Goal: Task Accomplishment & Management: Manage account settings

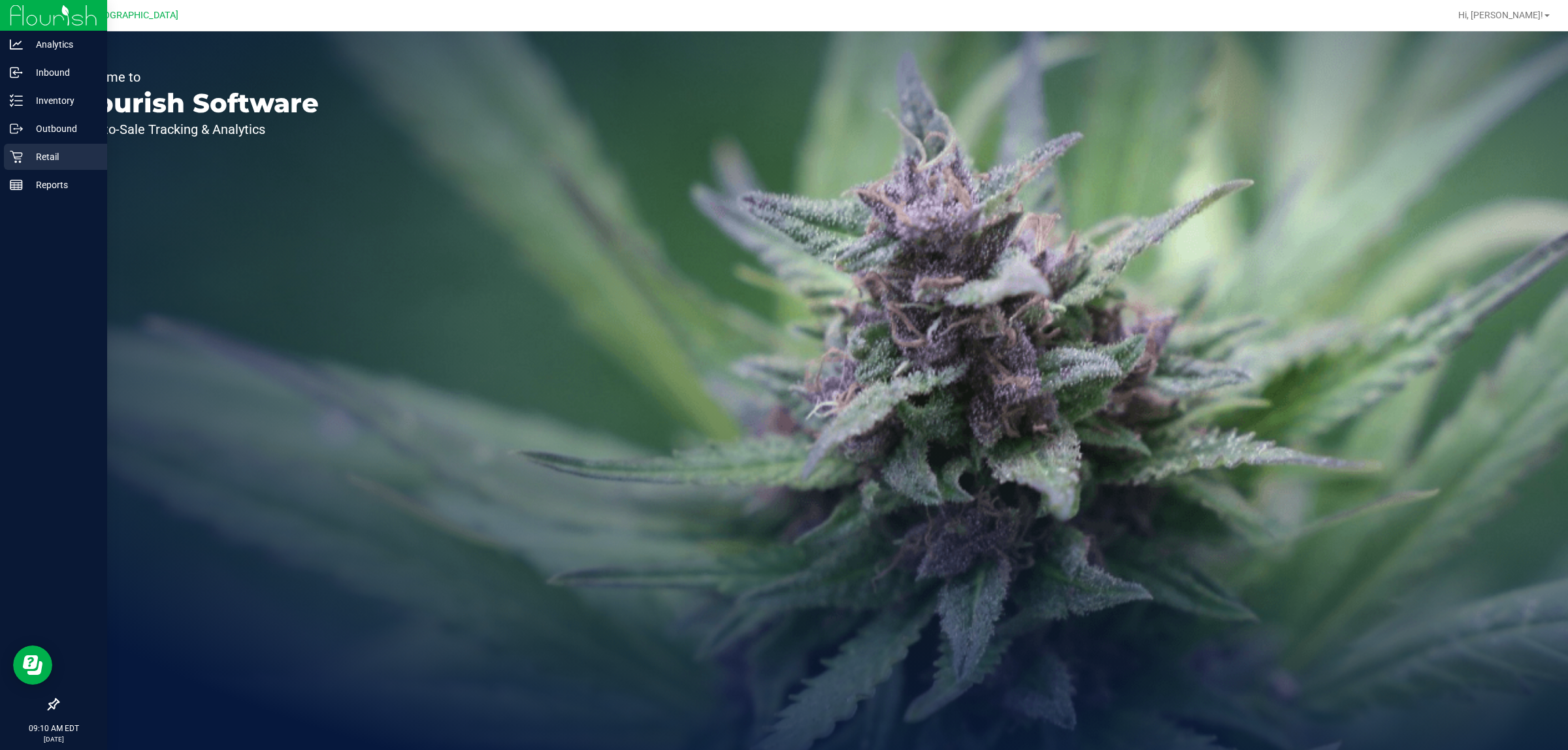
click at [67, 157] on p "Retail" at bounding box center [62, 157] width 79 height 16
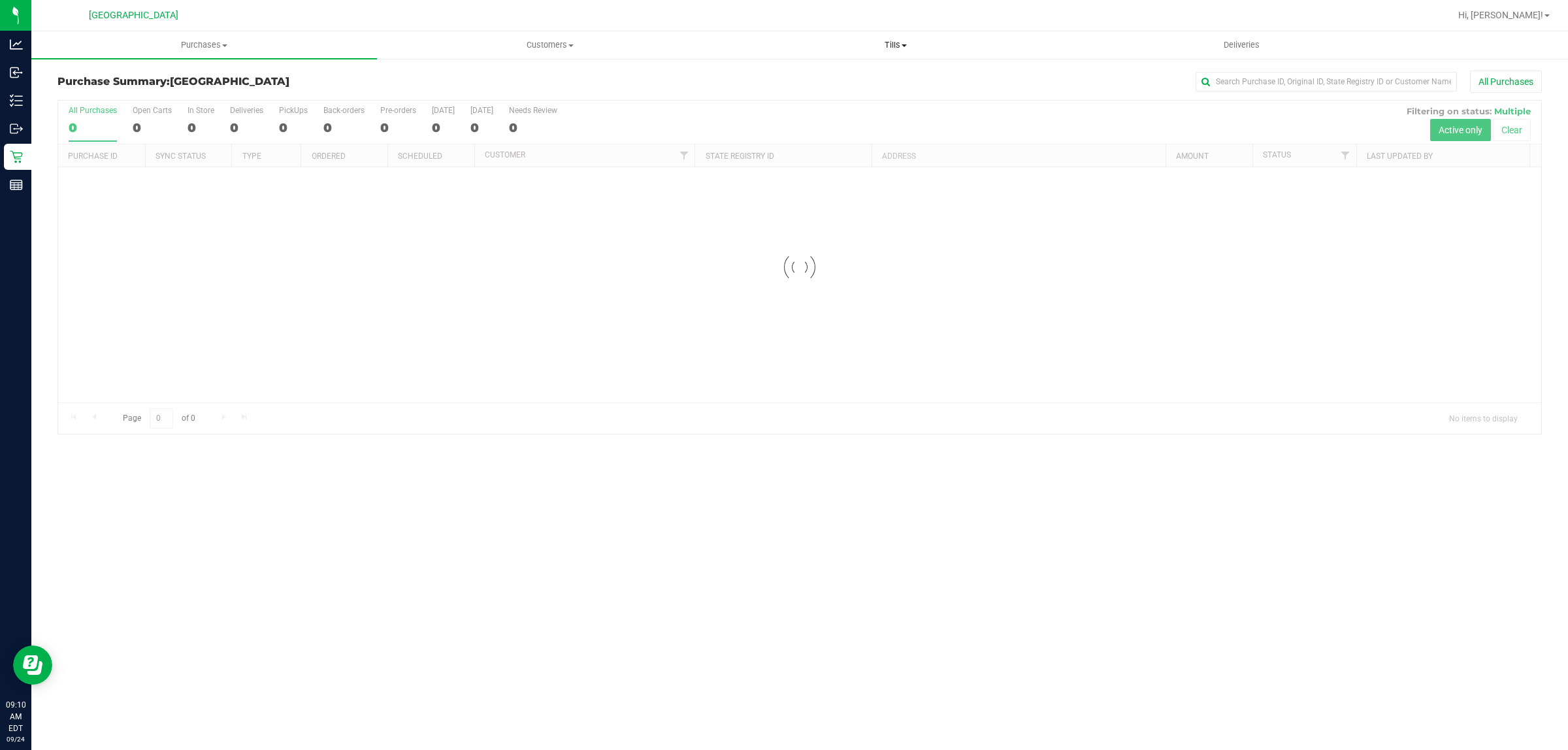
click at [892, 41] on span "Tills" at bounding box center [894, 45] width 344 height 12
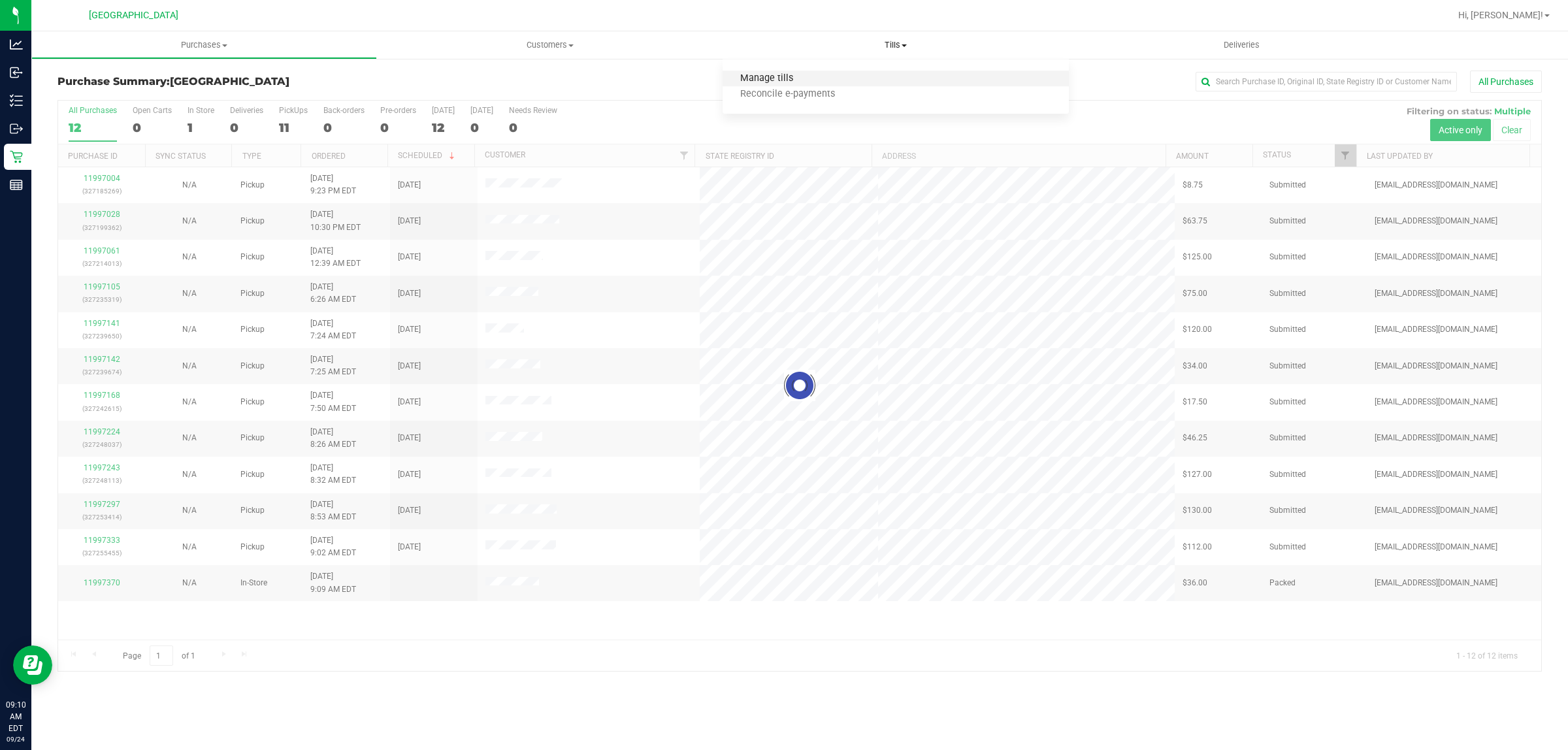
click at [807, 75] on span "Manage tills" at bounding box center [766, 78] width 88 height 11
click at [781, 77] on span "Manage tills" at bounding box center [766, 78] width 88 height 11
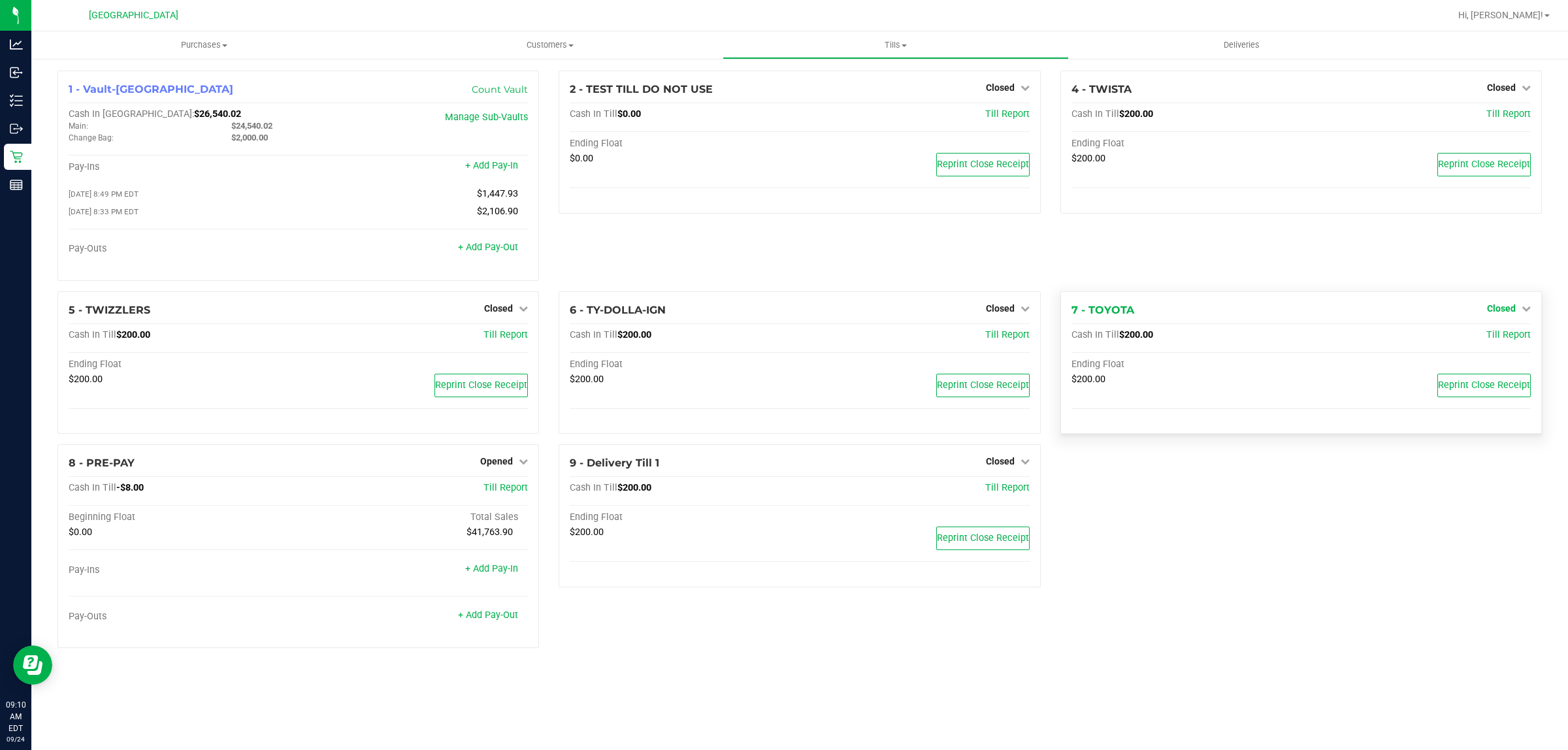
click at [1509, 311] on span "Closed" at bounding box center [1501, 308] width 28 height 10
click at [1481, 344] on div "Open Till" at bounding box center [1500, 336] width 97 height 17
click at [1480, 338] on div "Open Till" at bounding box center [1500, 336] width 97 height 17
click at [1468, 335] on div "Open Till" at bounding box center [1500, 336] width 97 height 17
click at [1486, 341] on link "Open Till" at bounding box center [1500, 335] width 34 height 10
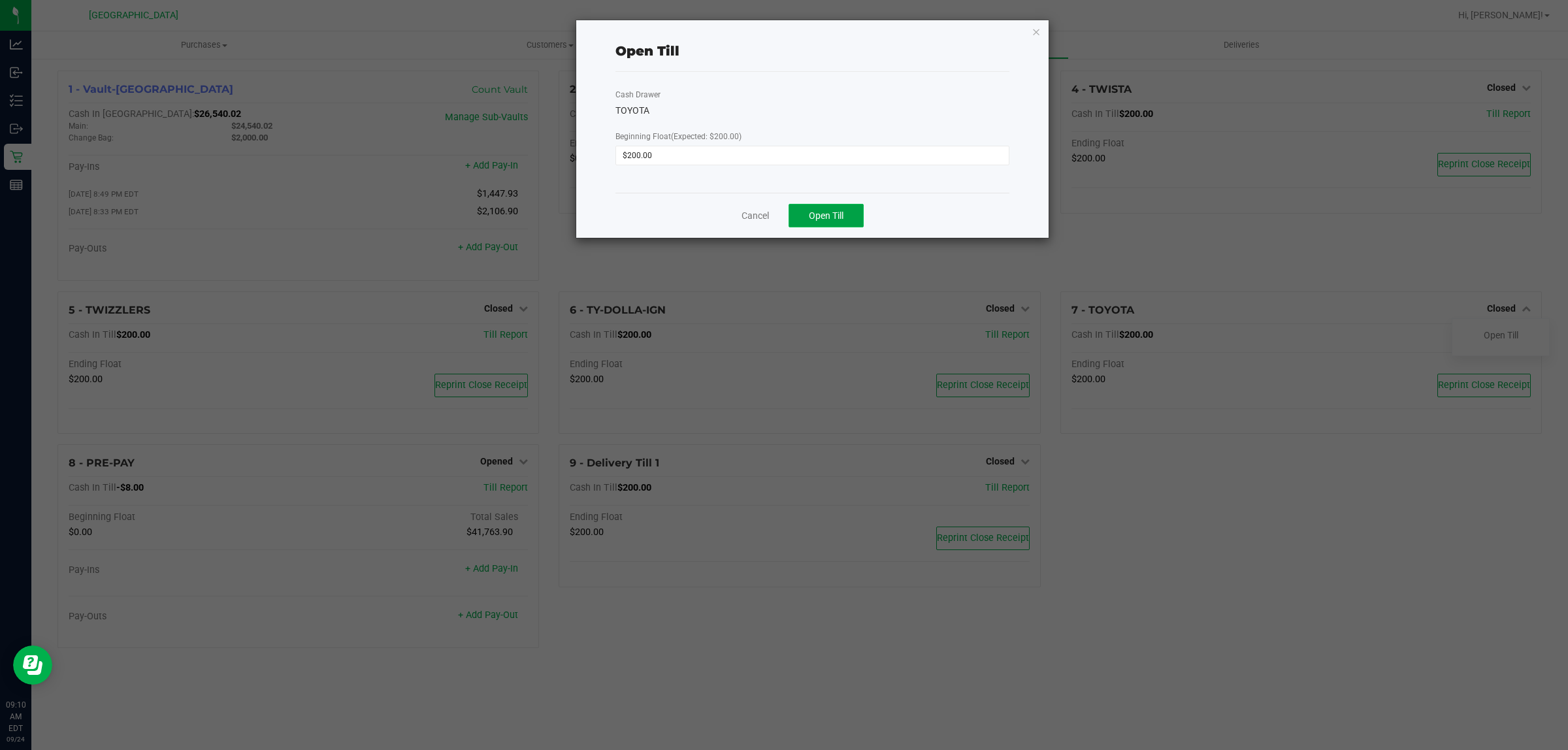
click at [856, 208] on button "Open Till" at bounding box center [826, 216] width 75 height 23
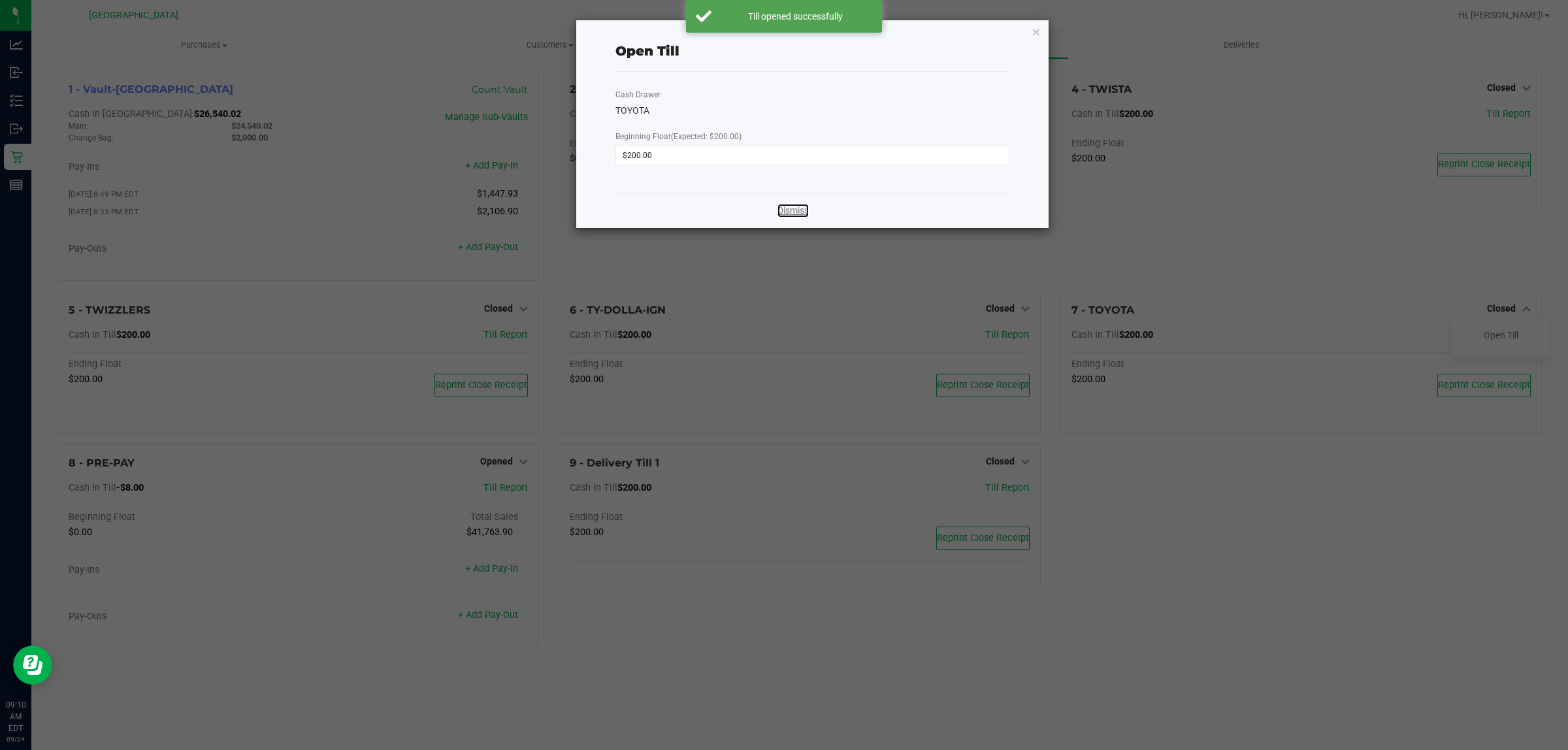
click at [781, 216] on link "Dismiss" at bounding box center [792, 211] width 31 height 13
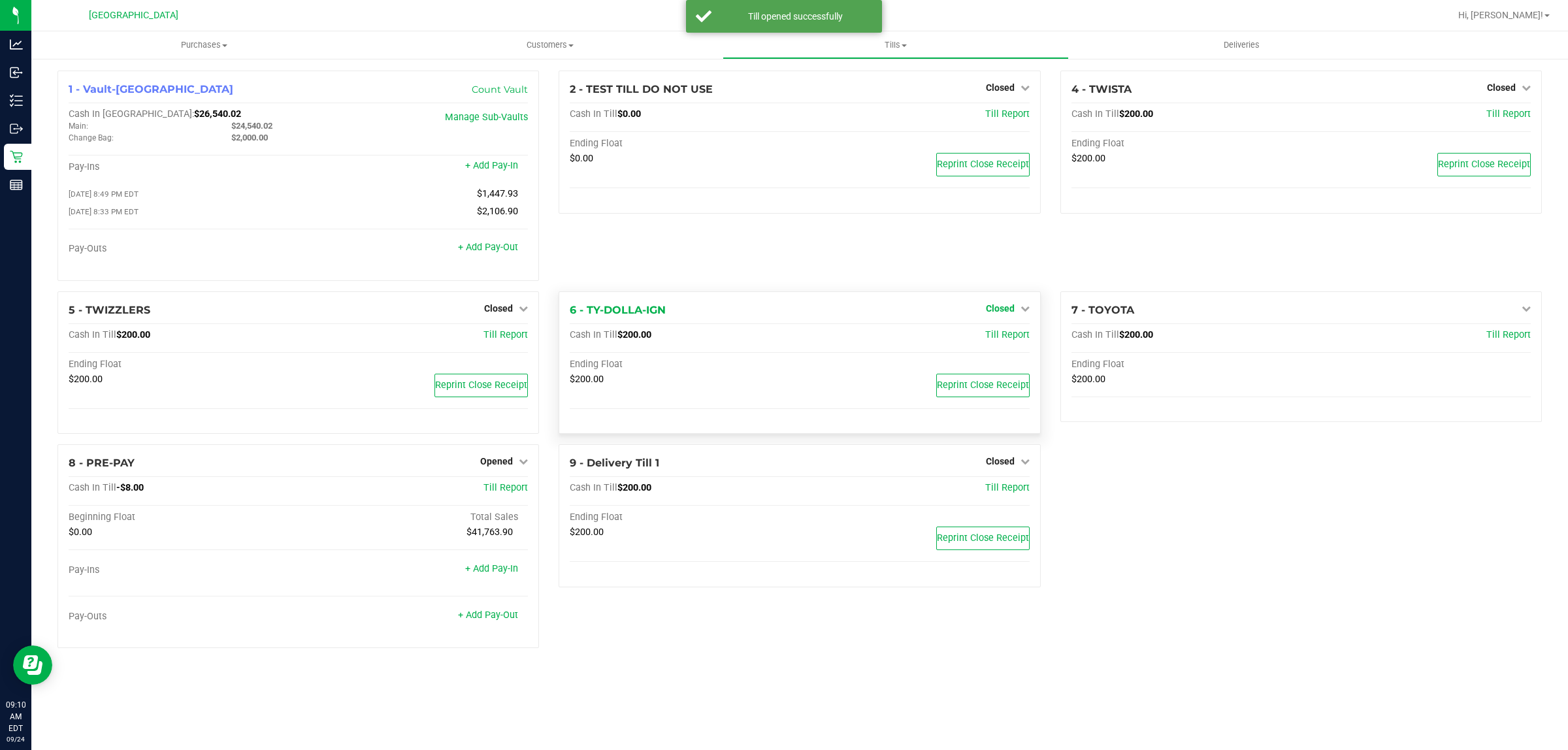
click at [1026, 313] on icon at bounding box center [1024, 308] width 9 height 9
click at [1017, 340] on link "Open Till" at bounding box center [999, 335] width 34 height 10
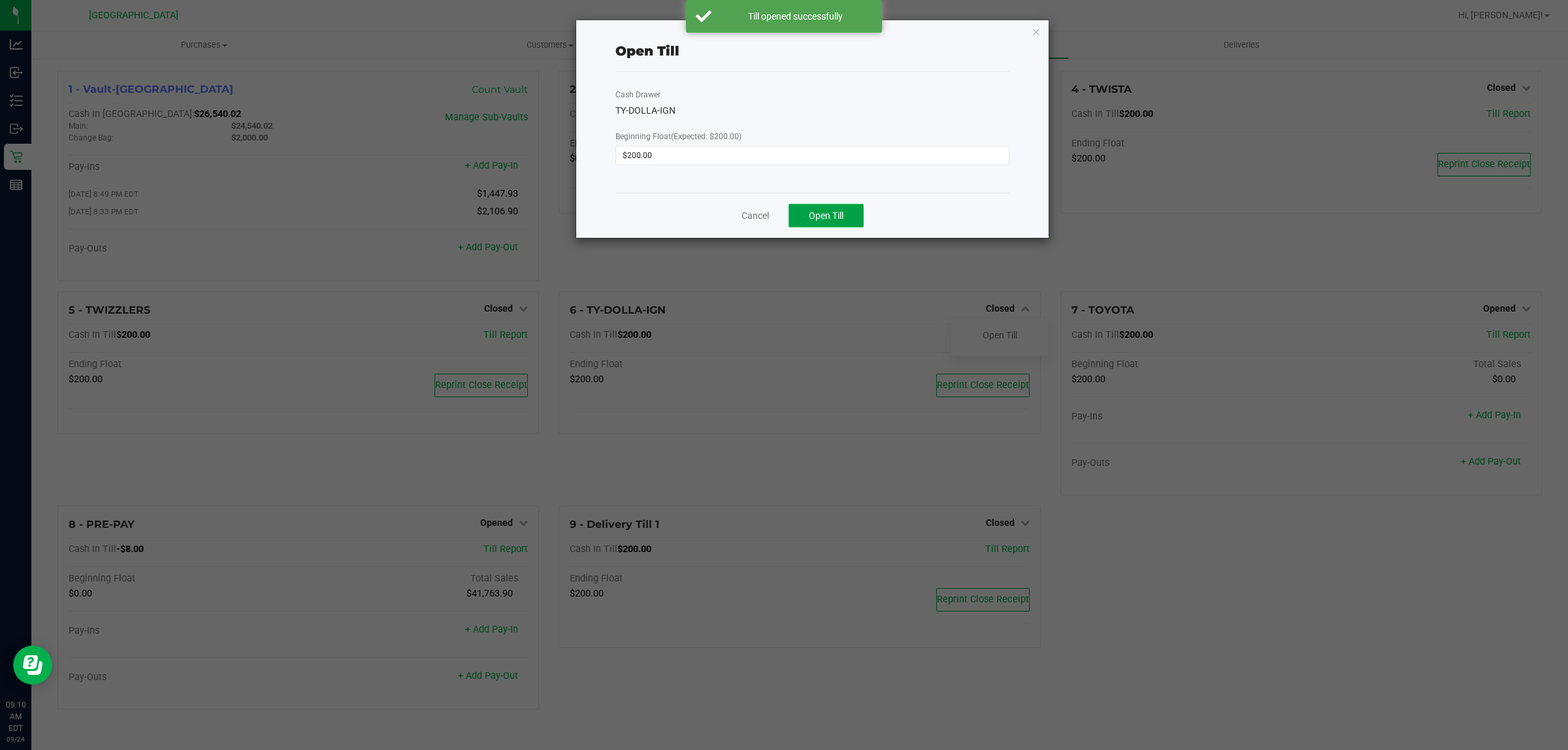
click at [848, 218] on button "Open Till" at bounding box center [826, 216] width 75 height 23
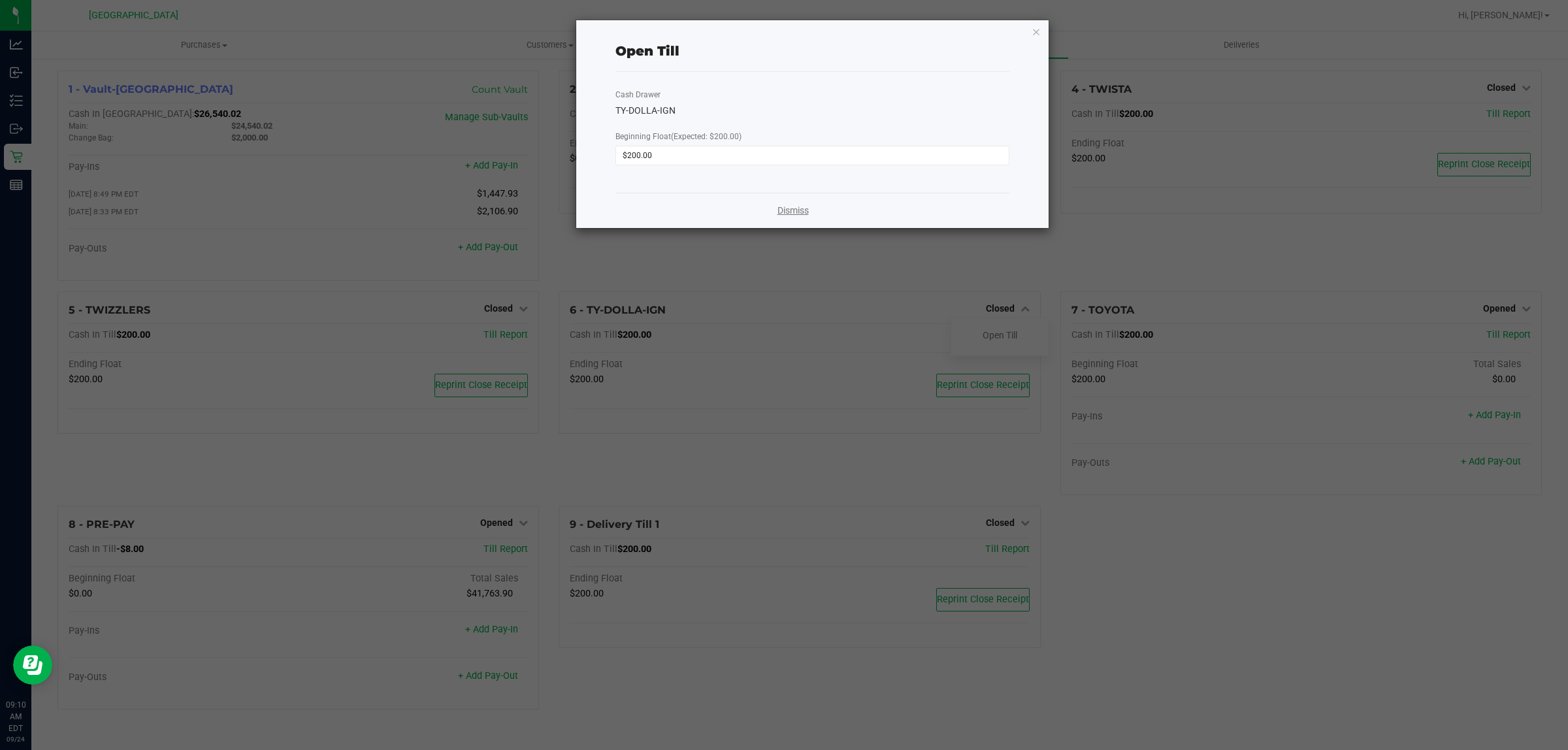
click at [787, 210] on link "Dismiss" at bounding box center [792, 211] width 31 height 13
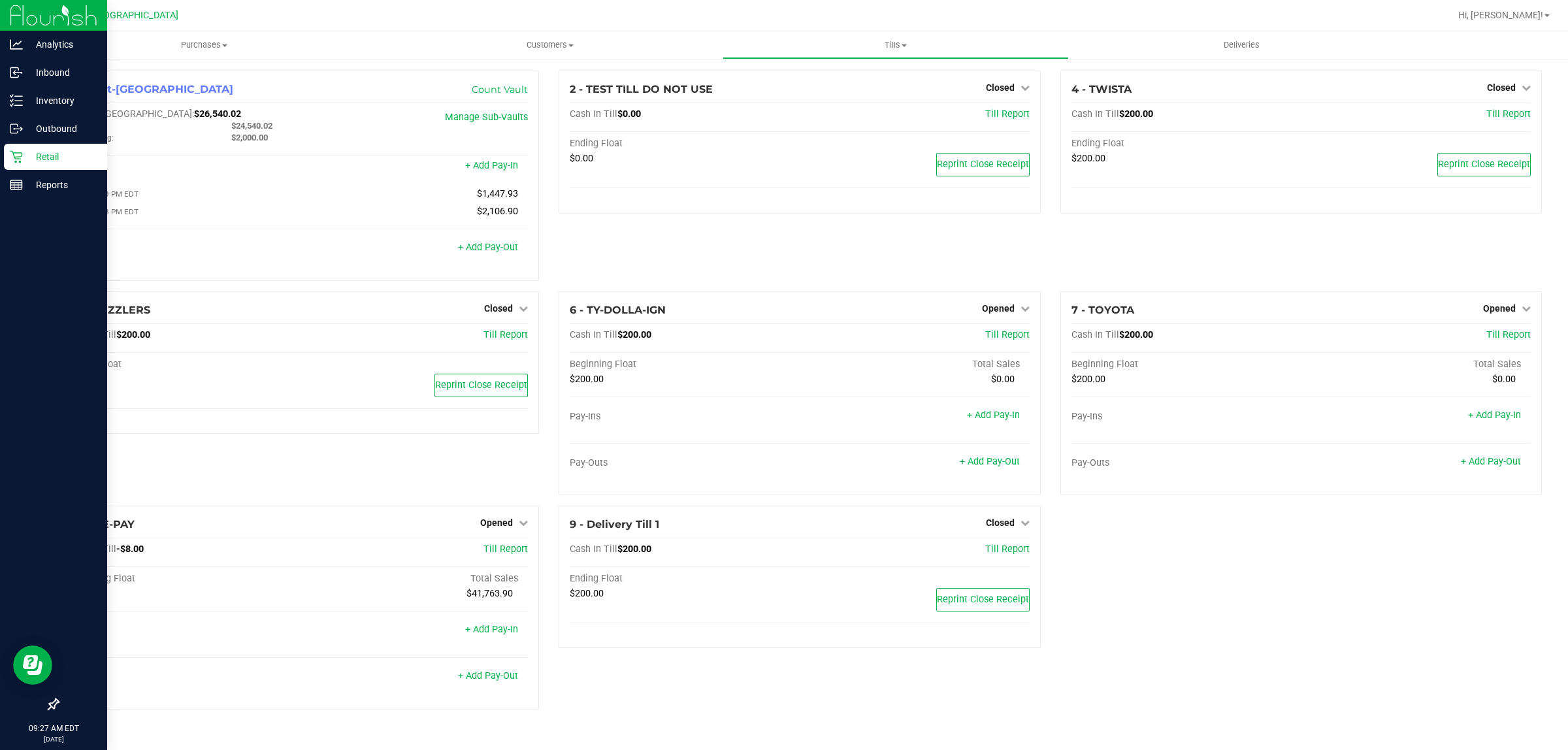
click at [76, 152] on p "Retail" at bounding box center [62, 157] width 79 height 16
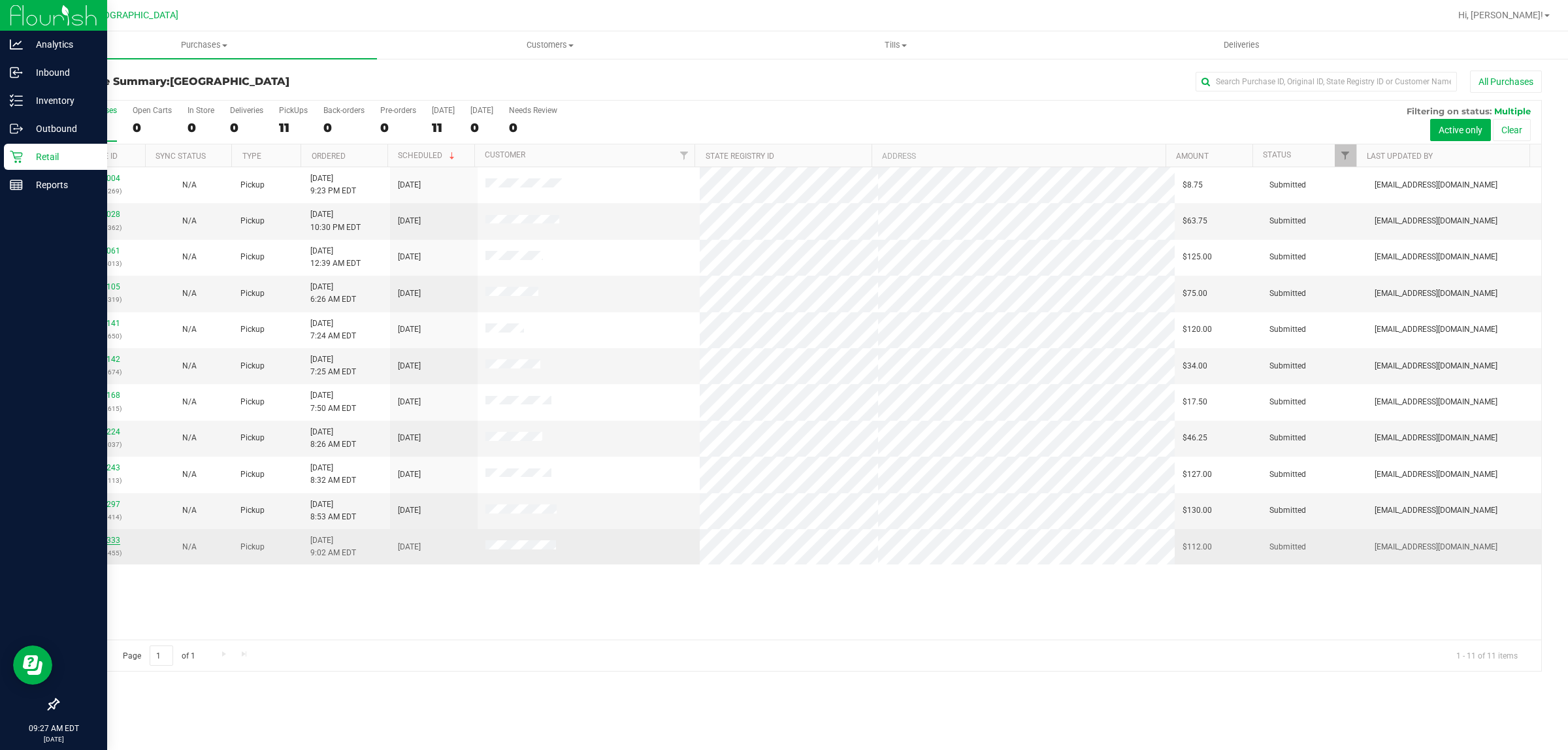
click at [115, 545] on link "11997333" at bounding box center [102, 540] width 37 height 9
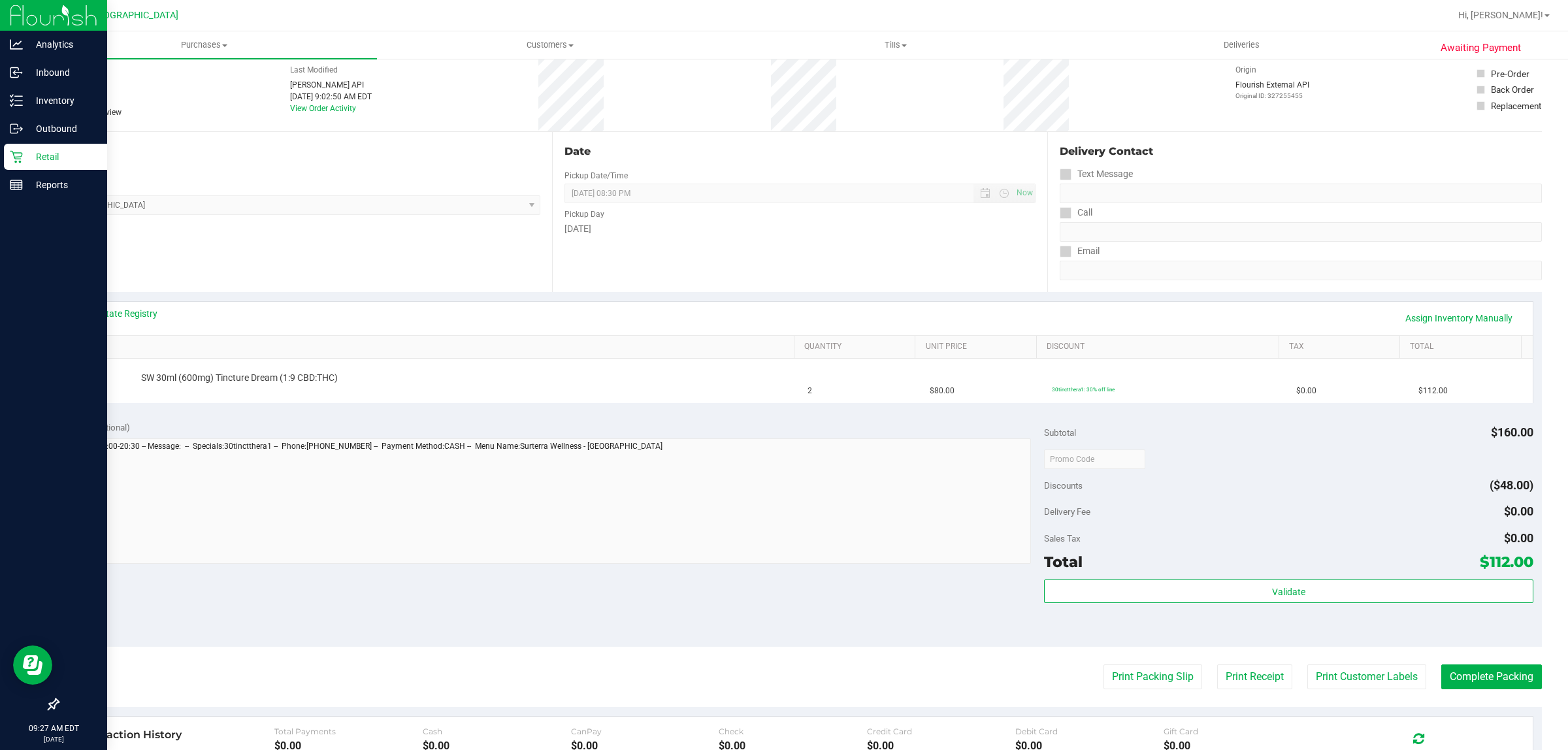
scroll to position [163, 0]
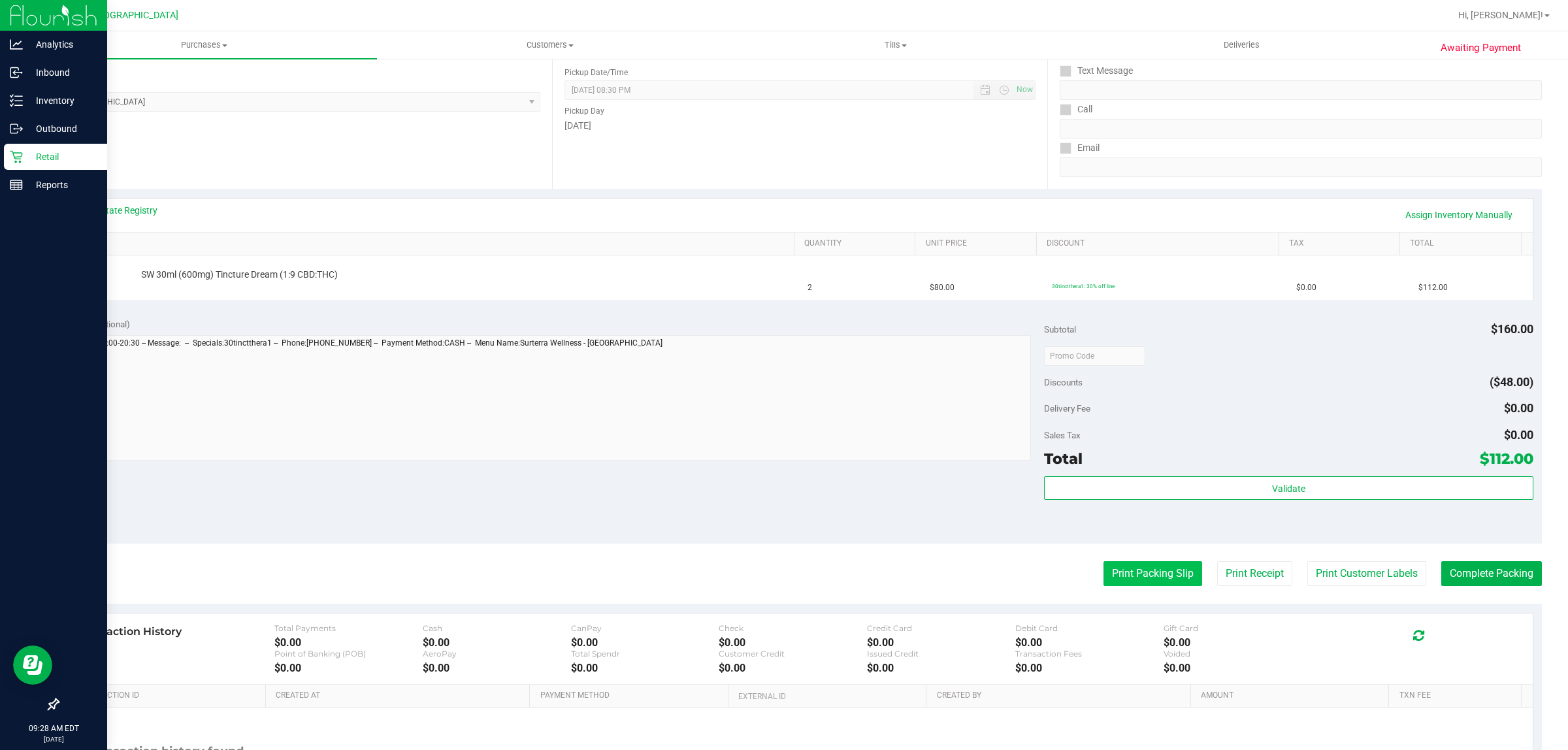
click at [1127, 568] on button "Print Packing Slip" at bounding box center [1153, 574] width 99 height 25
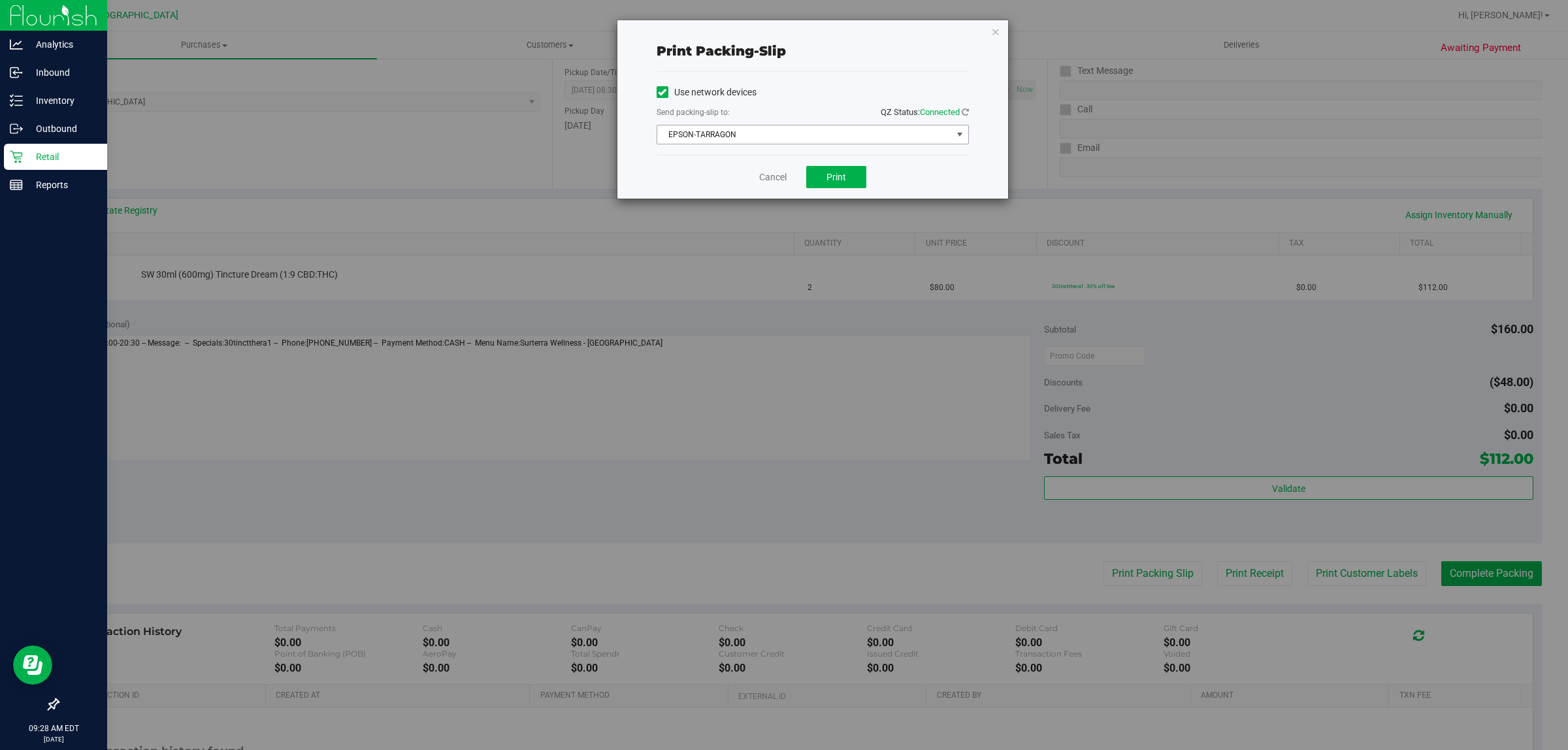
click at [853, 132] on span "EPSON-TARRAGON" at bounding box center [804, 135] width 295 height 18
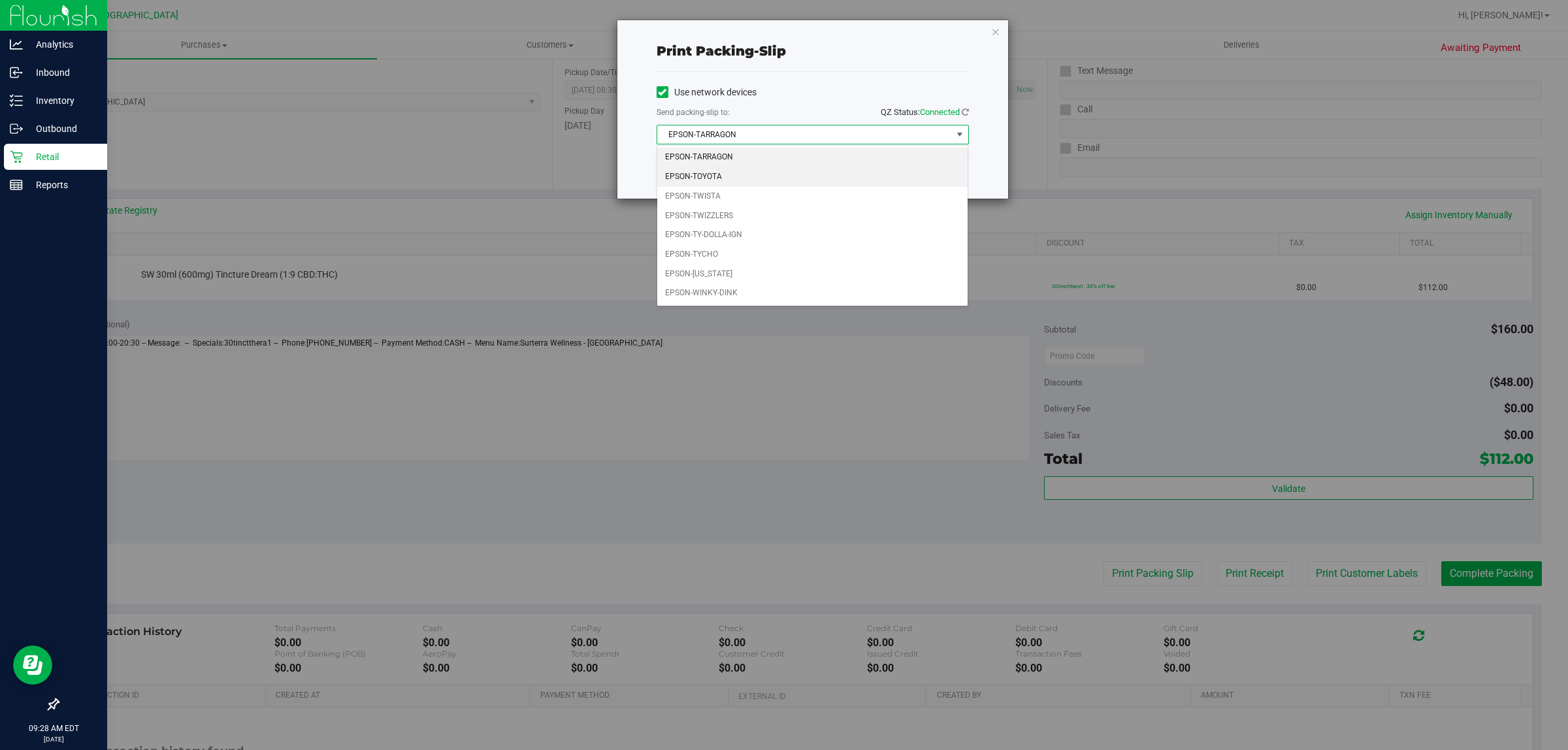
click at [806, 177] on li "EPSON-TOYOTA" at bounding box center [812, 177] width 311 height 19
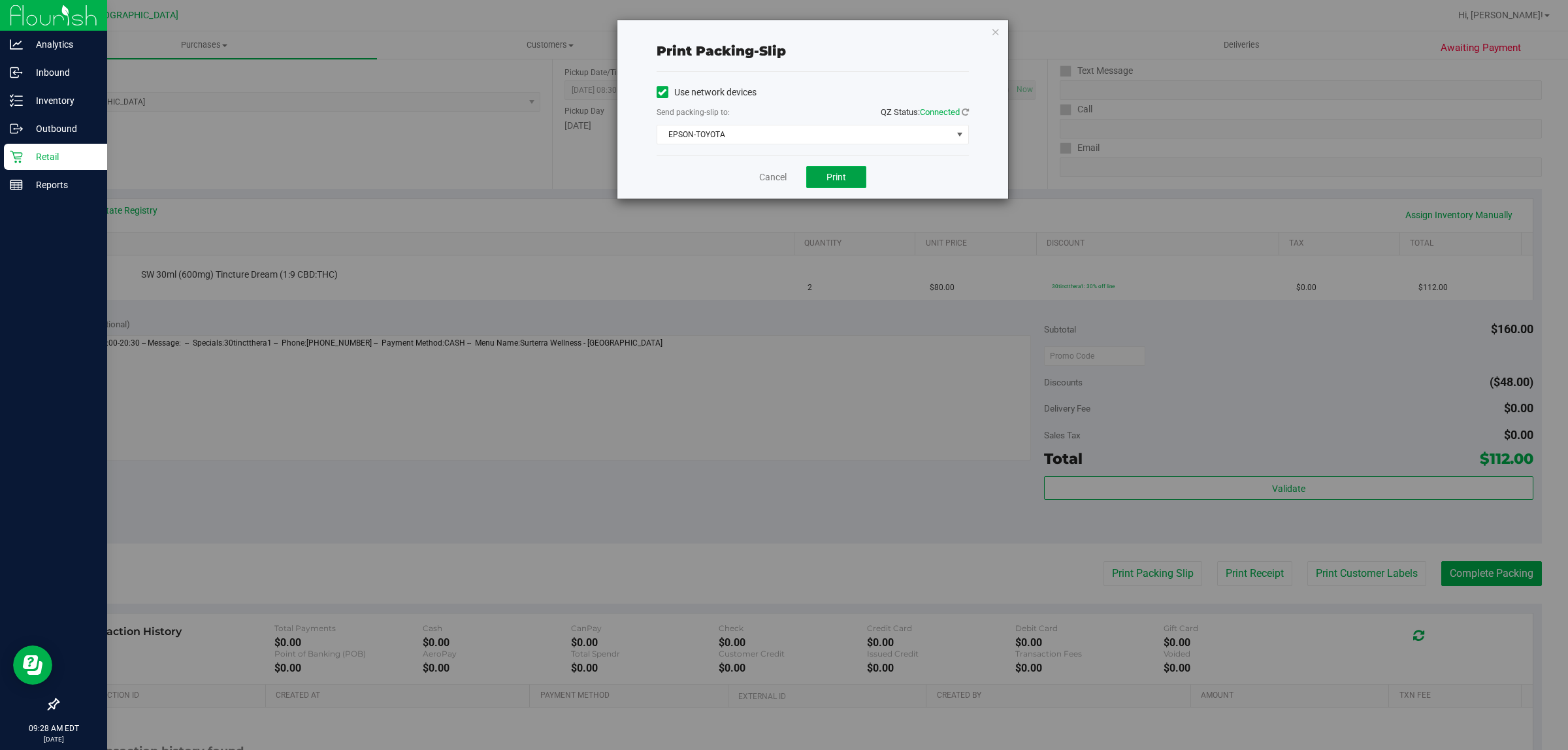
click at [843, 172] on span "Print" at bounding box center [836, 177] width 19 height 10
click at [778, 177] on link "Cancel" at bounding box center [772, 177] width 28 height 13
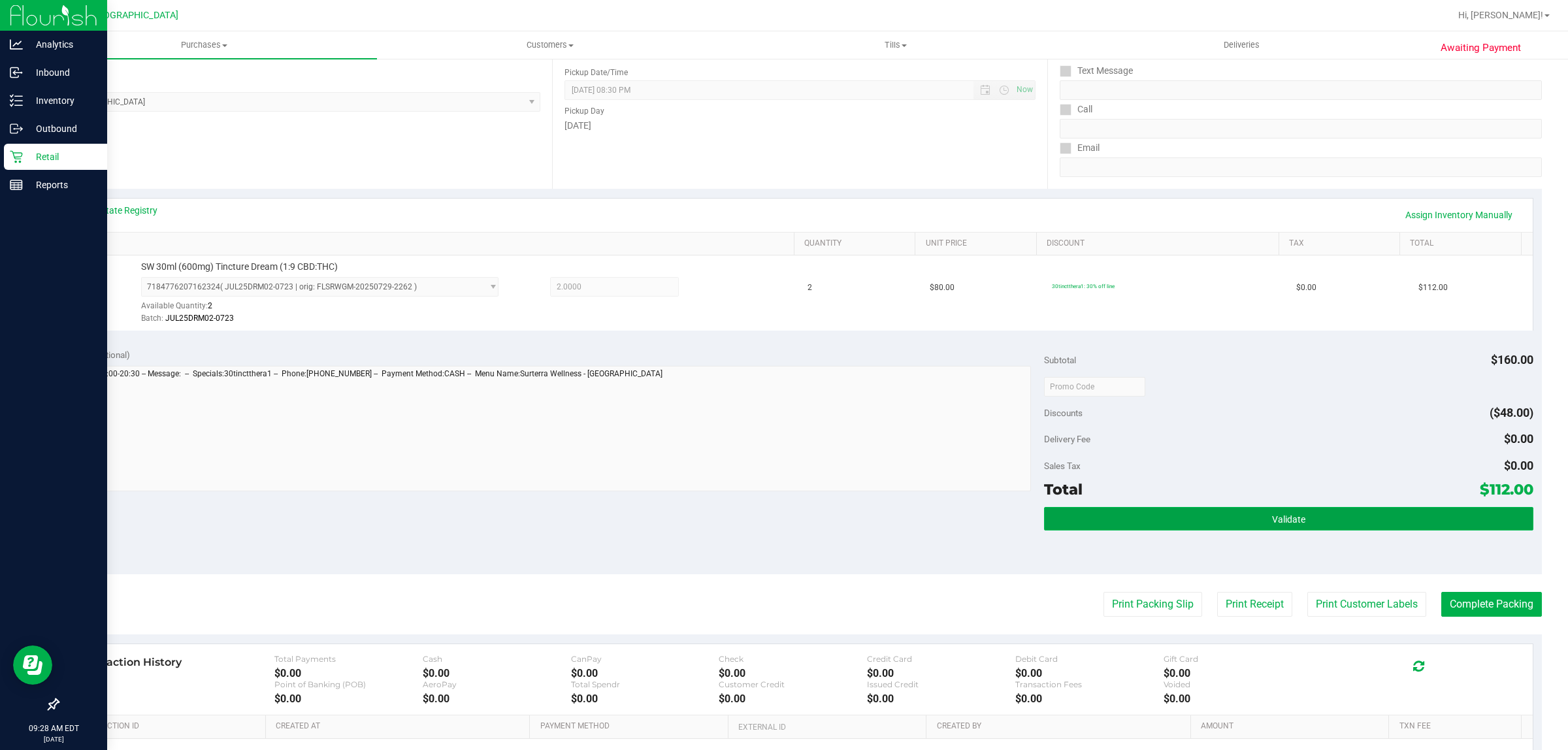
click at [1079, 511] on button "Validate" at bounding box center [1288, 519] width 489 height 23
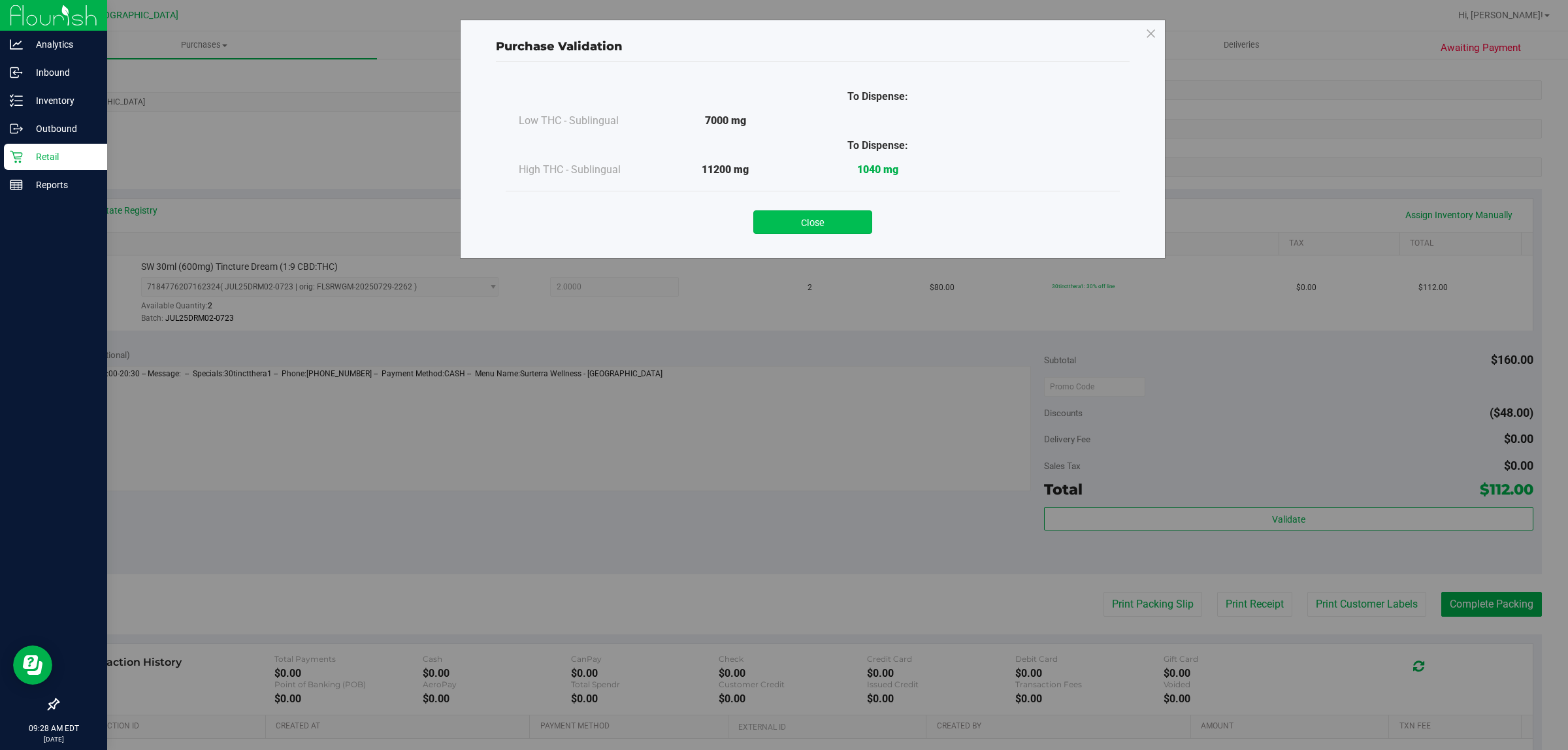
click at [808, 213] on button "Close" at bounding box center [812, 222] width 119 height 23
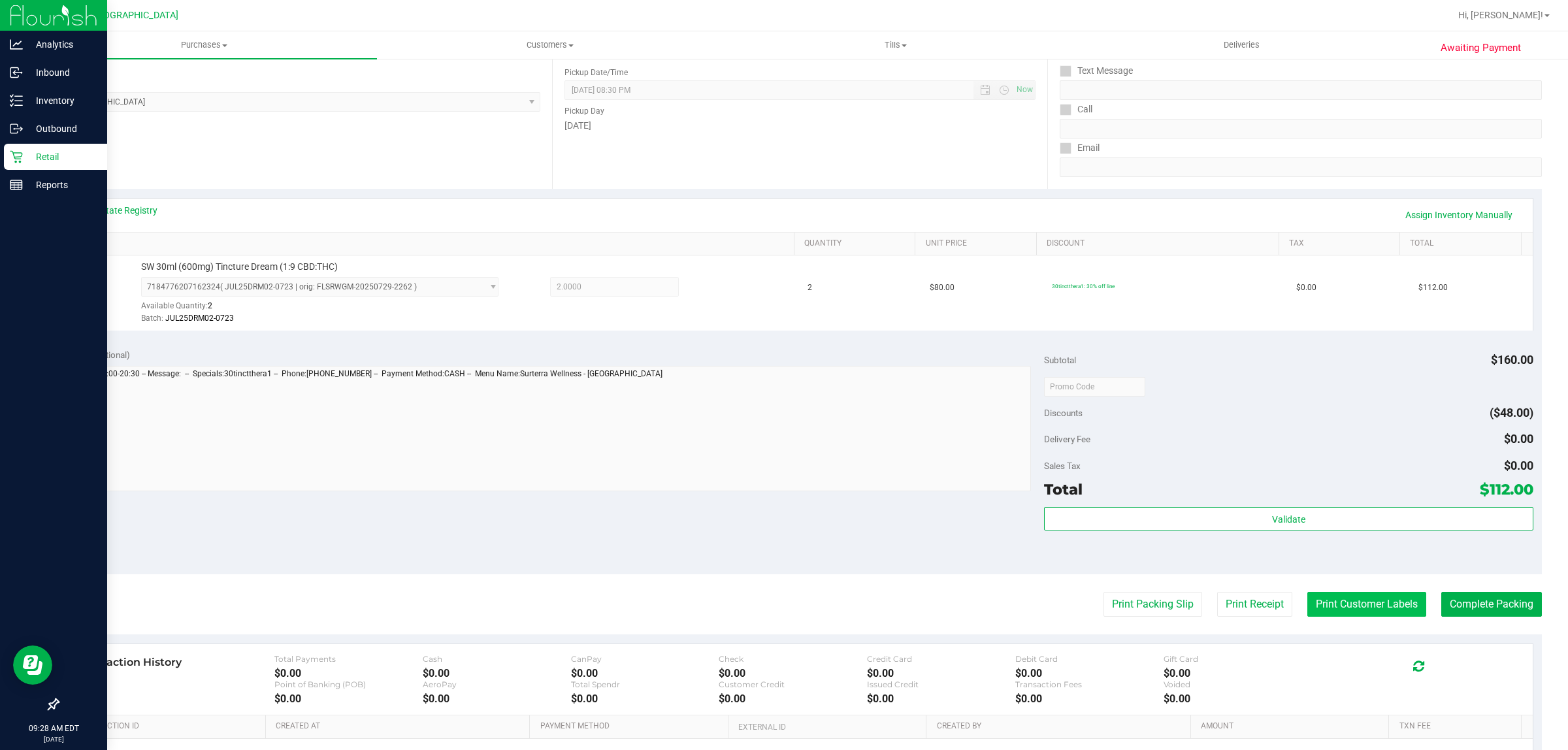
click at [1314, 604] on button "Print Customer Labels" at bounding box center [1366, 604] width 119 height 25
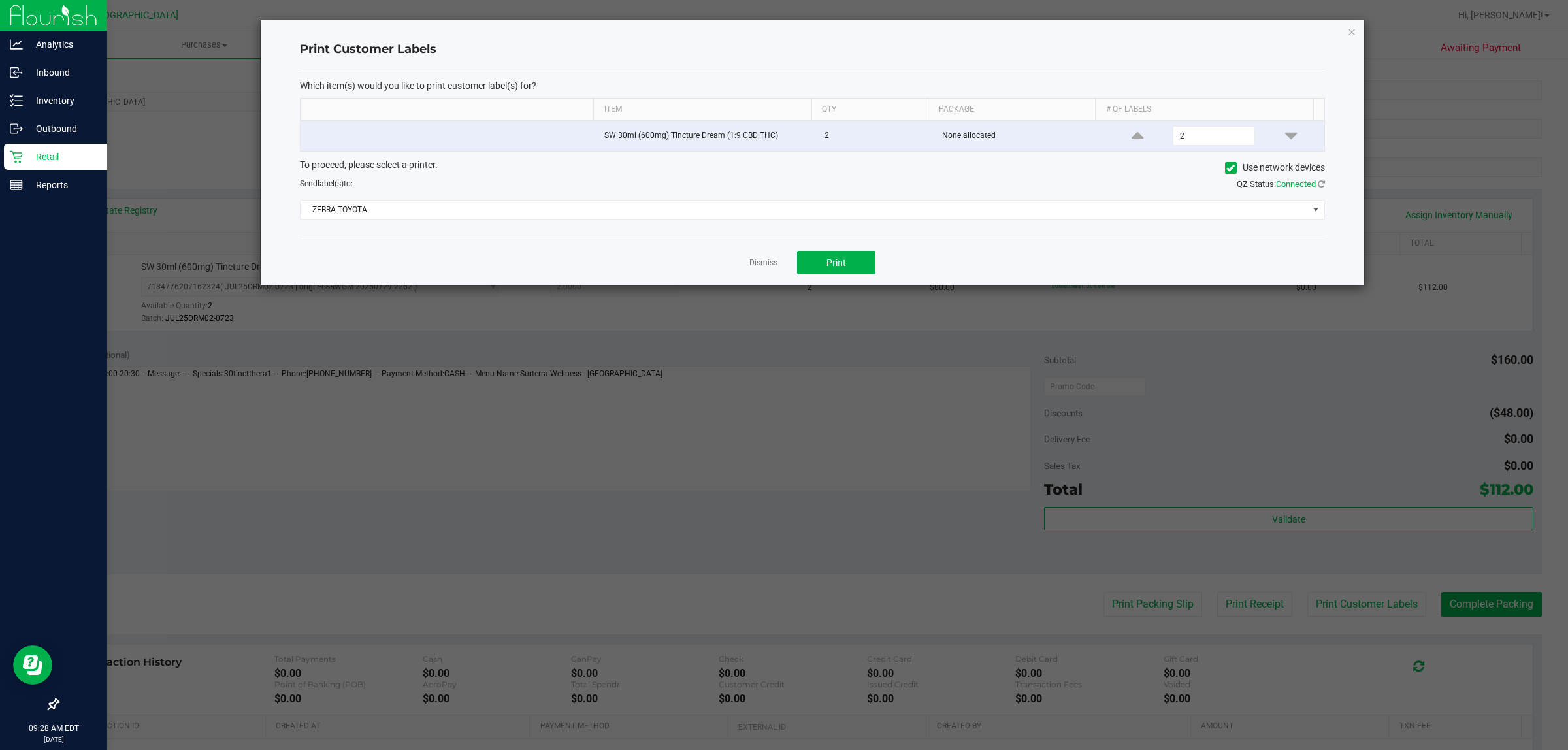
click at [810, 250] on div "Dismiss Print" at bounding box center [812, 262] width 1025 height 45
click at [817, 255] on button "Print" at bounding box center [836, 263] width 79 height 23
click at [763, 259] on link "Dismiss" at bounding box center [763, 263] width 28 height 11
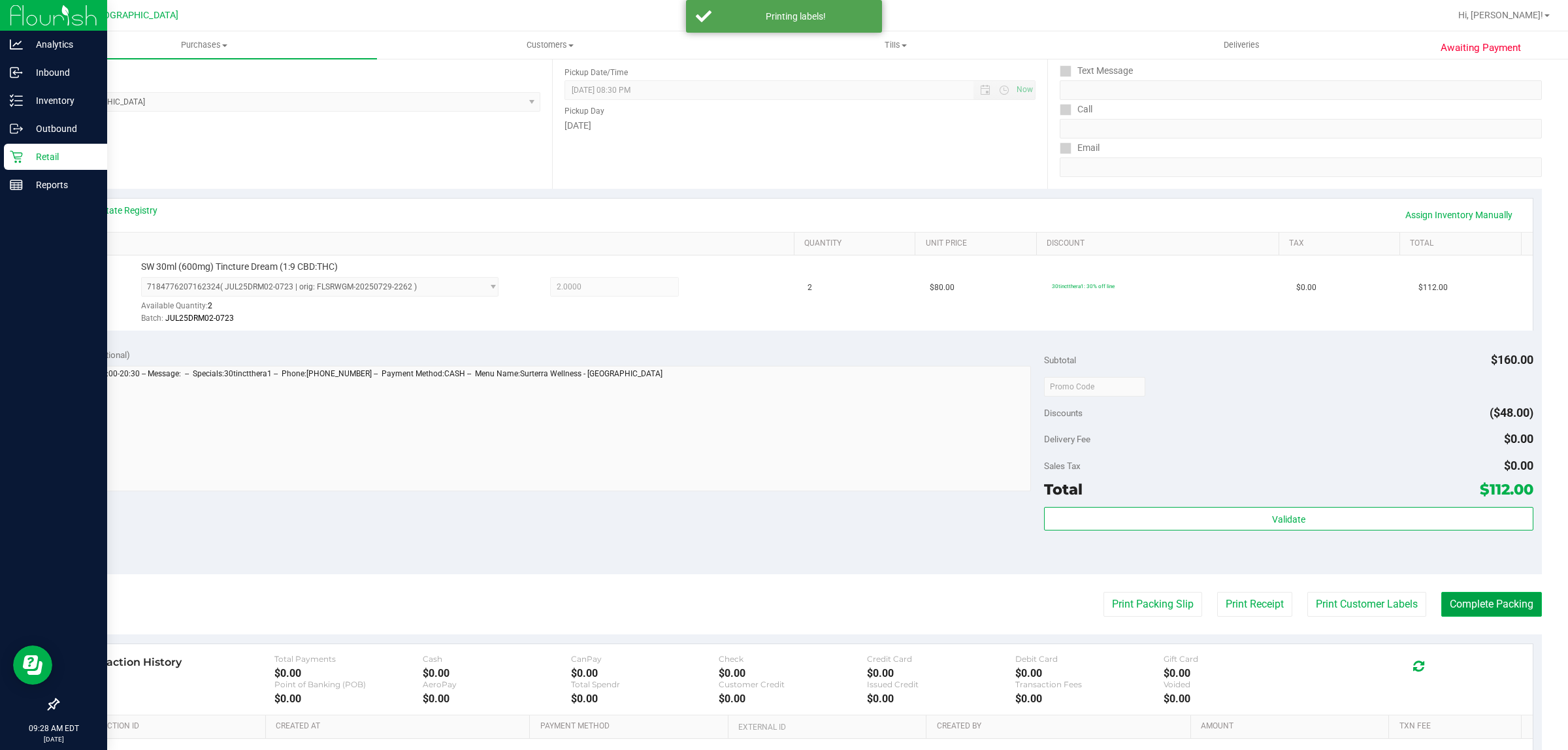
click at [1441, 606] on button "Complete Packing" at bounding box center [1491, 604] width 100 height 25
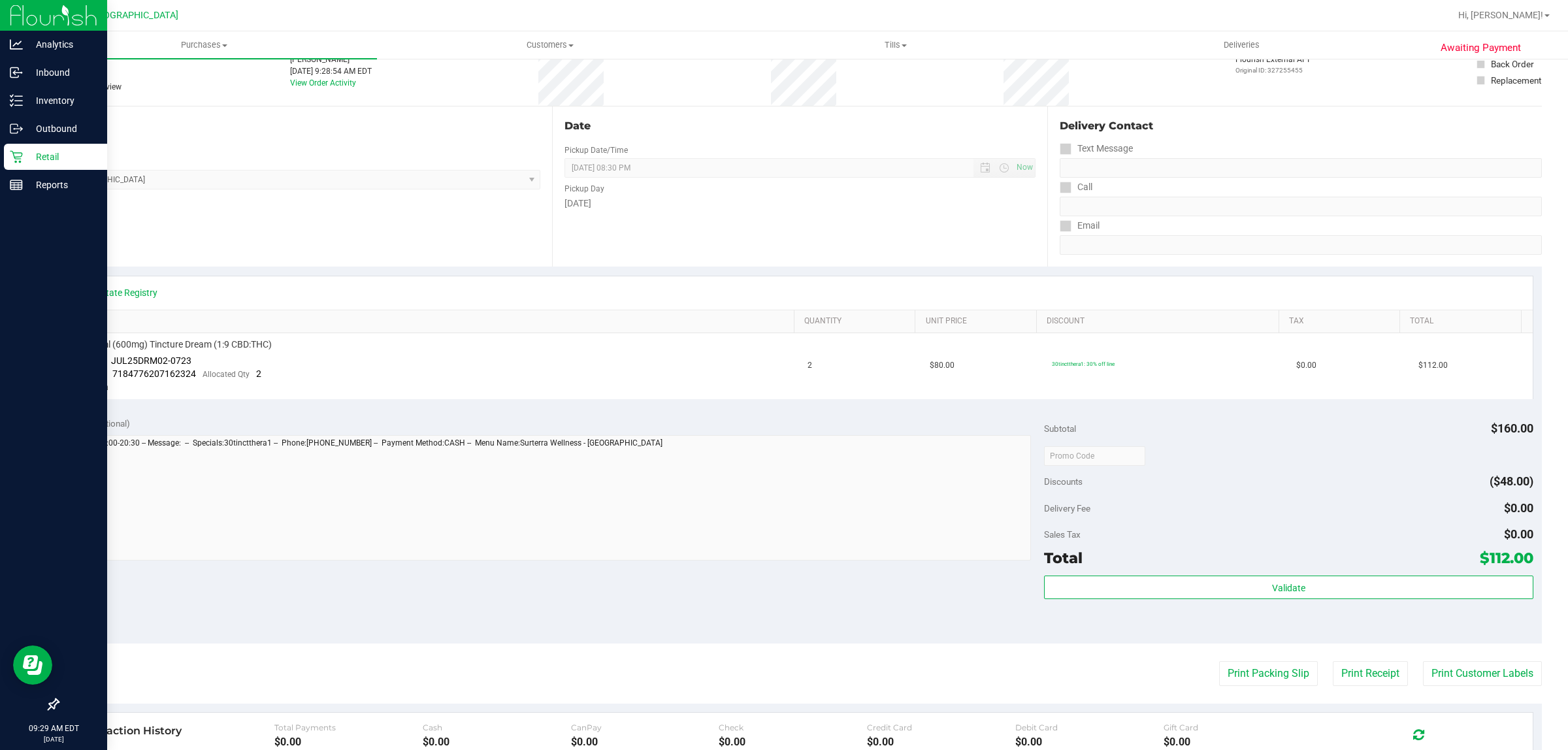
scroll to position [163, 0]
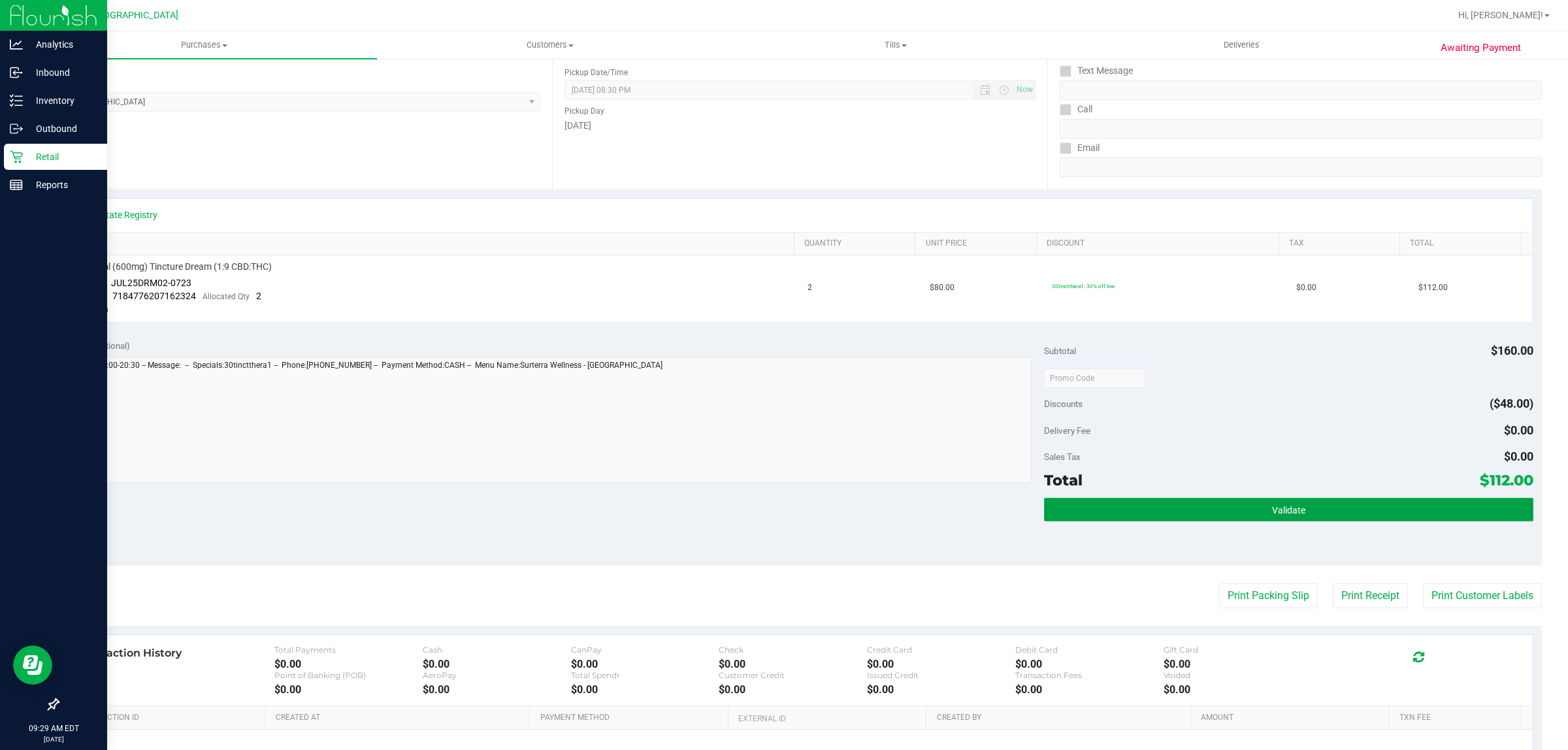
click at [1146, 503] on button "Validate" at bounding box center [1288, 510] width 489 height 23
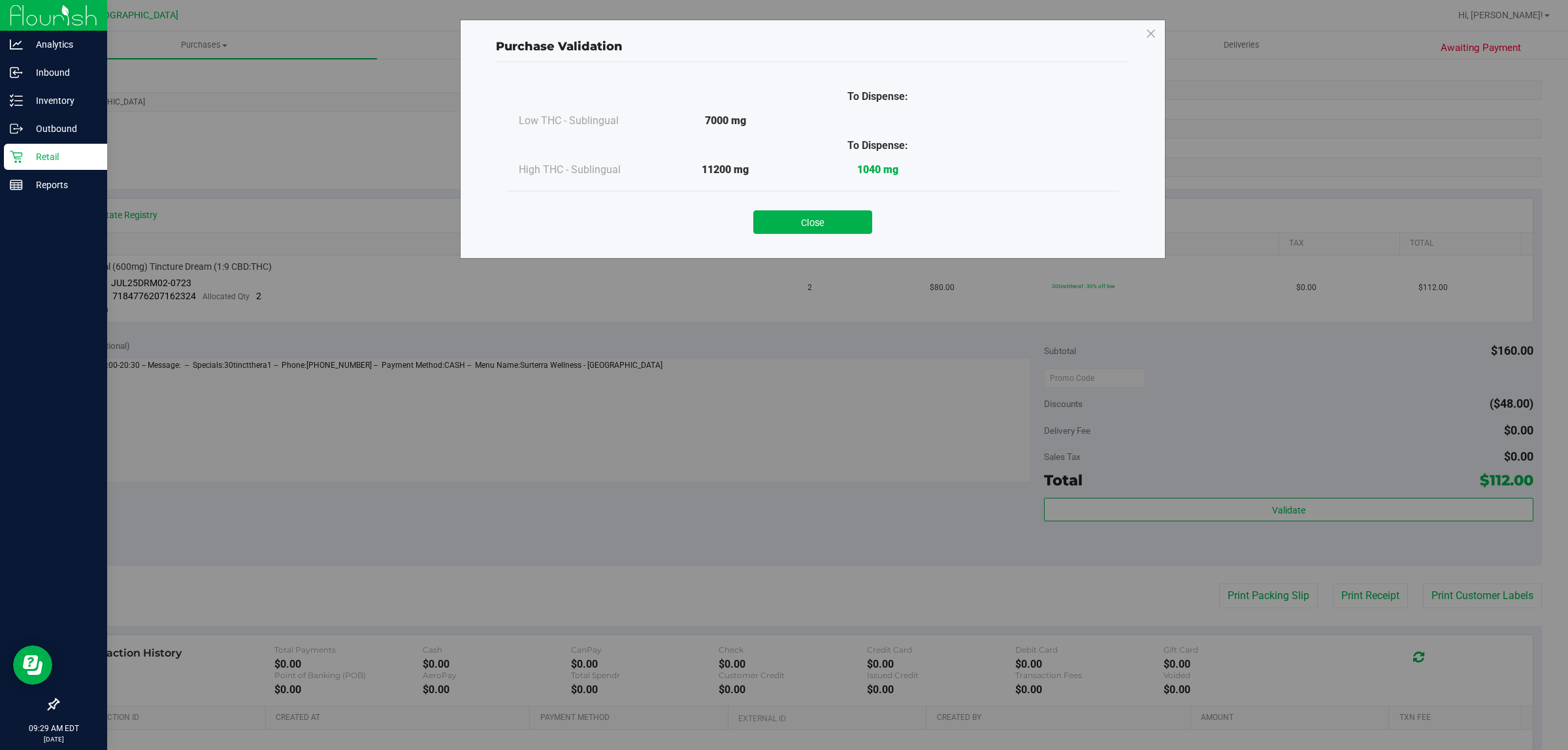
click at [765, 207] on div "Close" at bounding box center [812, 217] width 594 height 33
click at [765, 213] on button "Close" at bounding box center [812, 222] width 119 height 23
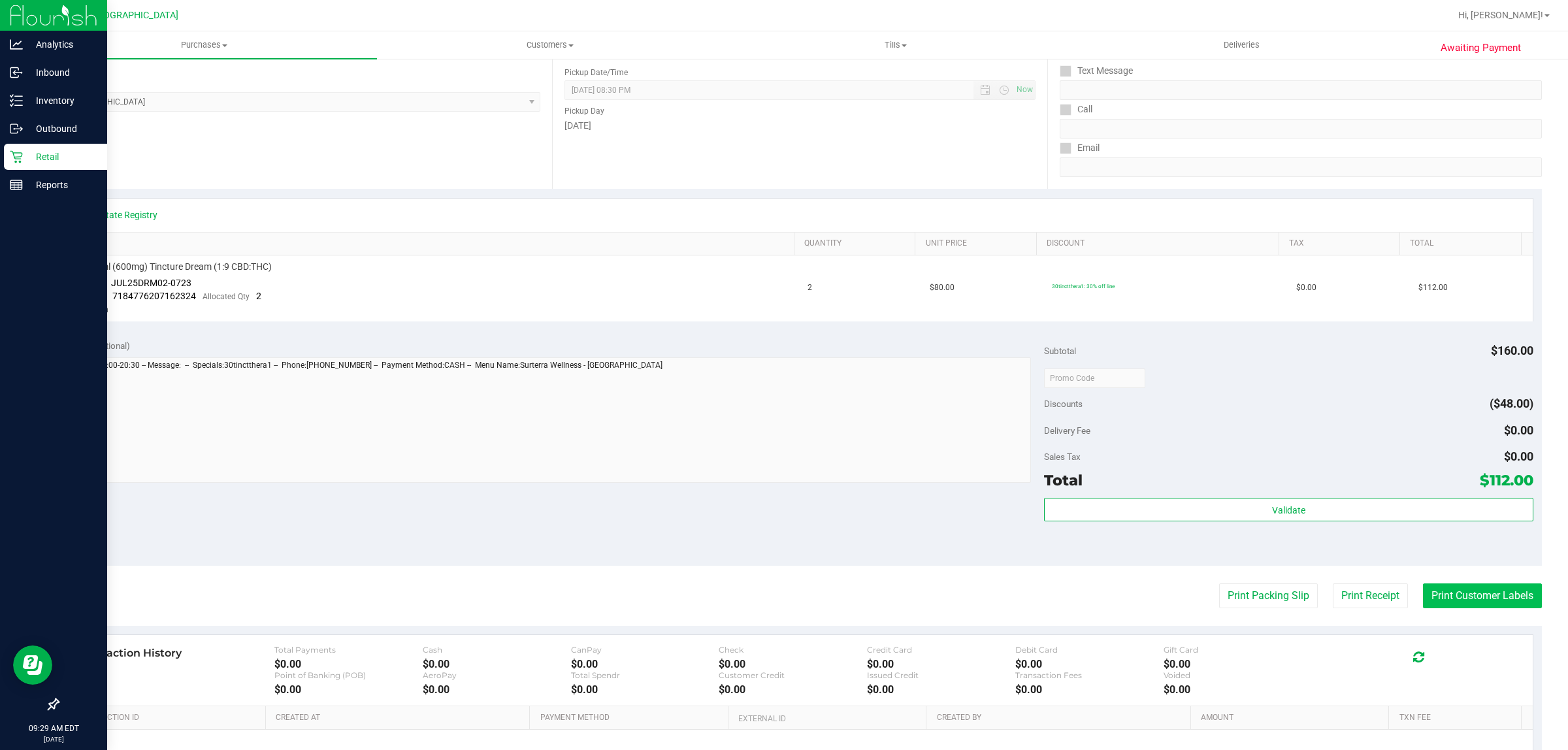
click at [1422, 585] on button "Print Customer Labels" at bounding box center [1482, 596] width 119 height 25
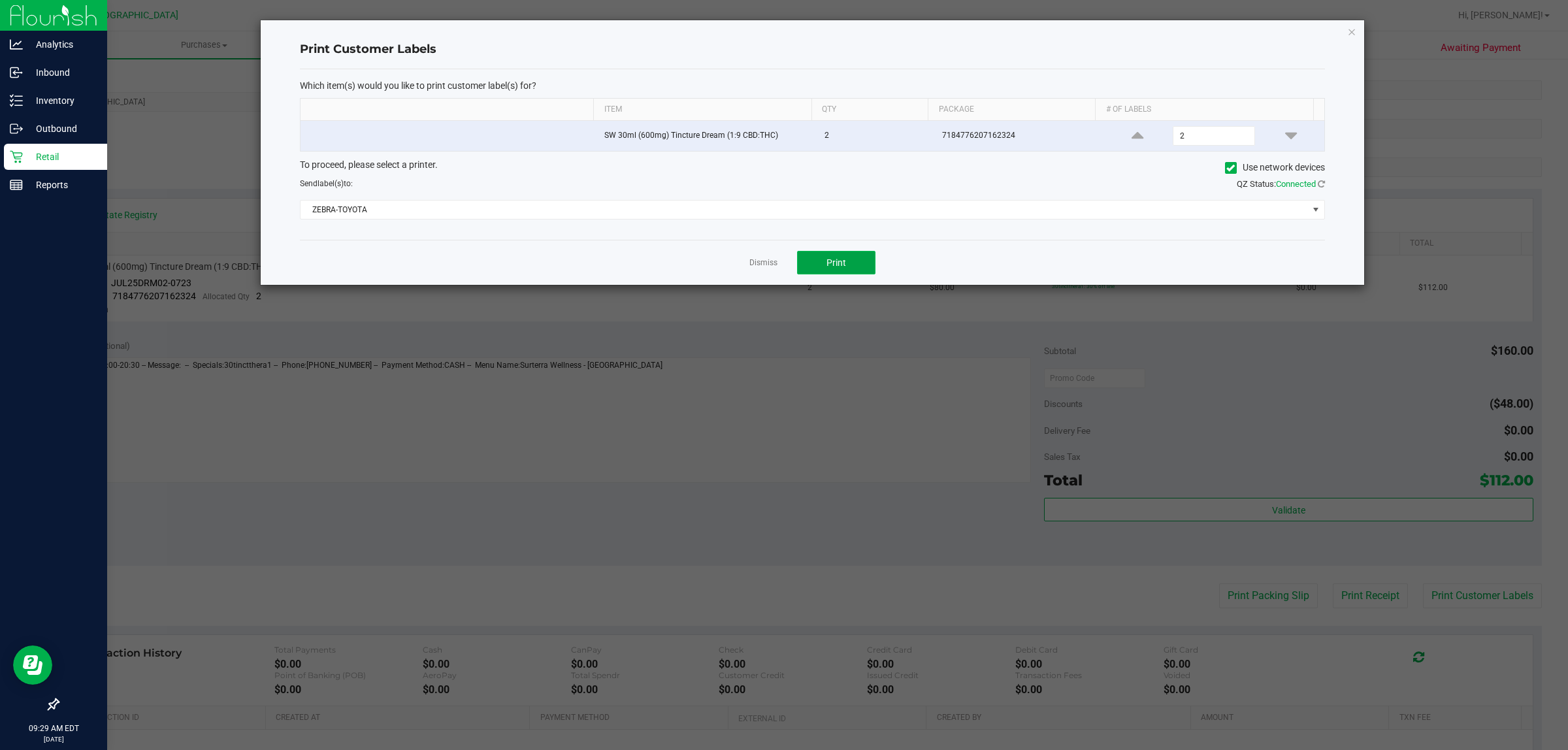
click at [841, 273] on button "Print" at bounding box center [836, 263] width 79 height 23
click at [761, 262] on link "Dismiss" at bounding box center [763, 263] width 28 height 11
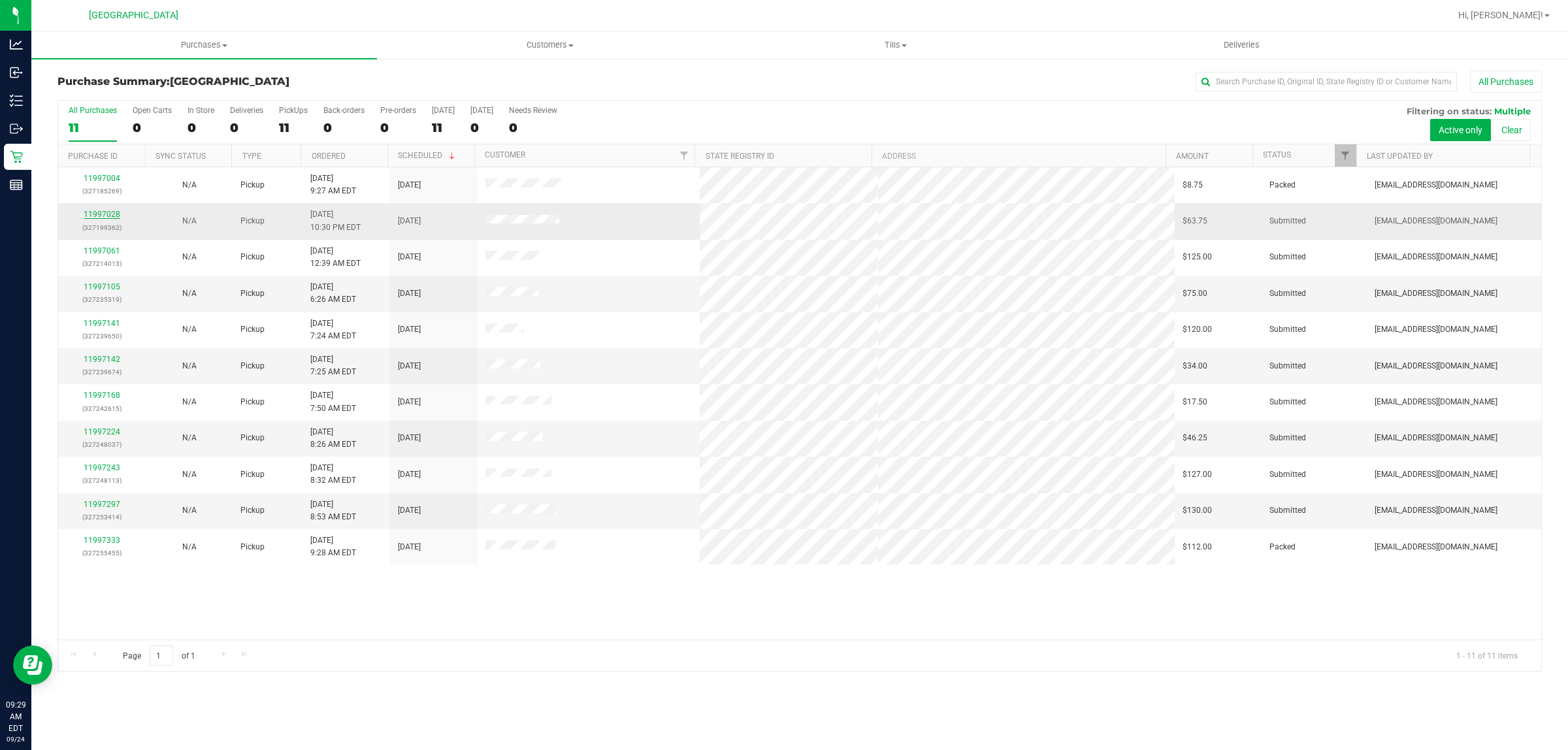
click at [88, 219] on link "11997028" at bounding box center [102, 214] width 37 height 9
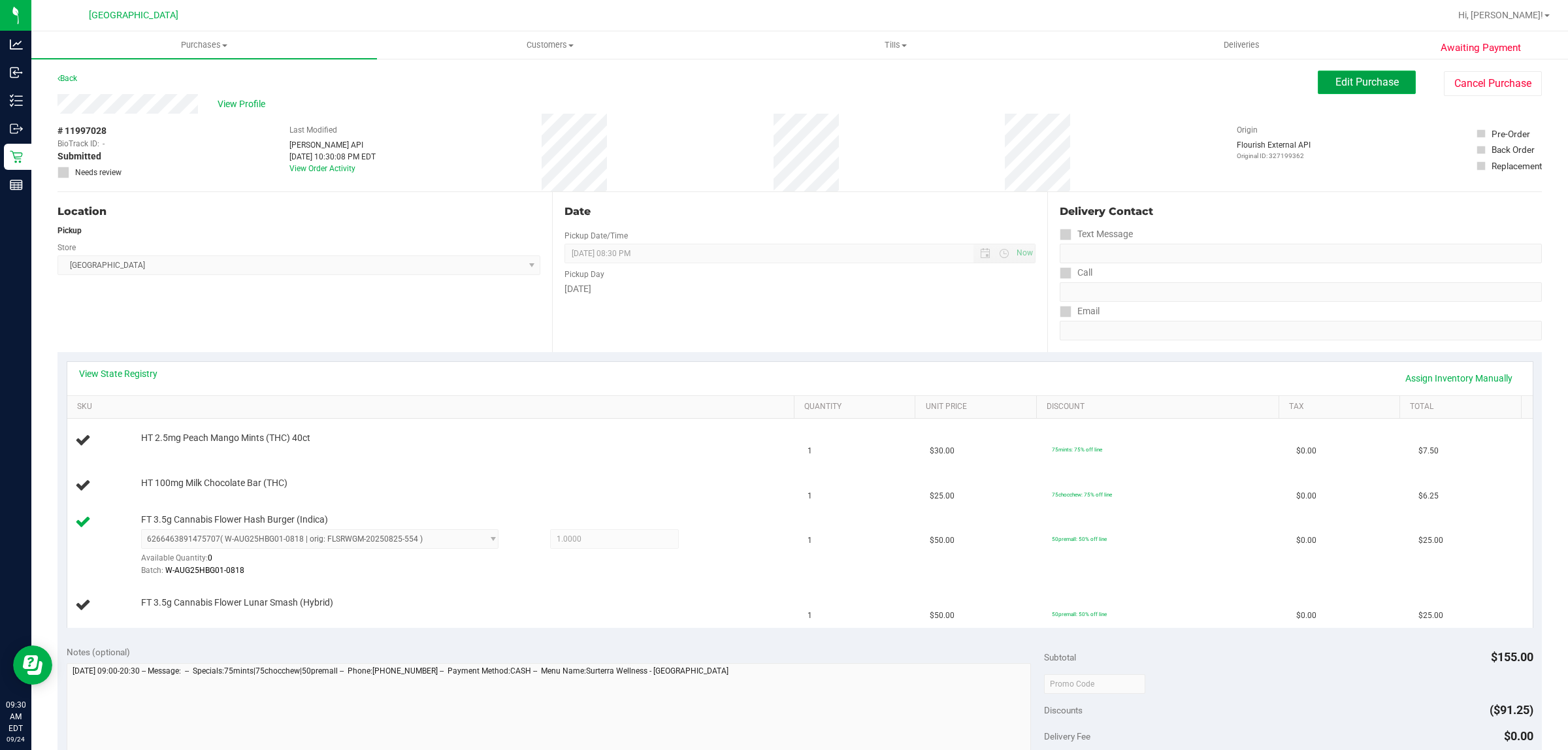
click at [1366, 90] on button "Edit Purchase" at bounding box center [1366, 82] width 98 height 23
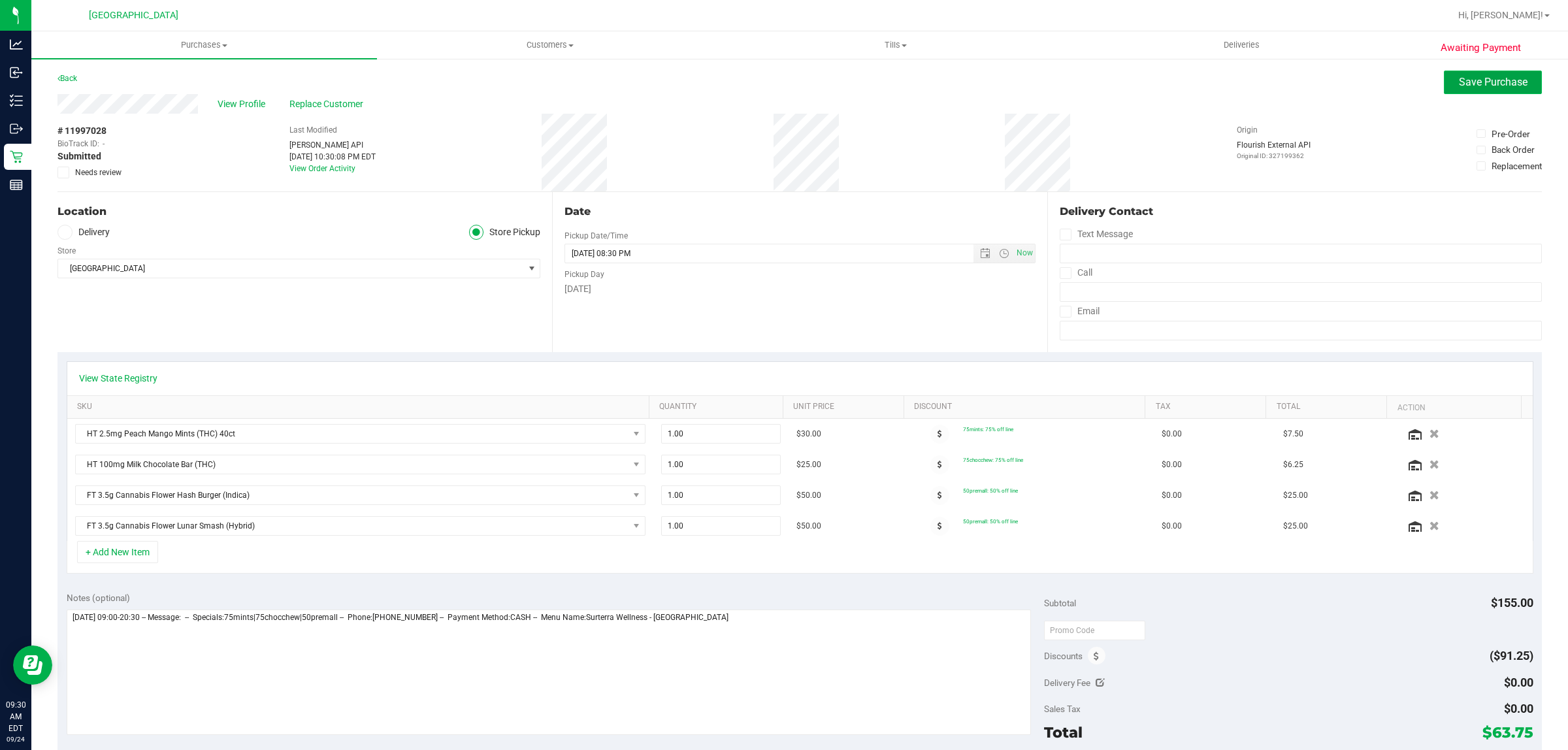
click at [1465, 80] on span "Save Purchase" at bounding box center [1493, 82] width 69 height 13
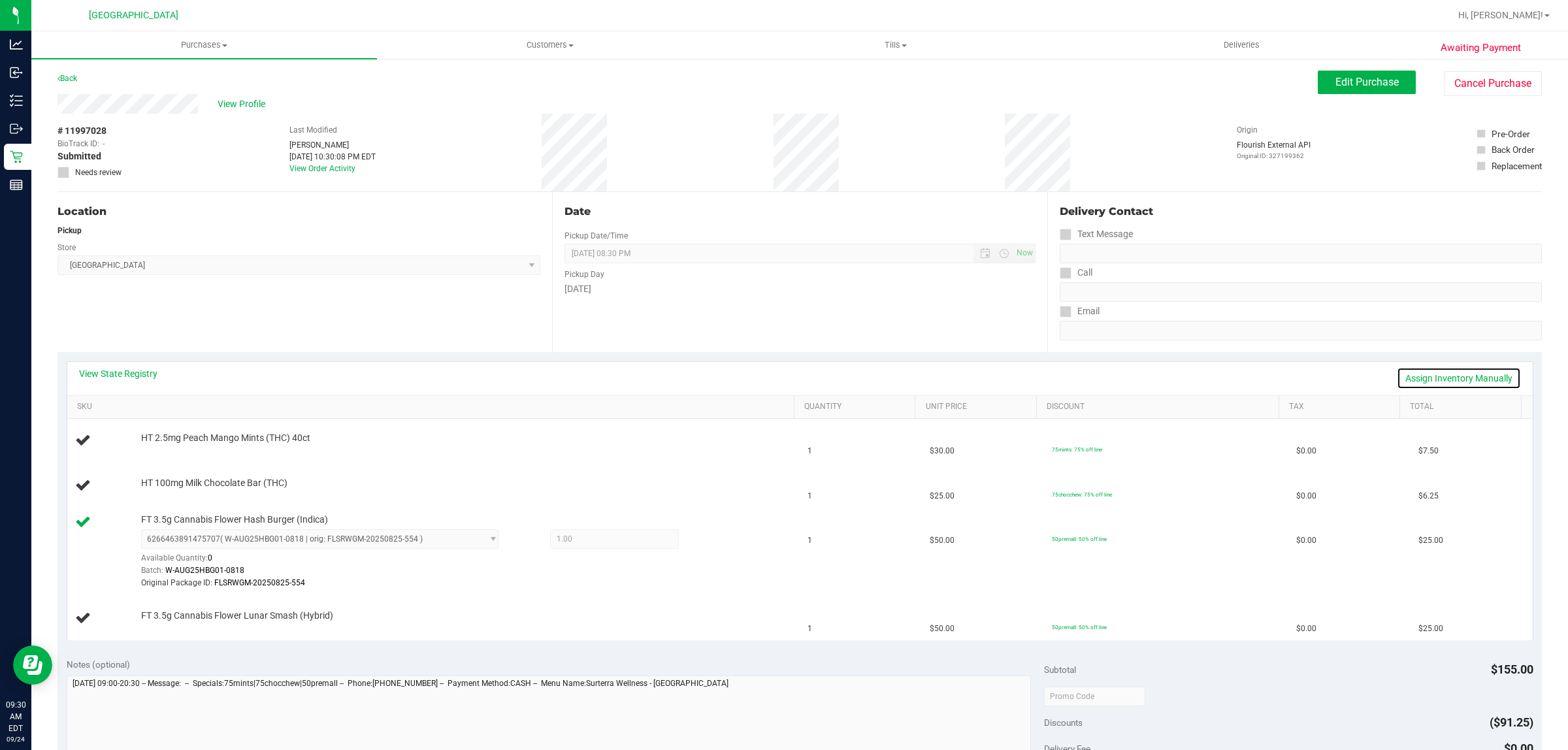
click at [1410, 377] on link "Assign Inventory Manually" at bounding box center [1458, 378] width 124 height 23
click at [710, 542] on icon at bounding box center [715, 541] width 13 height 15
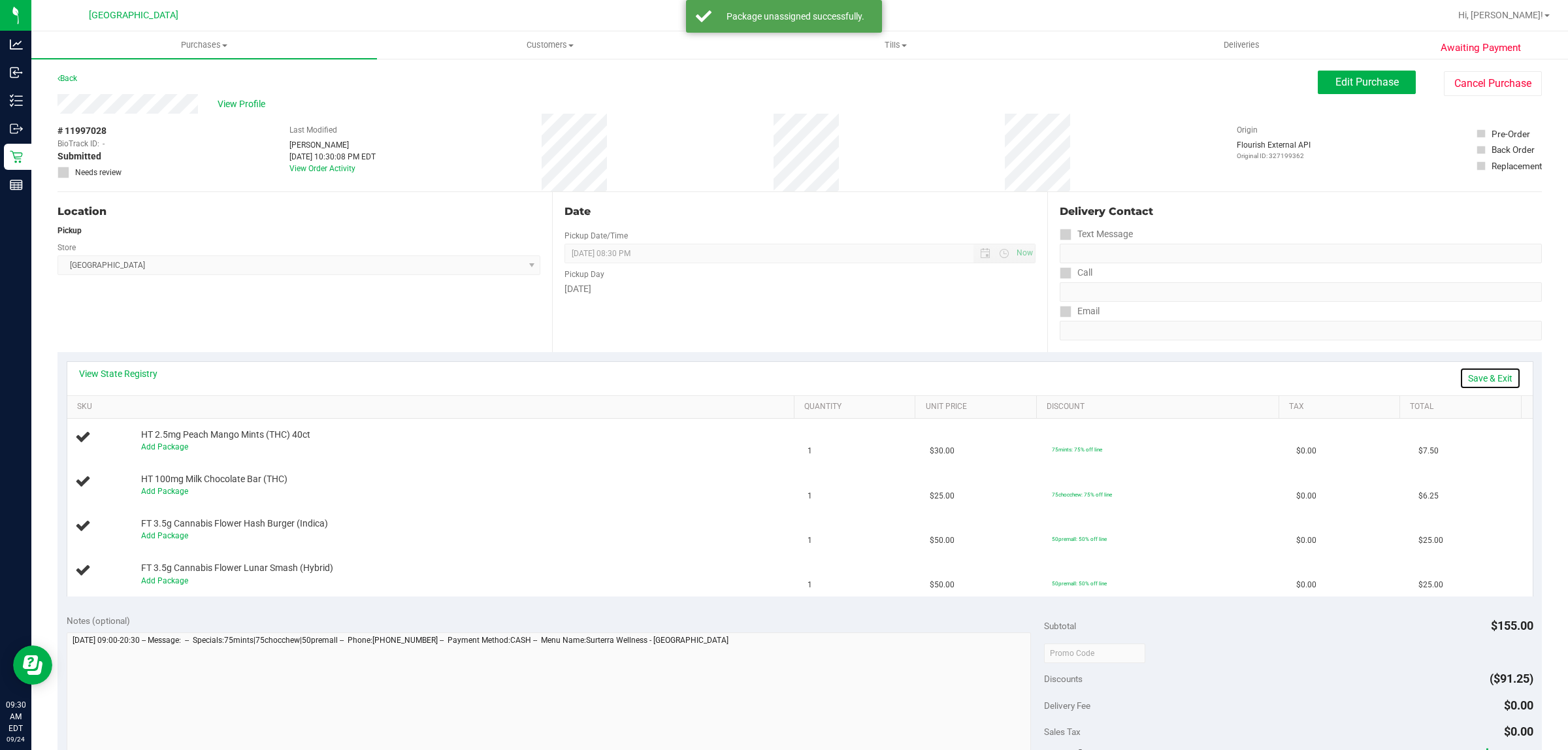
click at [1473, 383] on link "Save & Exit" at bounding box center [1489, 378] width 61 height 23
click at [1474, 380] on link "Assign Inventory Manually" at bounding box center [1458, 378] width 124 height 23
click at [1474, 380] on link "Save & Exit" at bounding box center [1489, 378] width 61 height 23
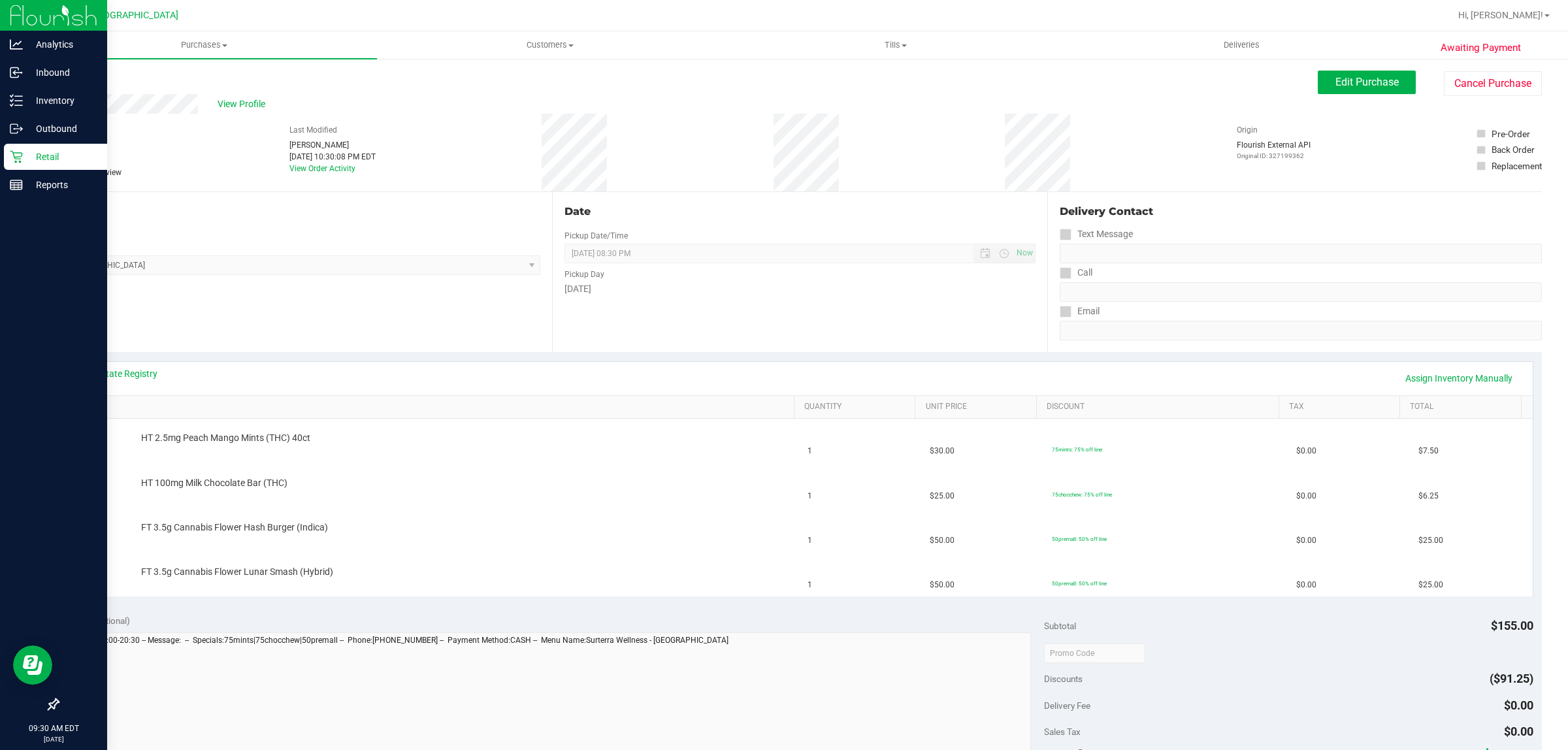
click at [41, 152] on p "Retail" at bounding box center [62, 157] width 79 height 16
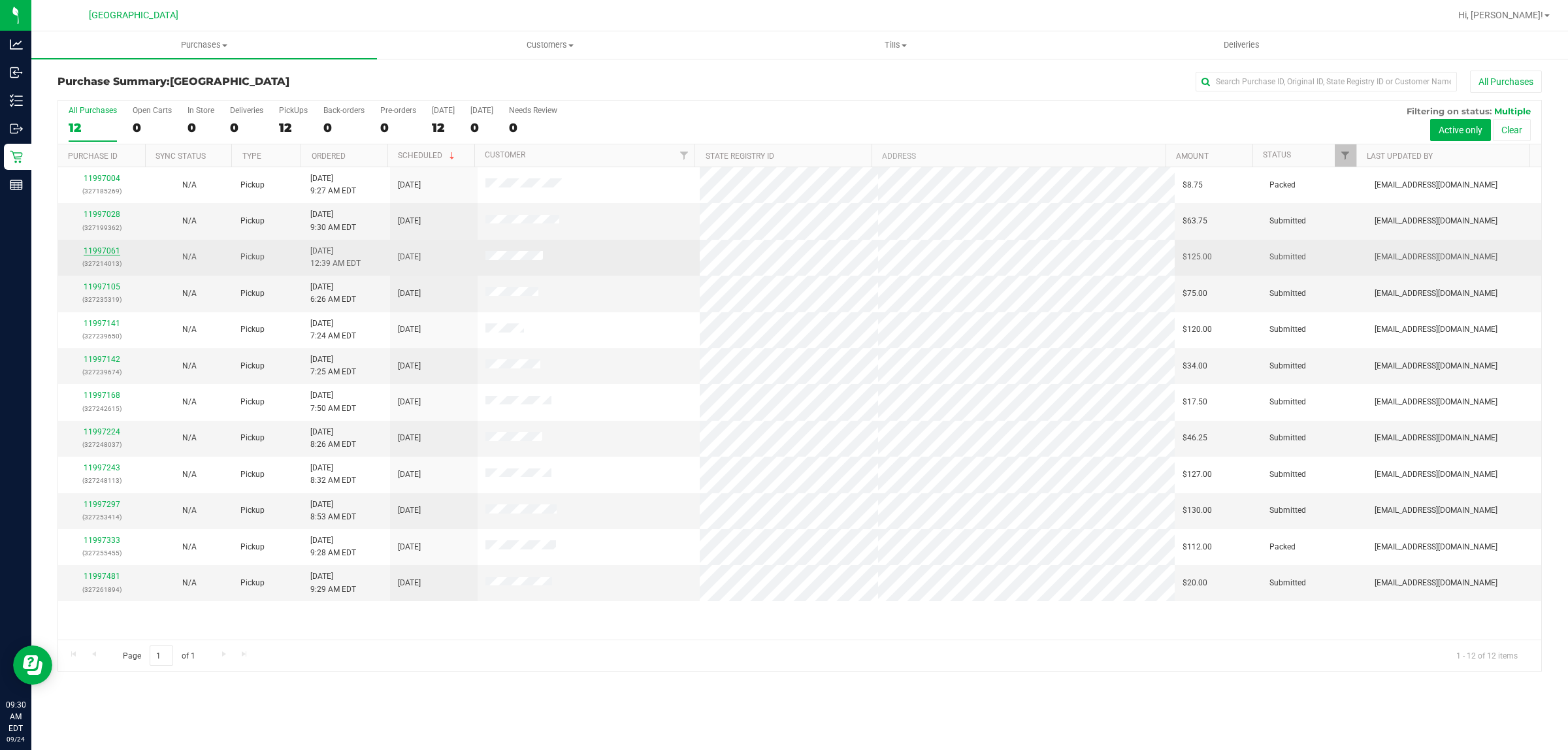
click at [108, 249] on link "11997061" at bounding box center [102, 250] width 37 height 9
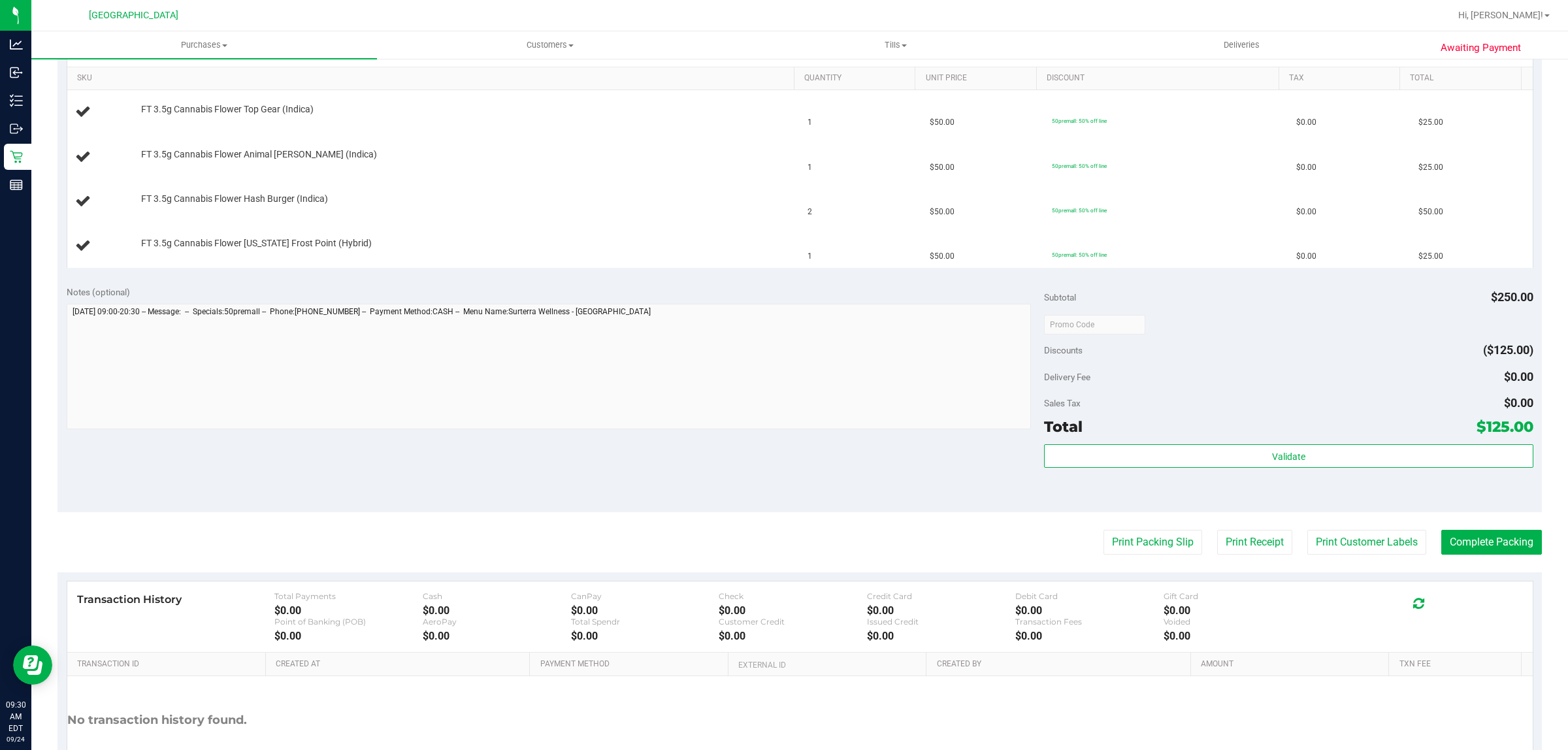
scroll to position [408, 0]
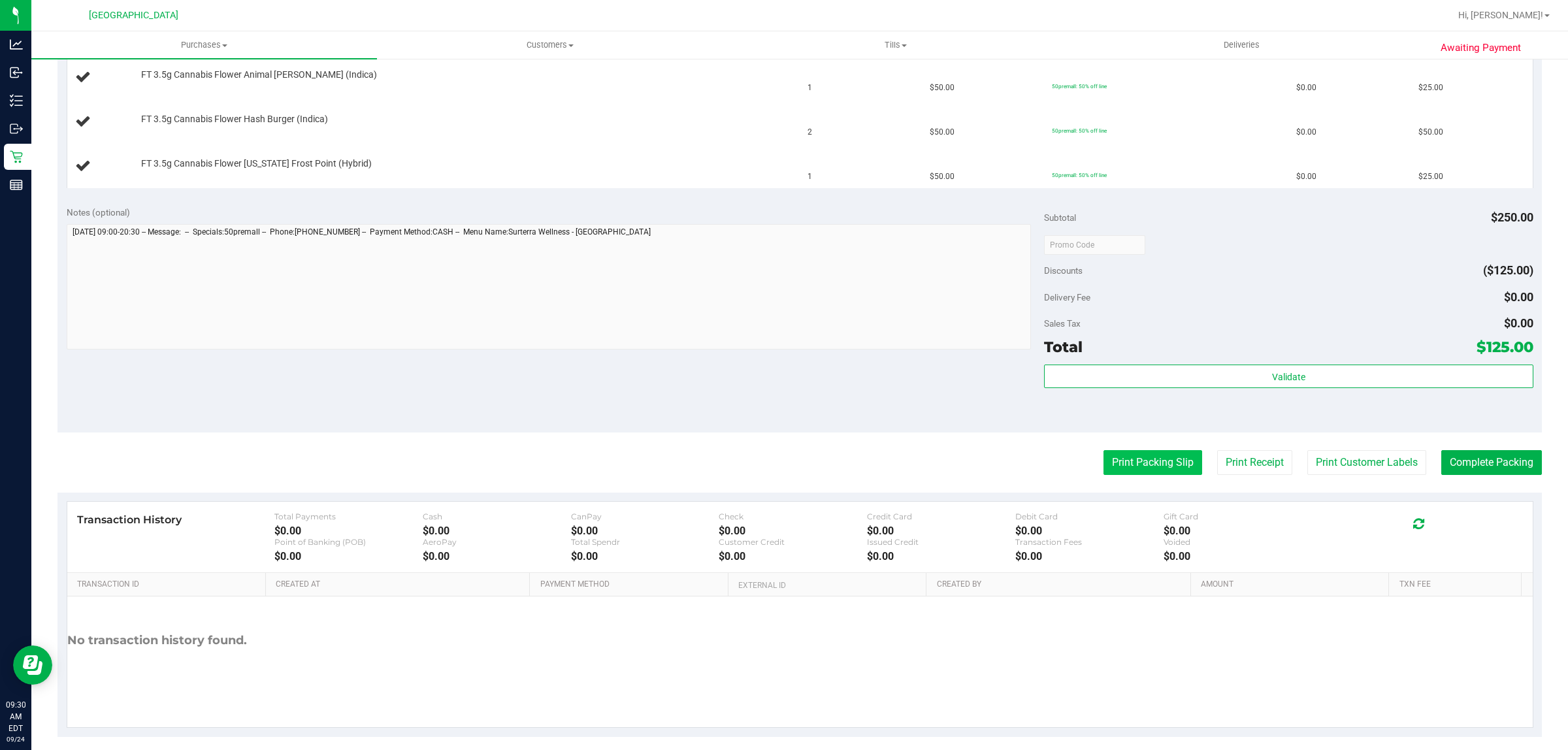
click at [1135, 457] on button "Print Packing Slip" at bounding box center [1153, 463] width 99 height 25
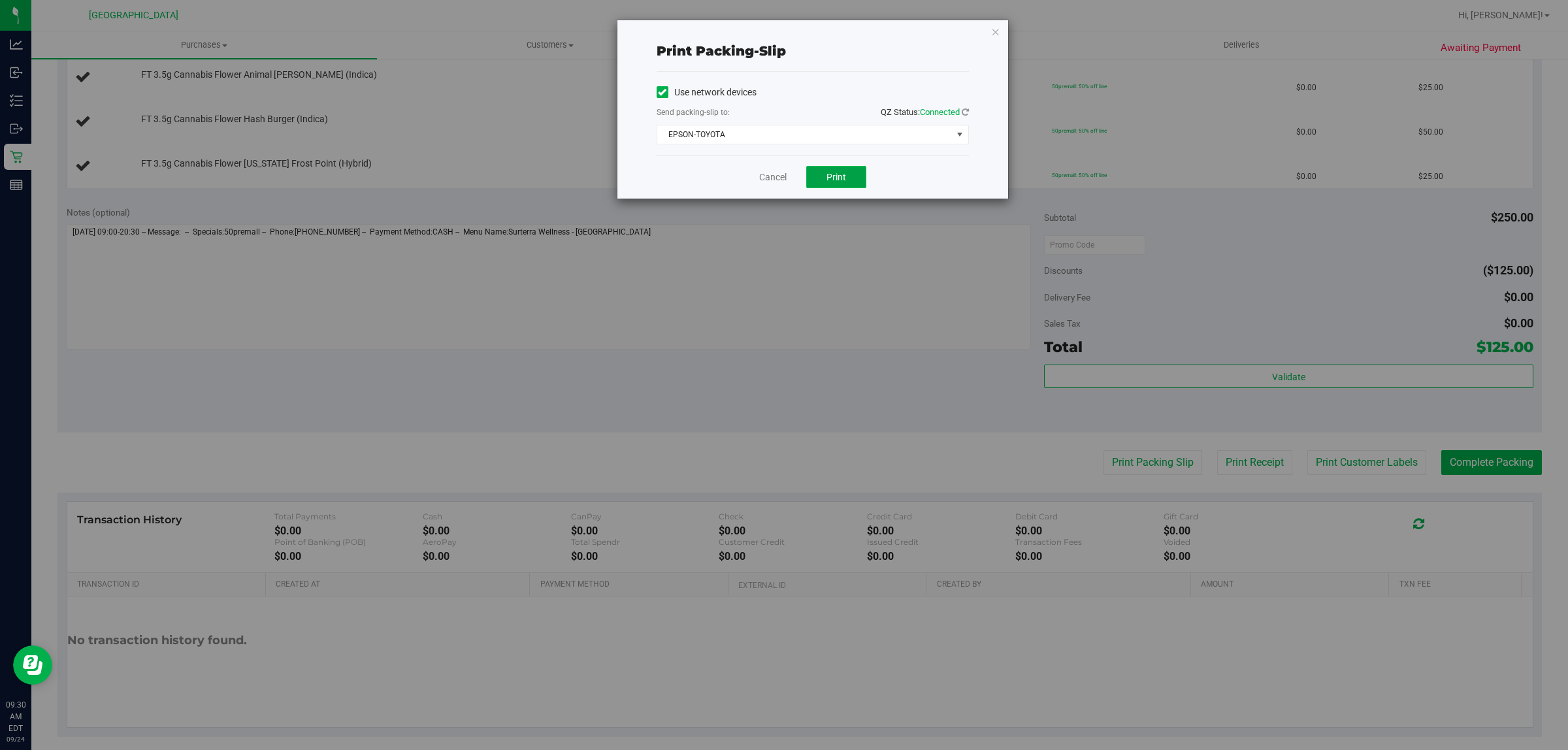
click at [823, 177] on button "Print" at bounding box center [836, 177] width 60 height 23
click at [774, 177] on link "Cancel" at bounding box center [772, 177] width 28 height 13
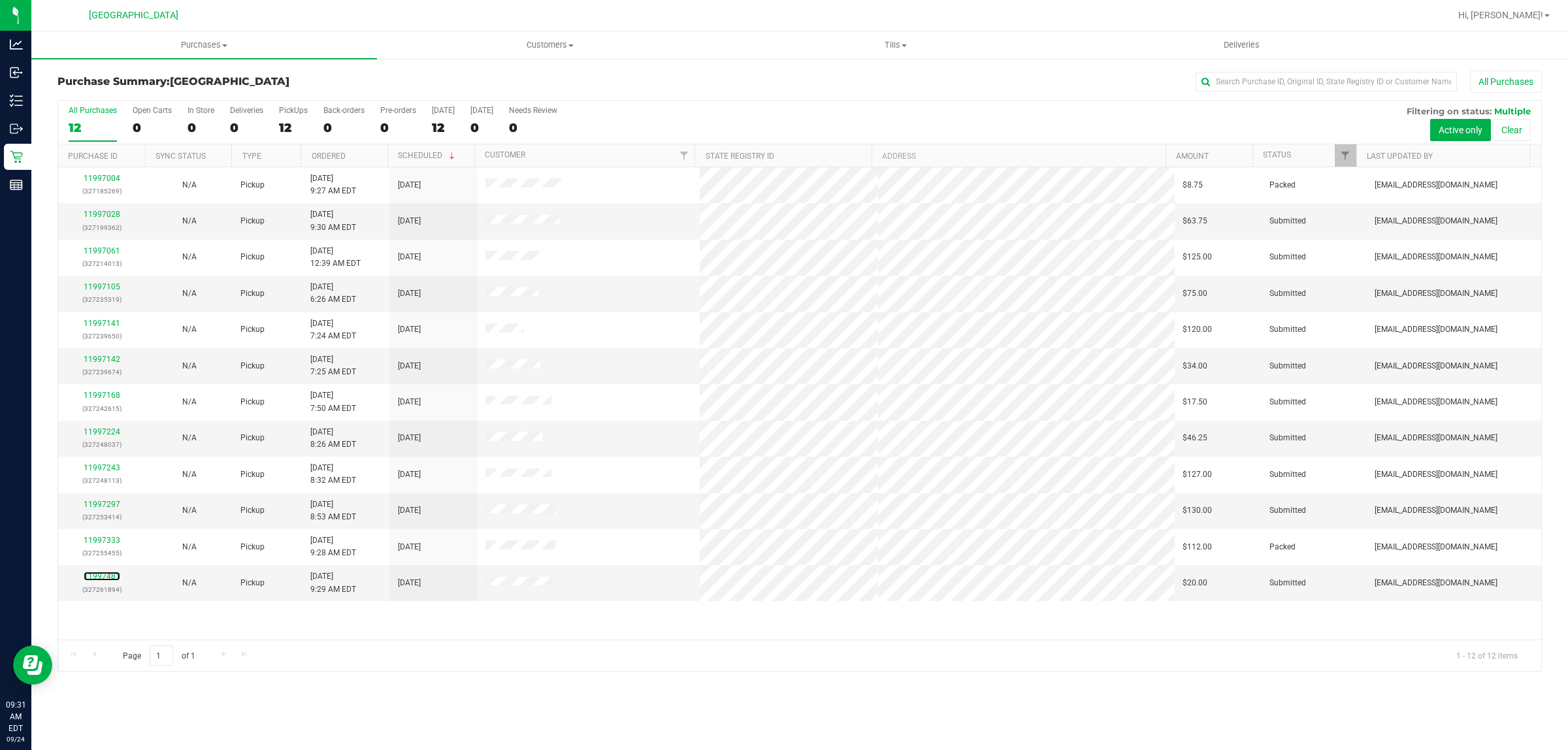
click at [108, 578] on link "11997481" at bounding box center [102, 576] width 37 height 9
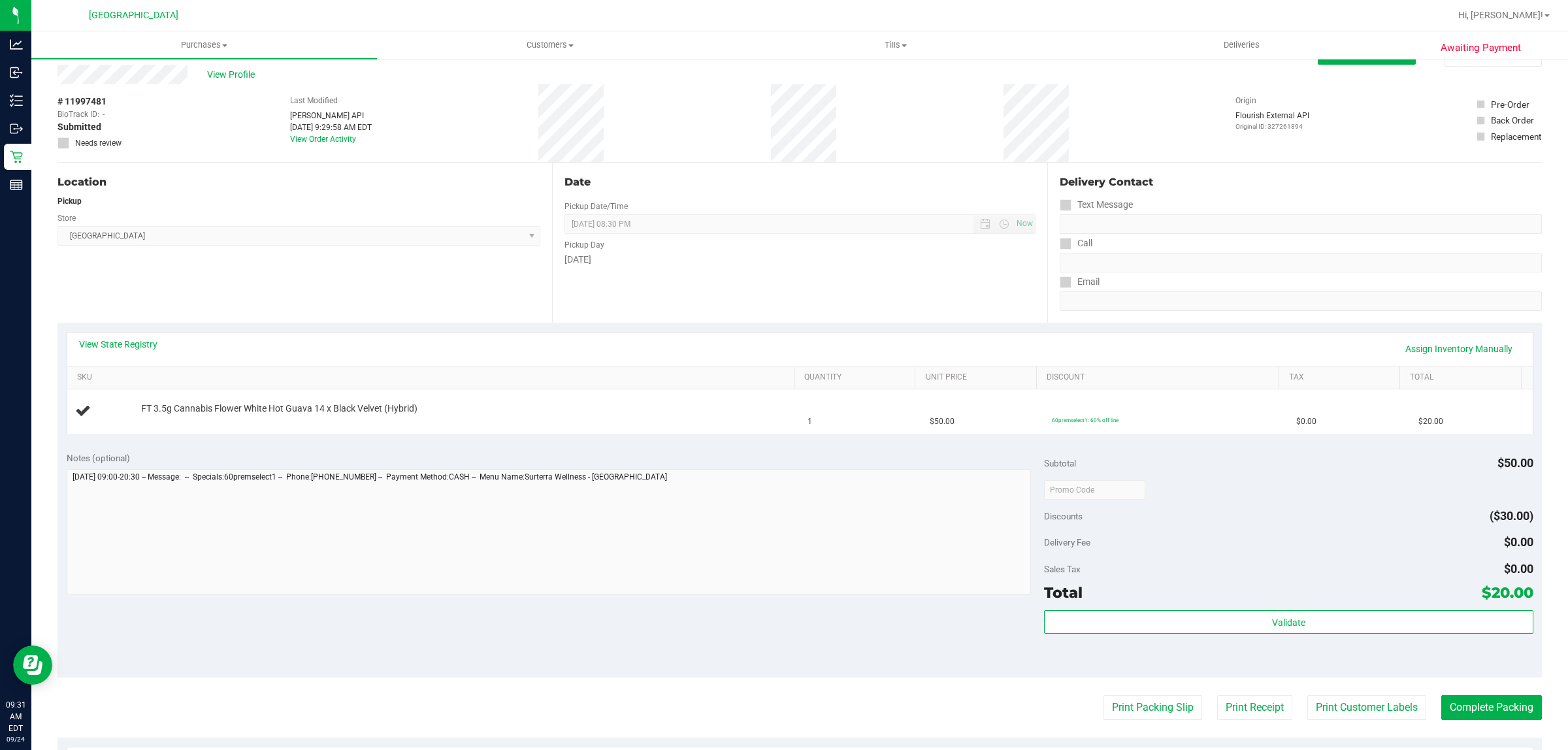
scroll to position [82, 0]
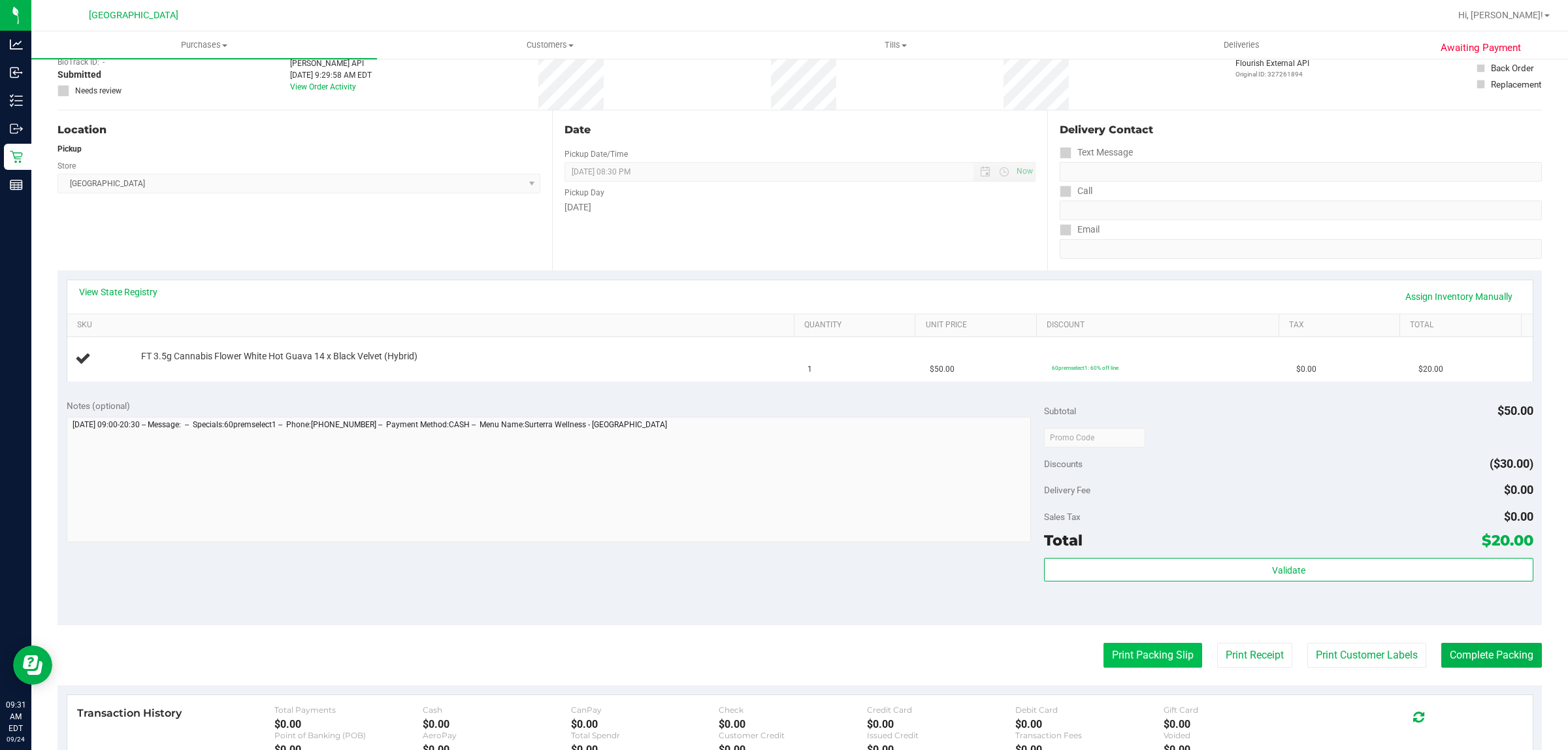
click at [1154, 660] on button "Print Packing Slip" at bounding box center [1153, 655] width 99 height 25
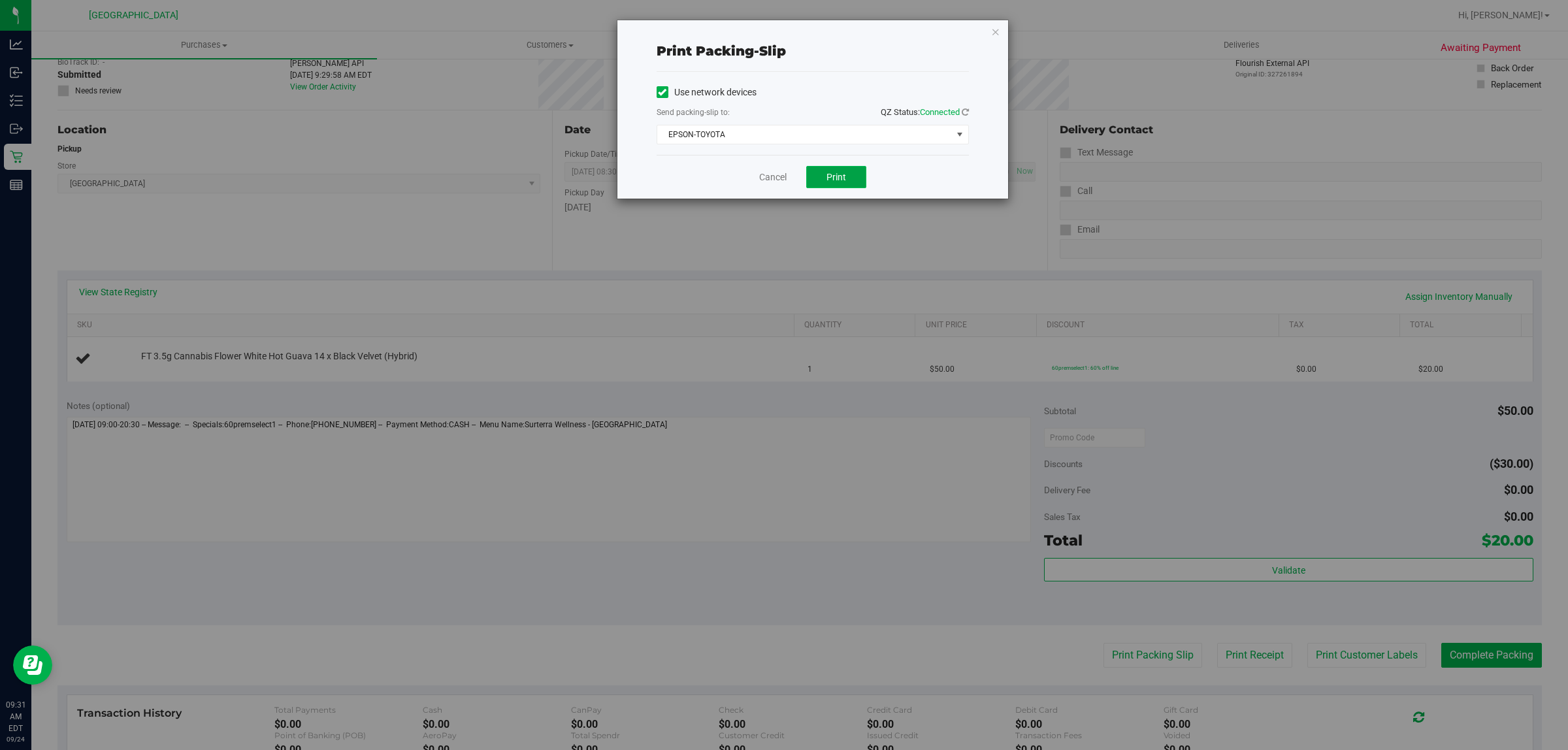
click at [810, 173] on button "Print" at bounding box center [836, 177] width 60 height 23
click at [781, 174] on link "Cancel" at bounding box center [772, 177] width 28 height 13
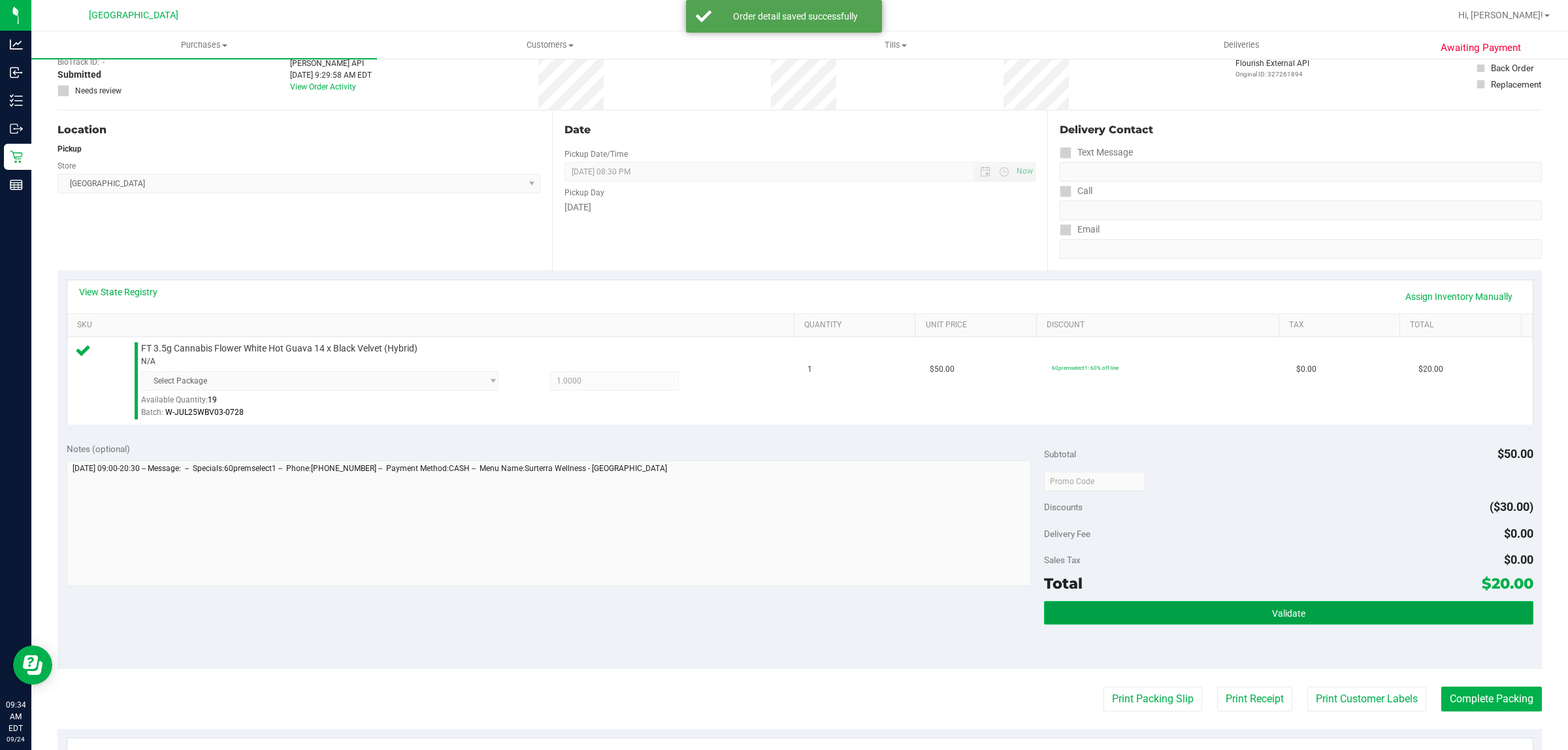
click at [1115, 612] on button "Validate" at bounding box center [1288, 613] width 489 height 23
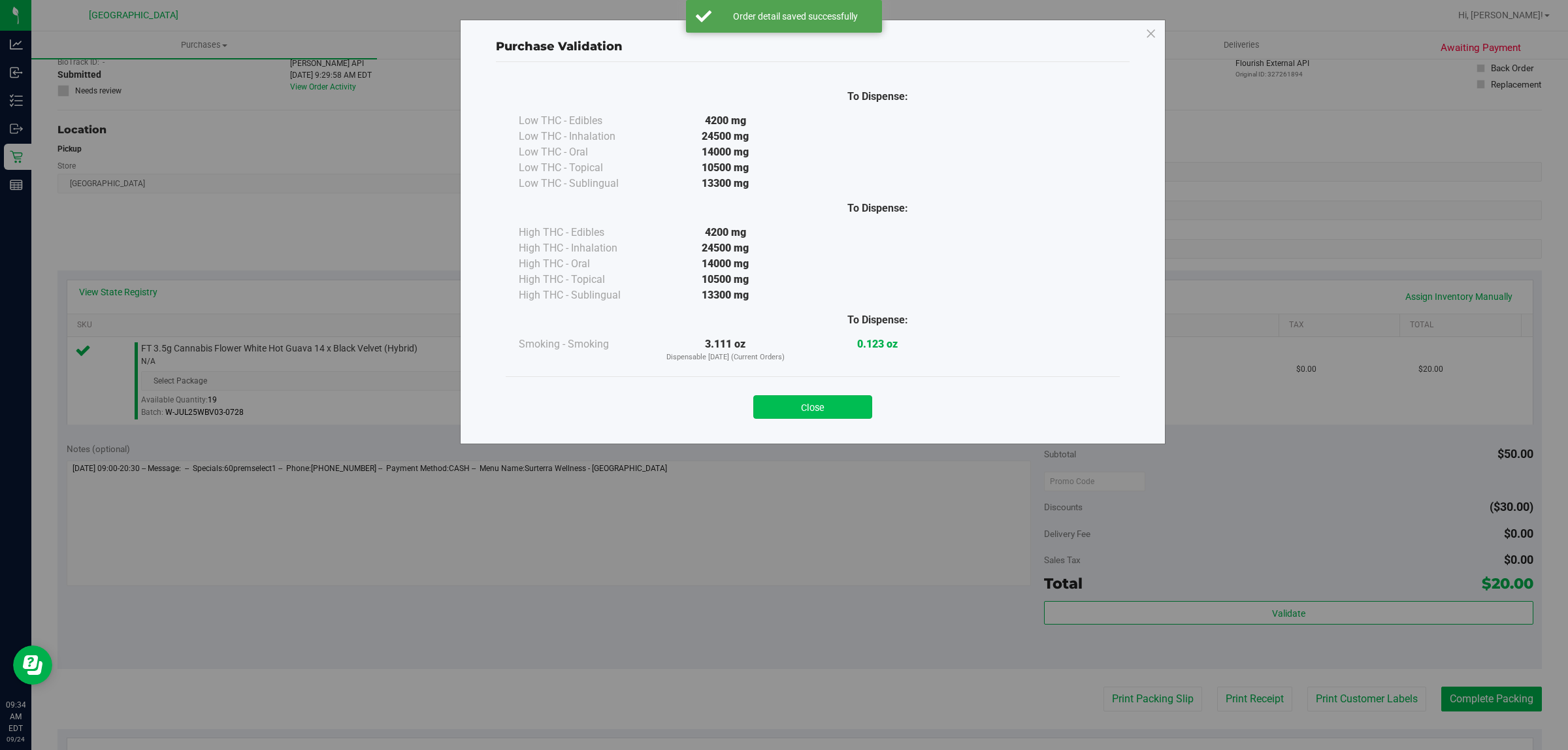
click at [847, 408] on button "Close" at bounding box center [812, 407] width 119 height 23
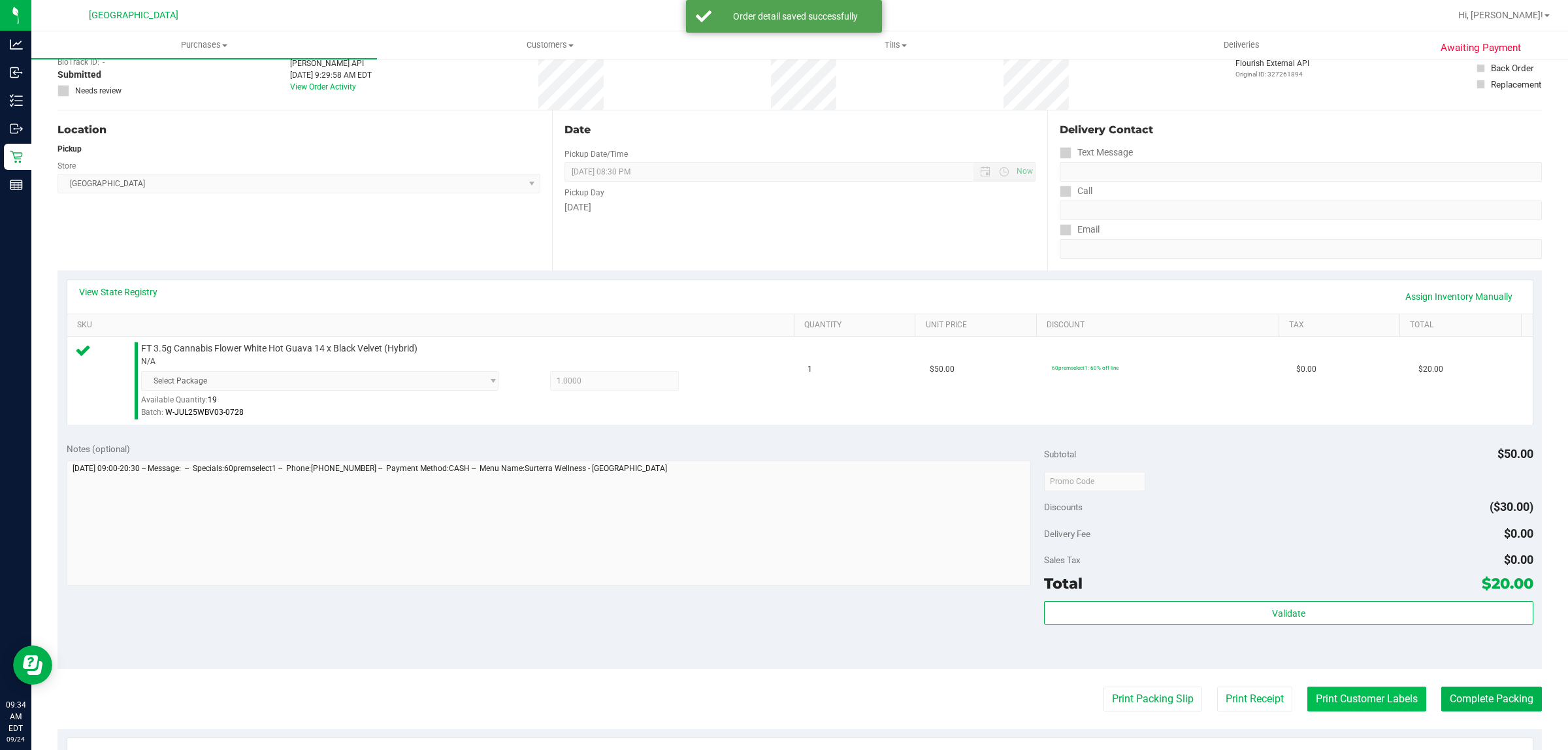
click at [1398, 696] on button "Print Customer Labels" at bounding box center [1366, 699] width 119 height 25
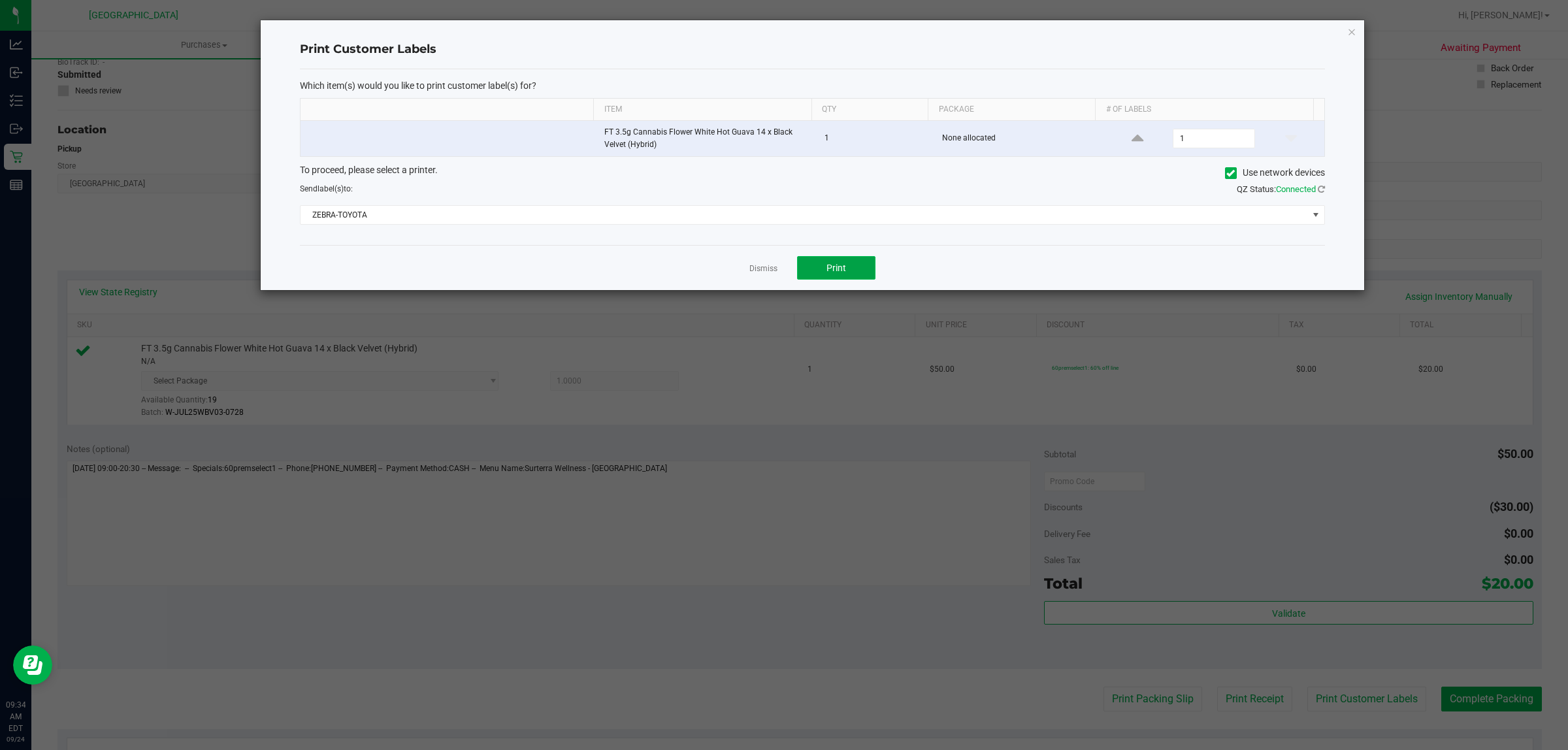
click at [840, 275] on button "Print" at bounding box center [836, 268] width 79 height 23
click at [771, 266] on link "Dismiss" at bounding box center [763, 269] width 28 height 11
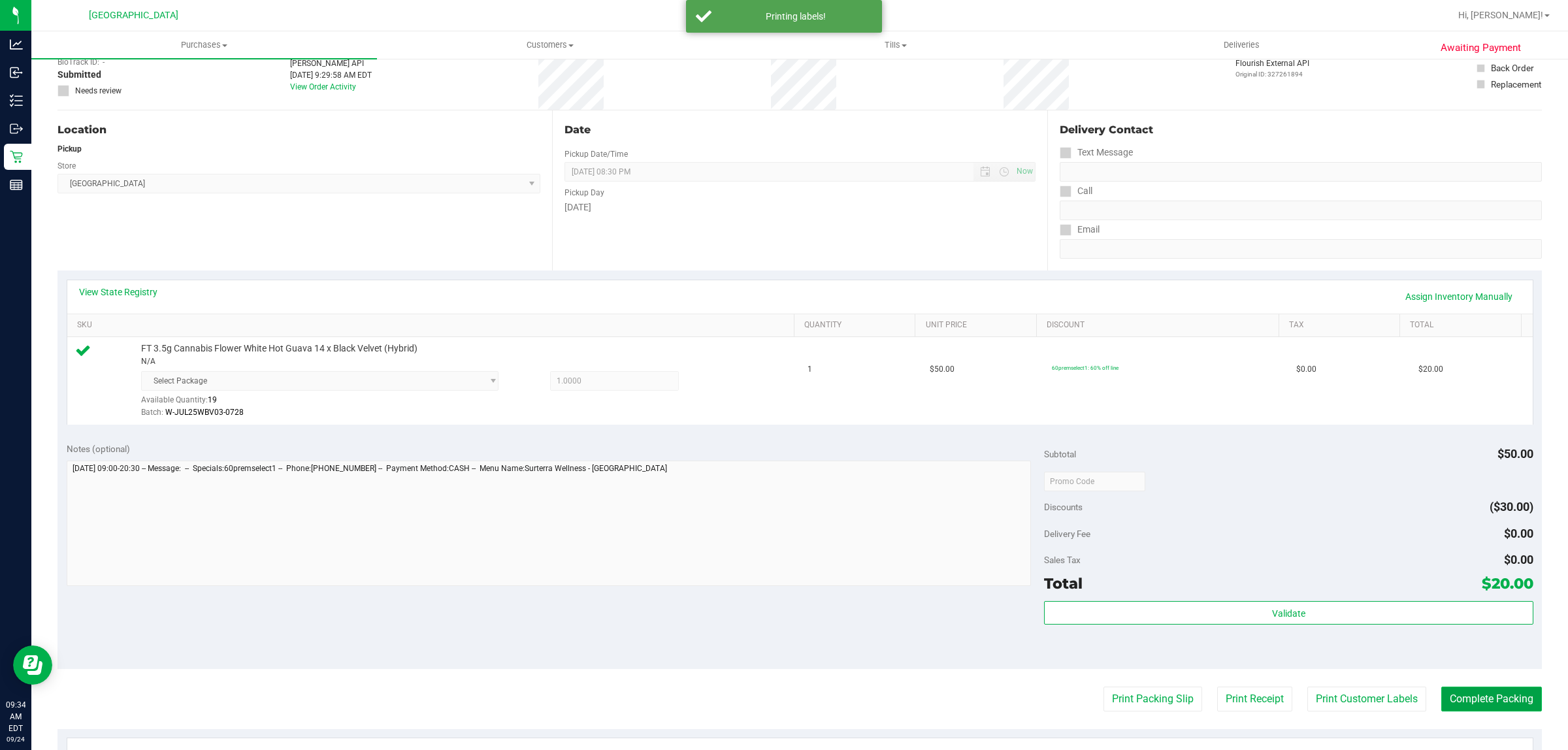
click at [1441, 698] on button "Complete Packing" at bounding box center [1491, 699] width 100 height 25
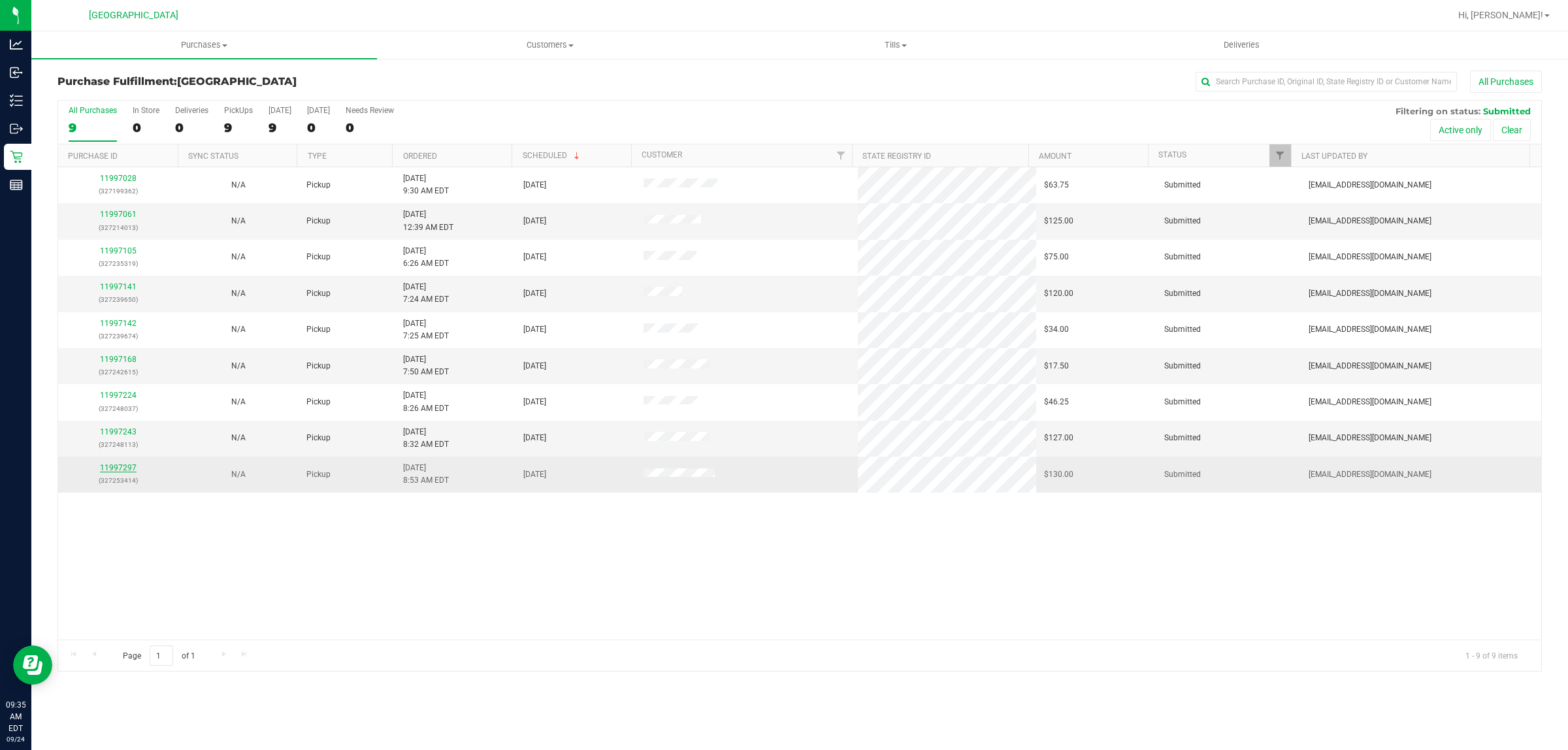
click at [122, 467] on link "11997297" at bounding box center [118, 467] width 37 height 9
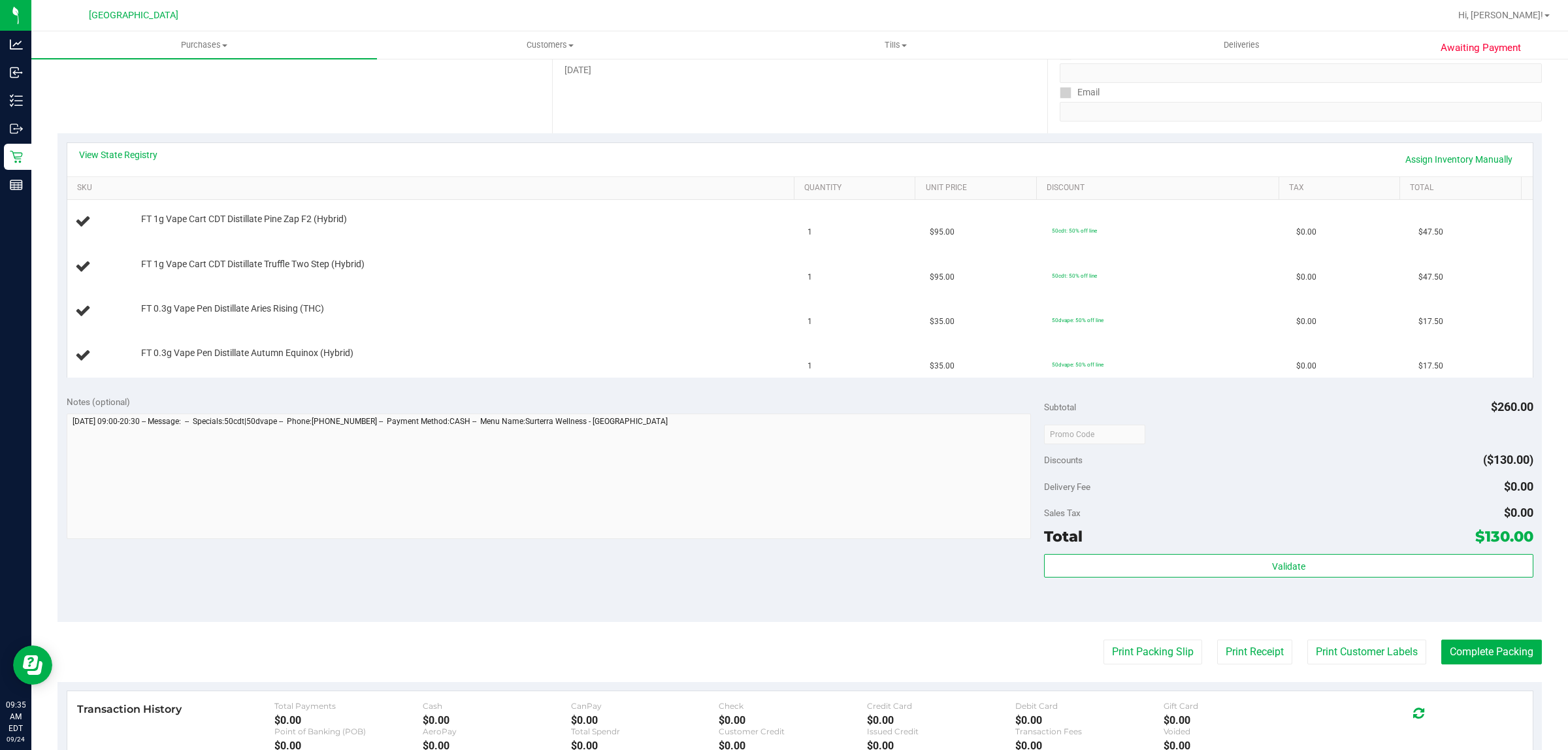
scroll to position [245, 0]
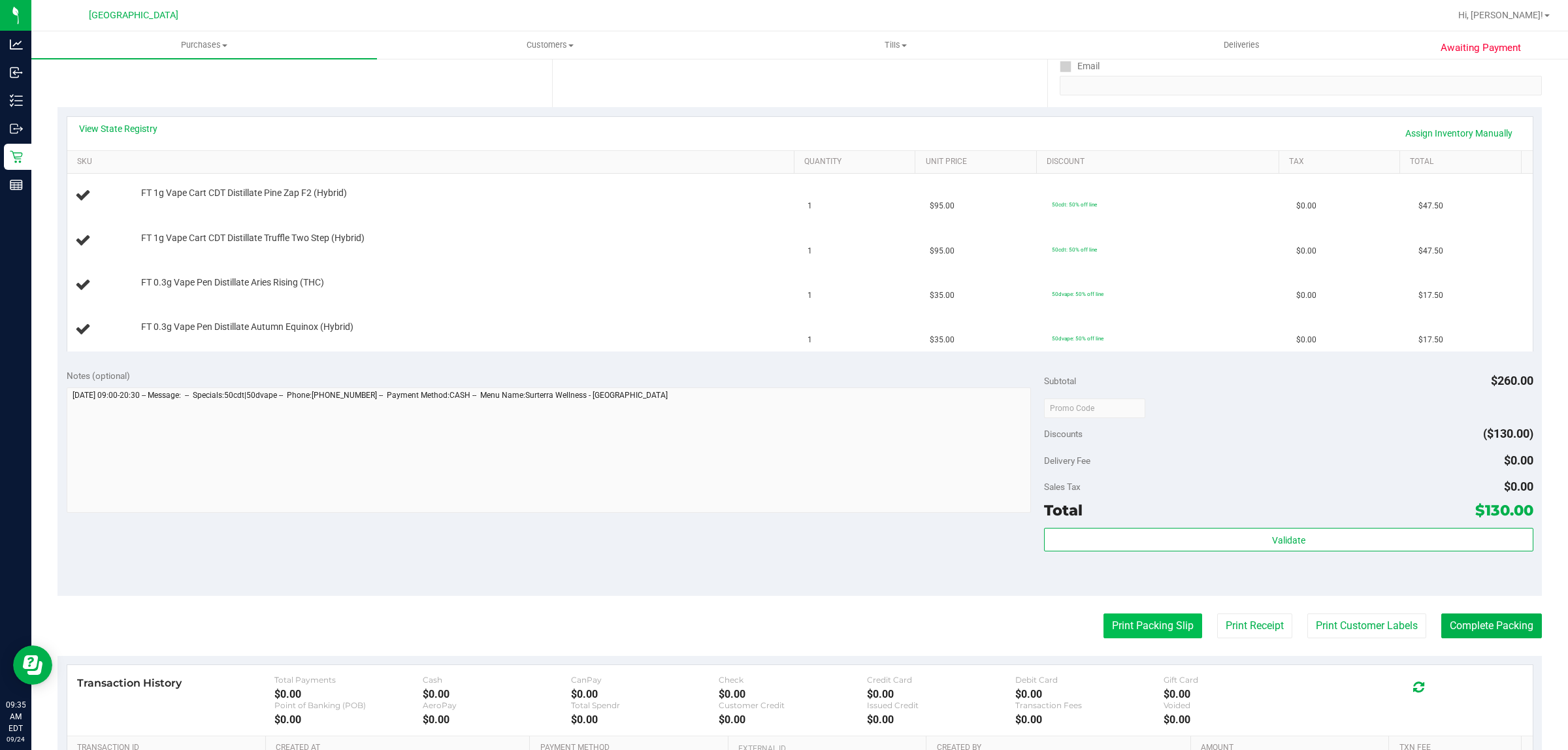
click at [1121, 621] on button "Print Packing Slip" at bounding box center [1153, 626] width 99 height 25
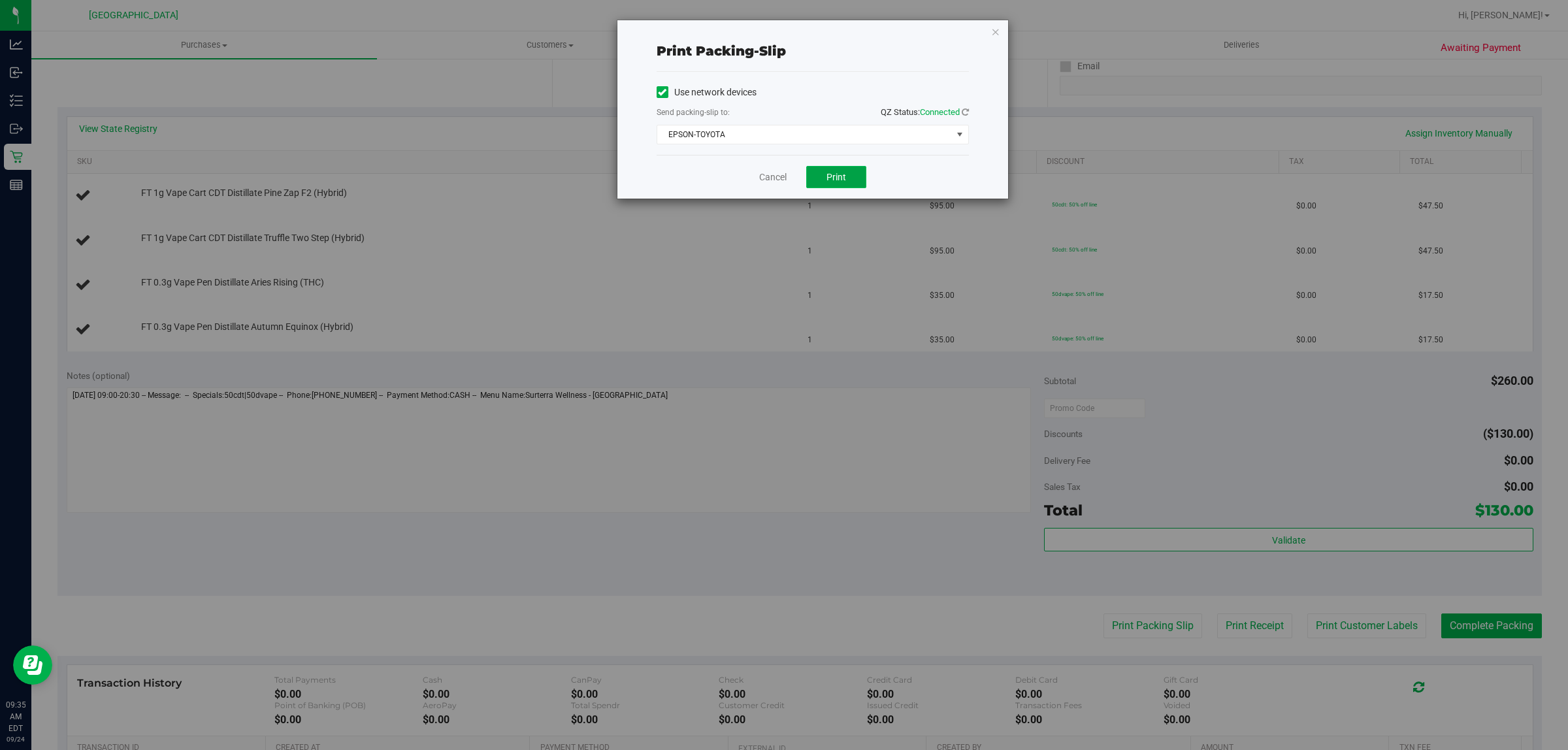
click at [825, 175] on button "Print" at bounding box center [836, 177] width 60 height 23
click at [784, 174] on link "Cancel" at bounding box center [772, 177] width 28 height 13
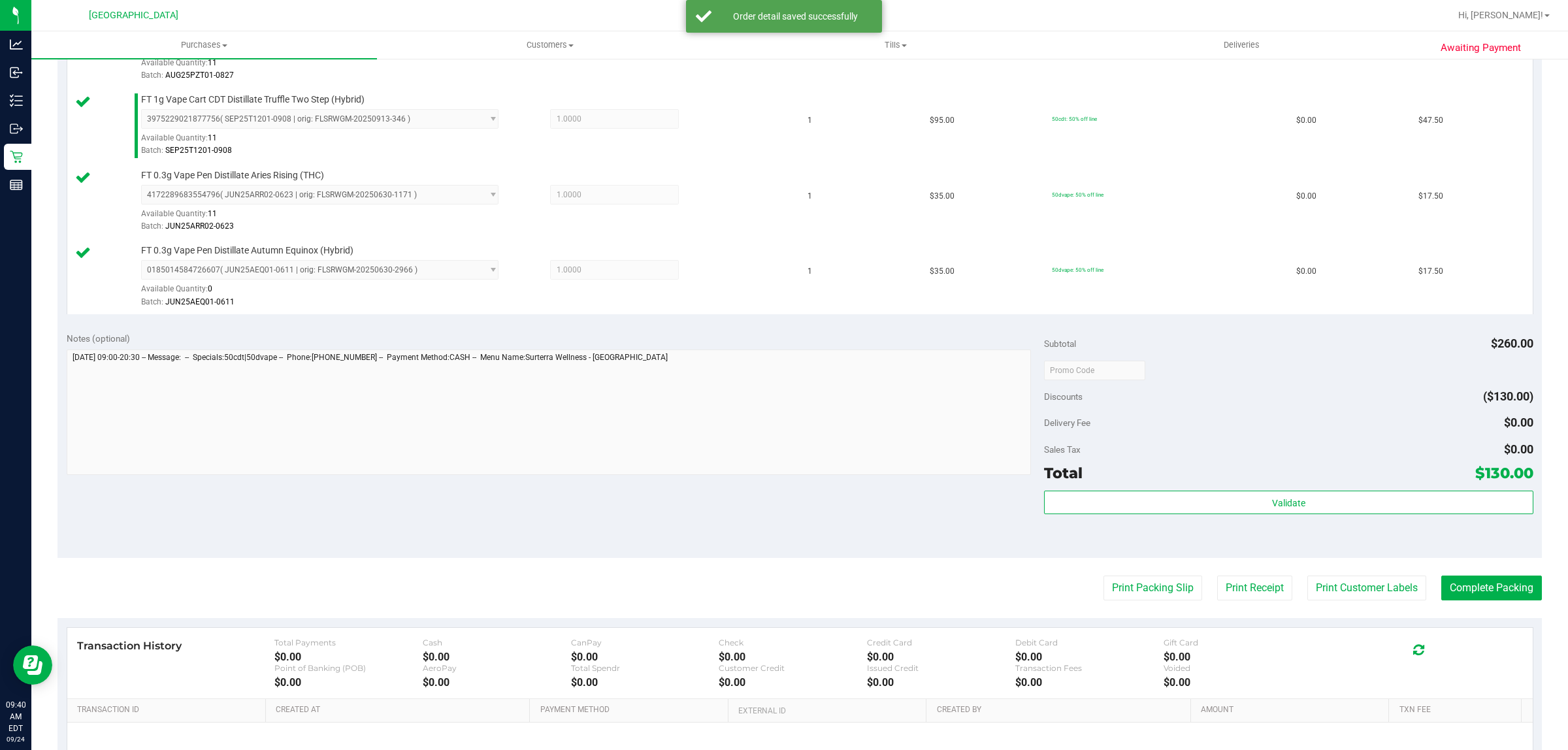
scroll to position [408, 0]
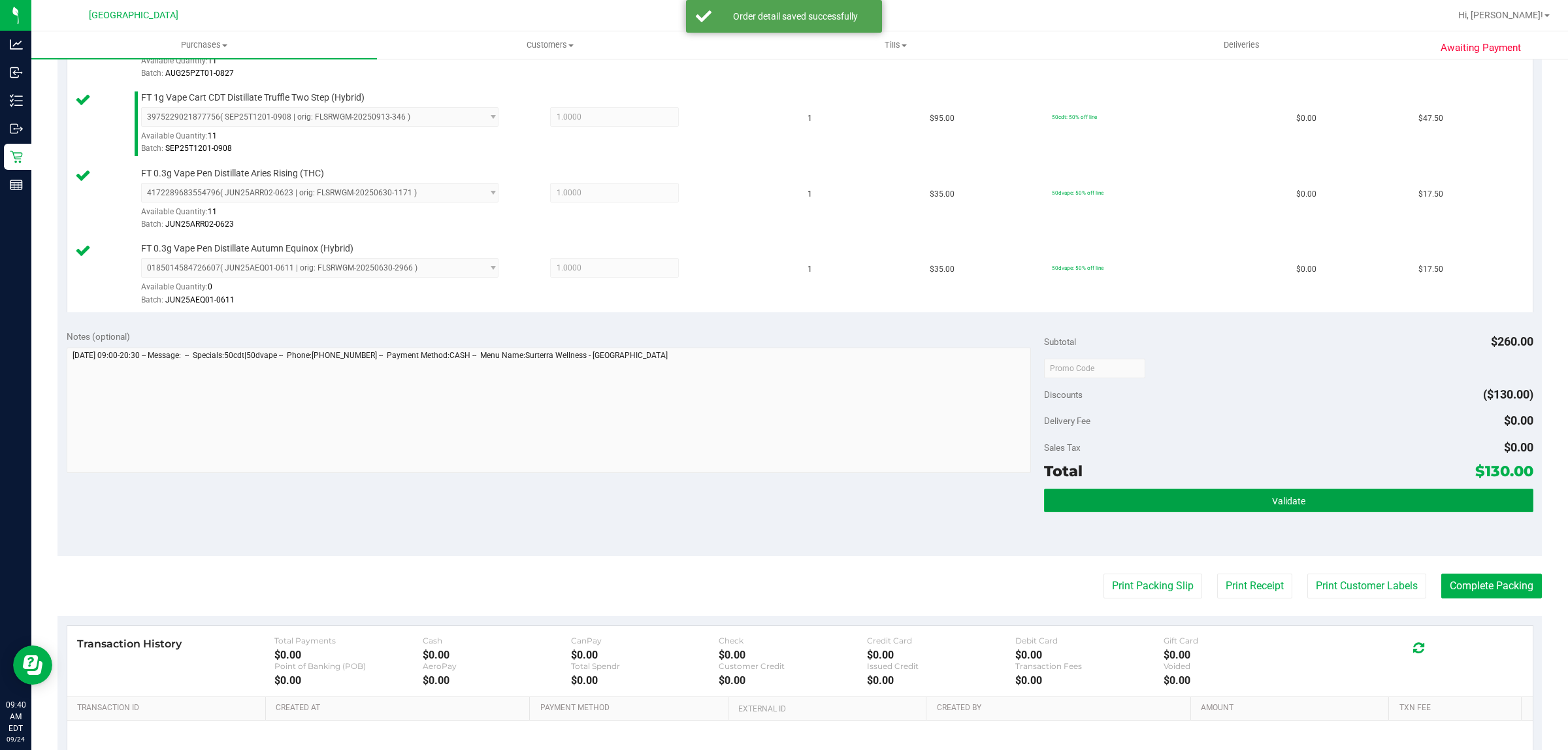
click at [1088, 497] on button "Validate" at bounding box center [1288, 501] width 489 height 23
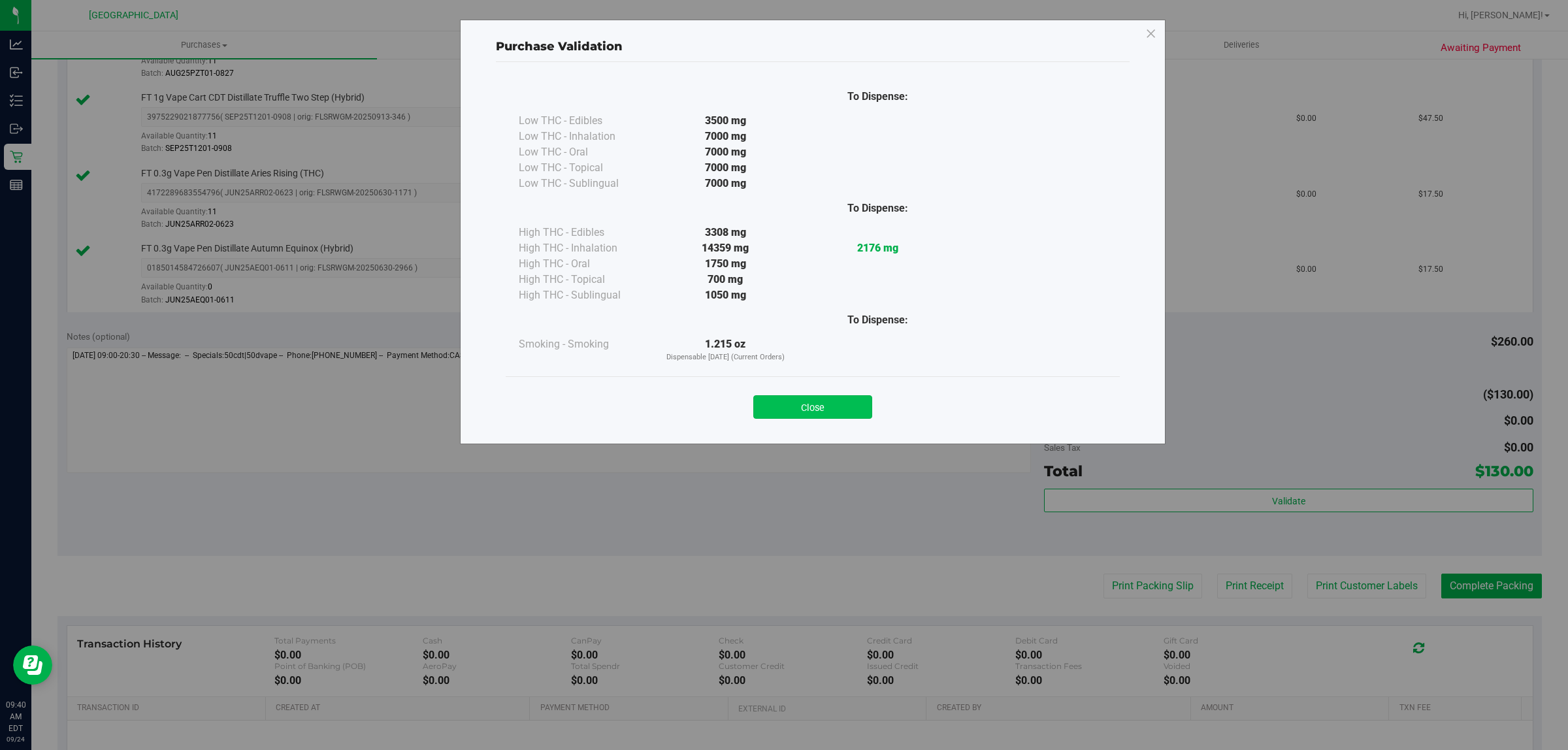
click at [802, 407] on button "Close" at bounding box center [812, 407] width 119 height 23
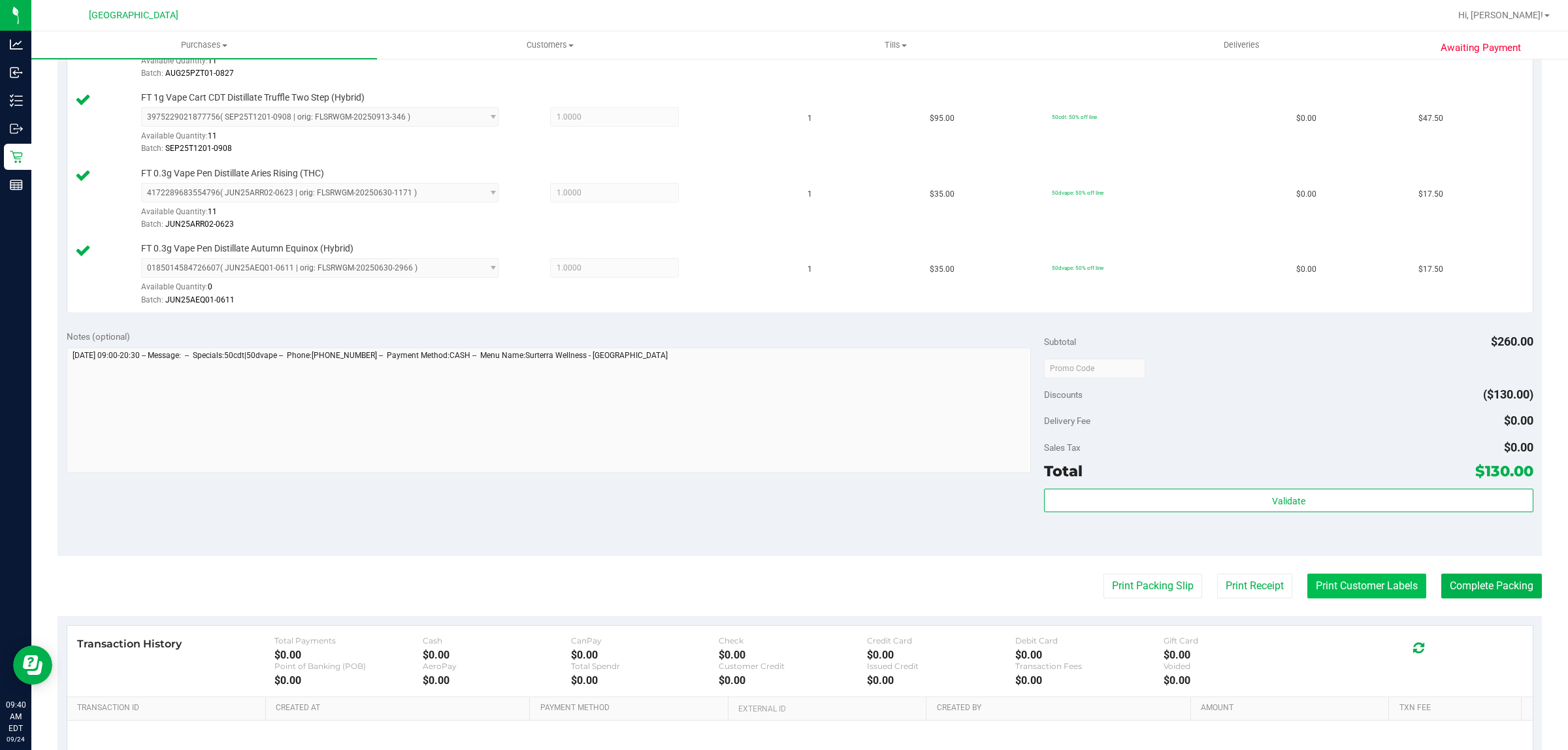
click at [1366, 595] on button "Print Customer Labels" at bounding box center [1366, 586] width 119 height 25
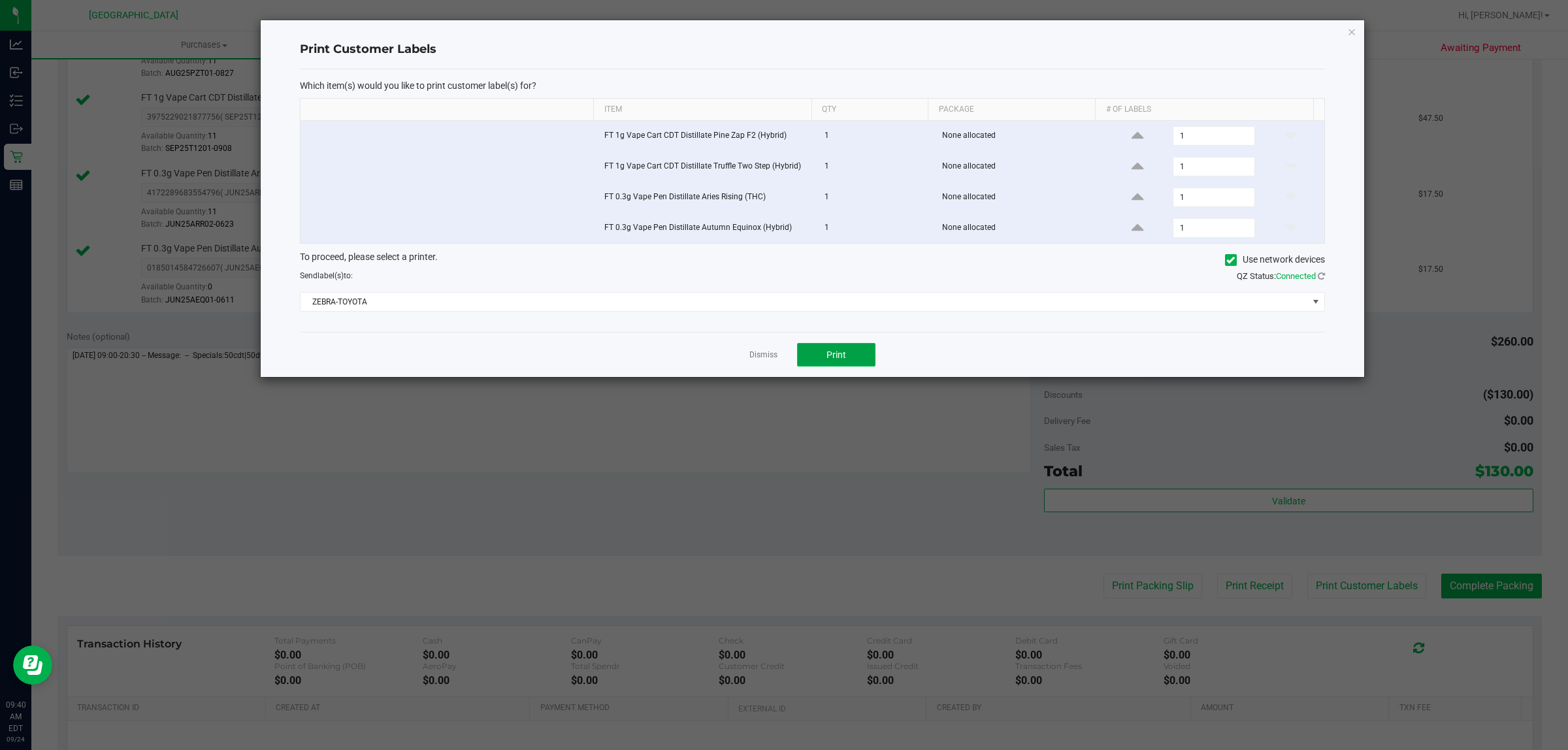
click at [817, 348] on button "Print" at bounding box center [836, 355] width 79 height 23
click at [844, 360] on span "Print" at bounding box center [836, 355] width 19 height 10
click at [769, 361] on link "Dismiss" at bounding box center [763, 355] width 28 height 11
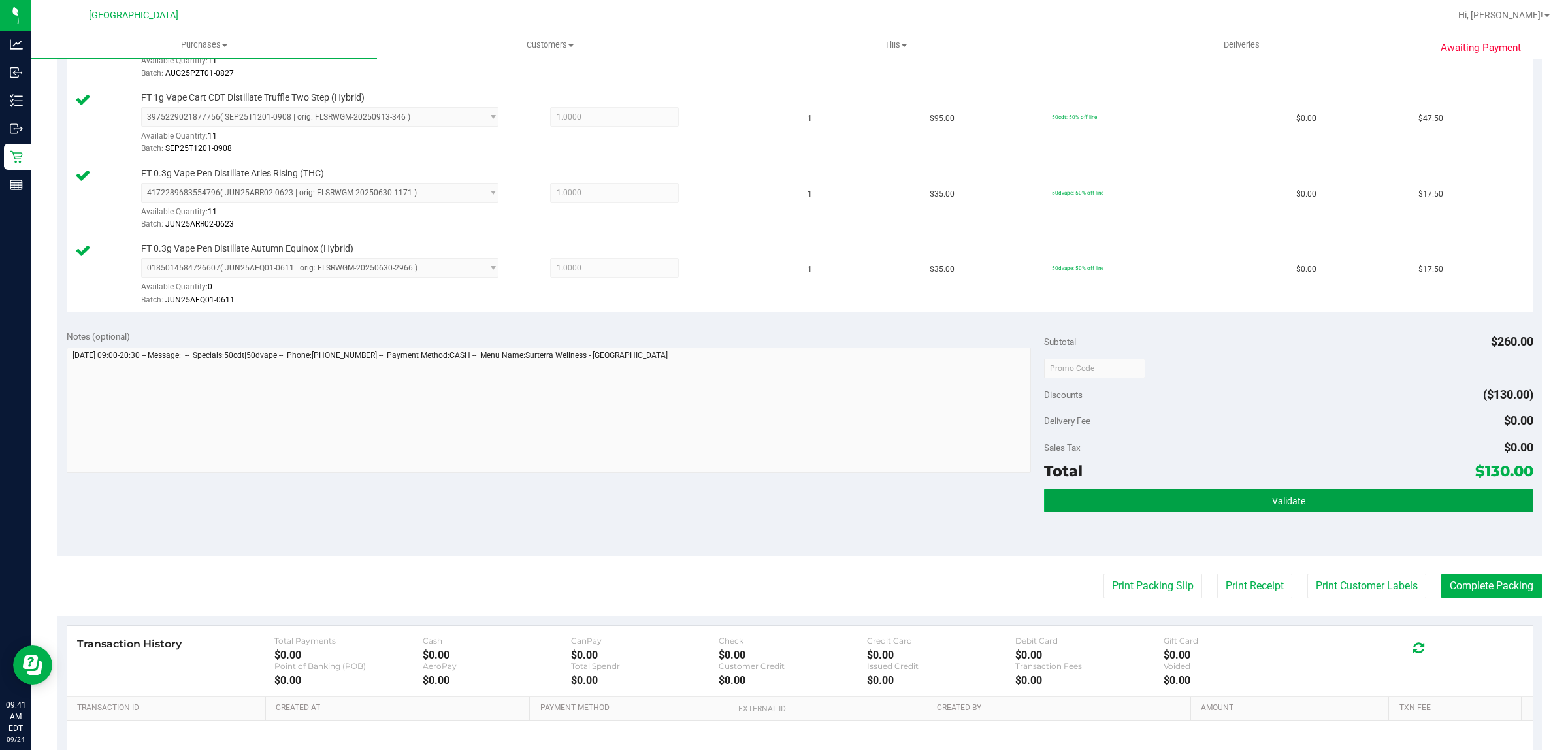
click at [1047, 504] on button "Validate" at bounding box center [1288, 501] width 489 height 23
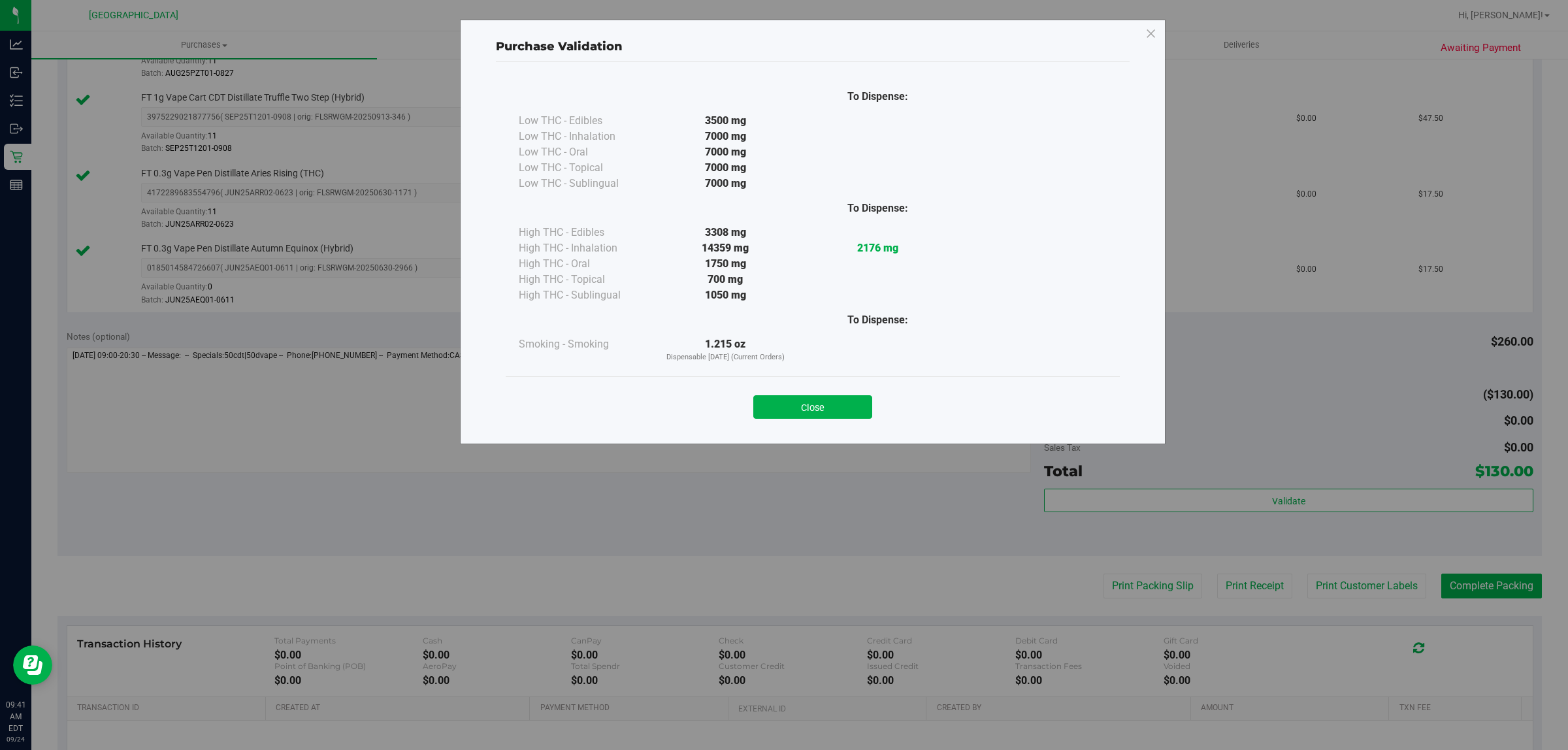
click at [853, 394] on div "Close" at bounding box center [812, 403] width 594 height 33
click at [853, 401] on button "Close" at bounding box center [812, 407] width 119 height 23
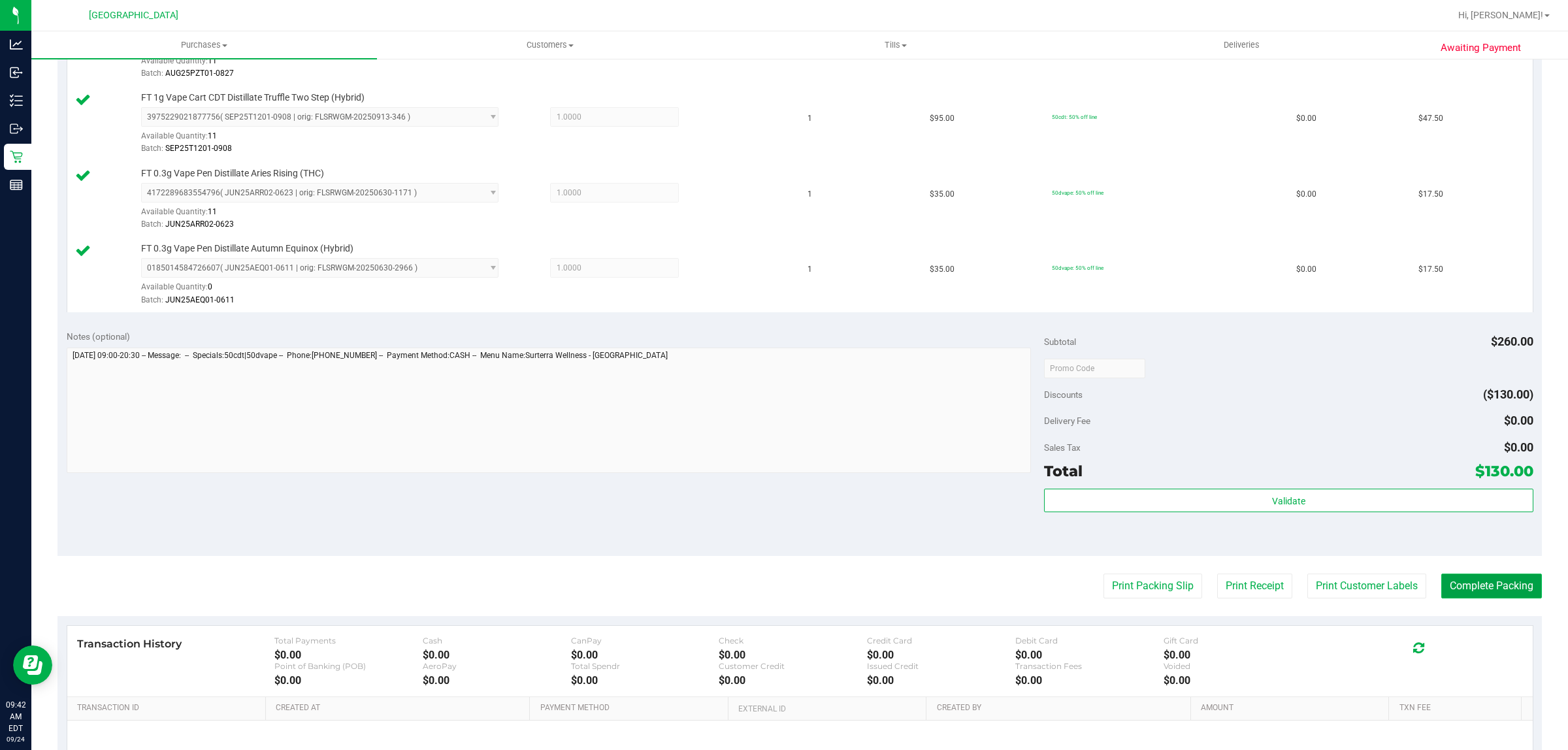
click at [1504, 587] on button "Complete Packing" at bounding box center [1491, 586] width 100 height 25
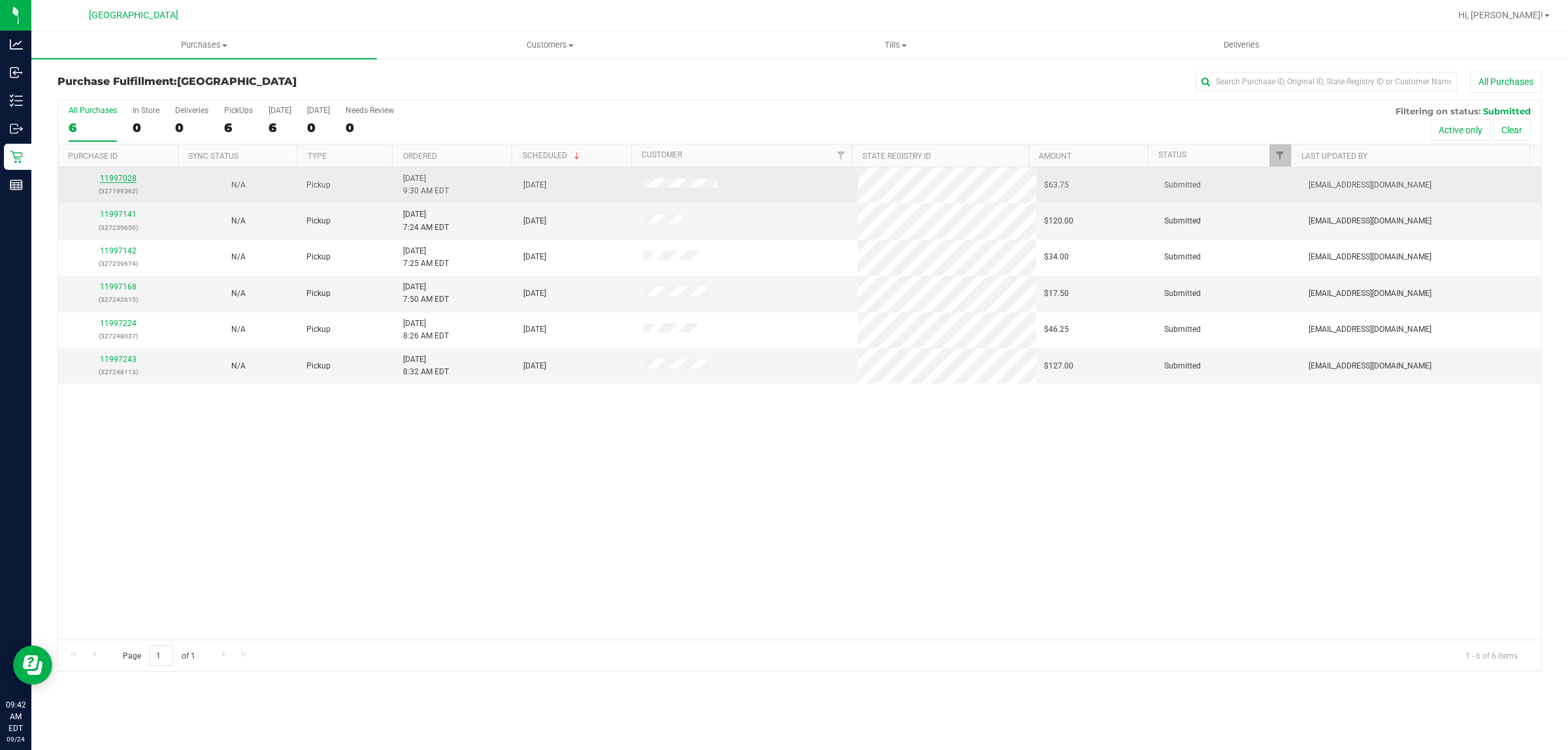
click at [126, 175] on link "11997028" at bounding box center [118, 178] width 37 height 9
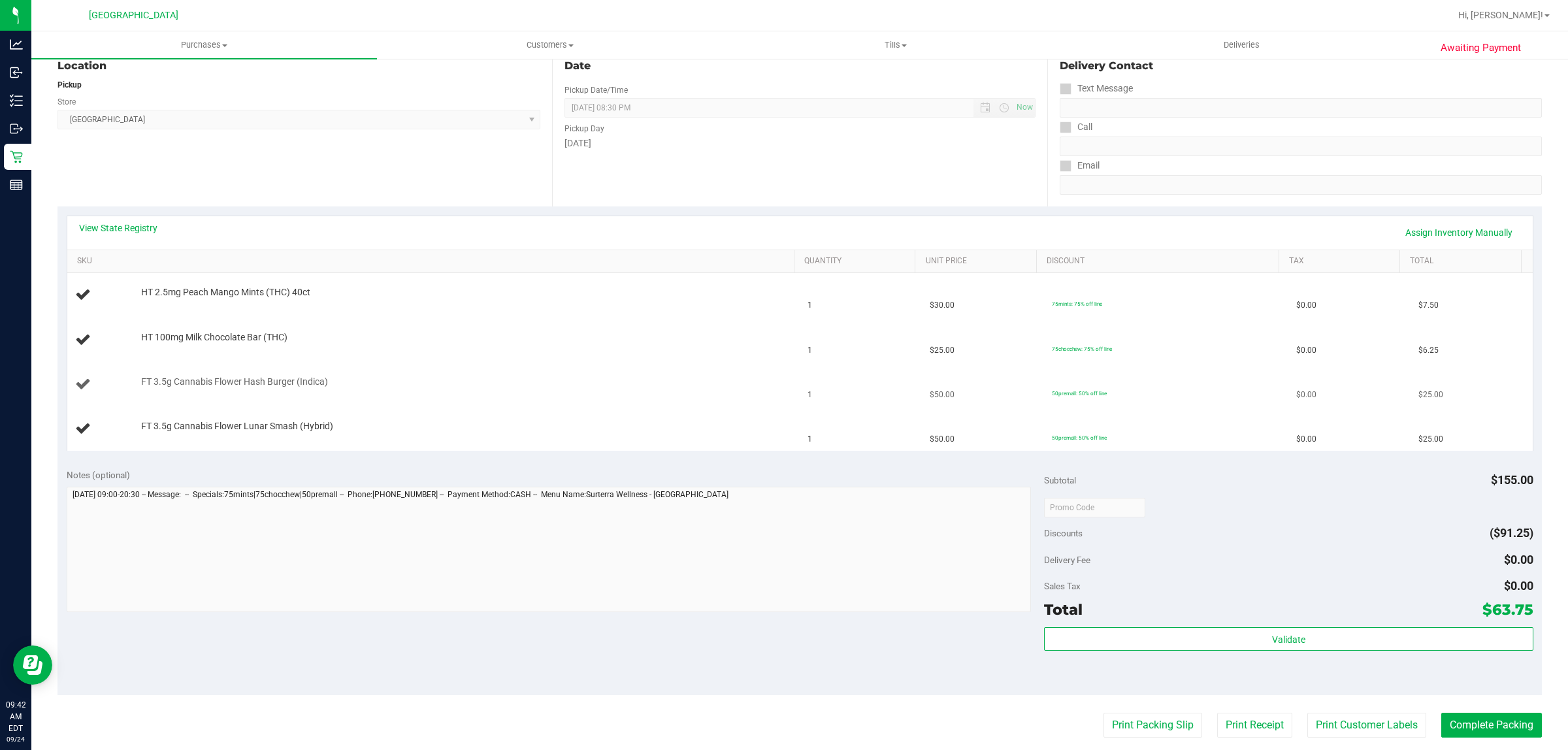
scroll to position [163, 0]
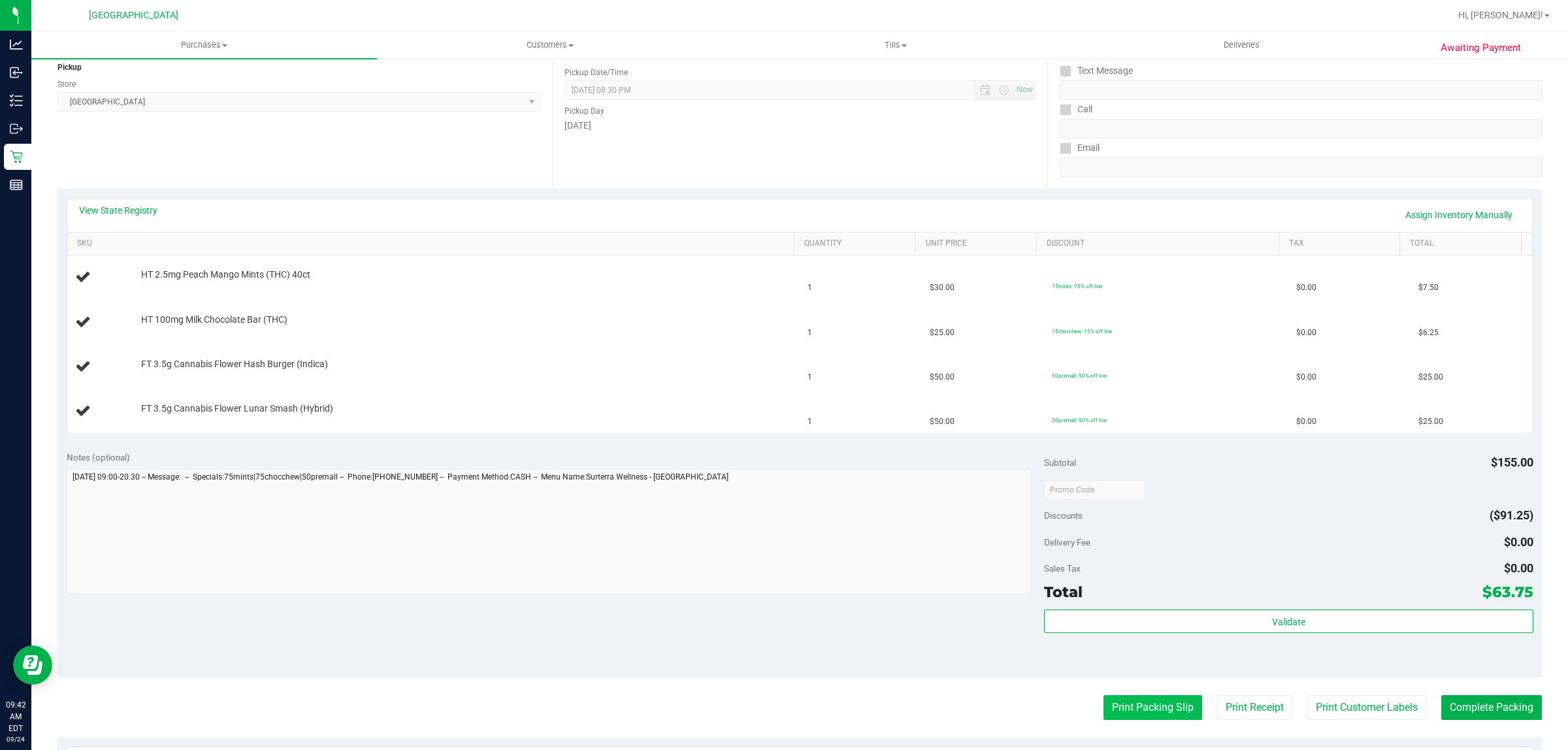
click at [1115, 703] on button "Print Packing Slip" at bounding box center [1153, 708] width 99 height 25
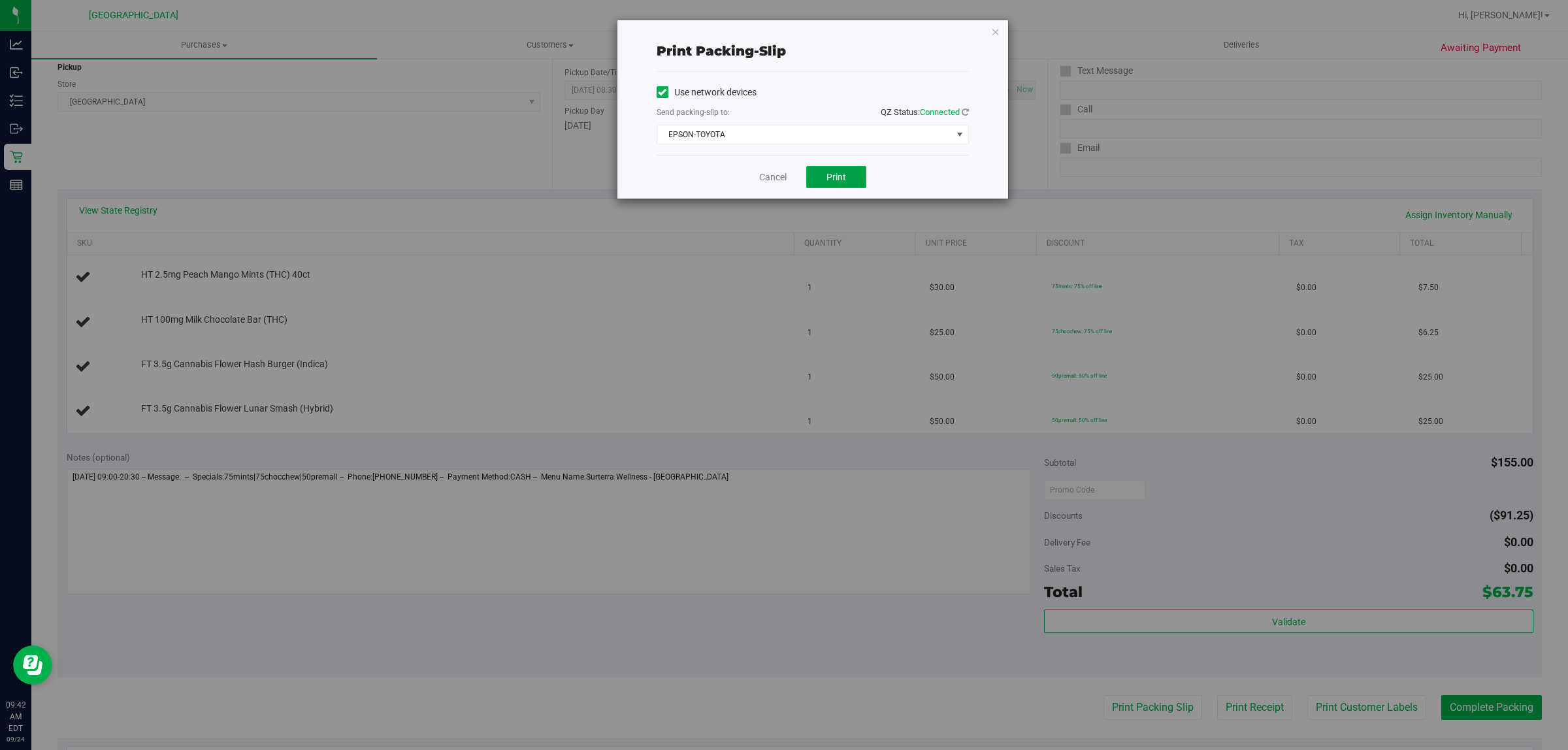
click at [836, 180] on span "Print" at bounding box center [836, 177] width 19 height 10
click at [760, 177] on link "Cancel" at bounding box center [772, 177] width 28 height 13
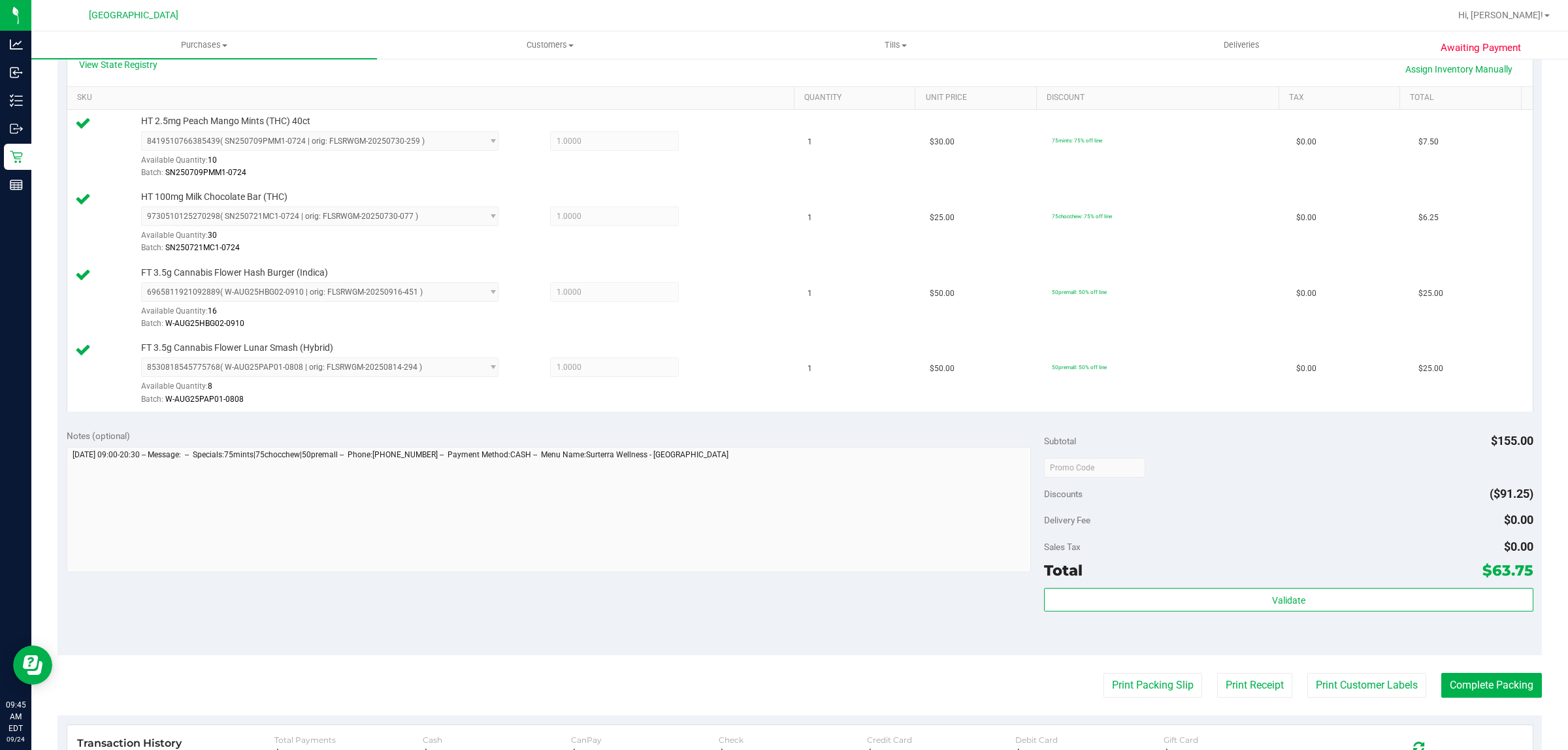
scroll to position [490, 0]
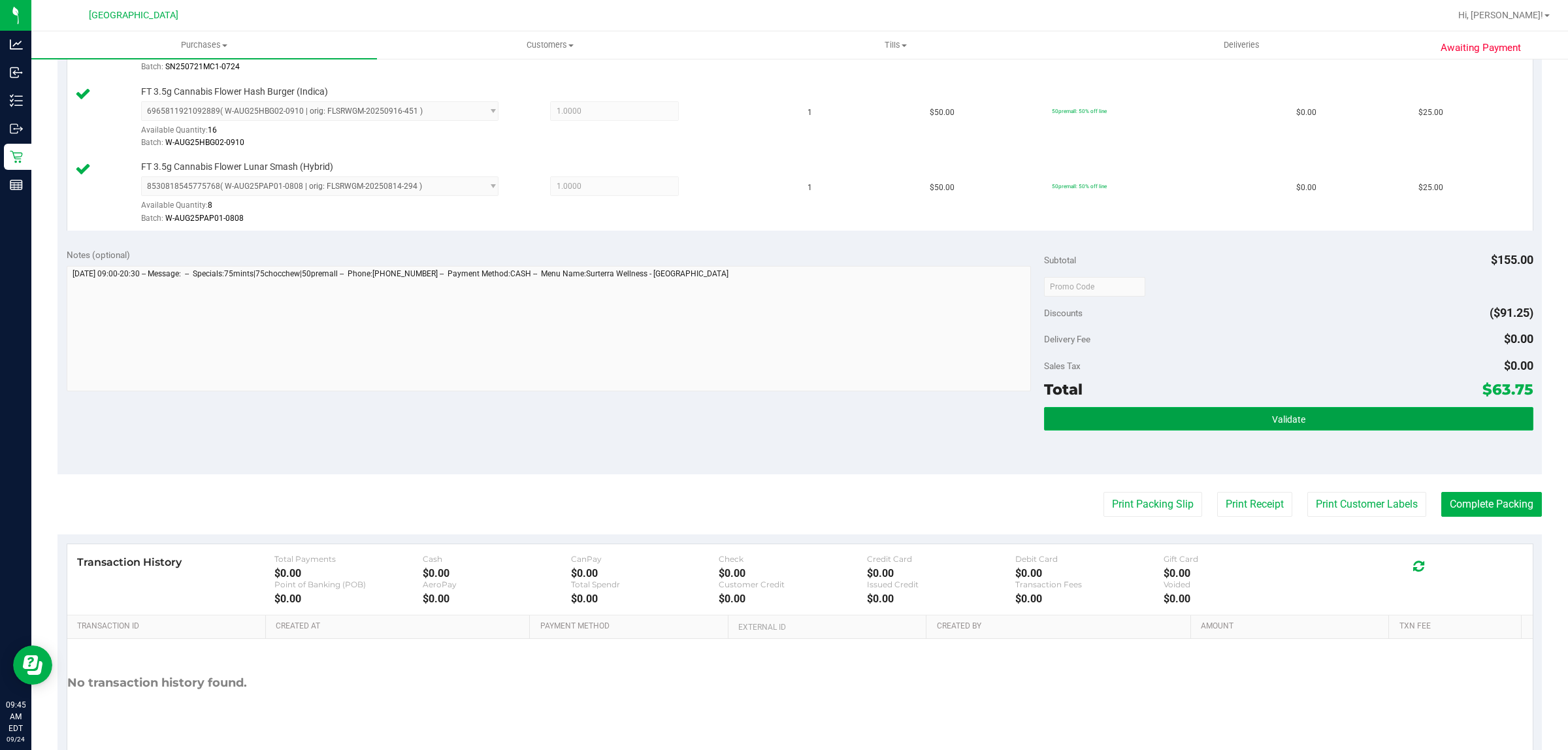
click at [1121, 429] on button "Validate" at bounding box center [1288, 419] width 489 height 23
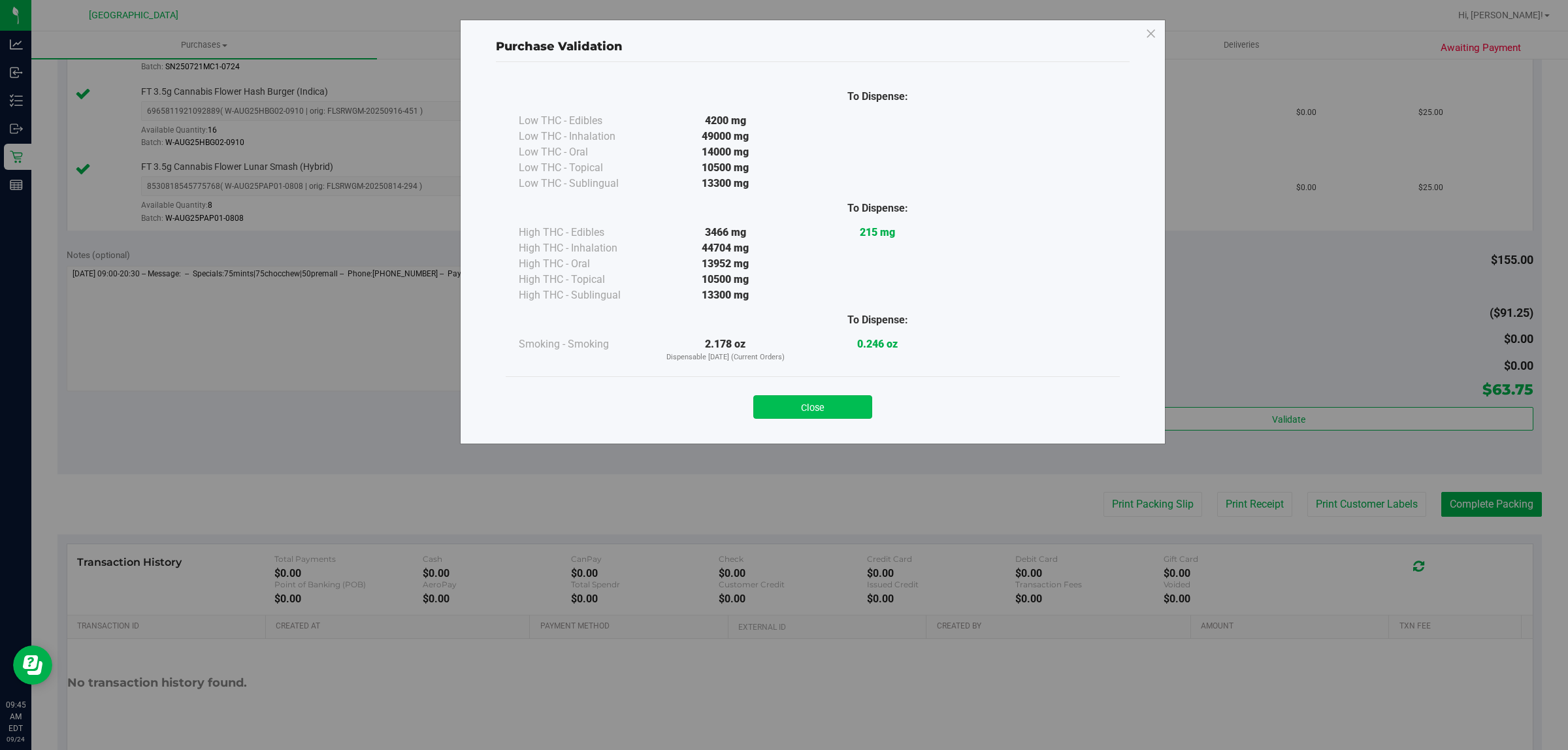
click at [849, 403] on button "Close" at bounding box center [812, 407] width 119 height 23
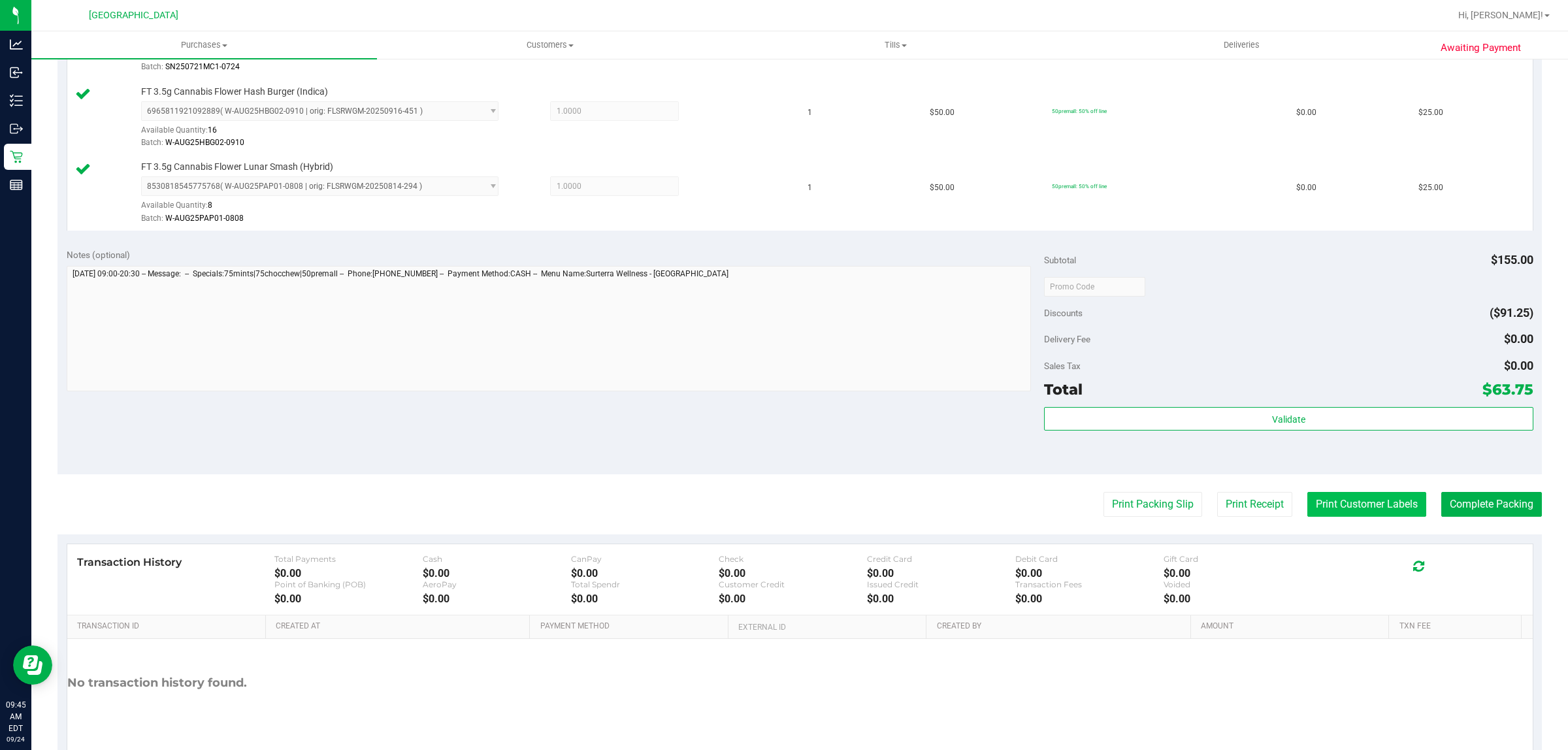
click at [1376, 506] on button "Print Customer Labels" at bounding box center [1366, 505] width 119 height 25
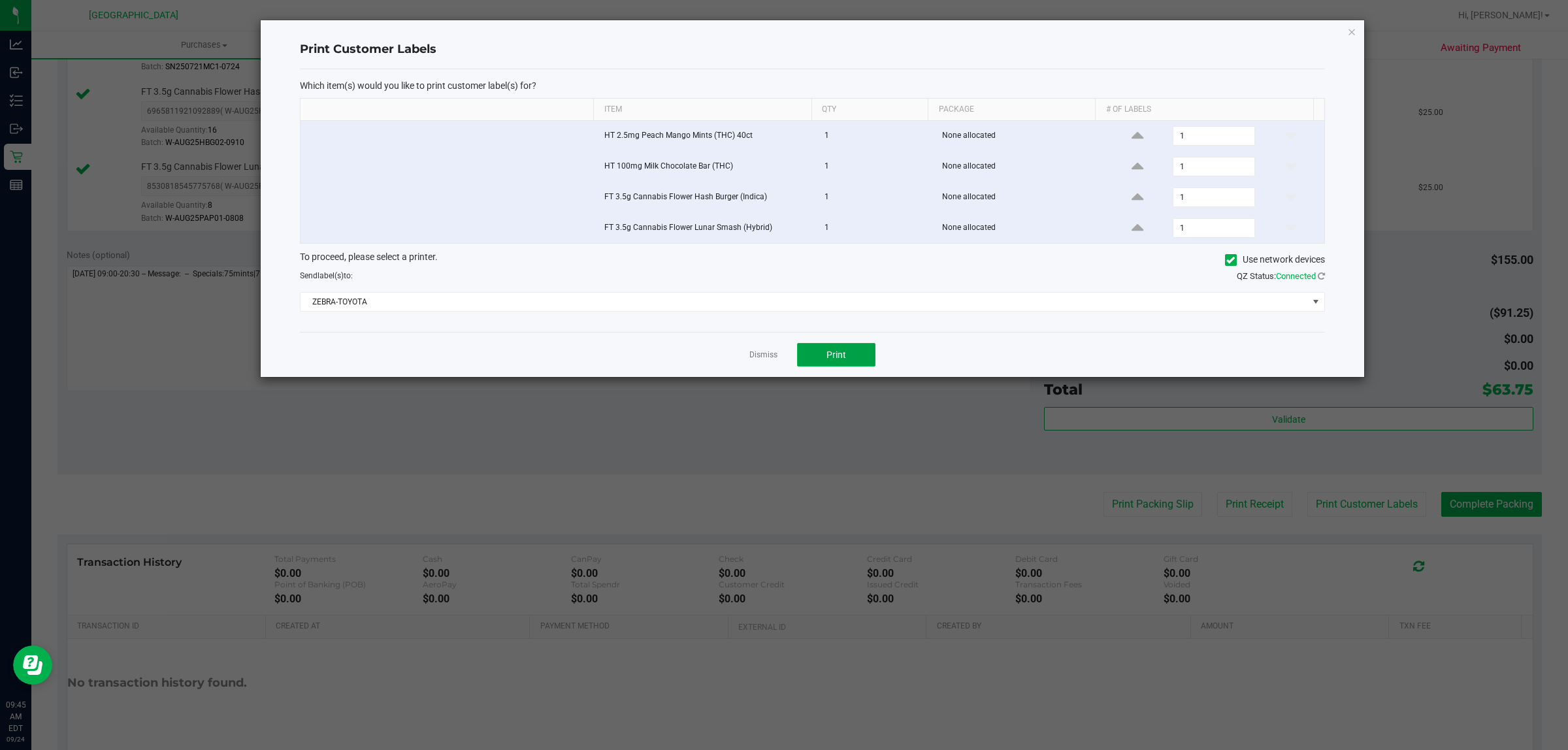
click at [829, 354] on span "Print" at bounding box center [836, 355] width 19 height 10
click at [764, 359] on link "Dismiss" at bounding box center [763, 355] width 28 height 11
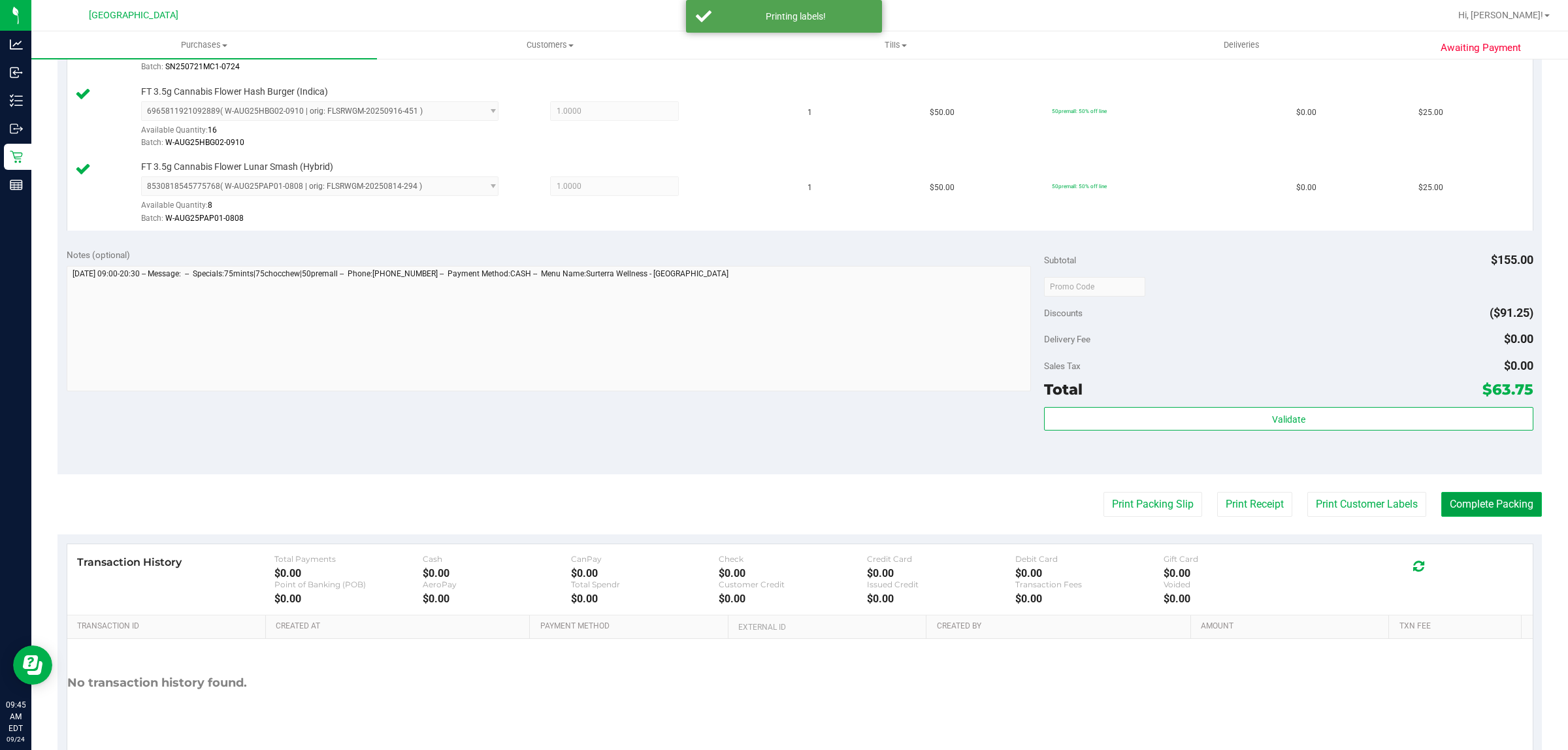
click at [1475, 514] on button "Complete Packing" at bounding box center [1491, 505] width 100 height 25
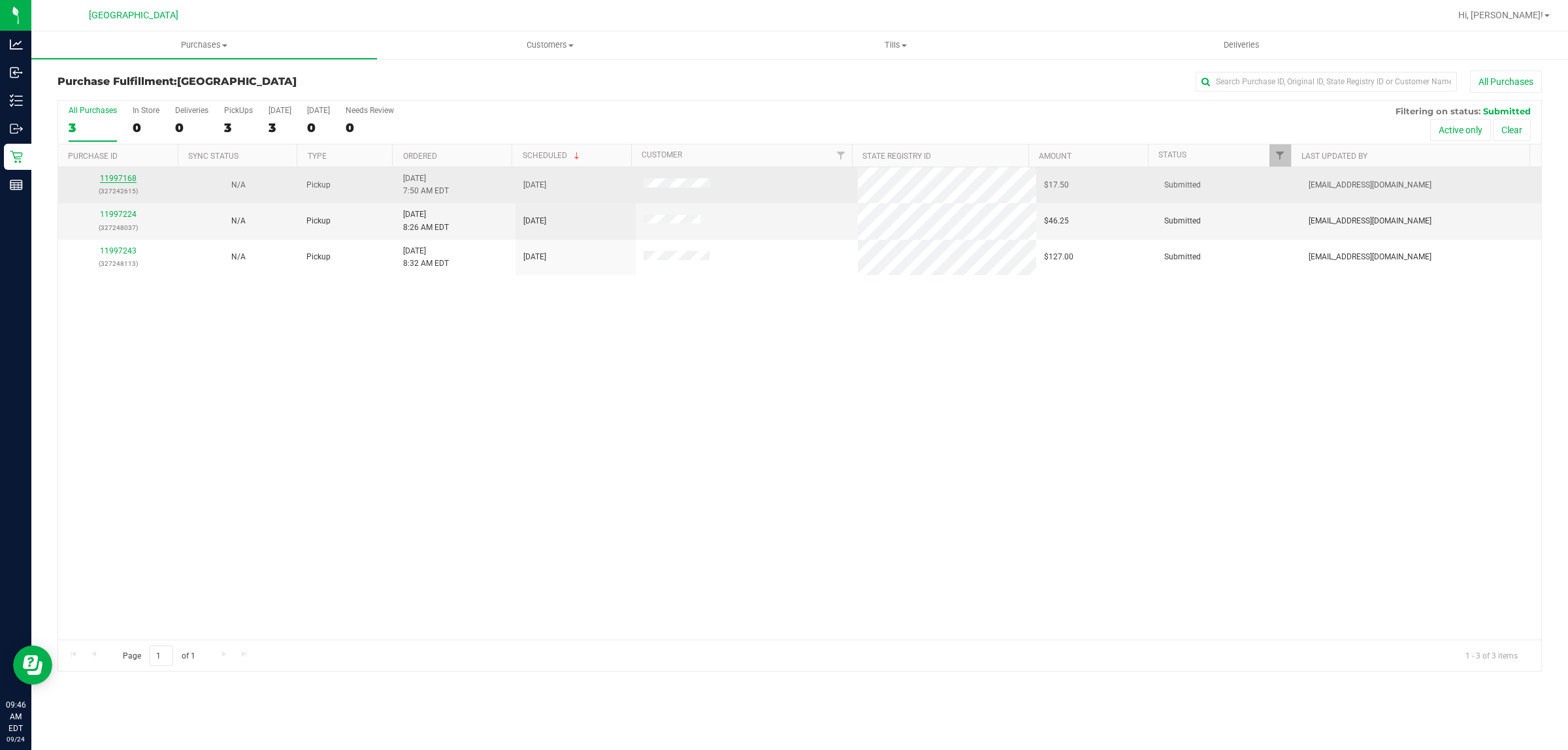
click at [120, 175] on link "11997168" at bounding box center [118, 178] width 37 height 9
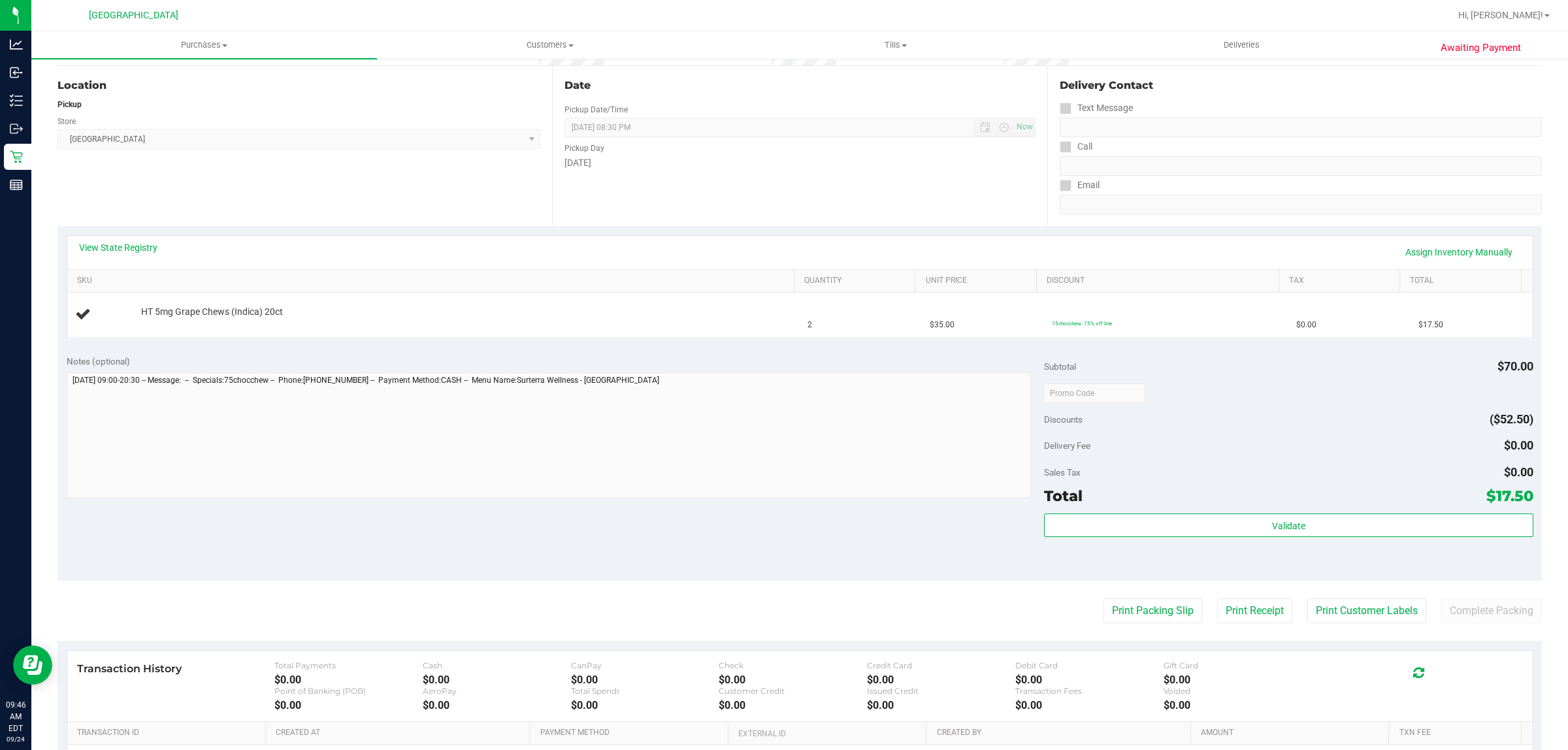
scroll to position [245, 0]
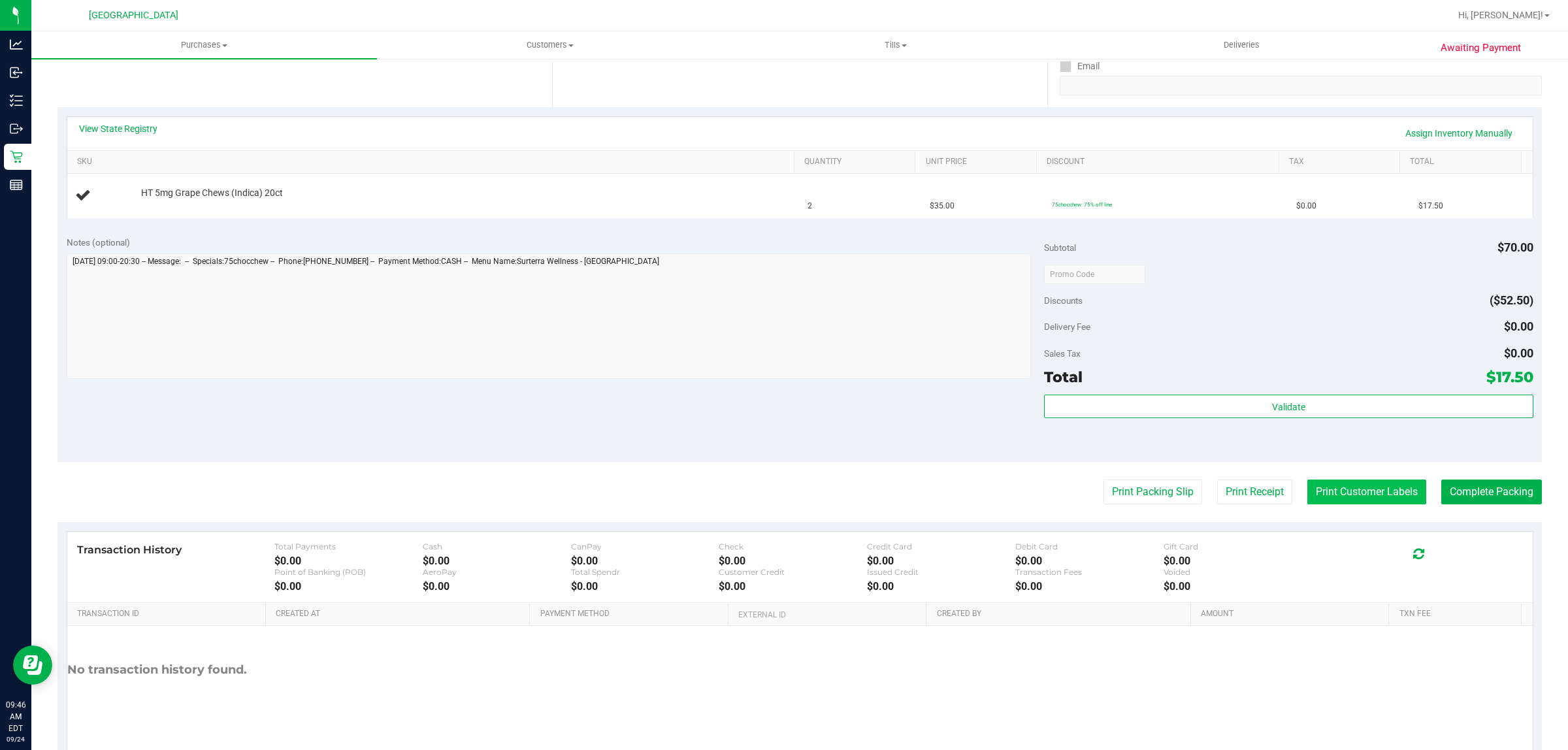
click at [1378, 501] on button "Print Customer Labels" at bounding box center [1366, 492] width 119 height 25
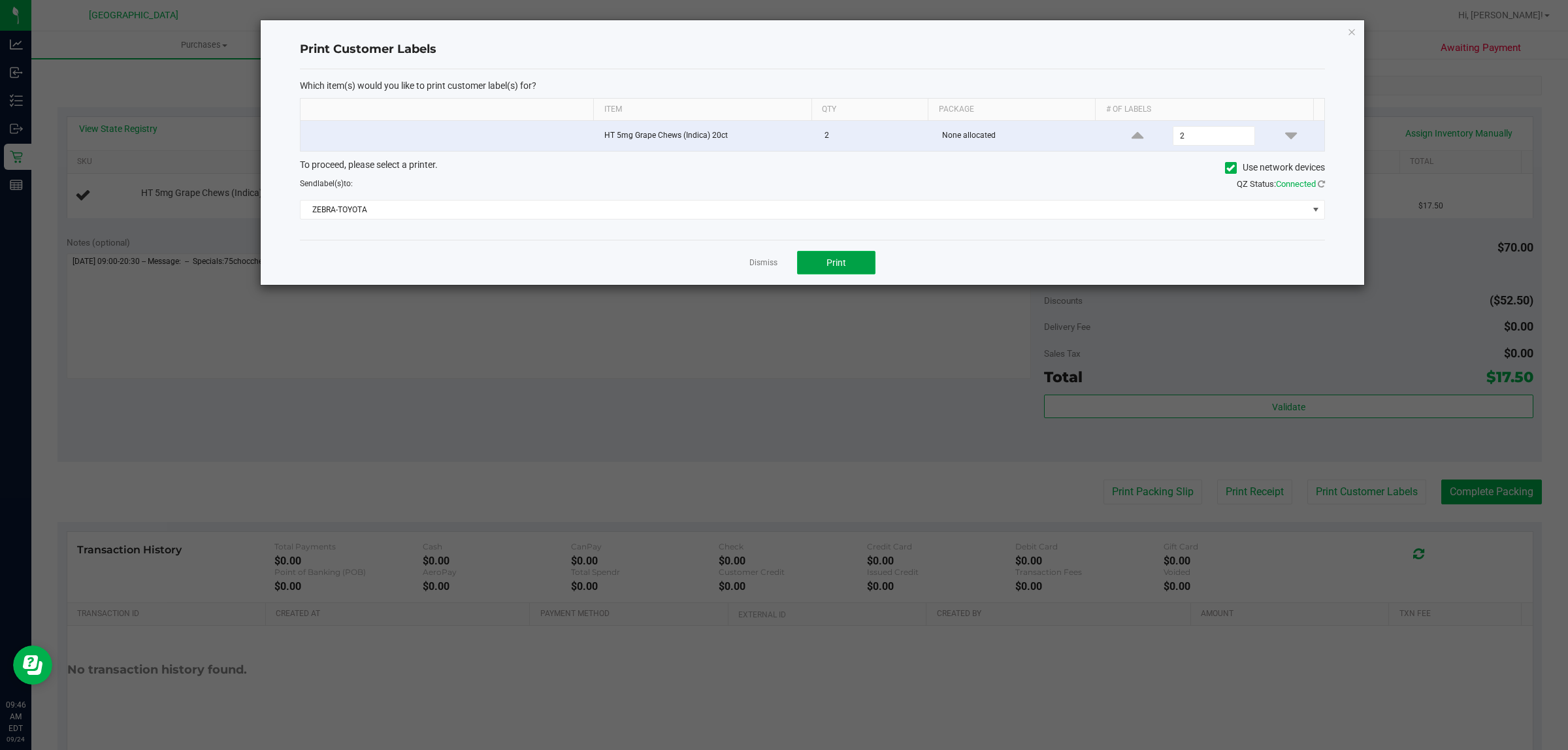
click at [853, 264] on button "Print" at bounding box center [836, 263] width 79 height 23
click at [768, 264] on link "Dismiss" at bounding box center [763, 263] width 28 height 11
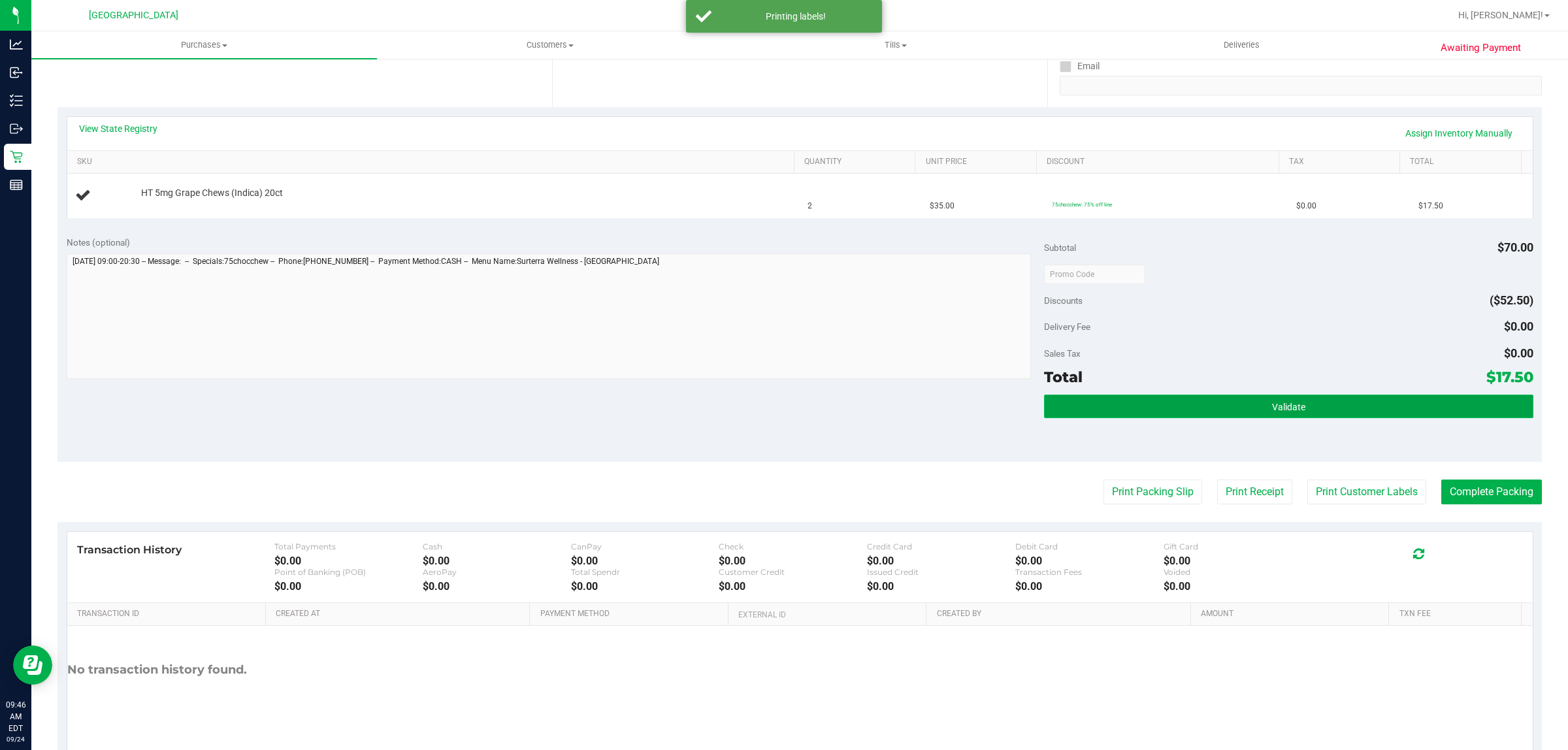
click at [1184, 410] on button "Validate" at bounding box center [1288, 407] width 489 height 23
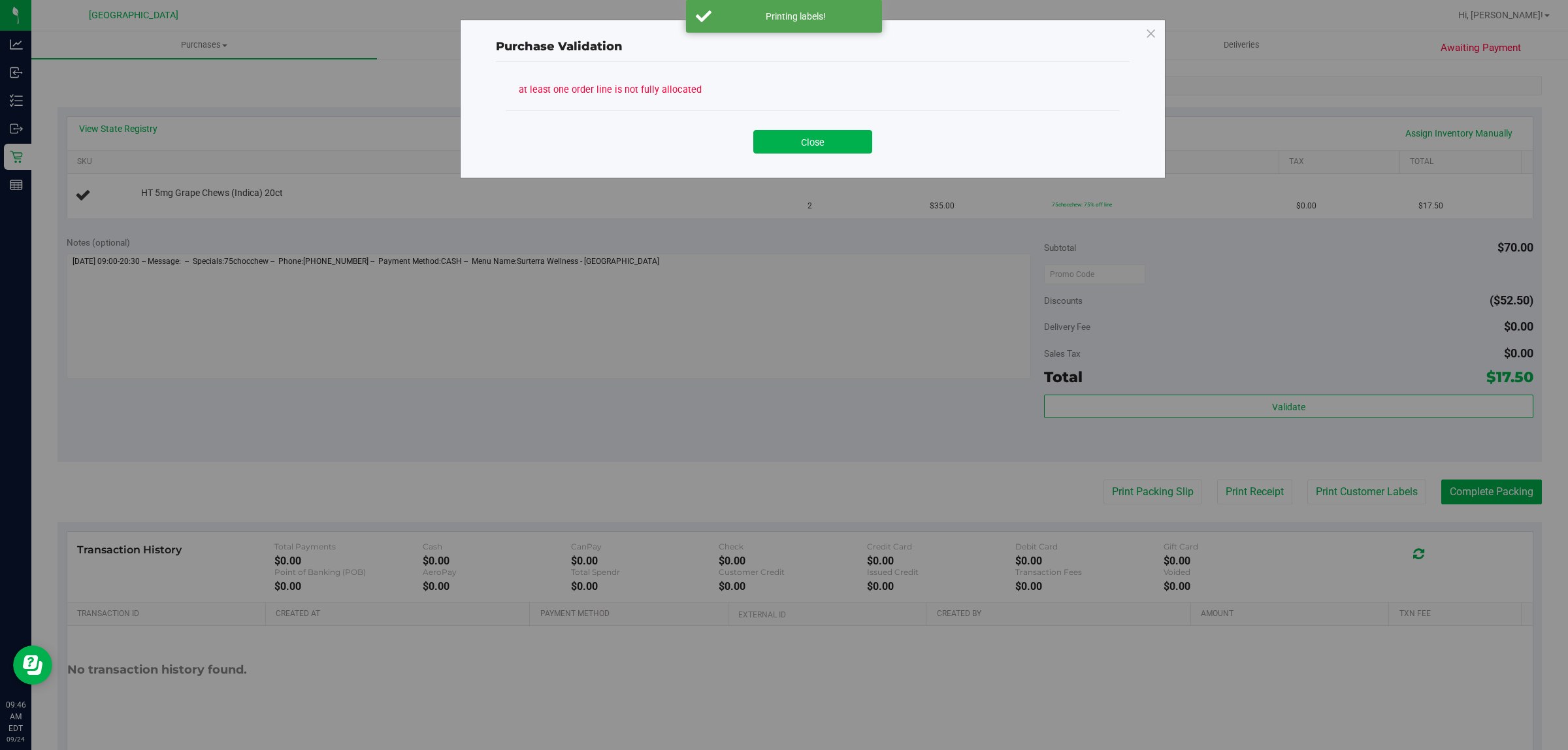
click at [814, 132] on button "Close" at bounding box center [812, 141] width 119 height 23
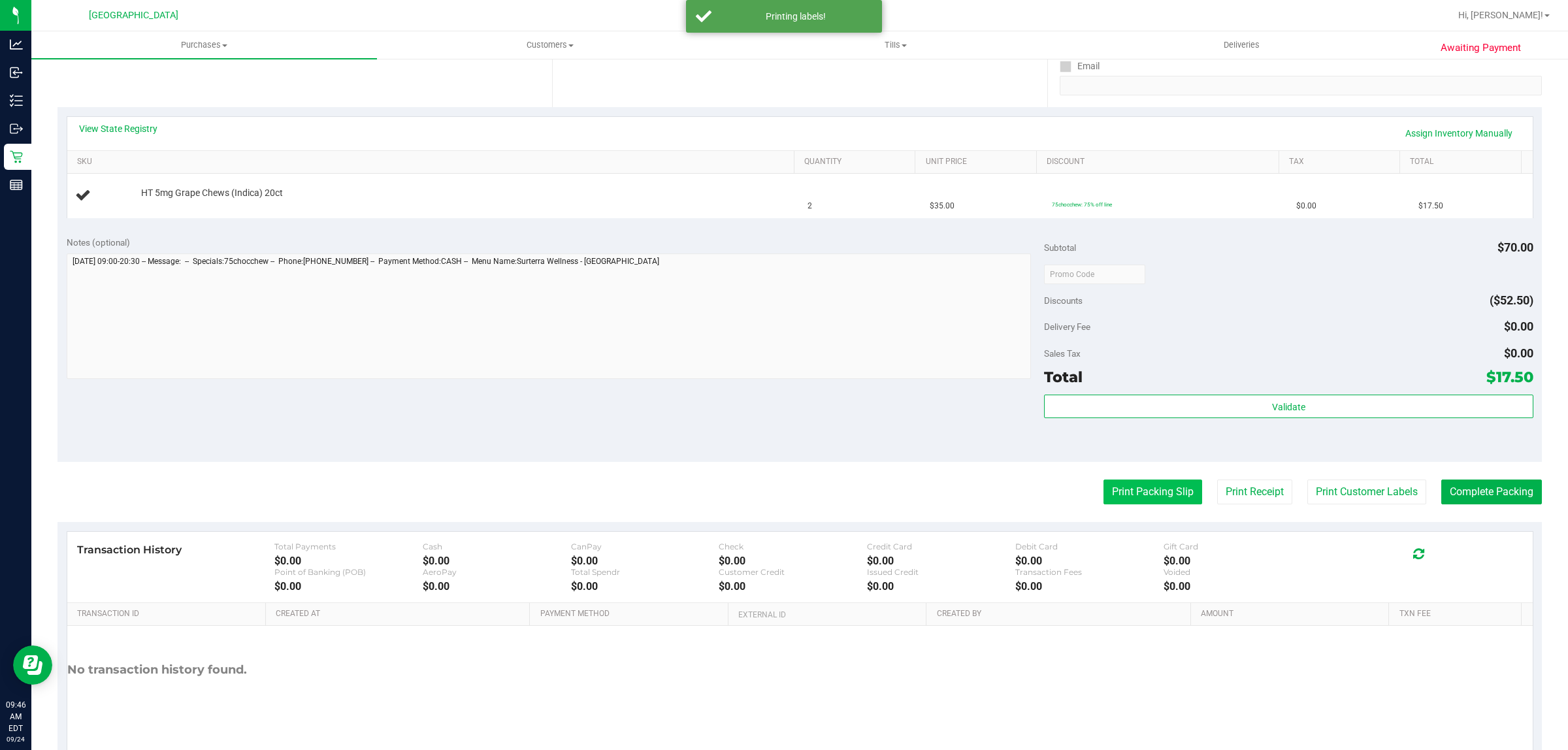
click at [1161, 498] on button "Print Packing Slip" at bounding box center [1153, 492] width 99 height 25
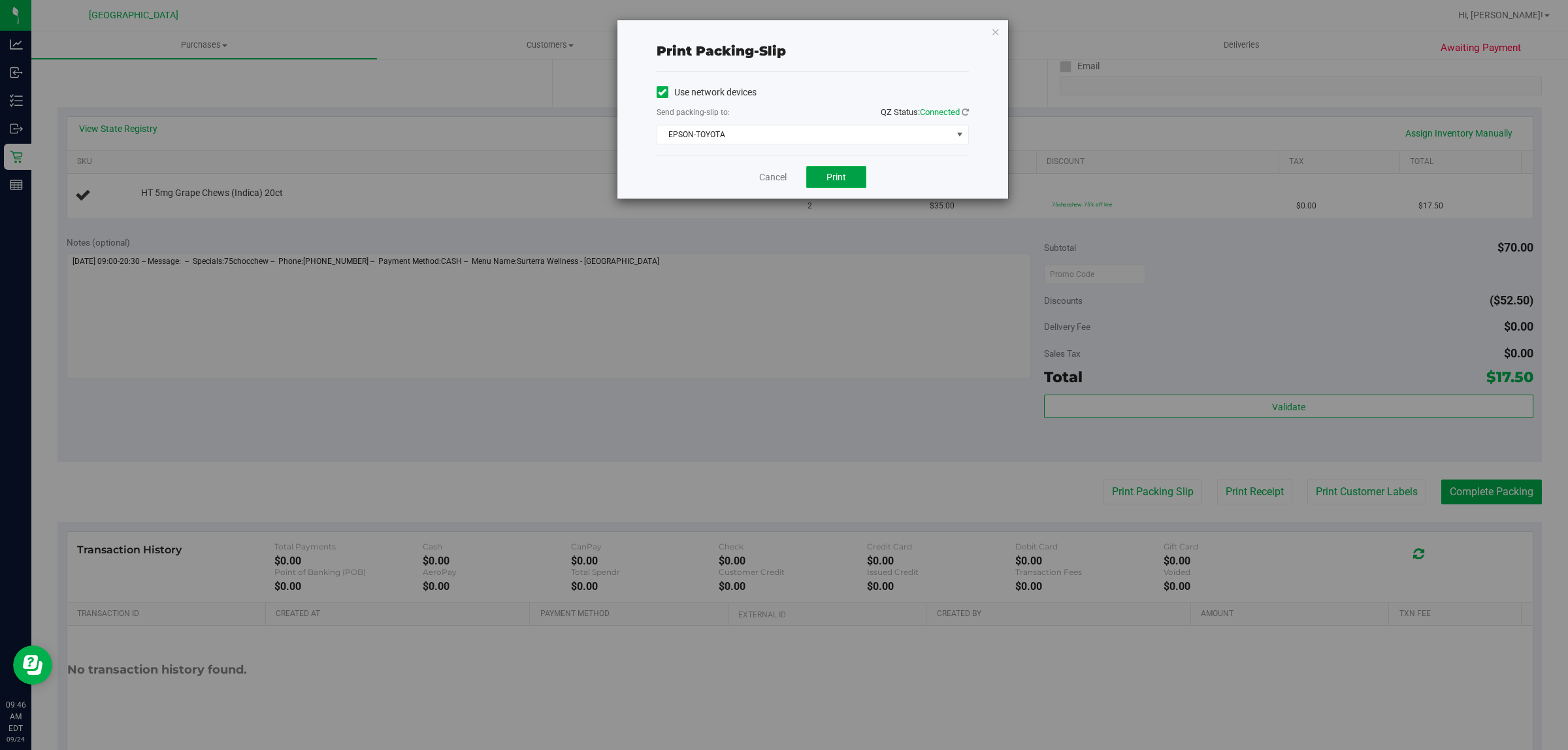
click at [838, 181] on span "Print" at bounding box center [836, 177] width 19 height 10
click at [781, 178] on link "Cancel" at bounding box center [772, 177] width 28 height 13
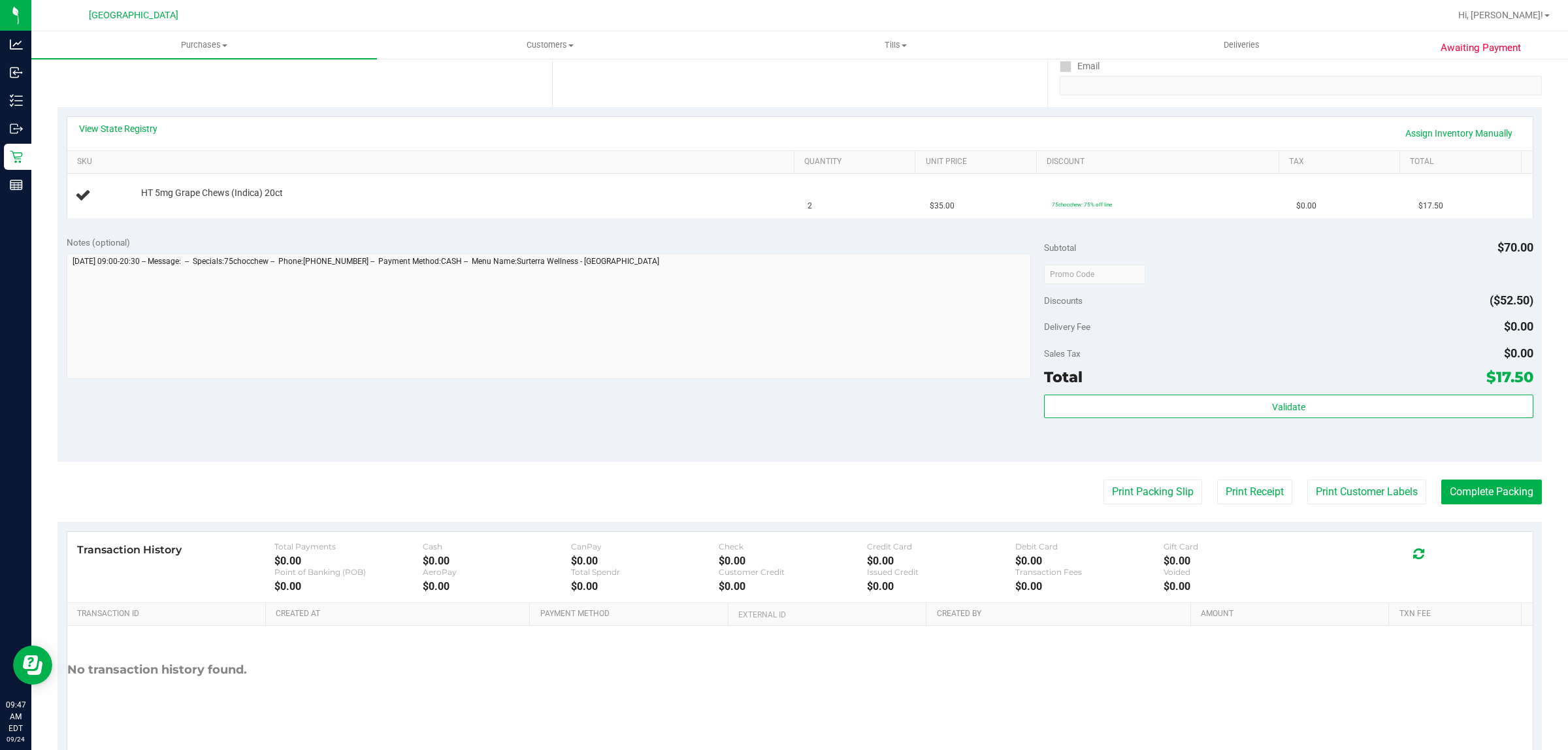
click at [689, 109] on div "View State Registry Assign Inventory Manually SKU Quantity Unit Price Discount …" at bounding box center [800, 167] width 1484 height 120
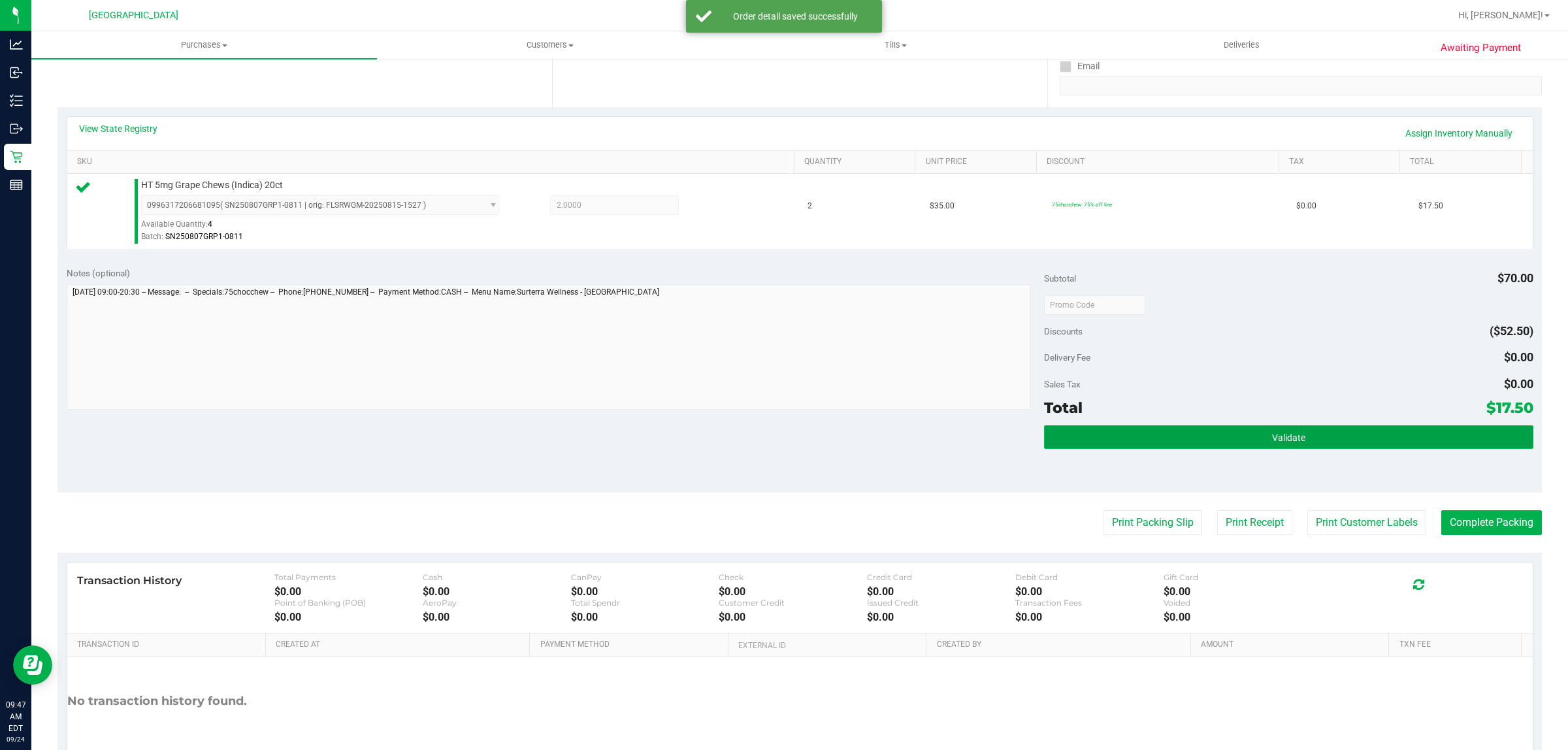
click at [1083, 434] on button "Validate" at bounding box center [1288, 437] width 489 height 23
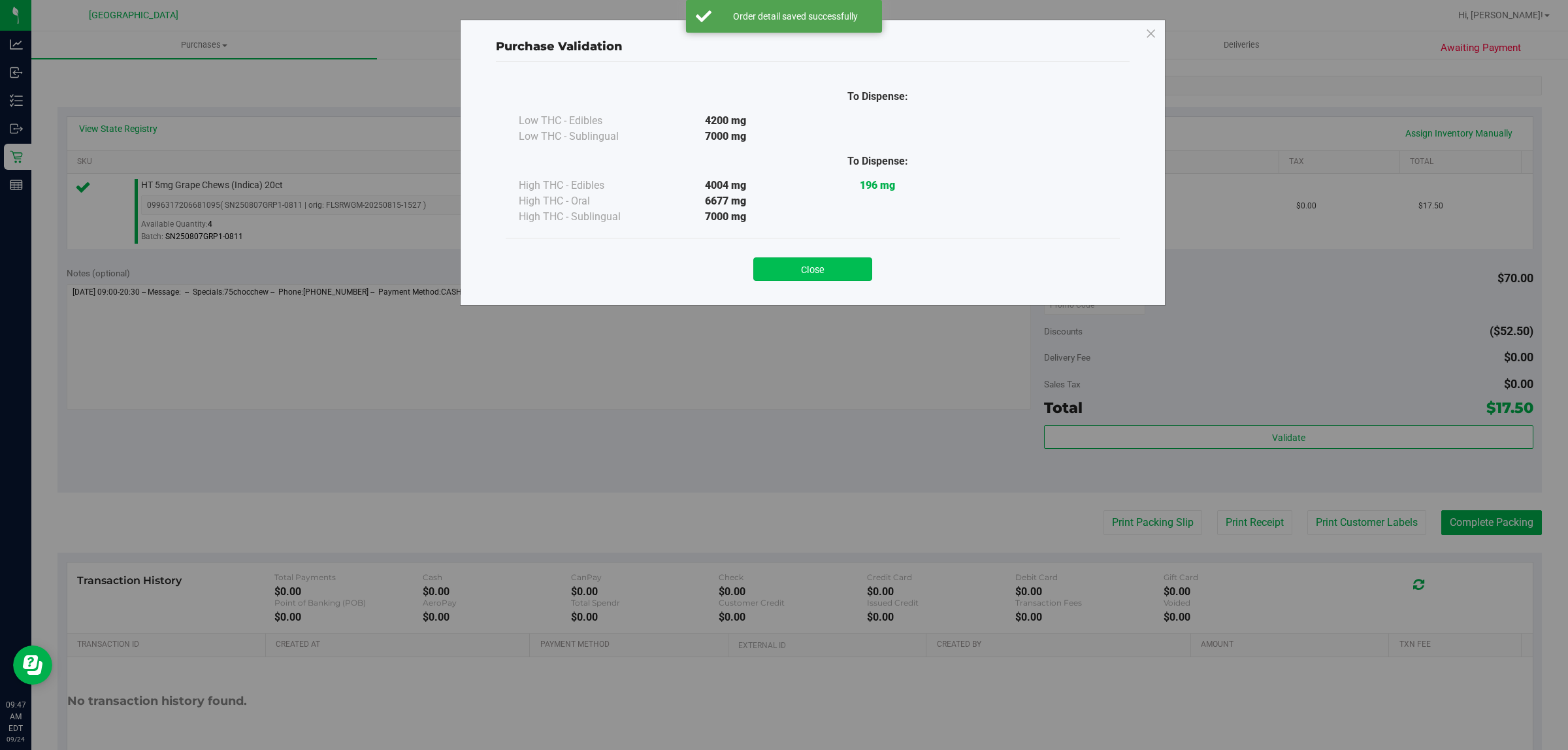
click at [856, 270] on button "Close" at bounding box center [812, 270] width 119 height 23
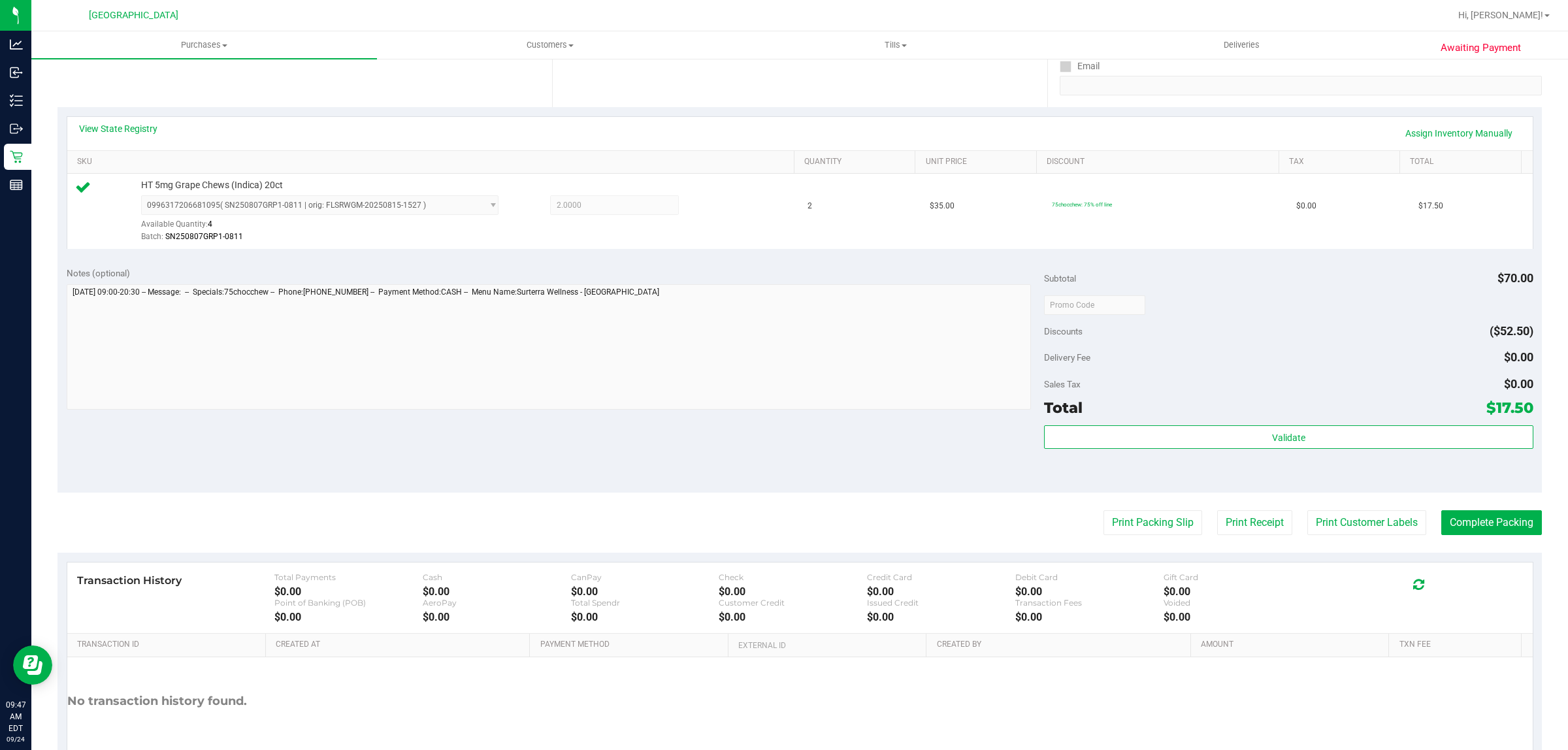
click at [1340, 508] on purchase-details "Back Edit Purchase Cancel Purchase View Profile # 11997168 BioTrack ID: - Submi…" at bounding box center [800, 311] width 1484 height 972
click at [1343, 521] on button "Print Customer Labels" at bounding box center [1366, 523] width 119 height 25
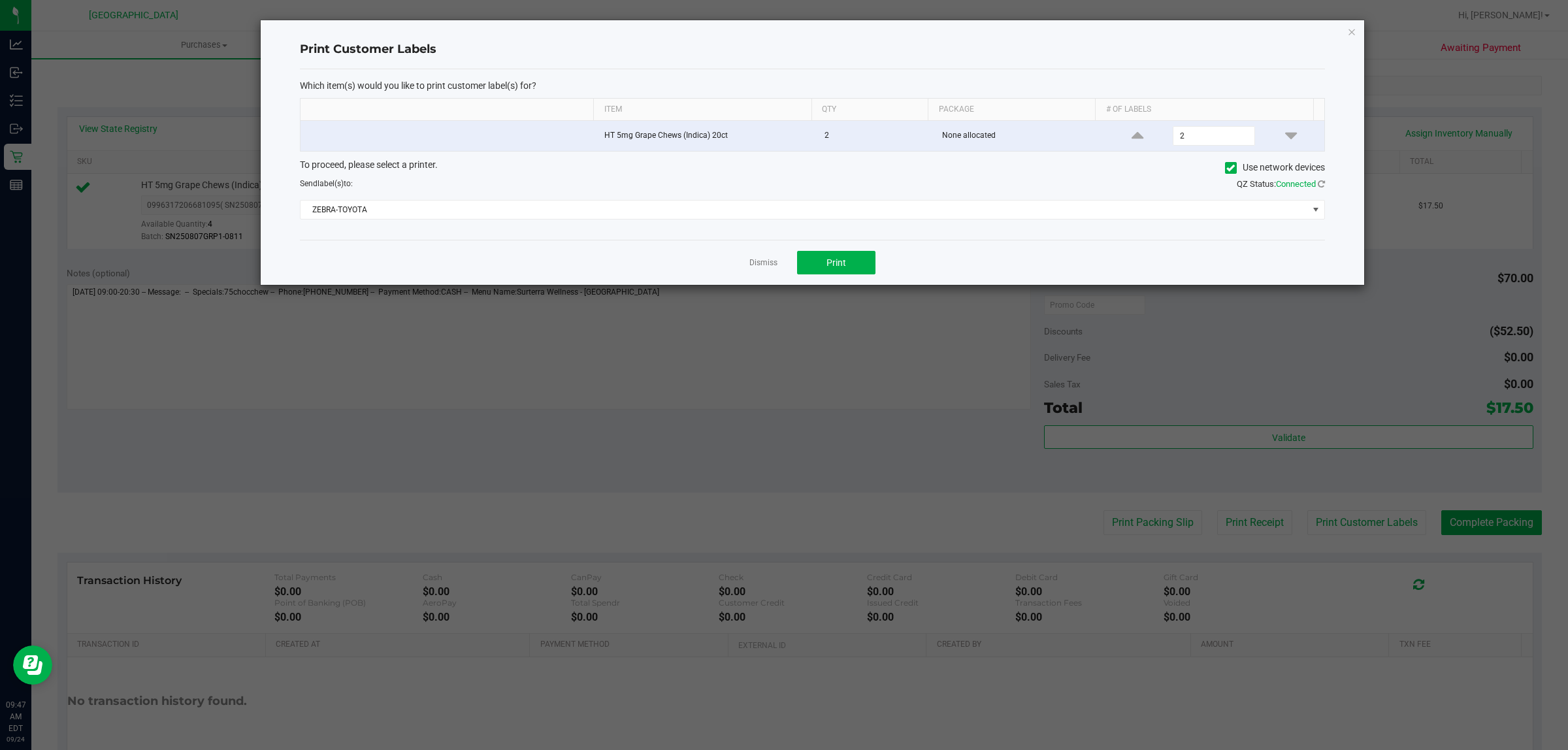
click at [866, 276] on div "Dismiss Print" at bounding box center [812, 262] width 1025 height 45
click at [863, 273] on button "Print" at bounding box center [836, 263] width 79 height 23
click at [768, 265] on link "Dismiss" at bounding box center [763, 263] width 28 height 11
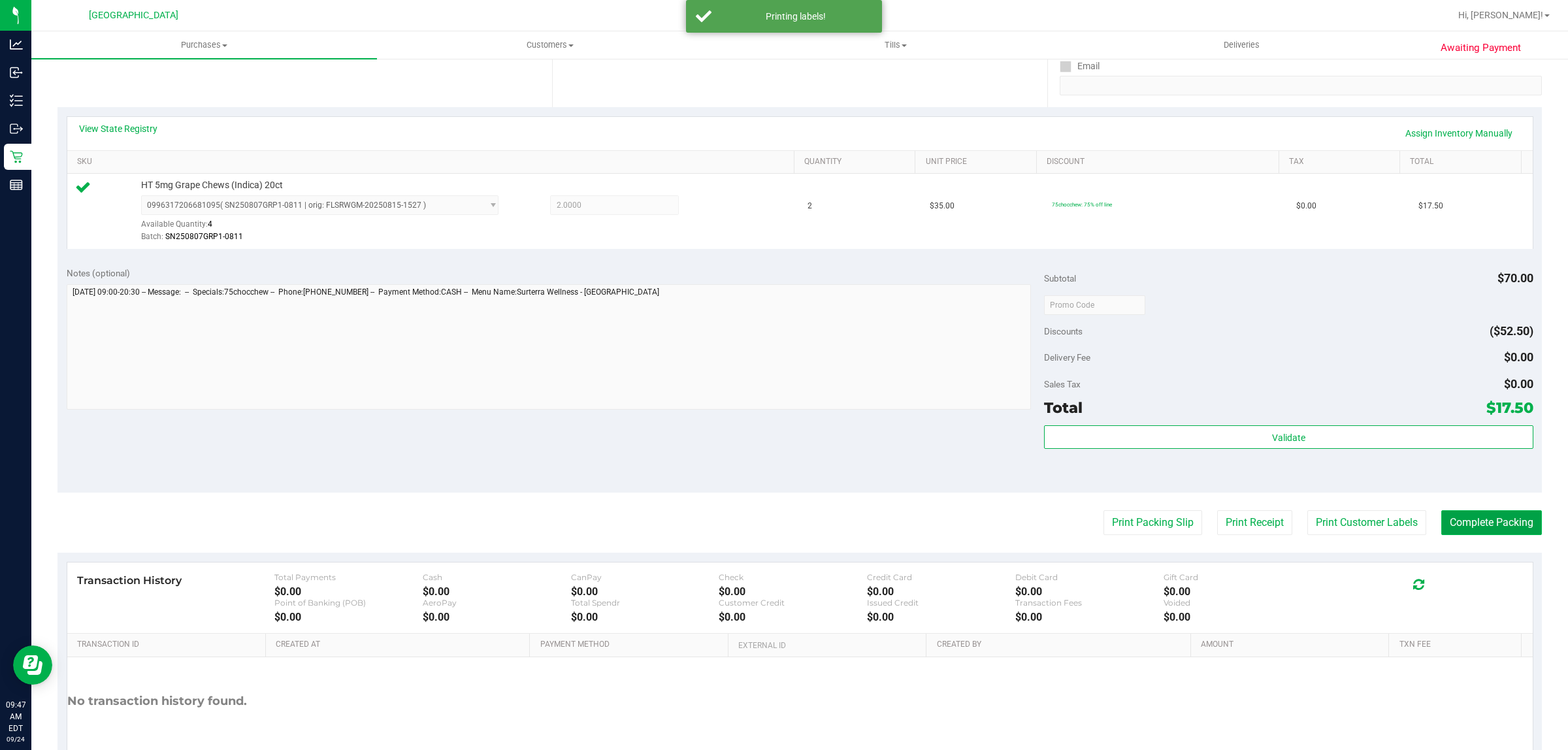
click at [1507, 532] on button "Complete Packing" at bounding box center [1491, 523] width 100 height 25
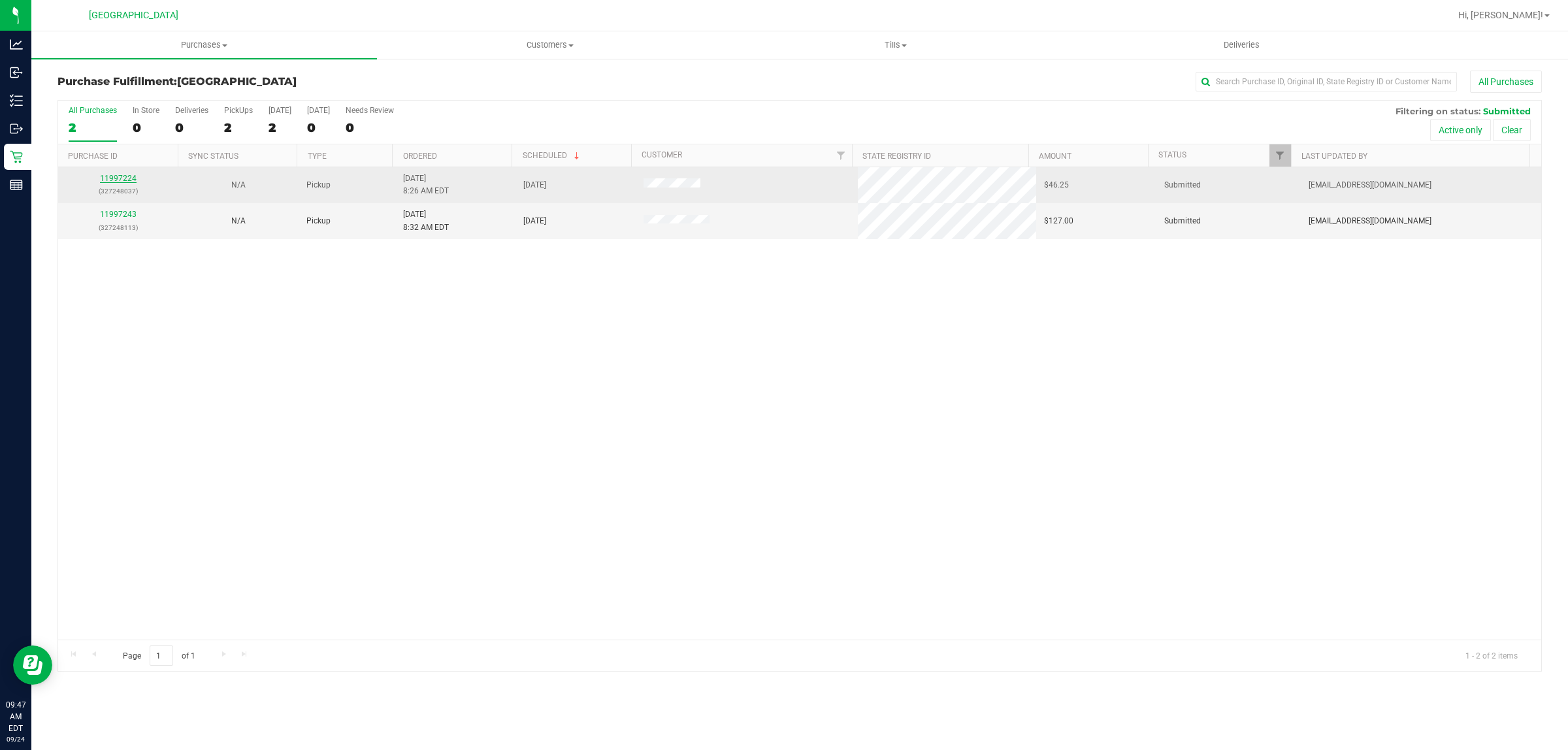
click at [118, 178] on link "11997224" at bounding box center [118, 178] width 37 height 9
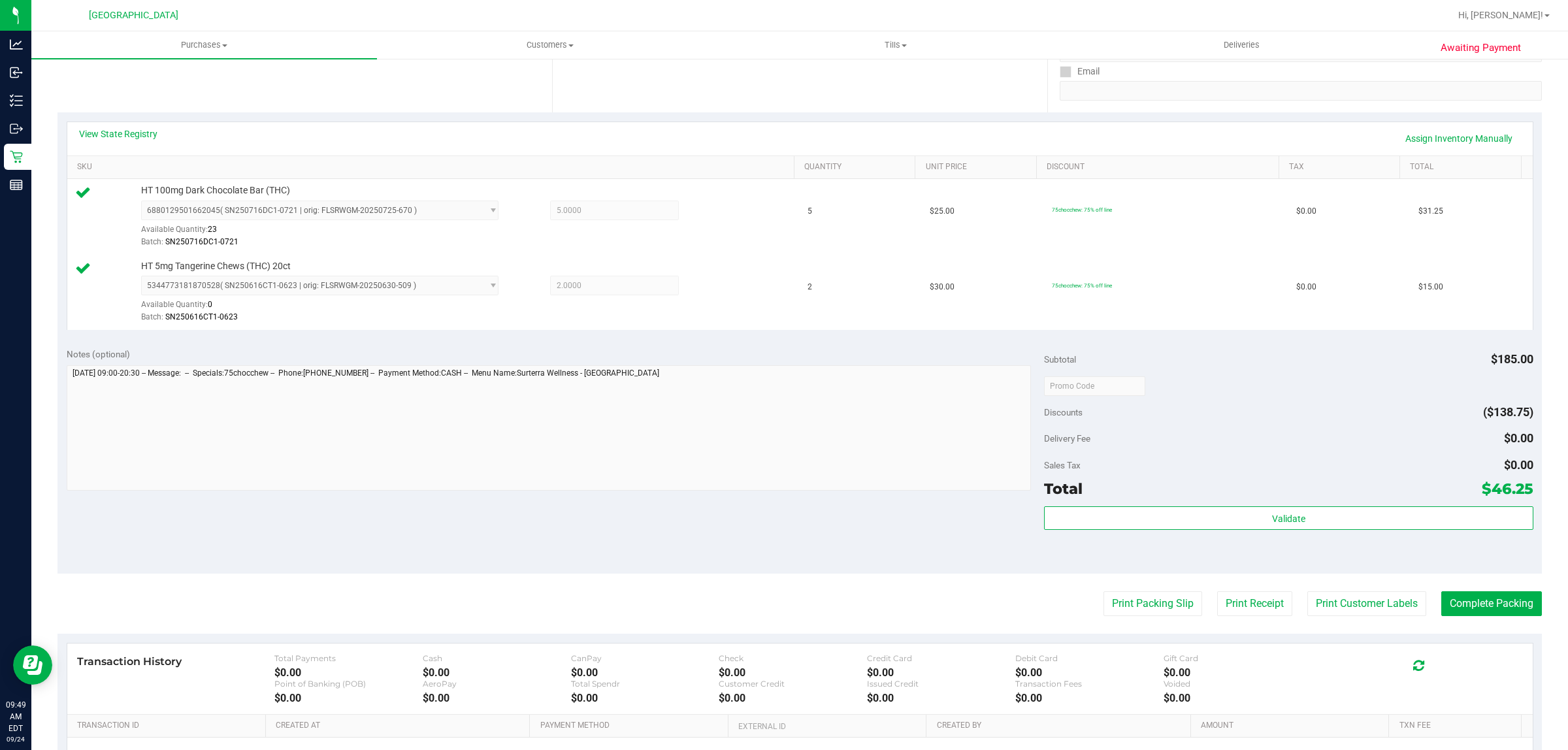
scroll to position [393, 0]
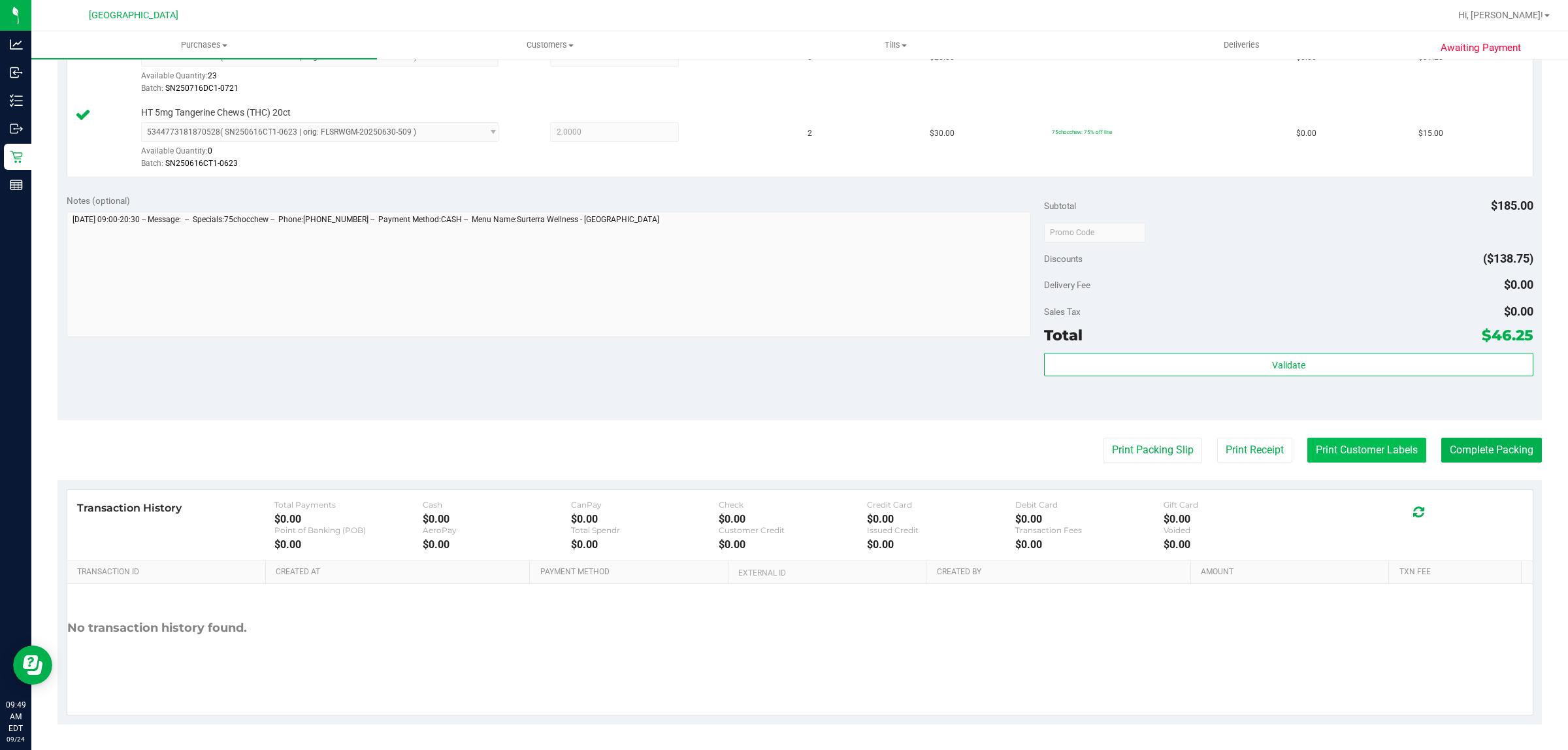
click at [1326, 449] on button "Print Customer Labels" at bounding box center [1366, 450] width 119 height 25
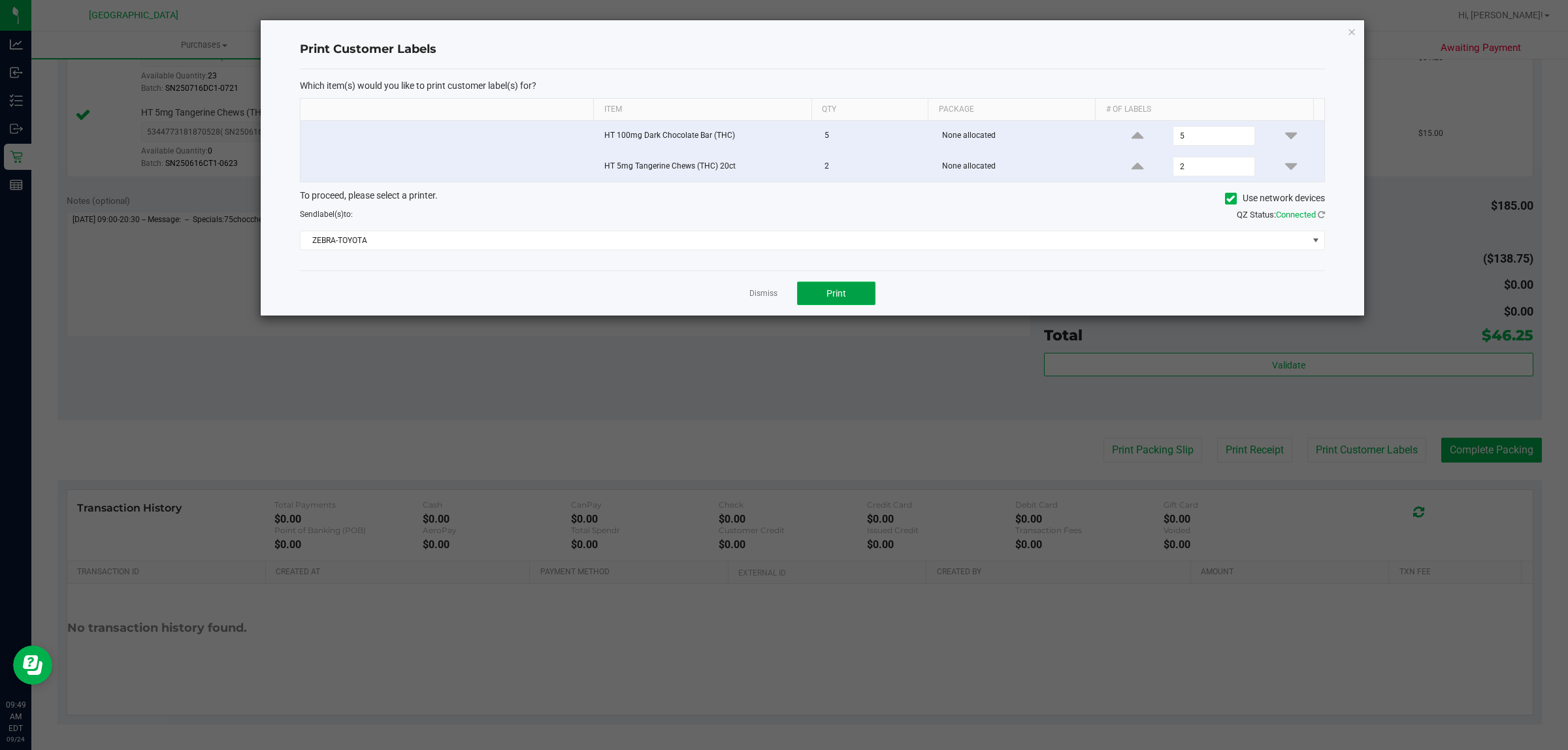
click at [823, 286] on button "Print" at bounding box center [836, 293] width 79 height 23
click at [771, 285] on div "Dismiss Print" at bounding box center [812, 293] width 1025 height 45
click at [765, 298] on link "Dismiss" at bounding box center [763, 293] width 28 height 11
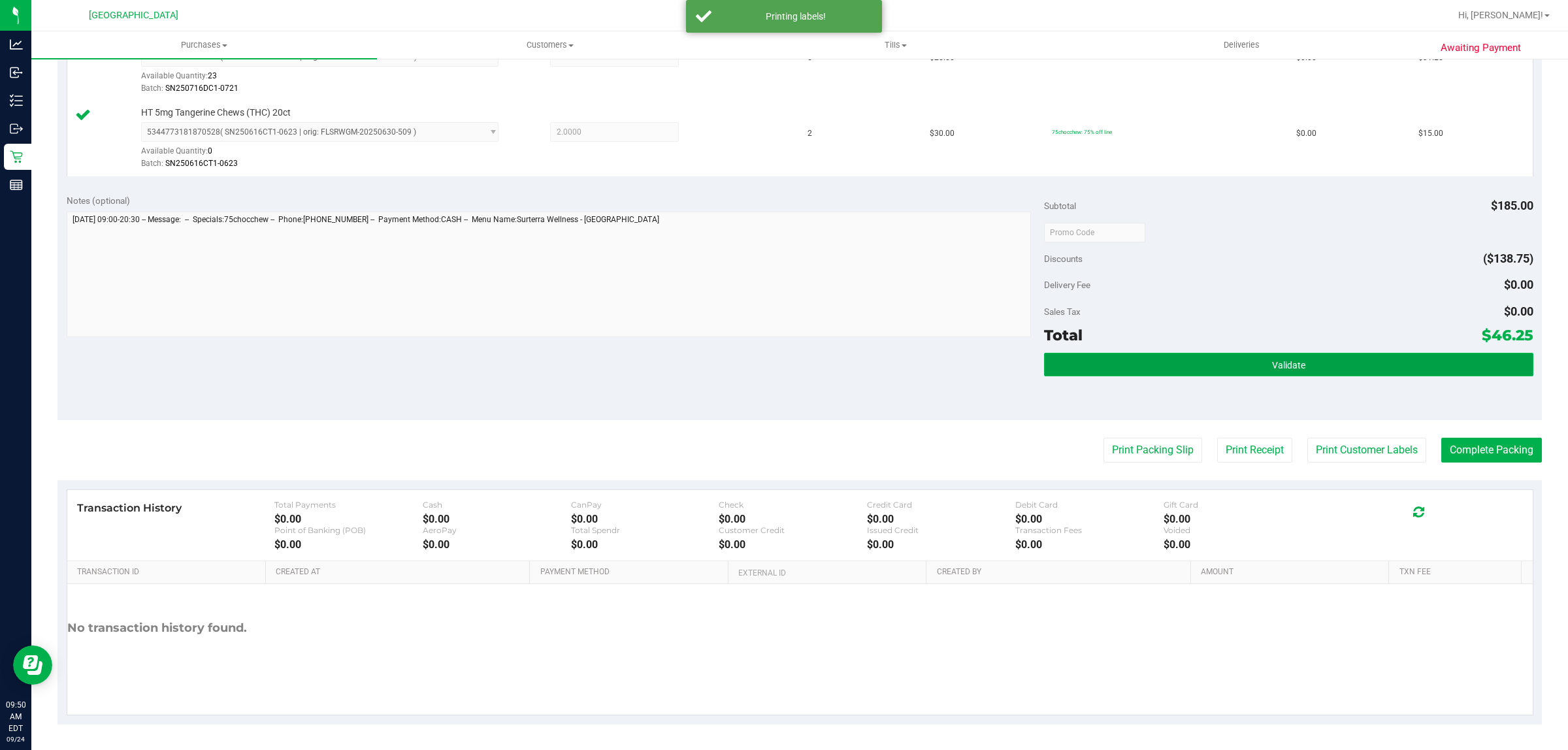
click at [1326, 371] on button "Validate" at bounding box center [1288, 365] width 489 height 23
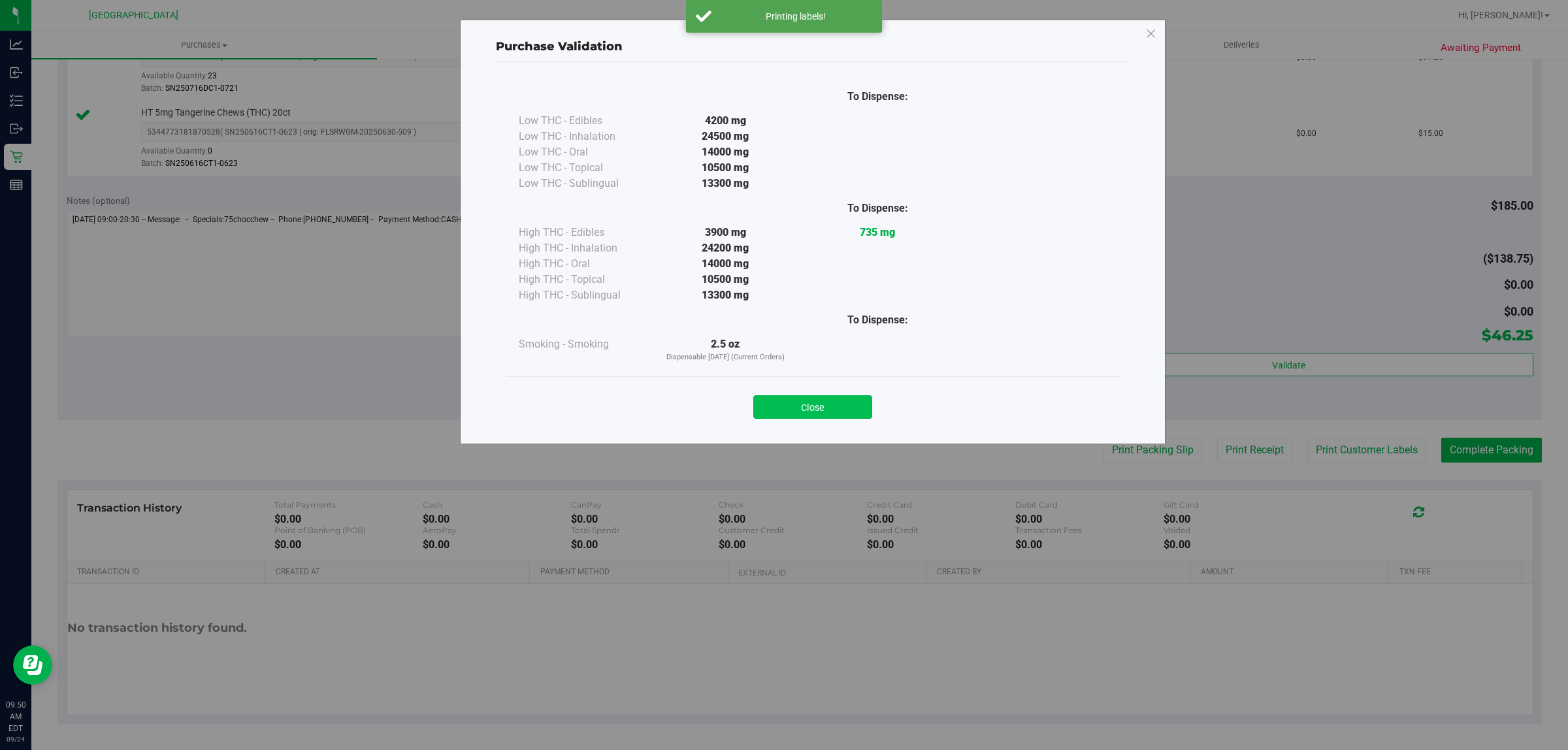
drag, startPoint x: 848, startPoint y: 394, endPoint x: 853, endPoint y: 399, distance: 7.1
click at [848, 395] on div "Close" at bounding box center [812, 403] width 594 height 33
click at [853, 400] on button "Close" at bounding box center [812, 407] width 119 height 23
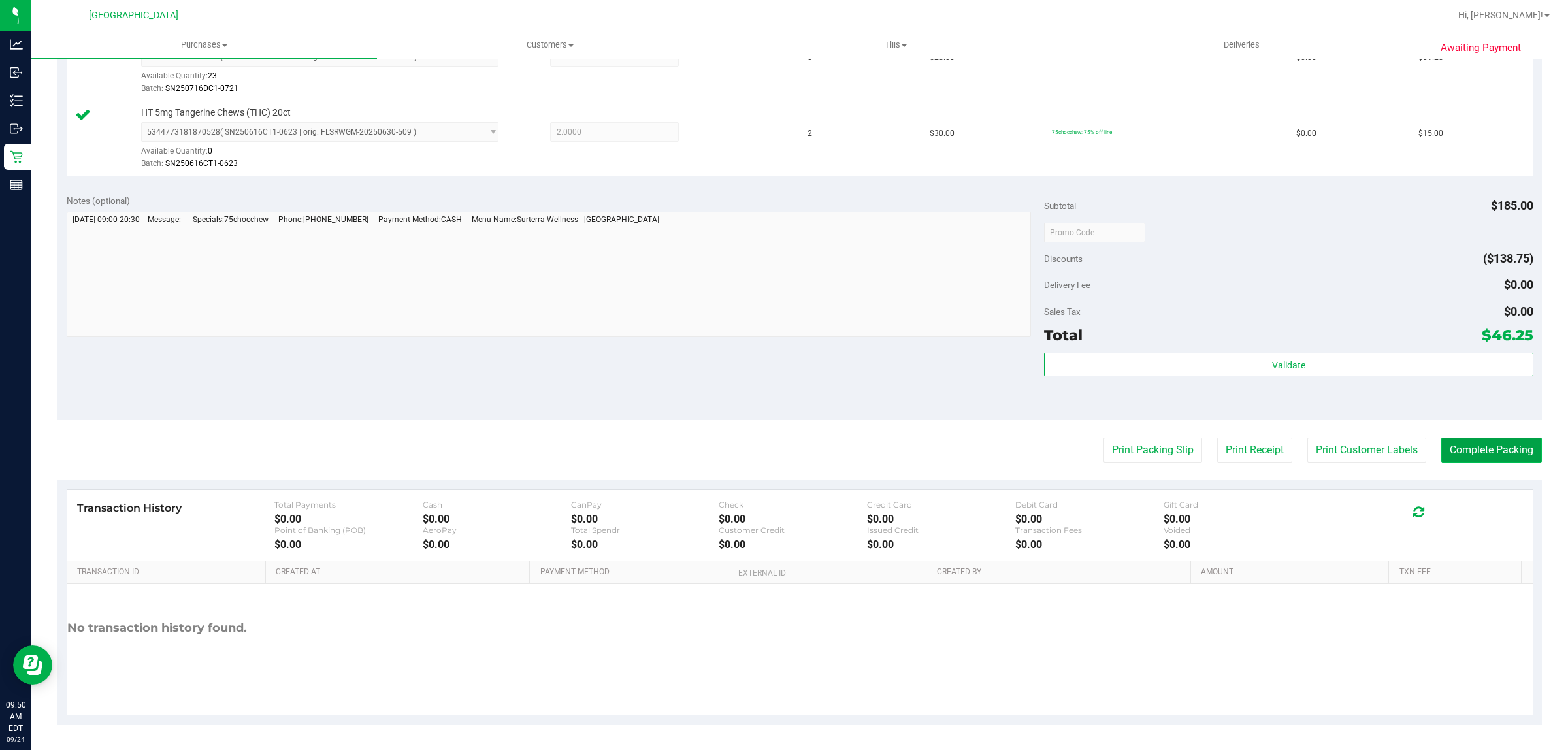
click at [1473, 441] on button "Complete Packing" at bounding box center [1491, 450] width 100 height 25
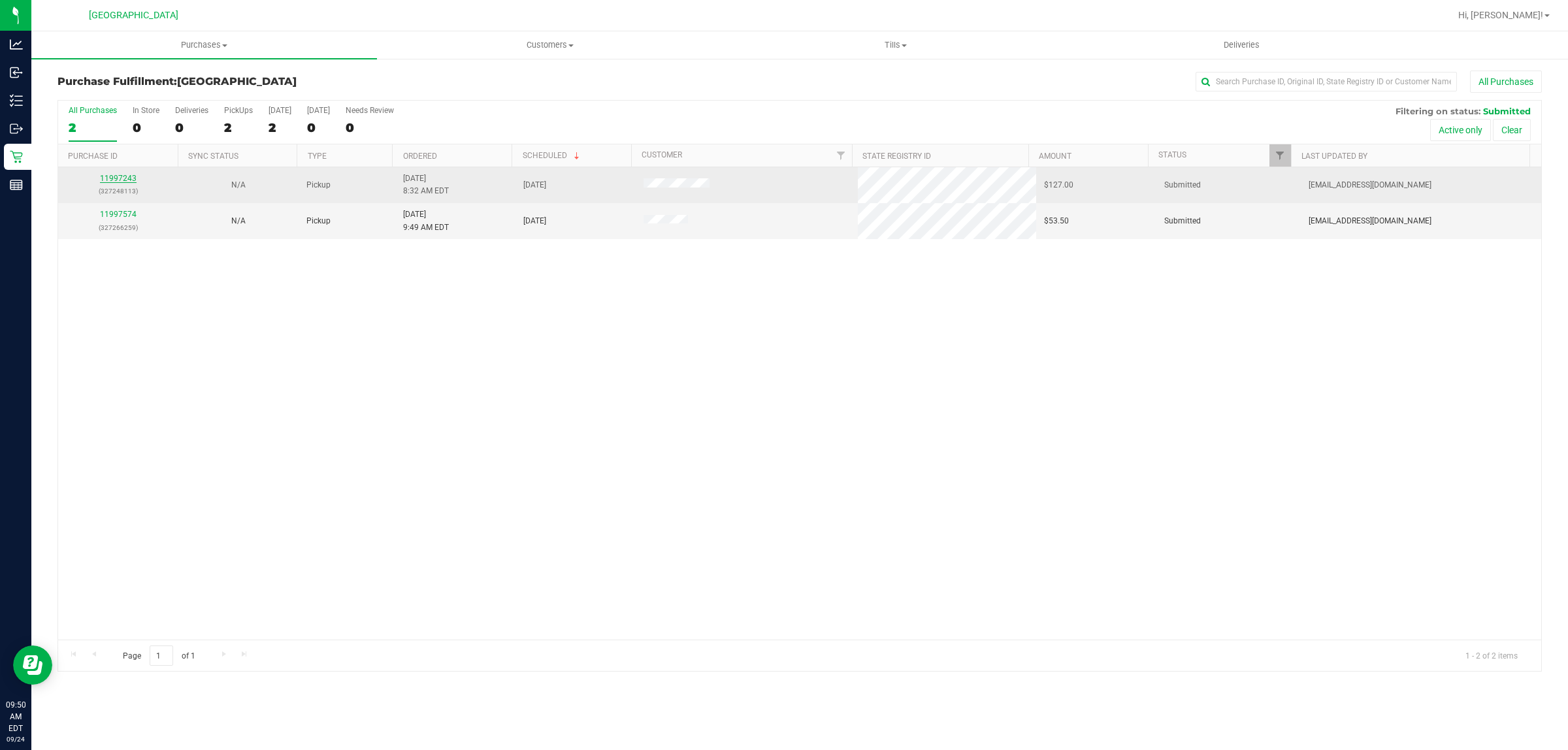
click at [125, 175] on link "11997243" at bounding box center [118, 178] width 37 height 9
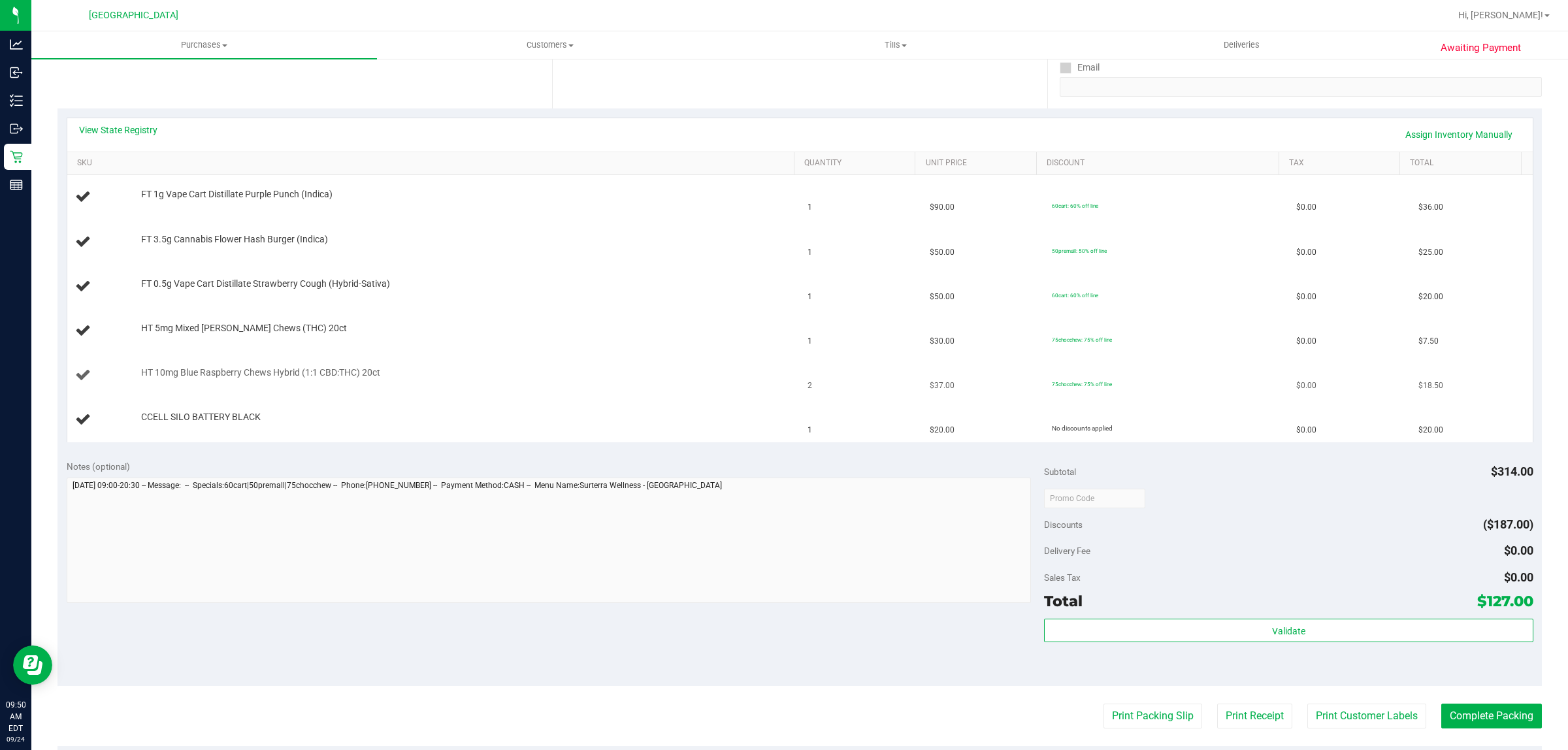
scroll to position [245, 0]
click at [1146, 719] on button "Print Packing Slip" at bounding box center [1153, 715] width 99 height 25
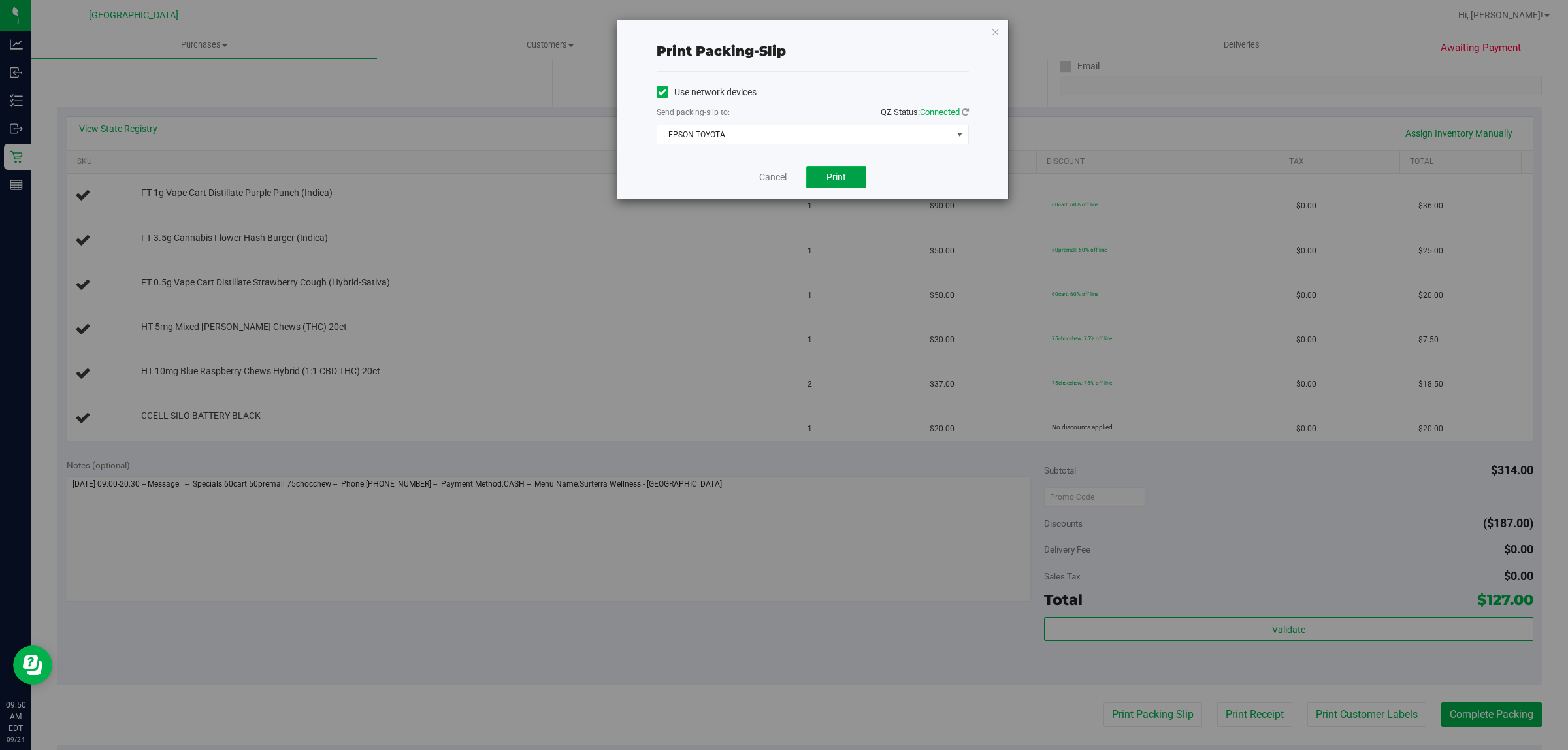
click at [825, 186] on button "Print" at bounding box center [836, 177] width 60 height 23
click at [765, 178] on link "Cancel" at bounding box center [772, 177] width 28 height 13
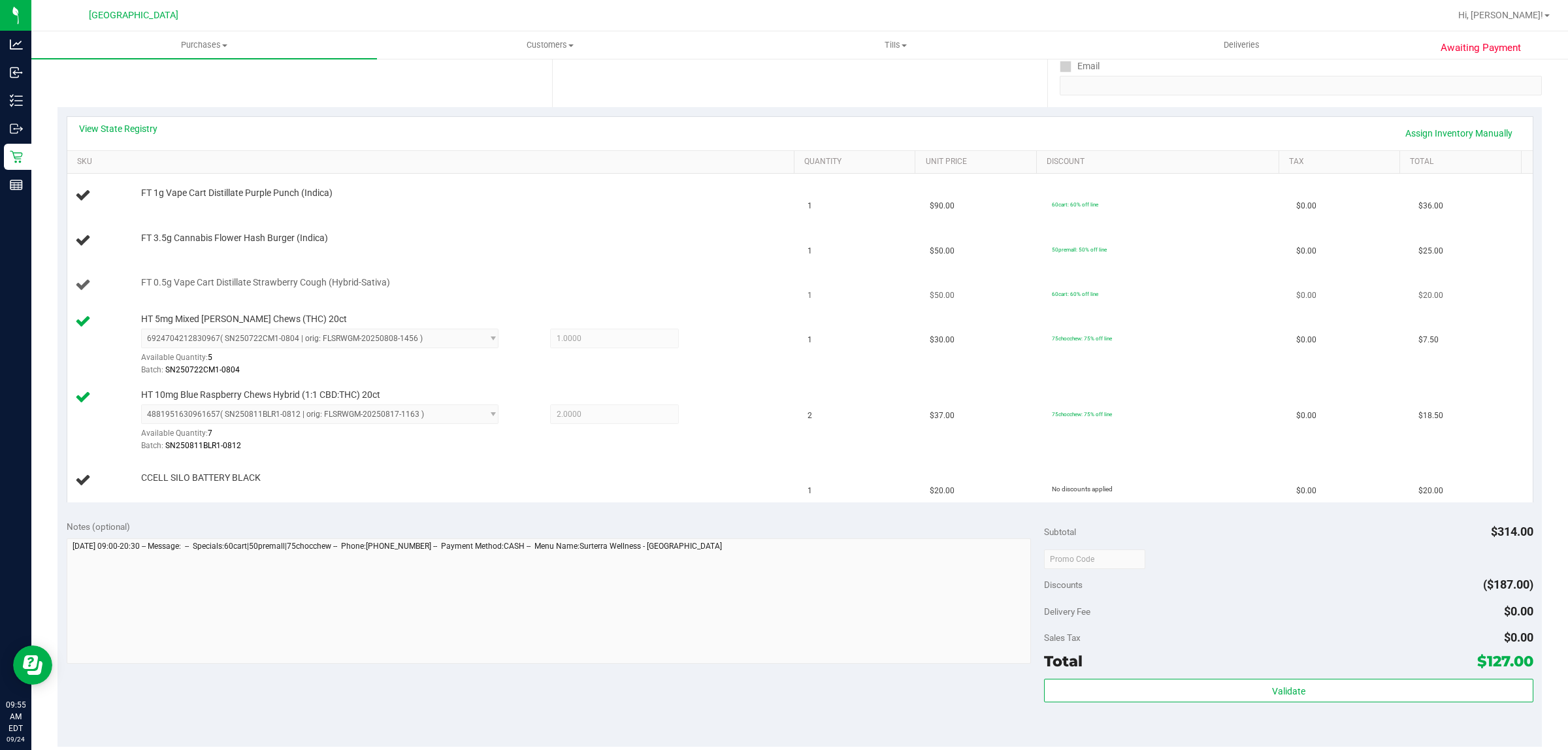
click at [177, 279] on span "FT 0.5g Vape Cart Distillate Strawberry Cough (Hybrid-Sativa)" at bounding box center [265, 282] width 249 height 13
click at [175, 281] on span "FT 0.5g Vape Cart Distillate Strawberry Cough (Hybrid-Sativa)" at bounding box center [265, 282] width 249 height 13
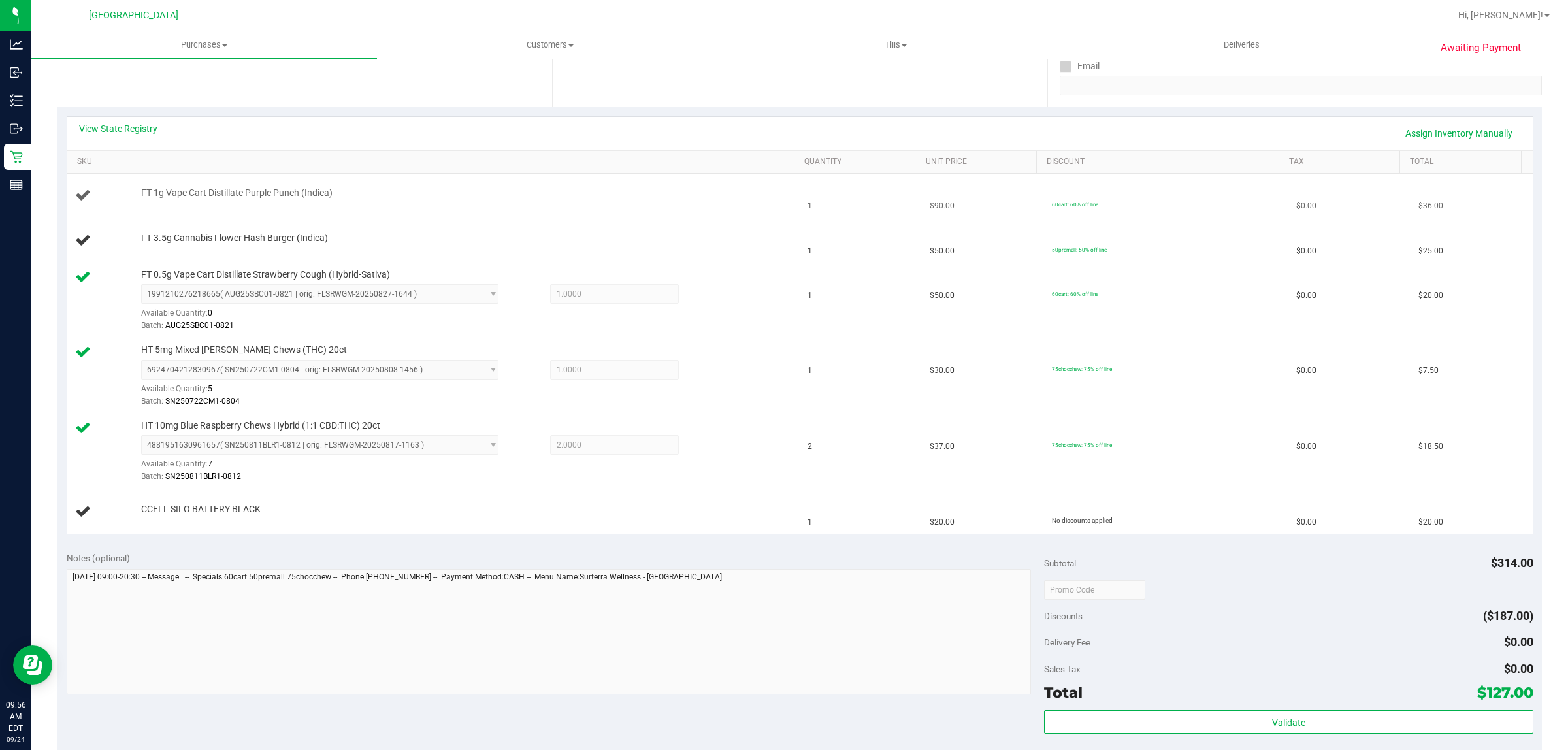
click at [223, 188] on span "FT 1g Vape Cart Distillate Purple Punch (Indica)" at bounding box center [237, 193] width 192 height 13
copy div "FT 1g Vape Cart Distillate Purple Punch (Indica)"
click at [203, 122] on div "View State Registry Assign Inventory Manually" at bounding box center [799, 133] width 1442 height 23
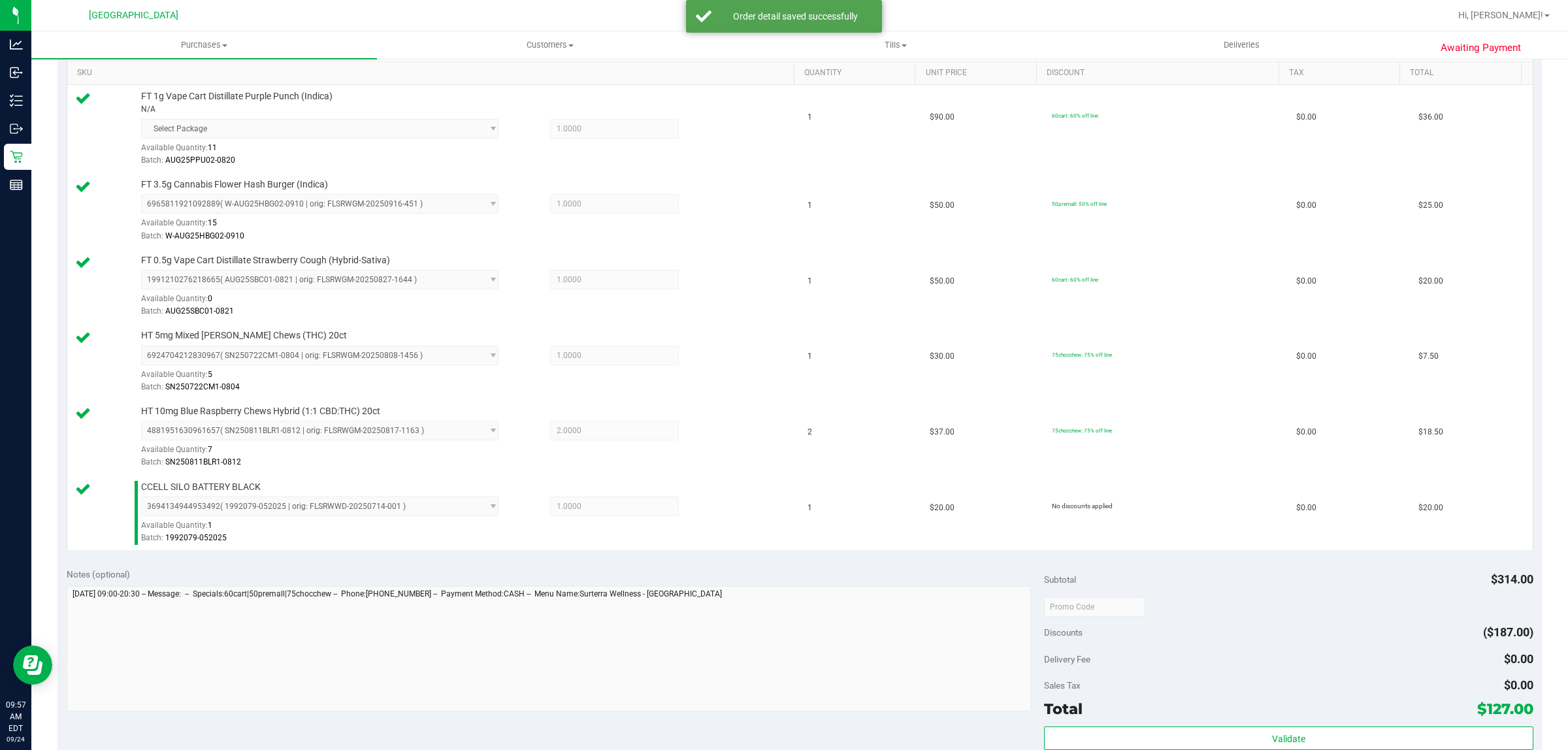
scroll to position [490, 0]
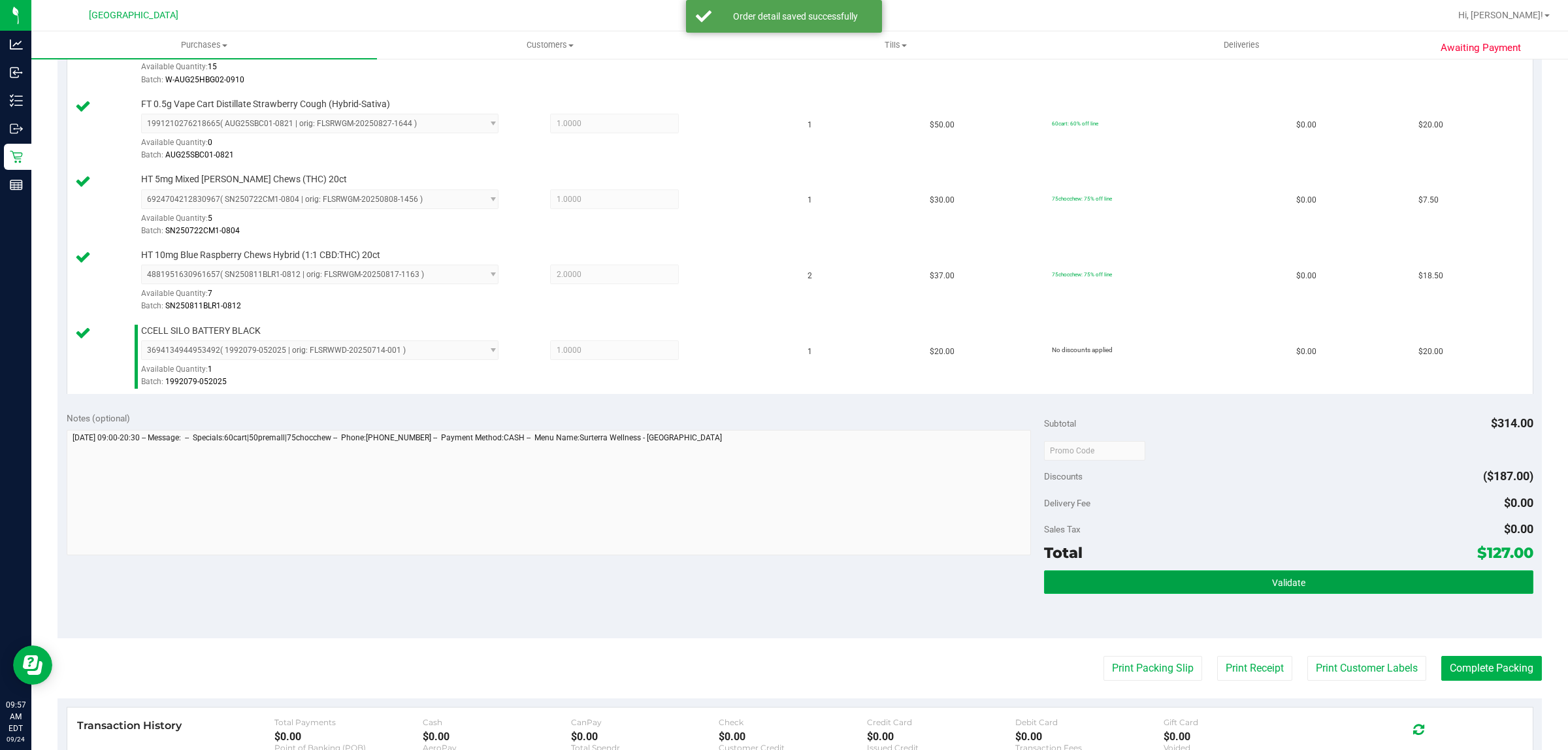
click at [1122, 585] on button "Validate" at bounding box center [1288, 583] width 489 height 23
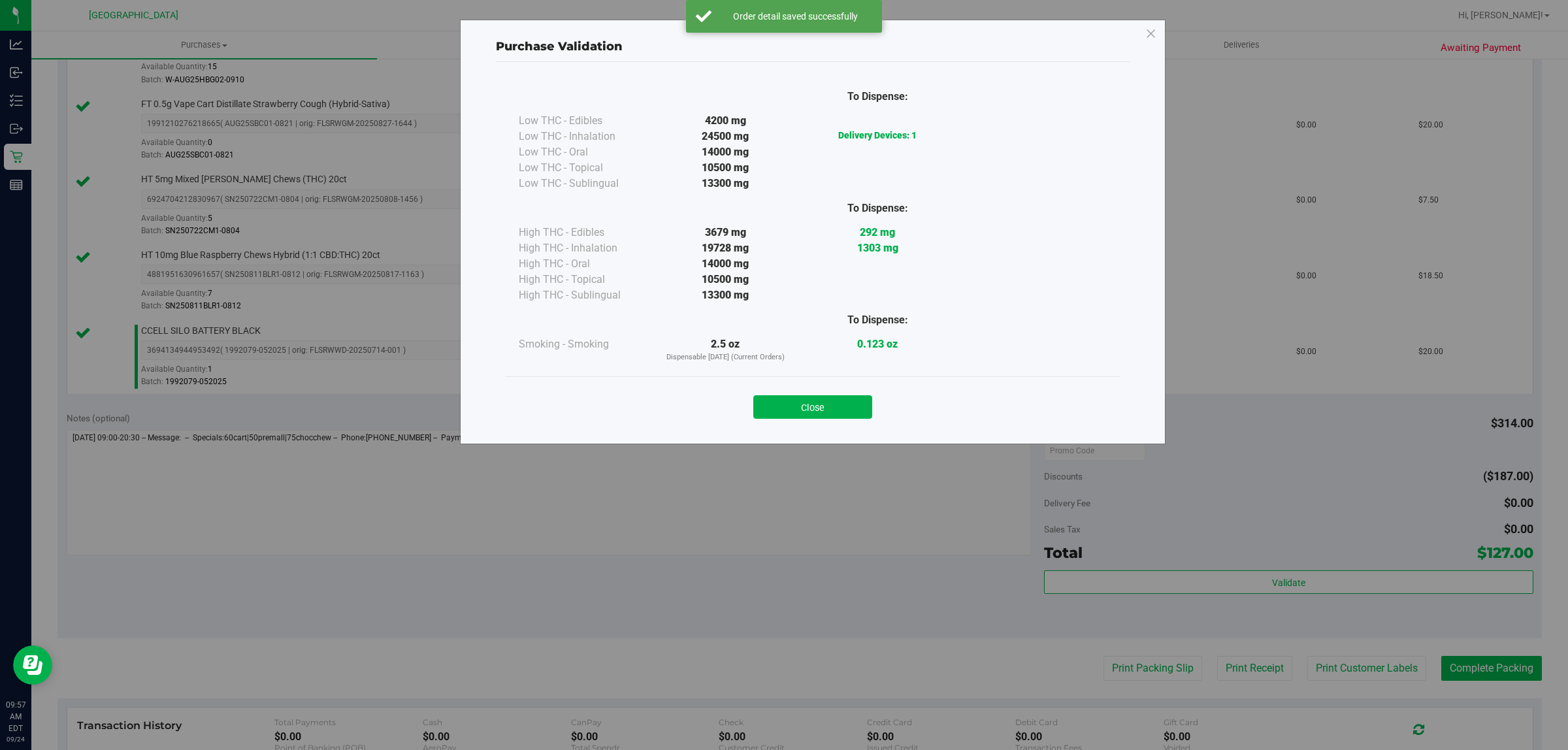
click at [843, 426] on div "Close" at bounding box center [812, 403] width 614 height 53
click at [841, 410] on button "Close" at bounding box center [812, 407] width 119 height 23
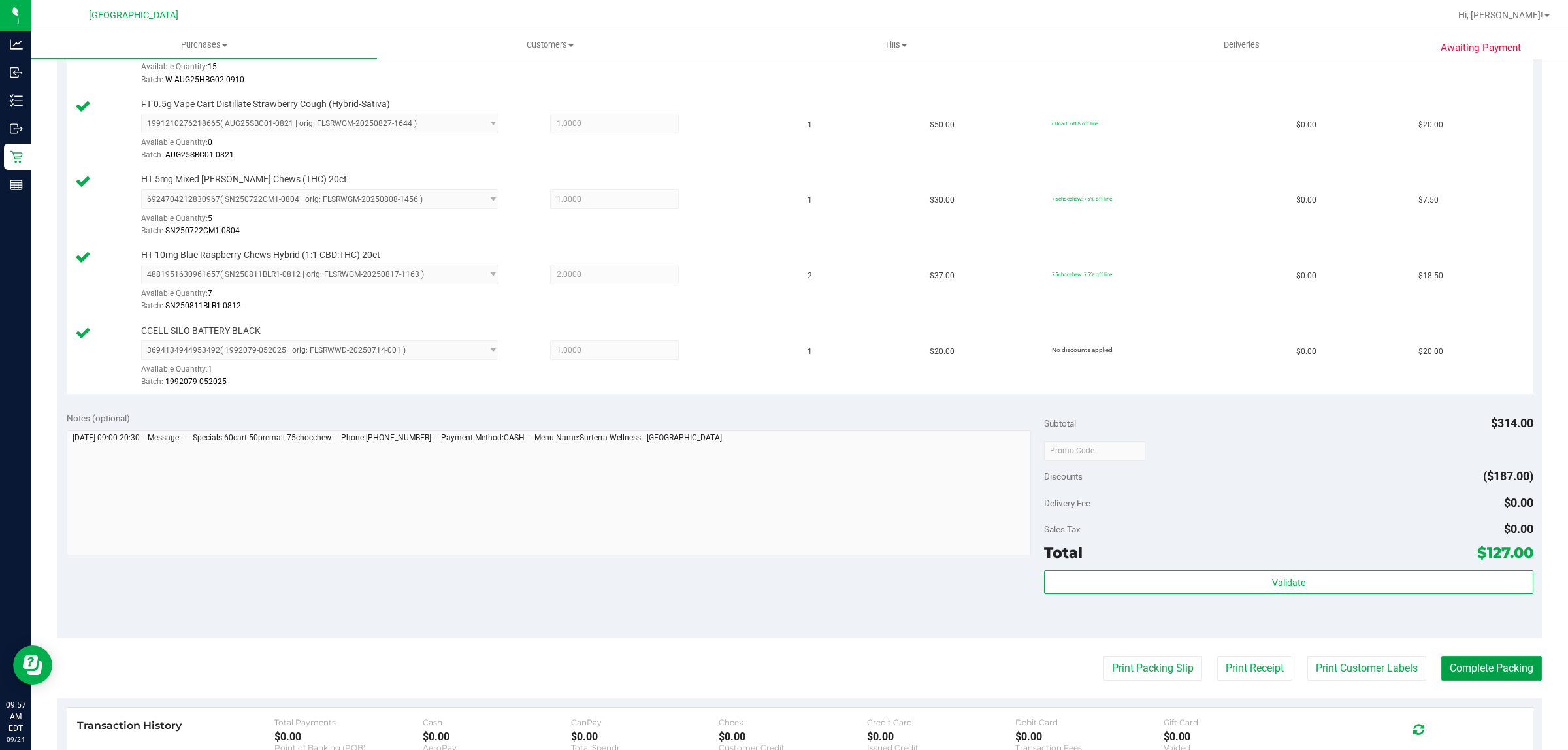
click at [1452, 664] on button "Complete Packing" at bounding box center [1491, 669] width 100 height 25
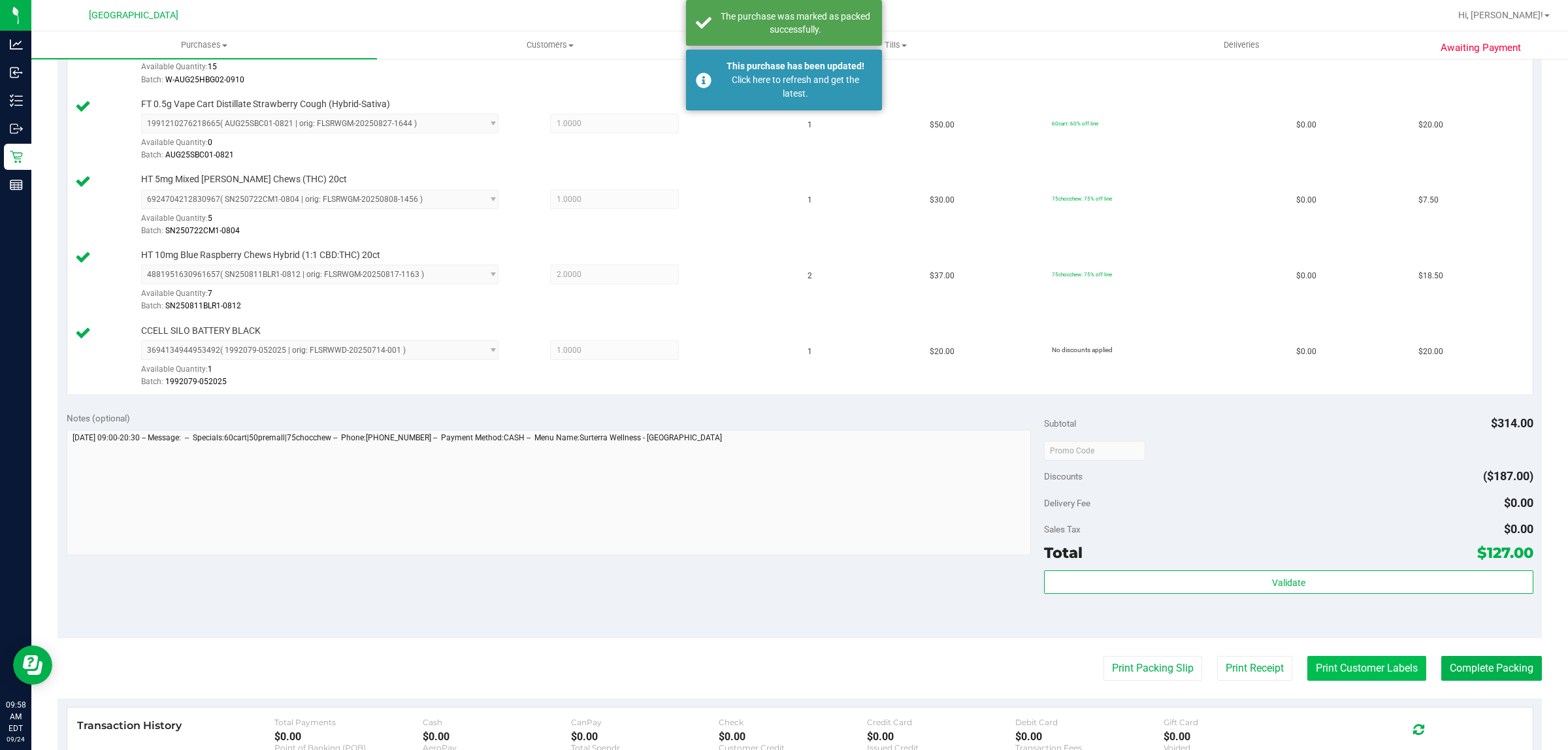
click at [1395, 670] on button "Print Customer Labels" at bounding box center [1366, 669] width 119 height 25
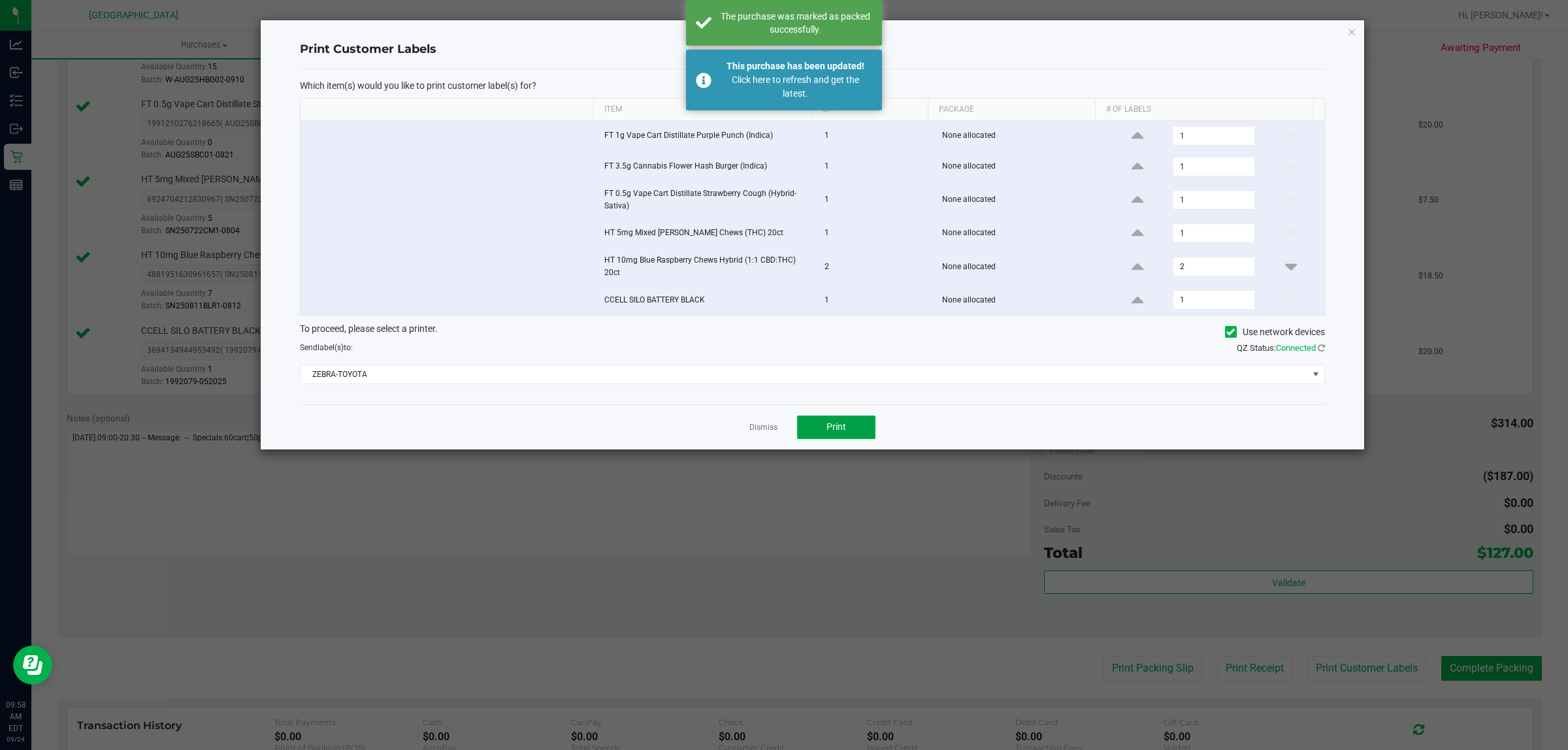
click at [849, 424] on button "Print" at bounding box center [836, 427] width 79 height 23
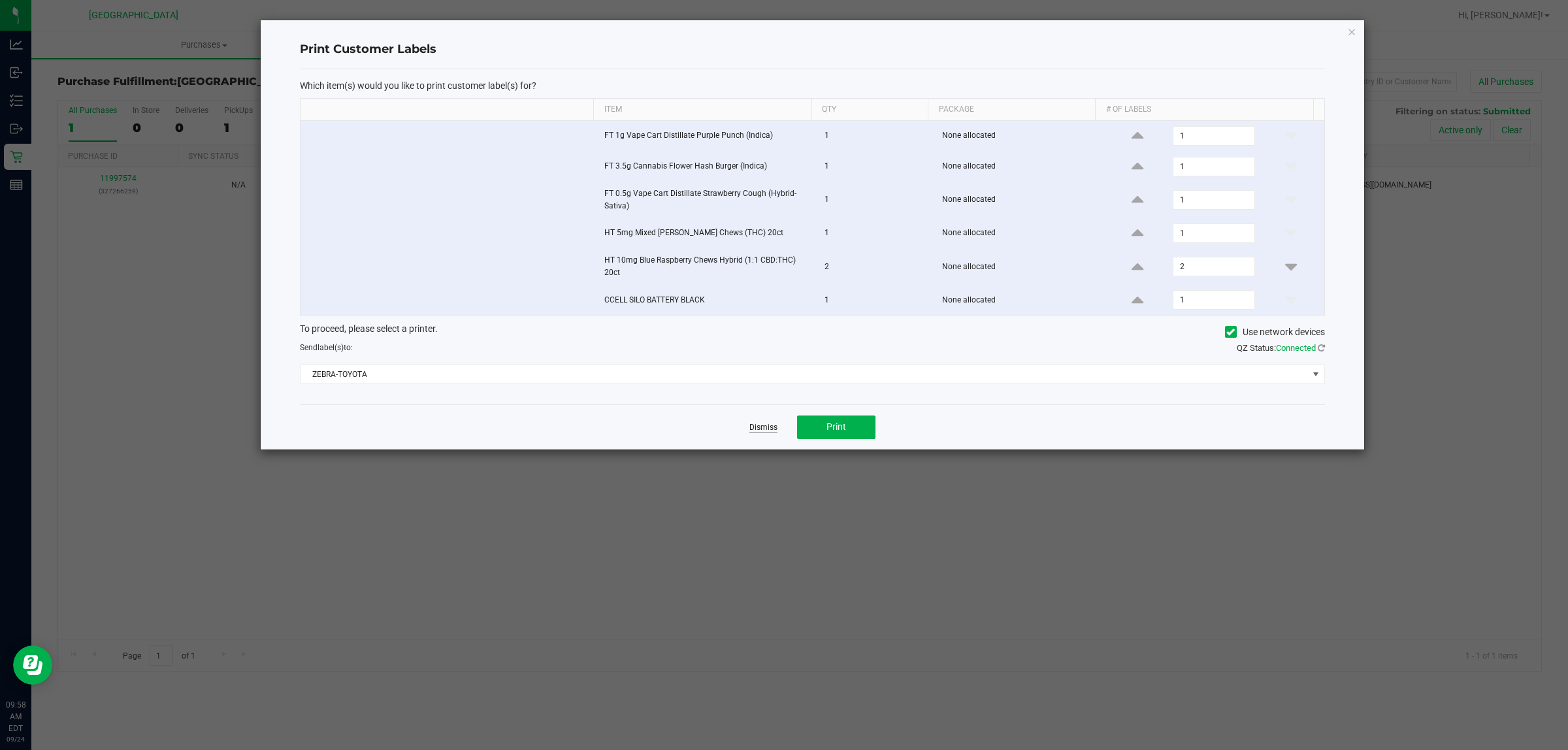
click at [764, 434] on link "Dismiss" at bounding box center [763, 427] width 28 height 11
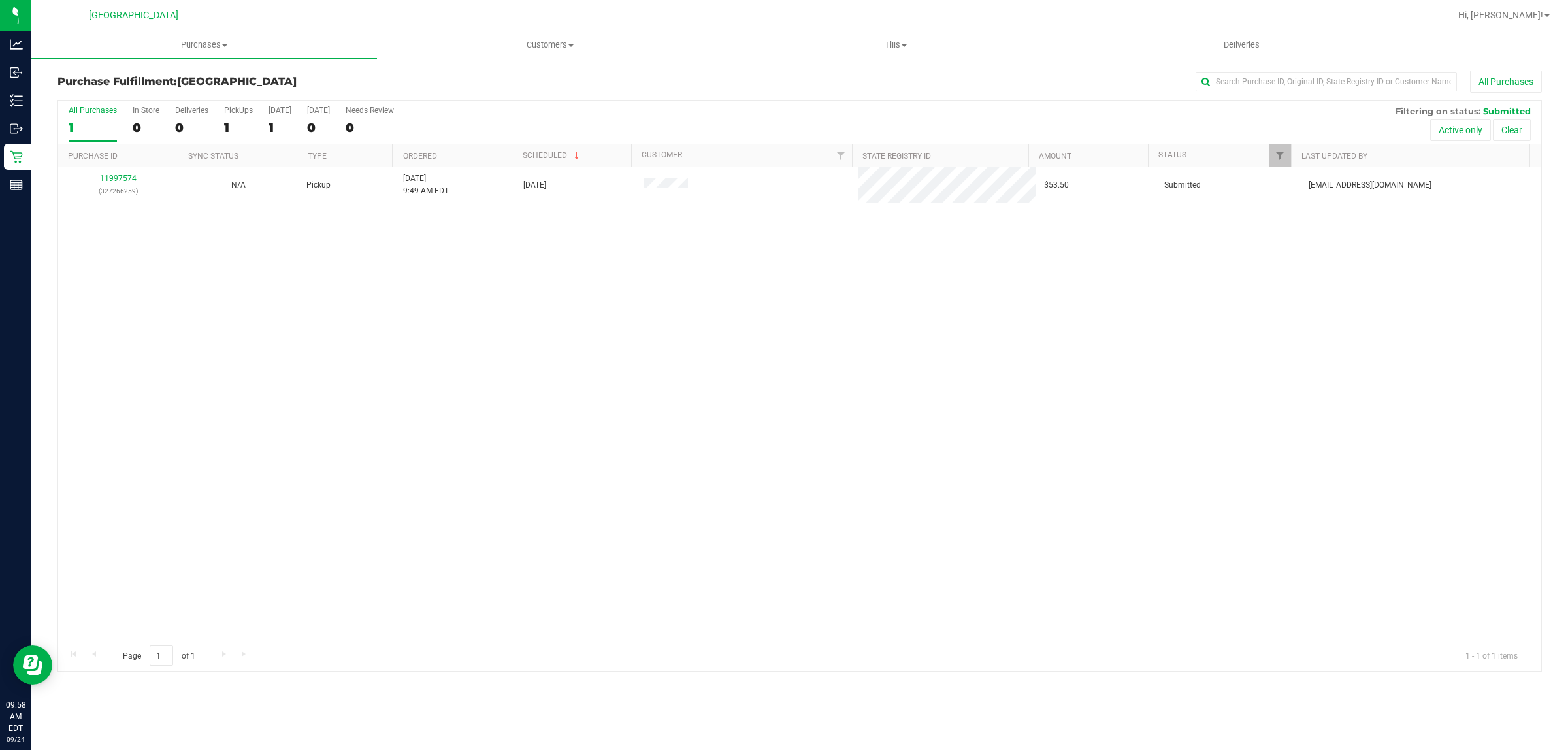
click at [788, 383] on div "11997574 (327266259) N/A Pickup [DATE] 9:49 AM EDT 9/24/2025 $53.50 Submitted […" at bounding box center [799, 403] width 1483 height 472
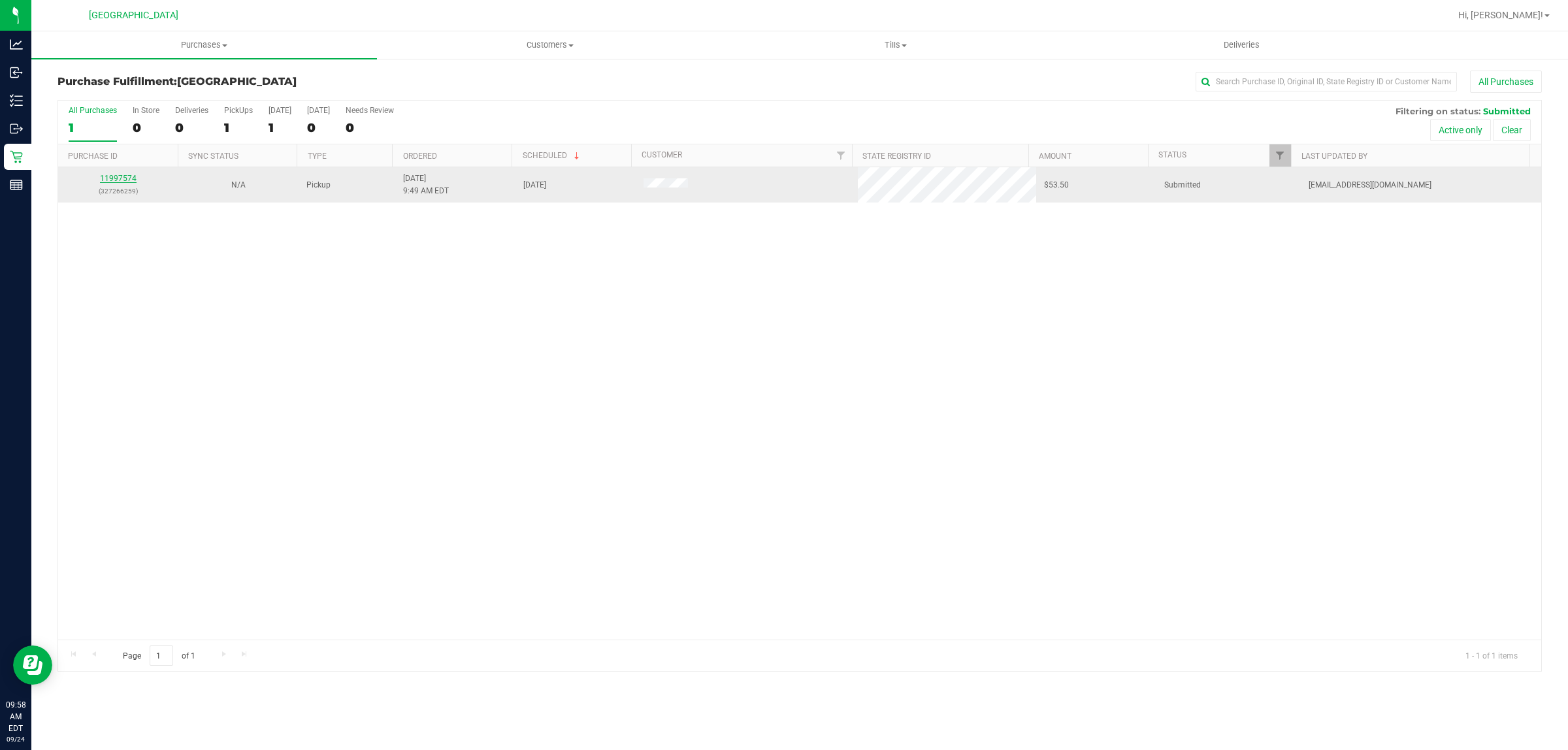
click at [112, 183] on link "11997574" at bounding box center [118, 178] width 37 height 9
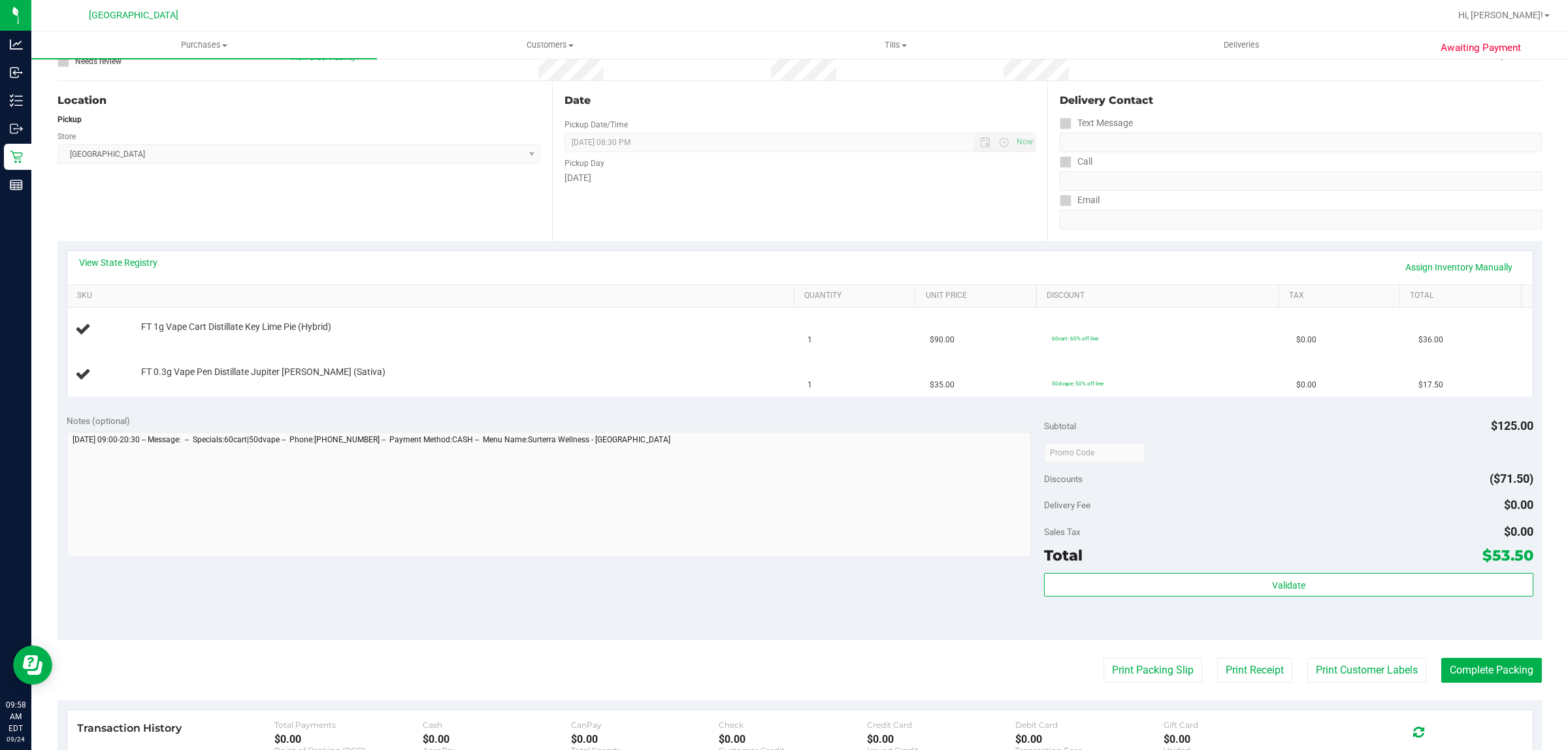
scroll to position [245, 0]
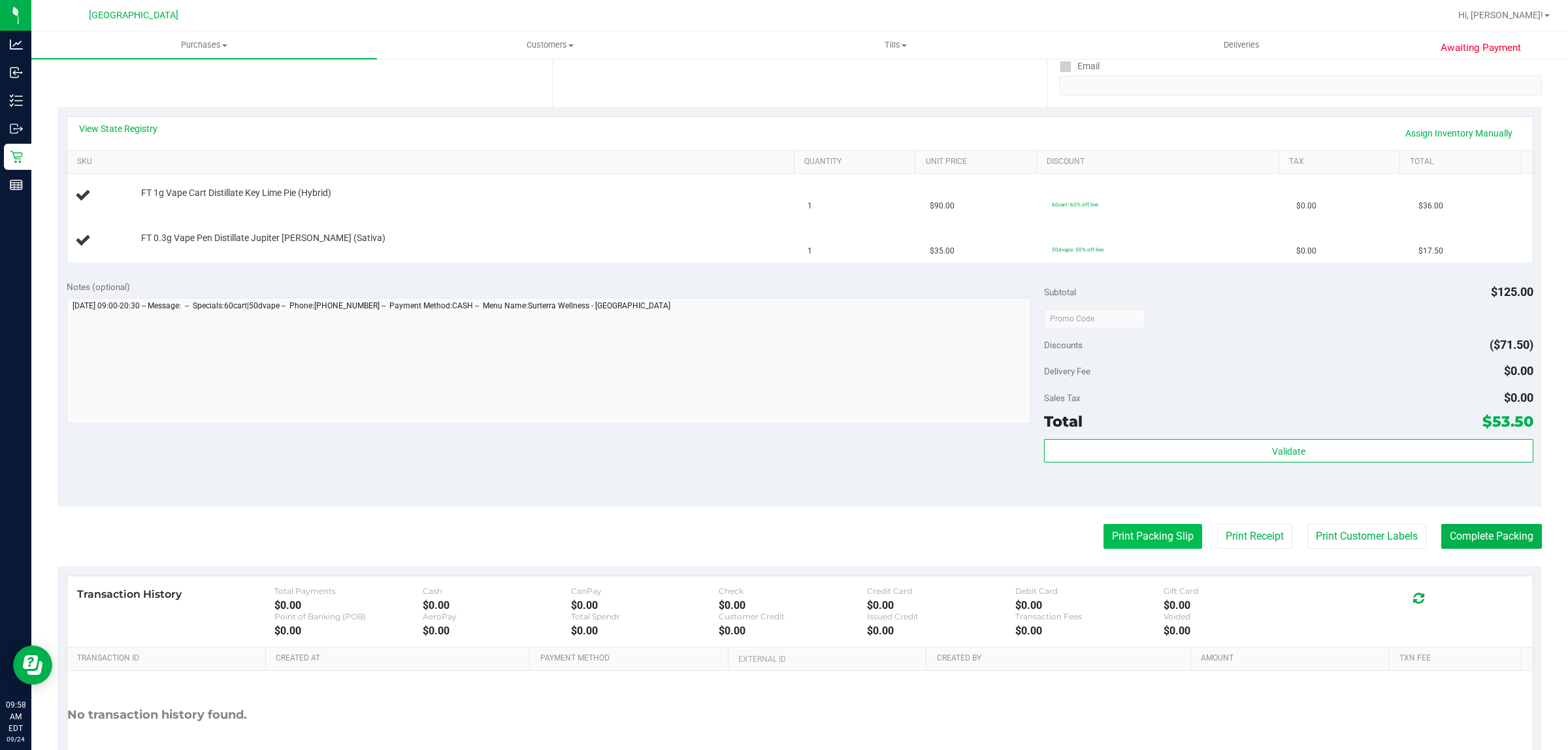
click at [1111, 527] on button "Print Packing Slip" at bounding box center [1153, 537] width 99 height 25
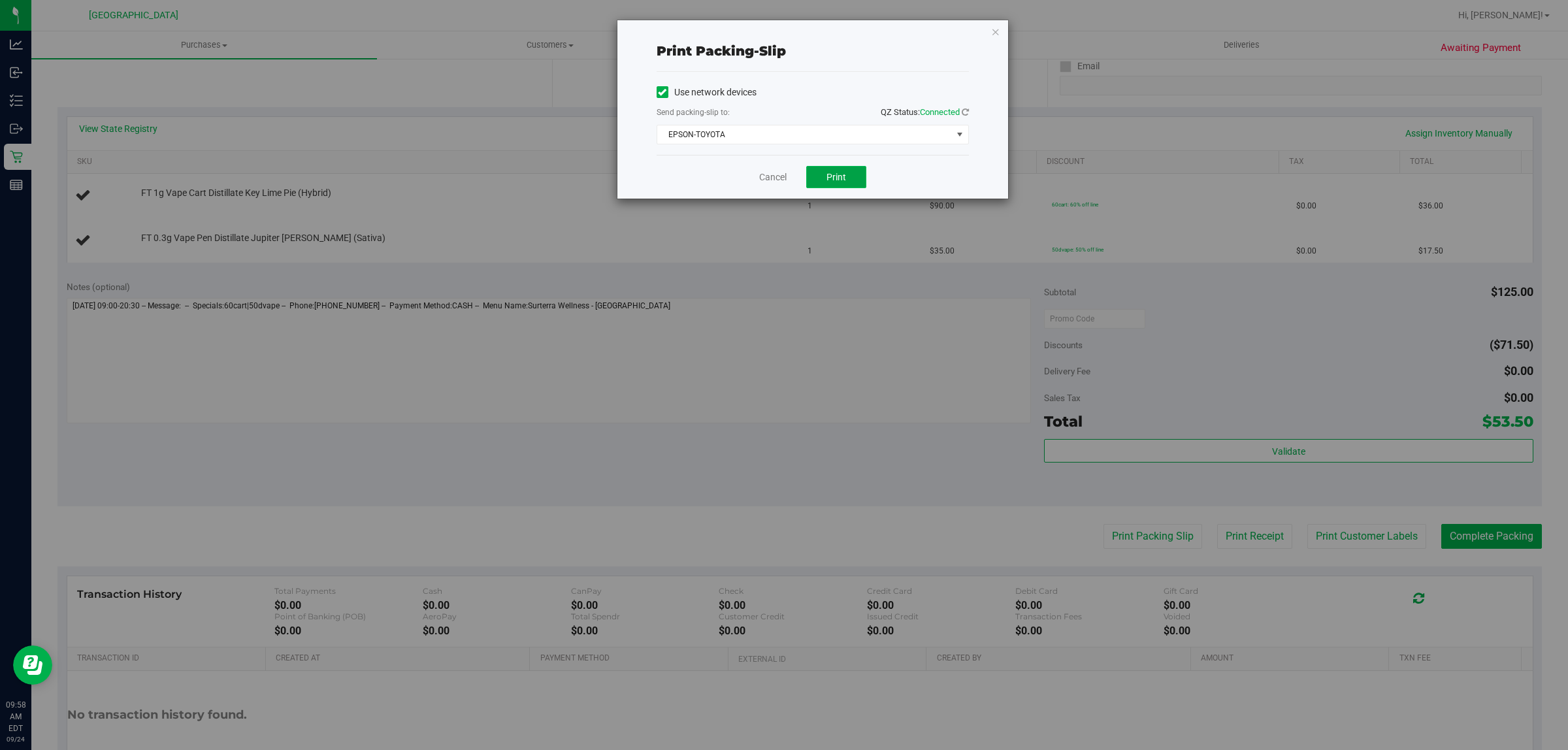
click at [824, 170] on button "Print" at bounding box center [836, 177] width 60 height 23
click at [774, 174] on link "Cancel" at bounding box center [772, 177] width 28 height 13
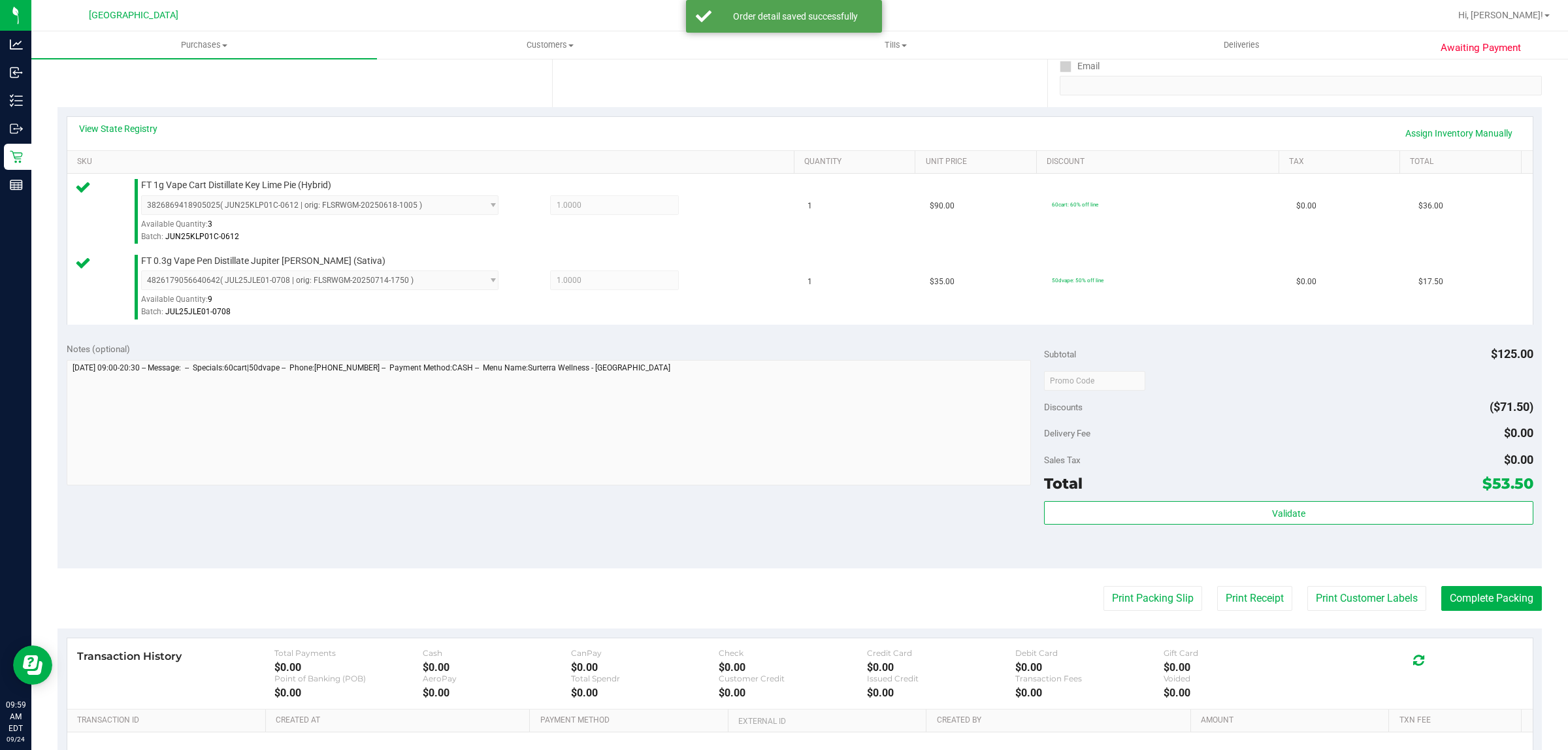
click at [1202, 528] on div "Validate" at bounding box center [1288, 531] width 489 height 59
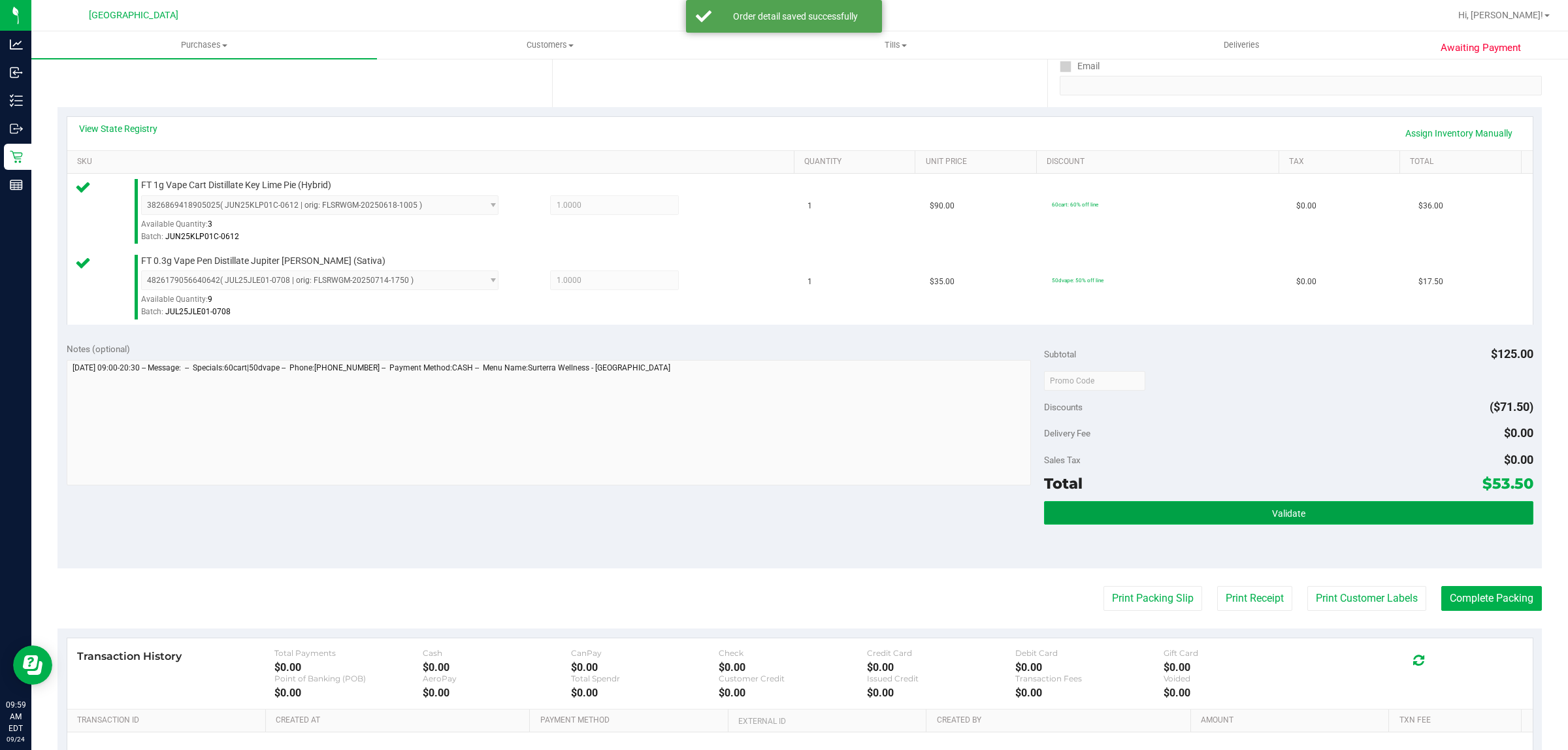
click at [1201, 520] on button "Validate" at bounding box center [1288, 513] width 489 height 23
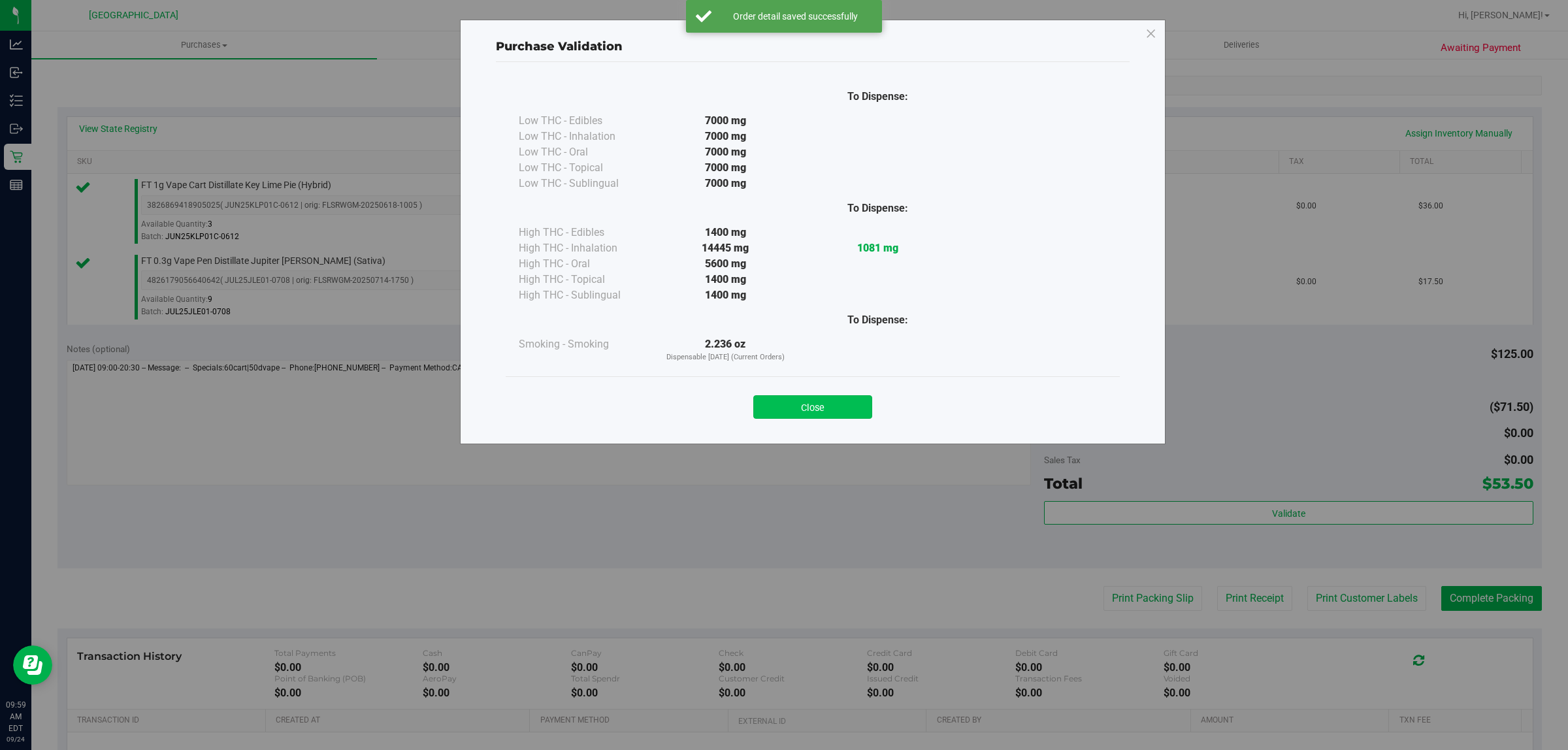
click at [859, 408] on button "Close" at bounding box center [812, 407] width 119 height 23
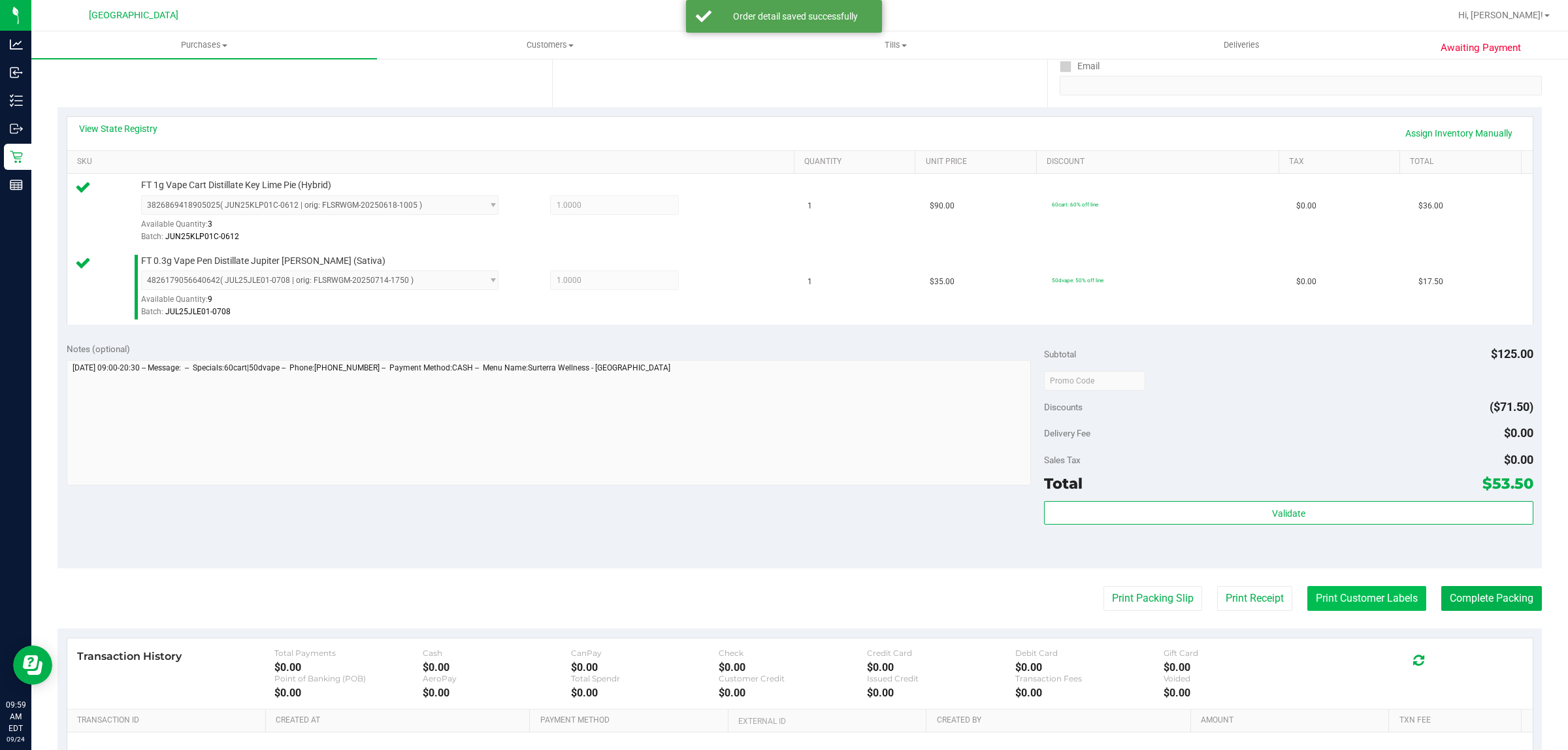
click at [1345, 601] on button "Print Customer Labels" at bounding box center [1366, 598] width 119 height 25
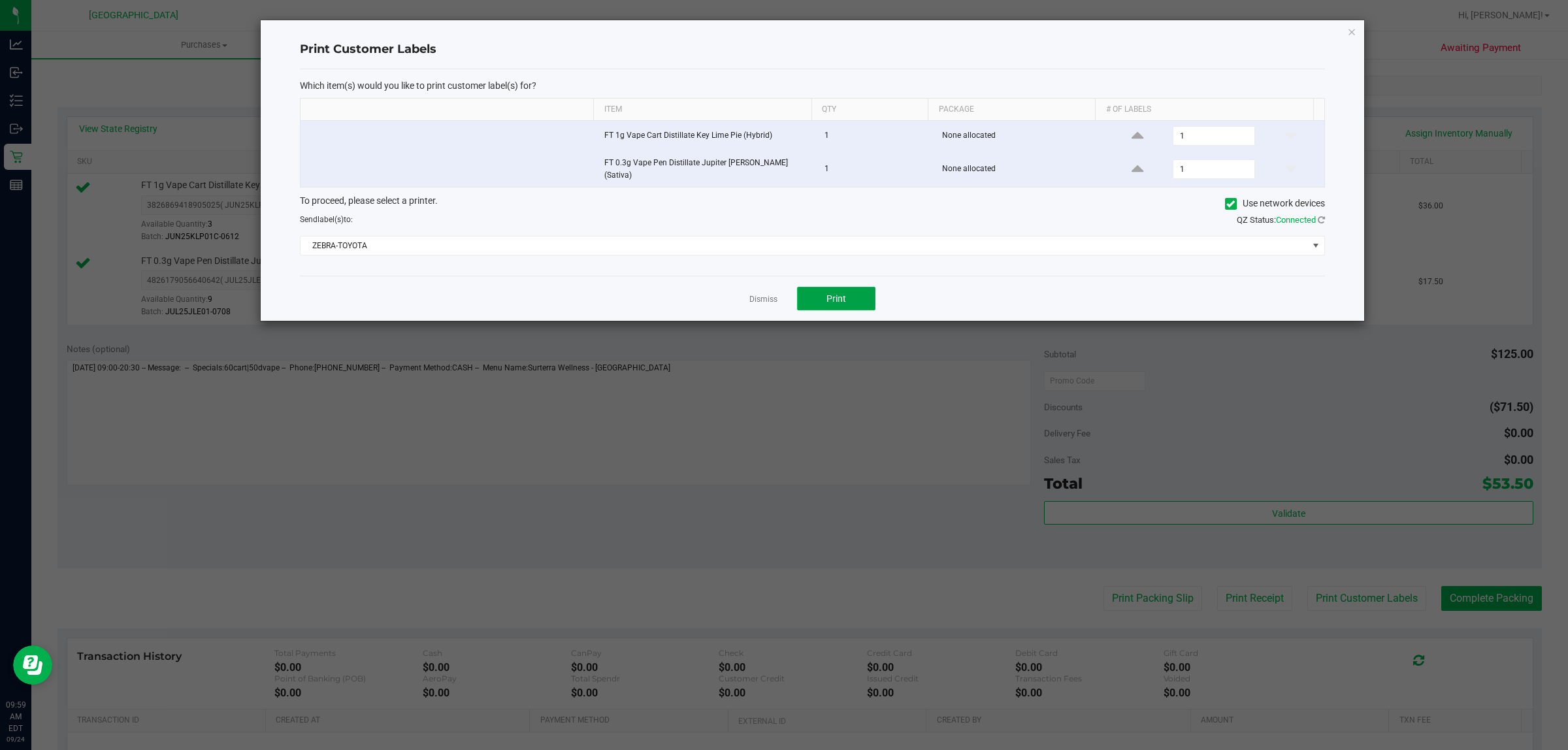
click at [869, 293] on button "Print" at bounding box center [836, 299] width 79 height 23
click at [766, 297] on link "Dismiss" at bounding box center [763, 299] width 28 height 11
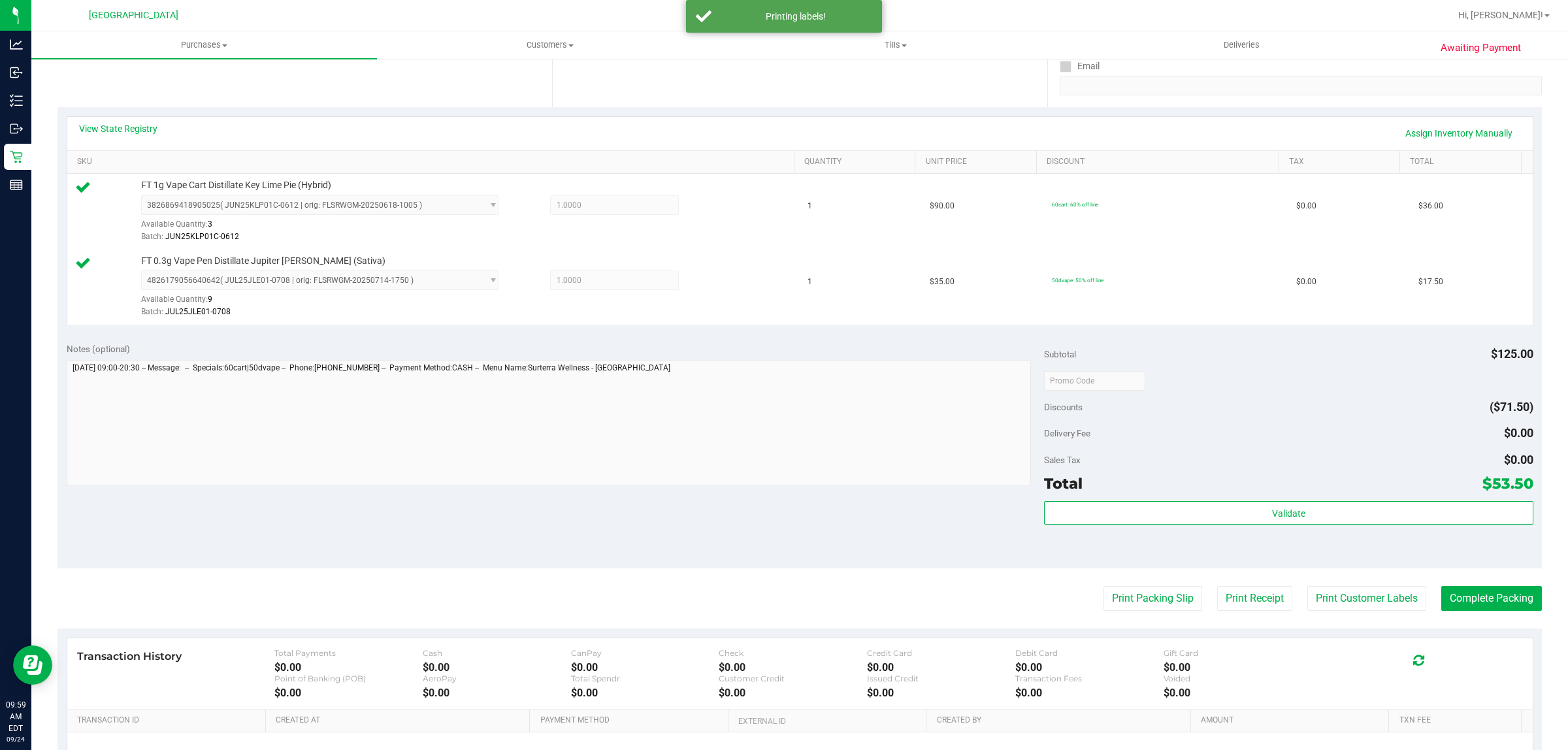
click at [1451, 613] on purchase-details "Back Edit Purchase Cancel Purchase View Profile # 11997574 BioTrack ID: - Submi…" at bounding box center [800, 349] width 1484 height 1047
click at [1452, 604] on button "Complete Packing" at bounding box center [1491, 598] width 100 height 25
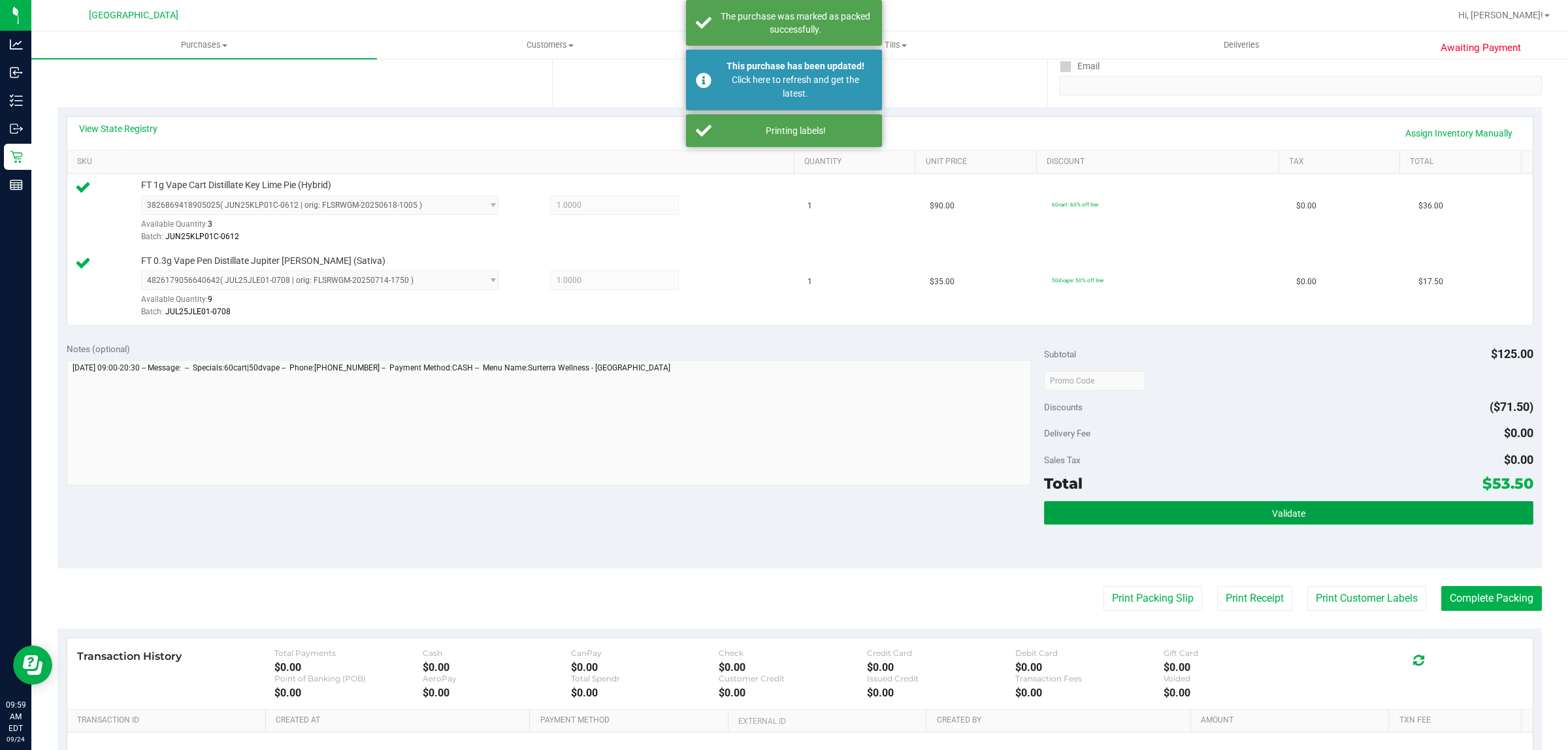
click at [1437, 508] on button "Validate" at bounding box center [1288, 513] width 489 height 23
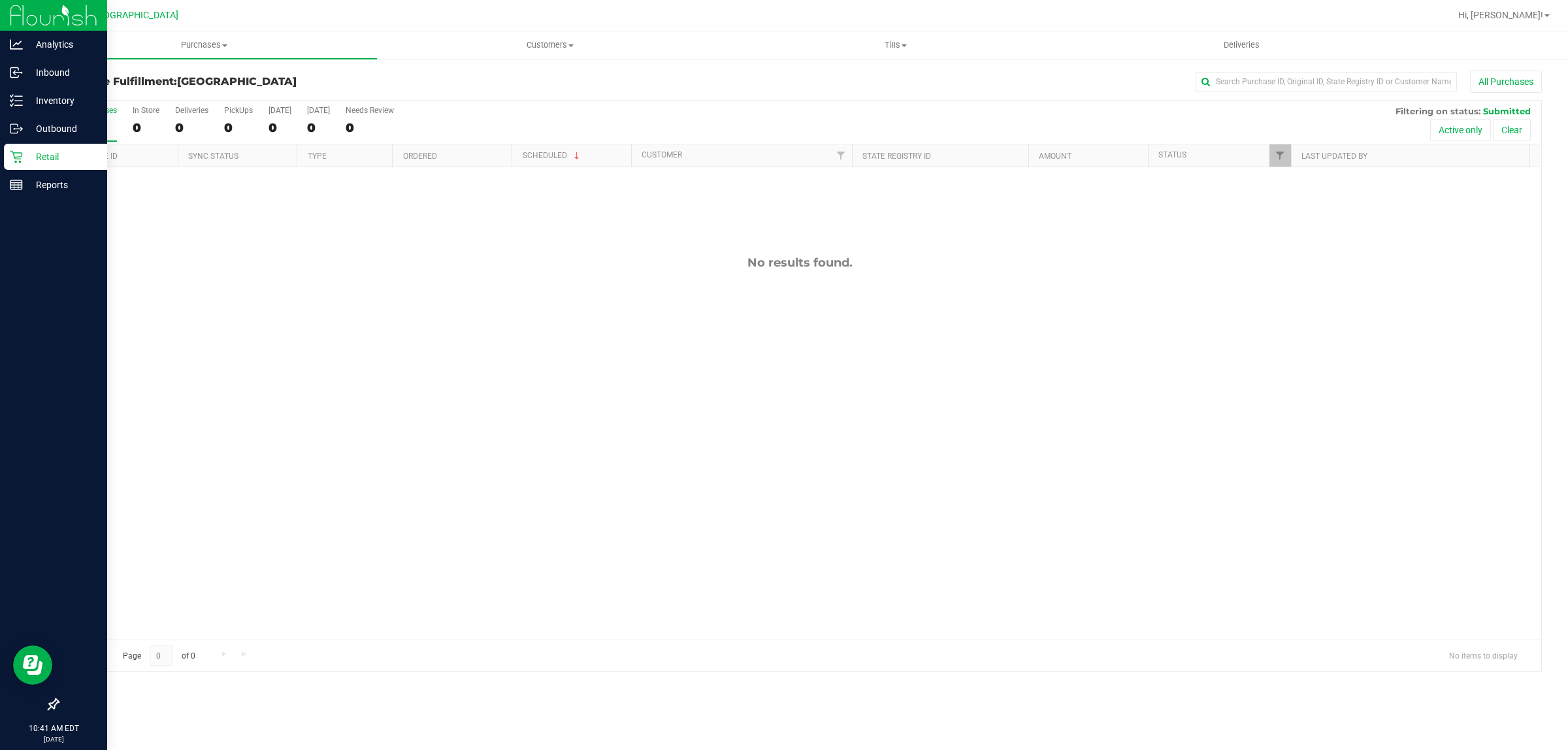
click at [30, 159] on p "Retail" at bounding box center [62, 157] width 79 height 16
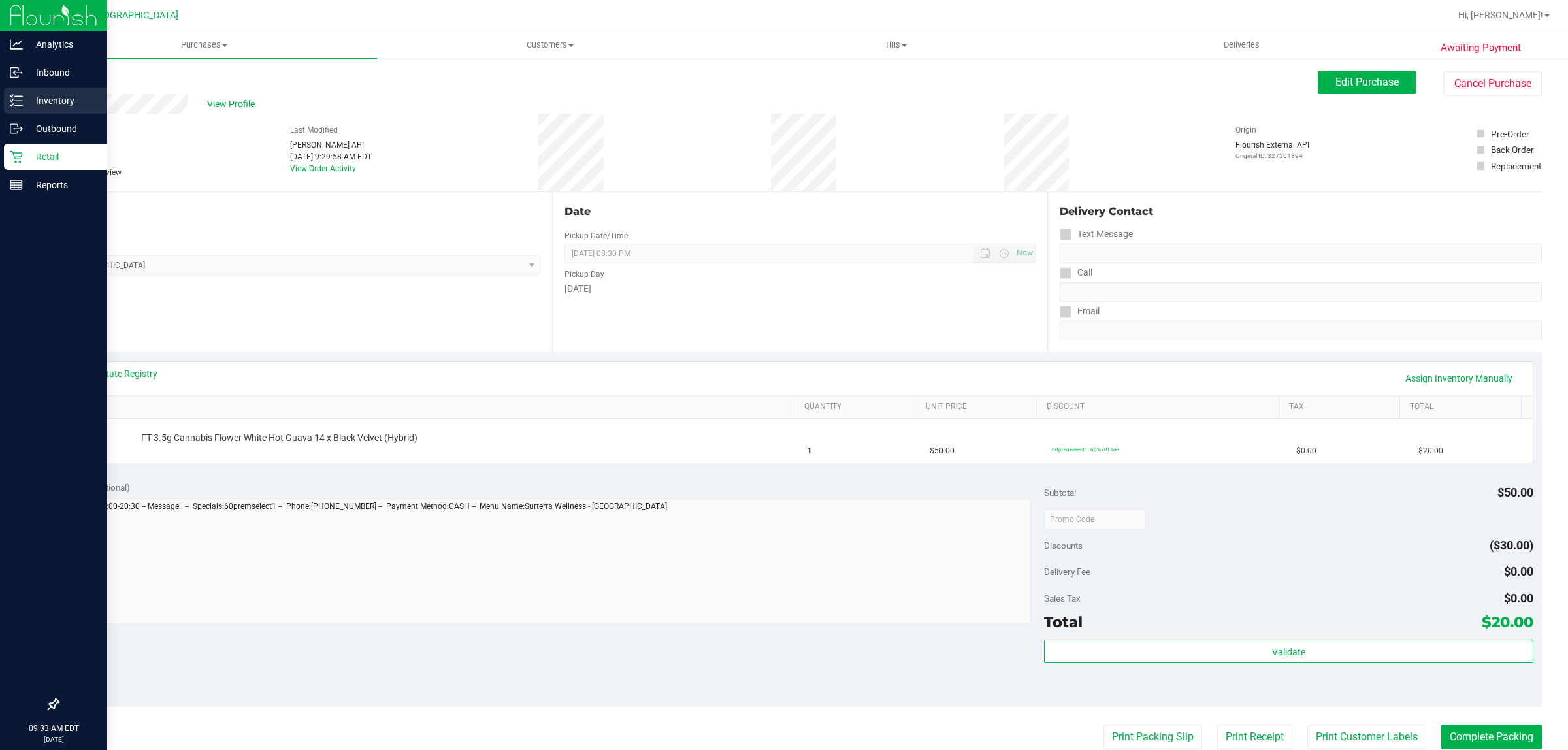
click at [27, 95] on p "Inventory" at bounding box center [62, 100] width 79 height 16
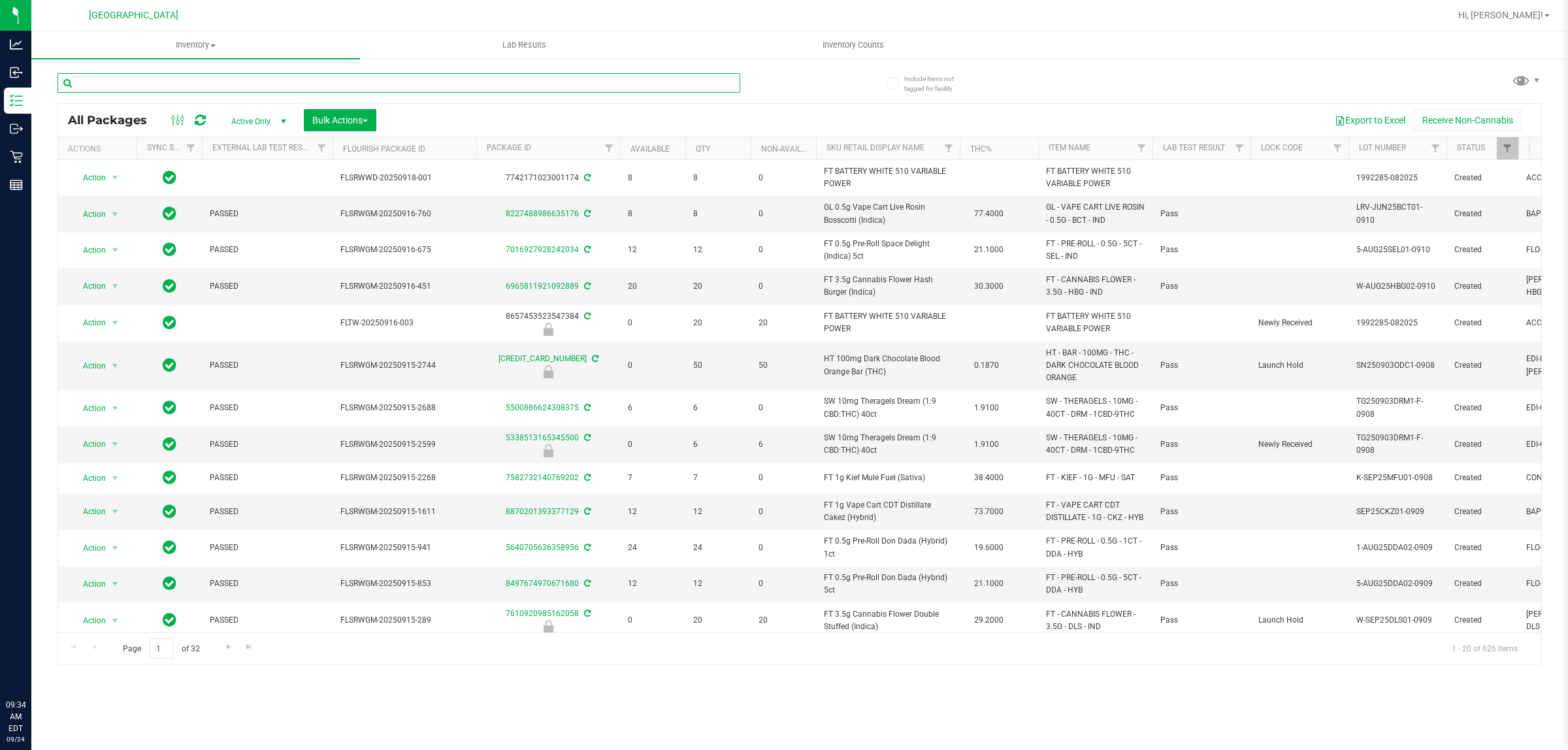
click at [202, 80] on input "text" at bounding box center [399, 82] width 683 height 19
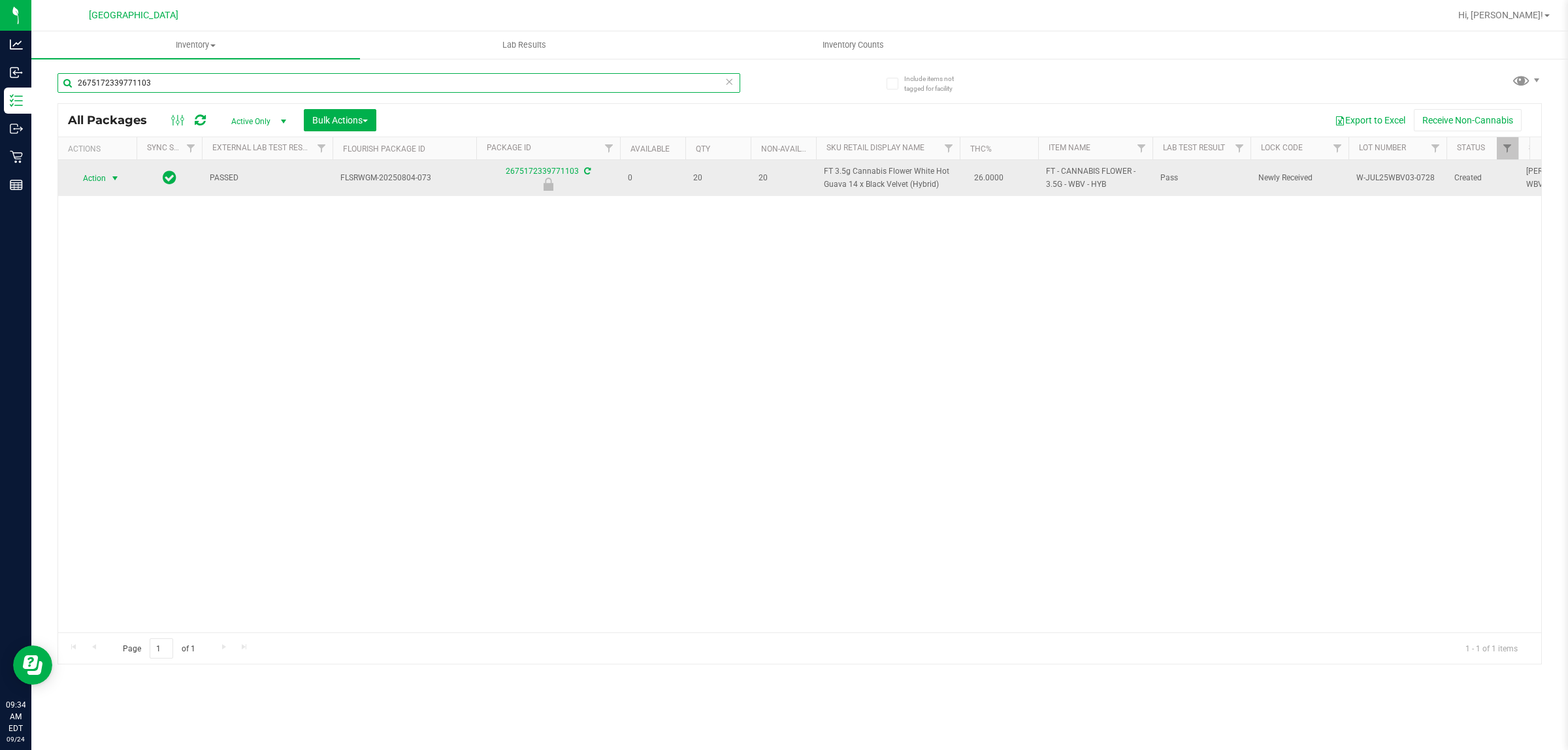
type input "2675172339771103"
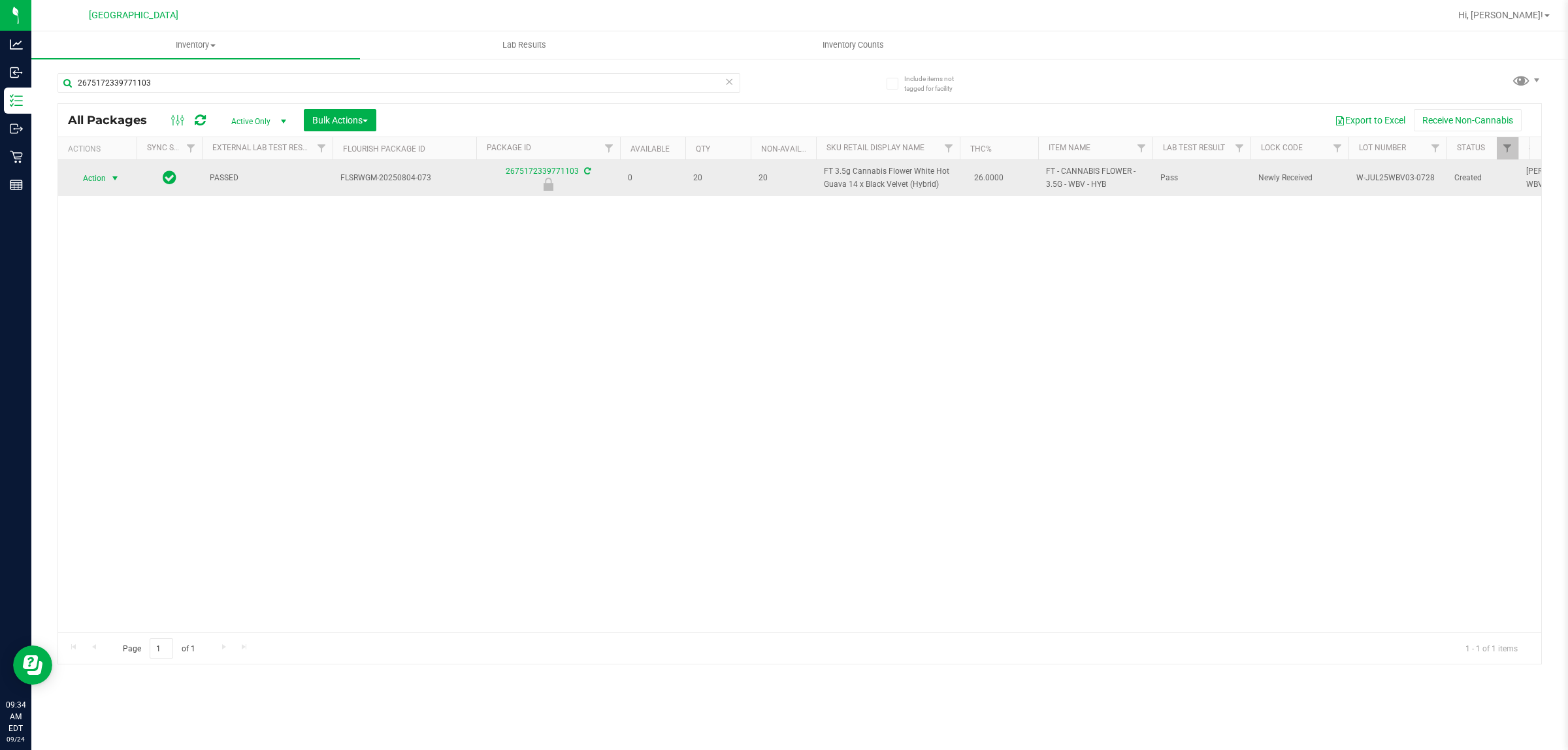
click at [115, 180] on span "select" at bounding box center [115, 178] width 10 height 10
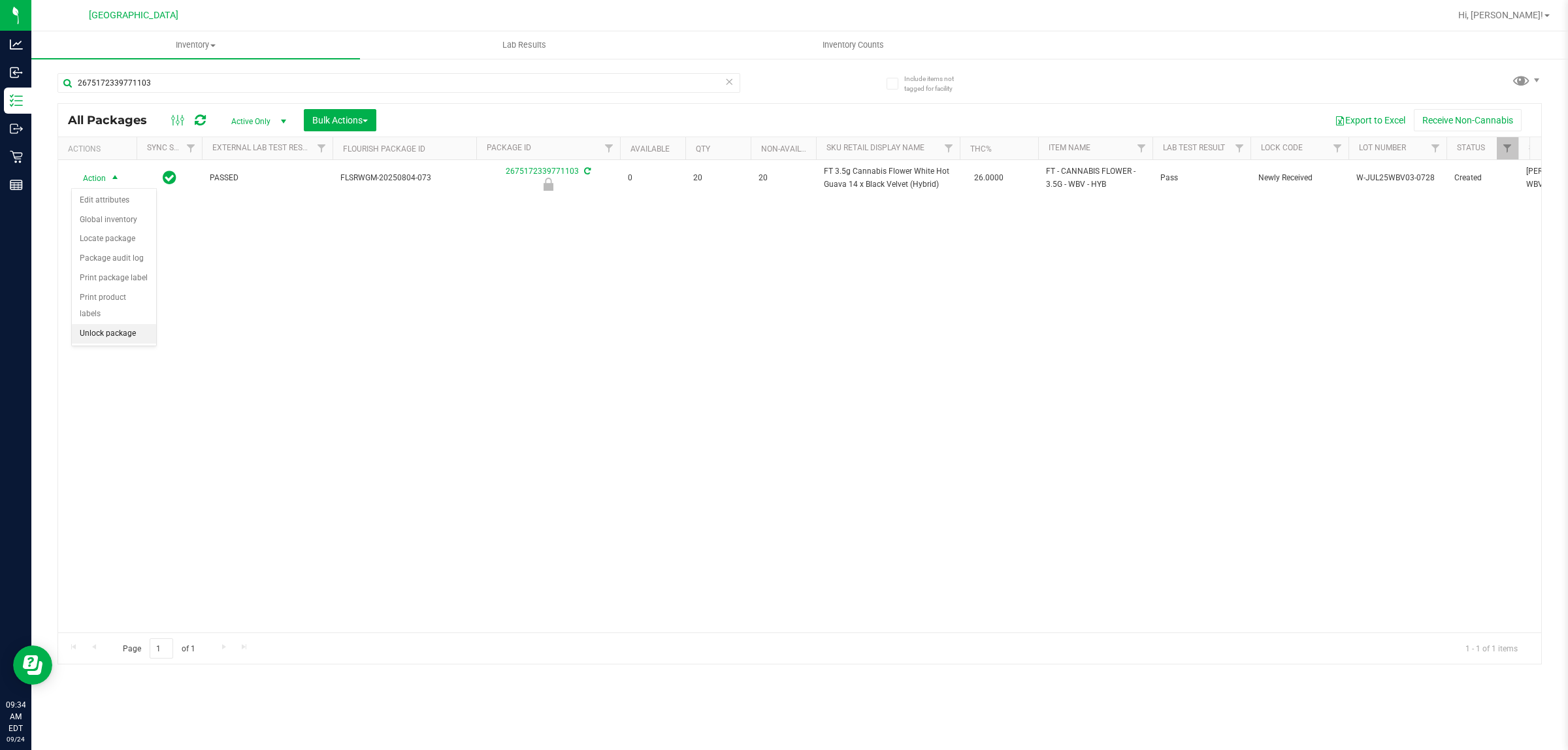
click at [134, 324] on li "Unlock package" at bounding box center [114, 333] width 85 height 19
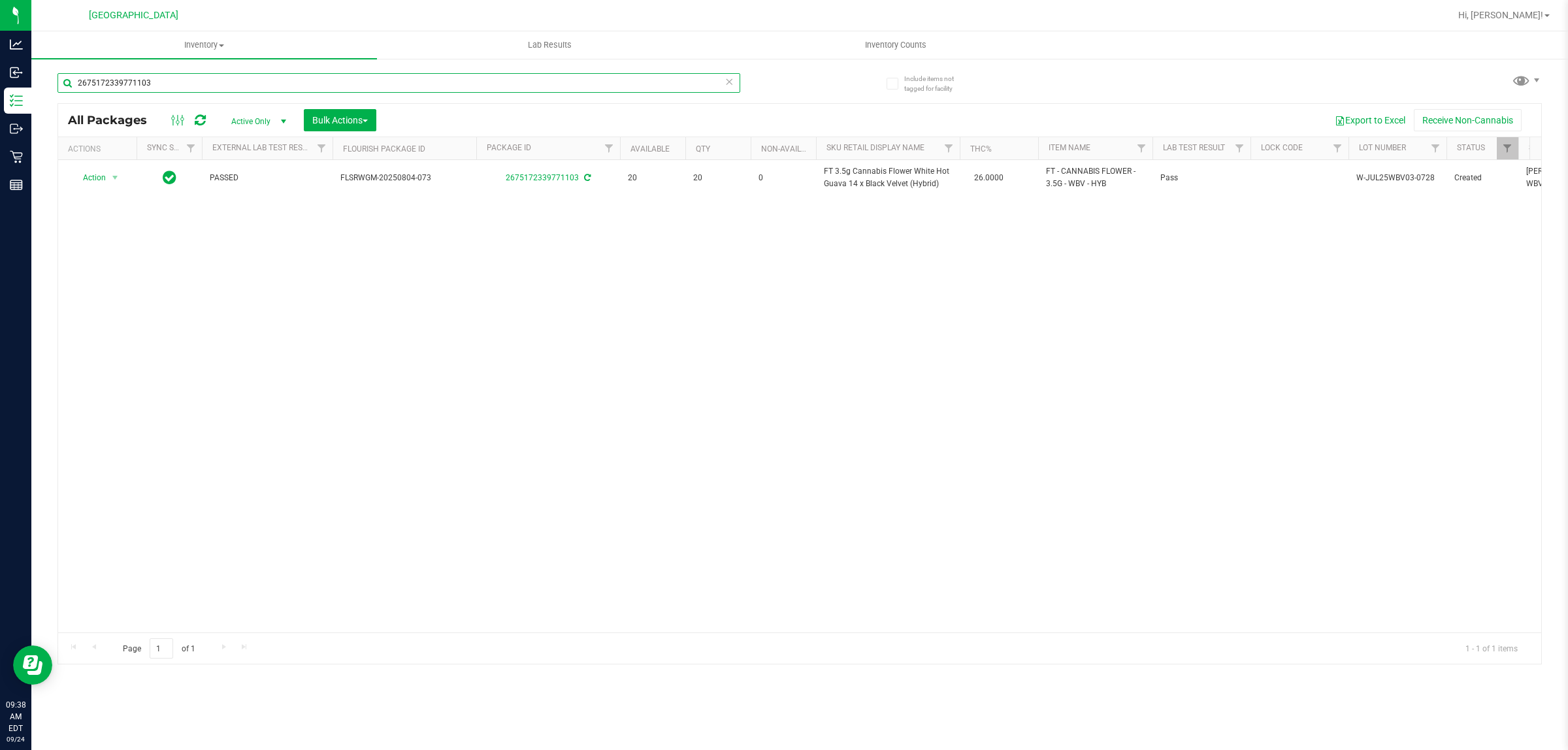
click at [201, 74] on input "2675172339771103" at bounding box center [399, 82] width 683 height 19
click at [202, 72] on div "2675172339771103" at bounding box center [428, 82] width 742 height 42
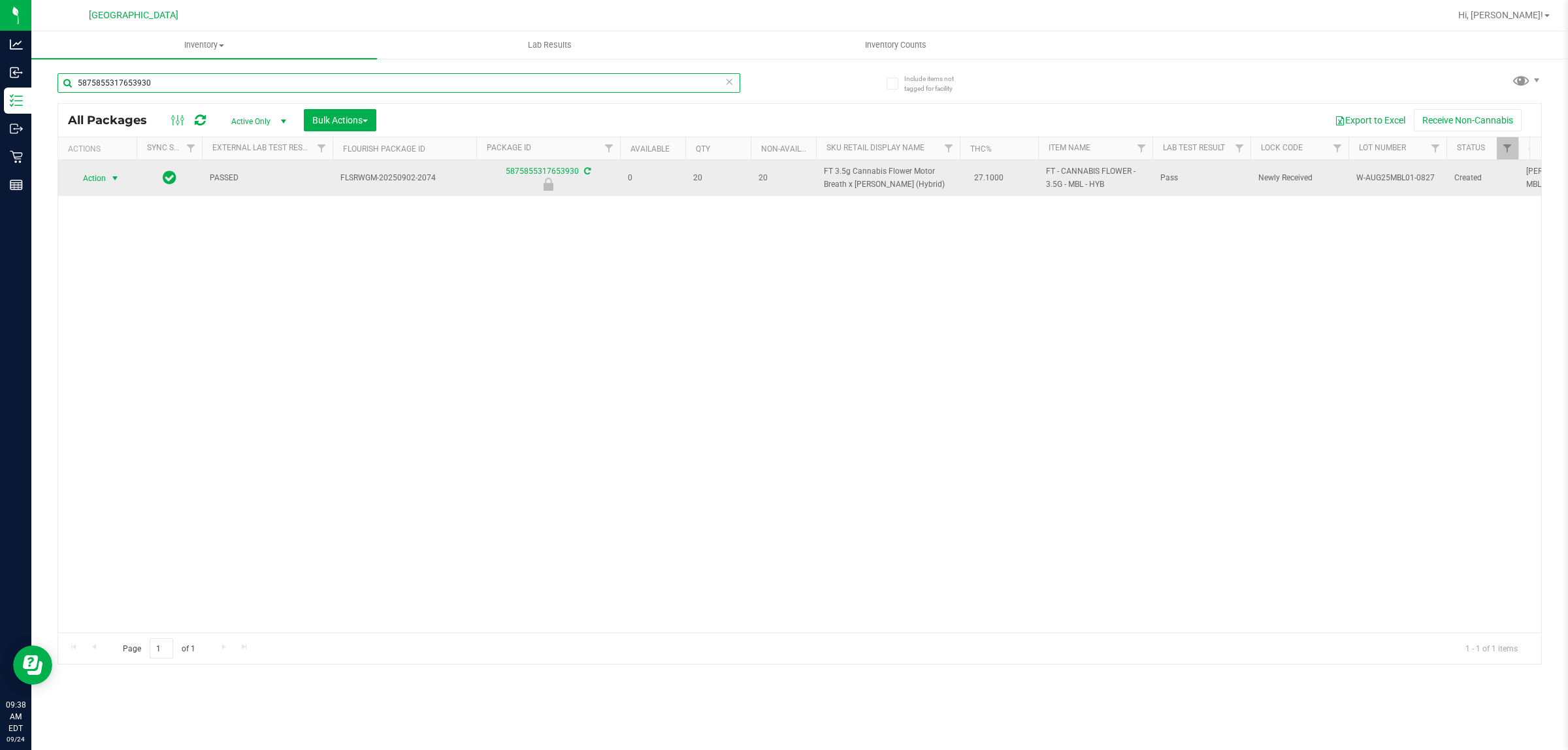
type input "5875855317653930"
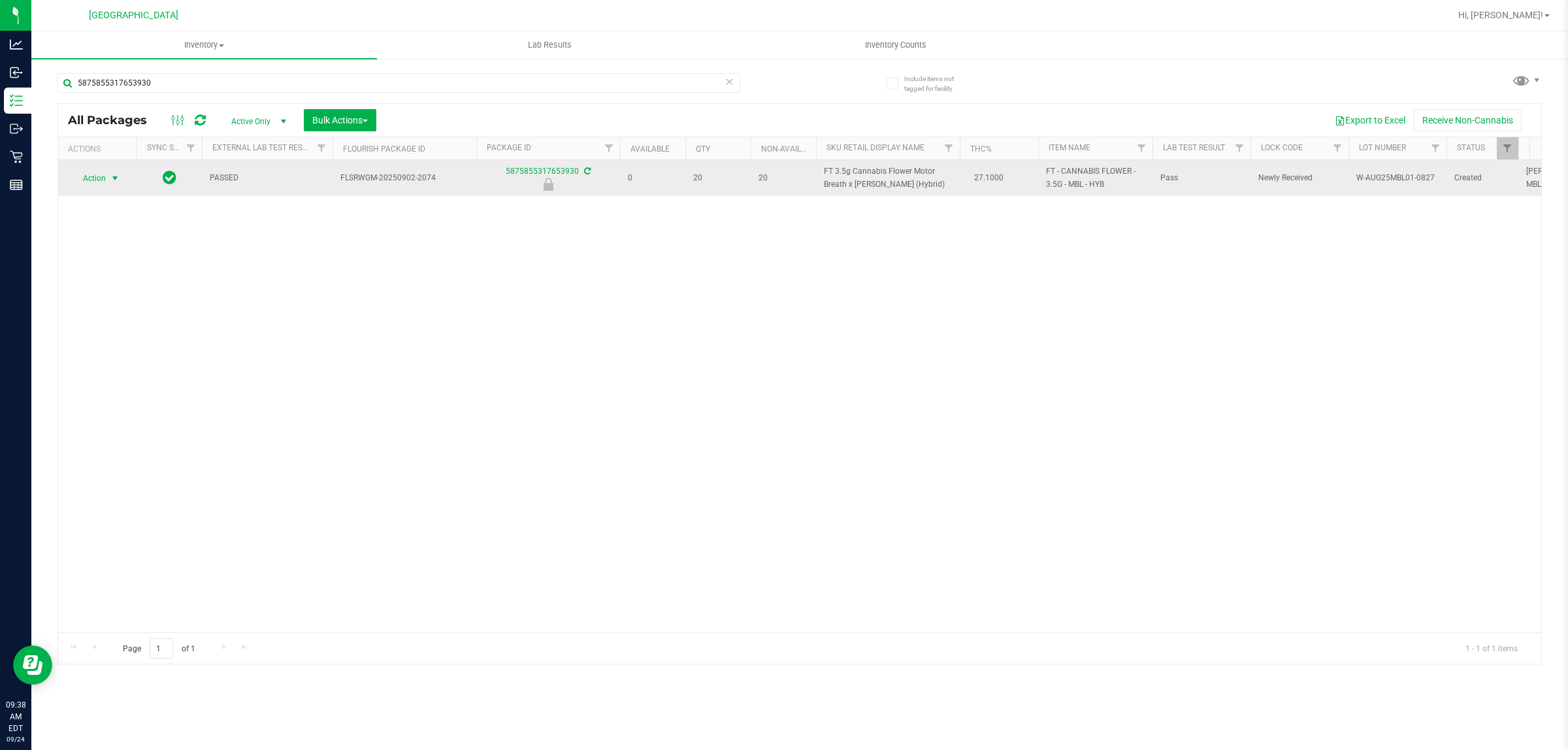
click at [97, 177] on span "Action" at bounding box center [89, 178] width 35 height 18
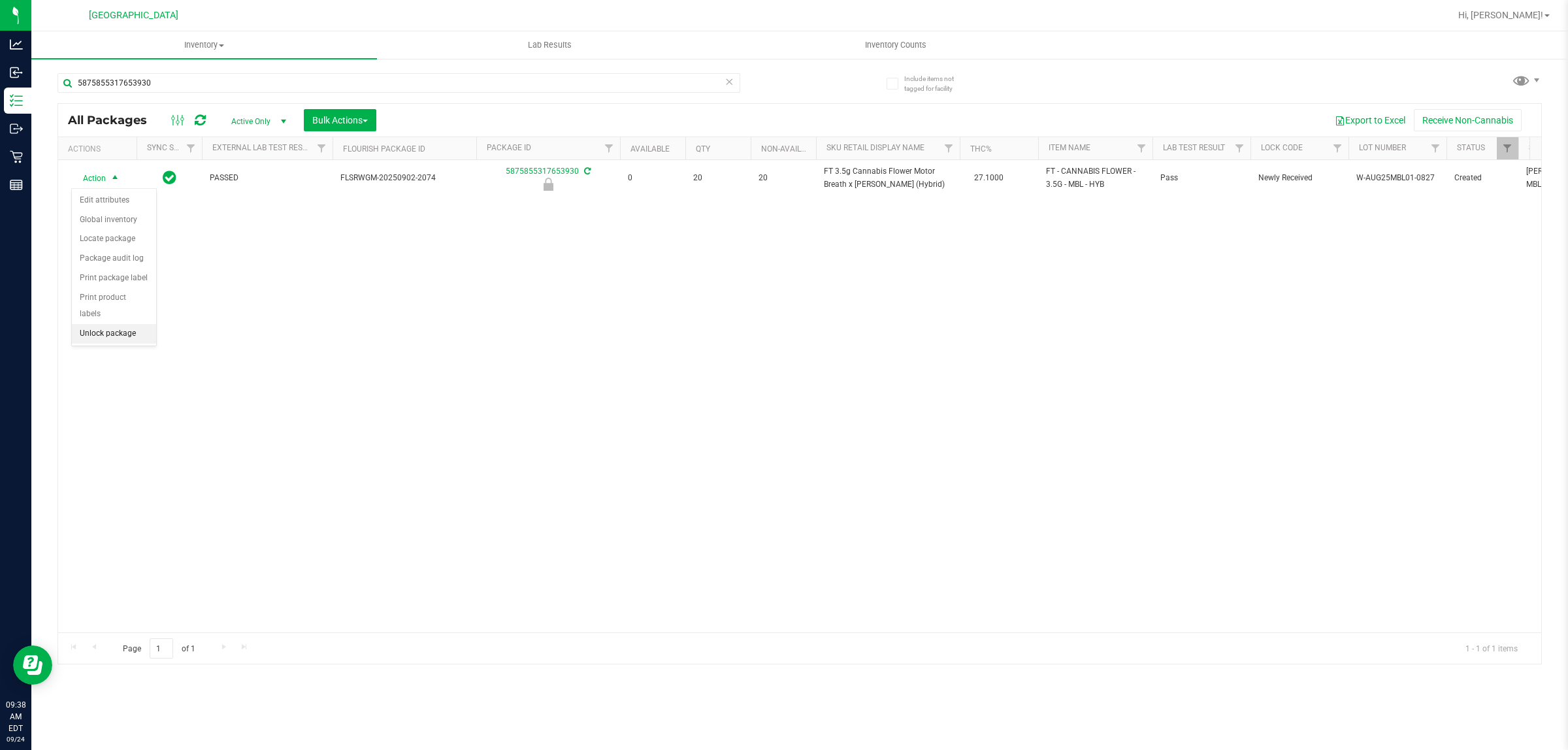
click at [125, 324] on li "Unlock package" at bounding box center [114, 333] width 85 height 19
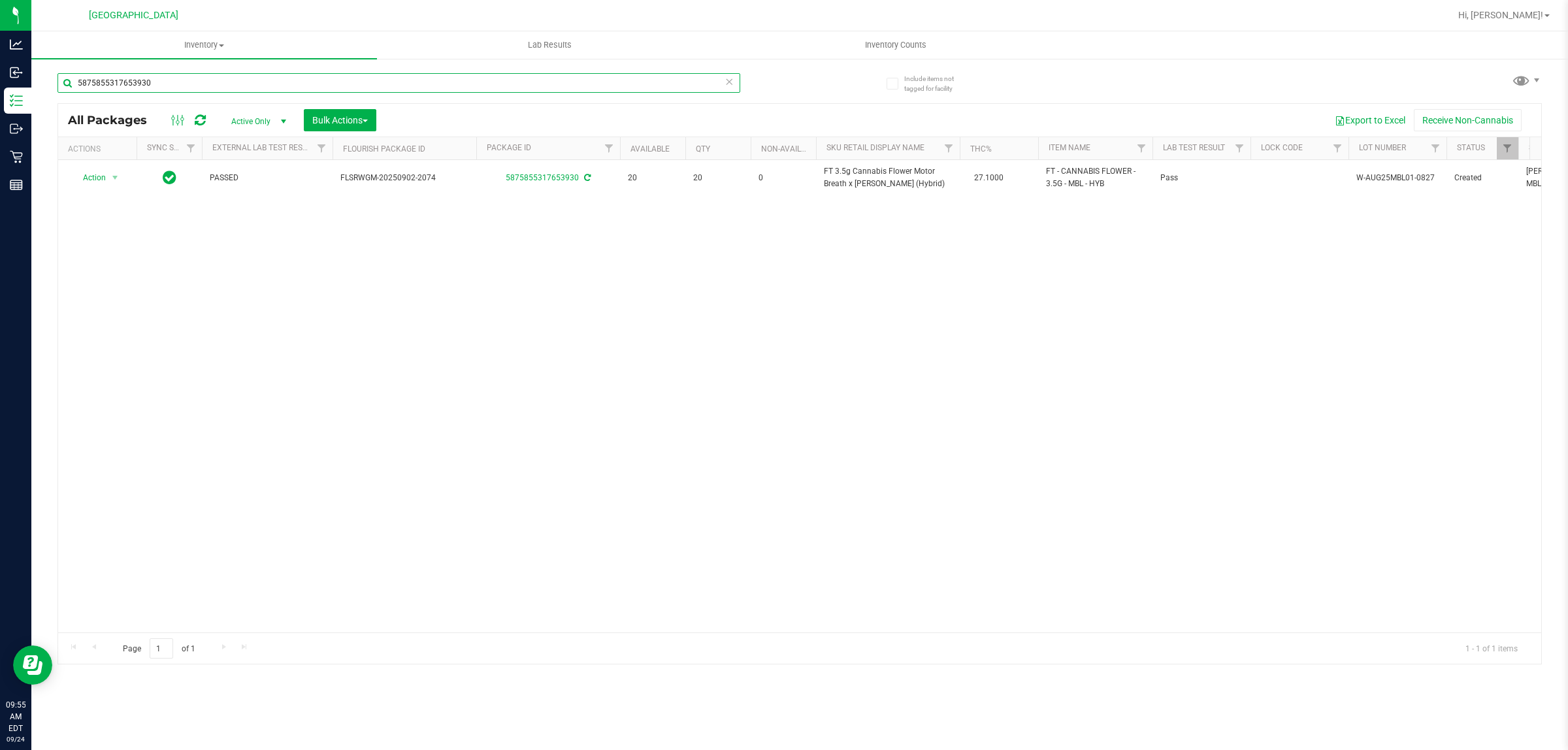
click at [157, 80] on input "5875855317653930" at bounding box center [399, 82] width 683 height 19
paste input "FT 0.5g Vape Cart Distillate Strawberry Cough (Hybrid-Sativa)"
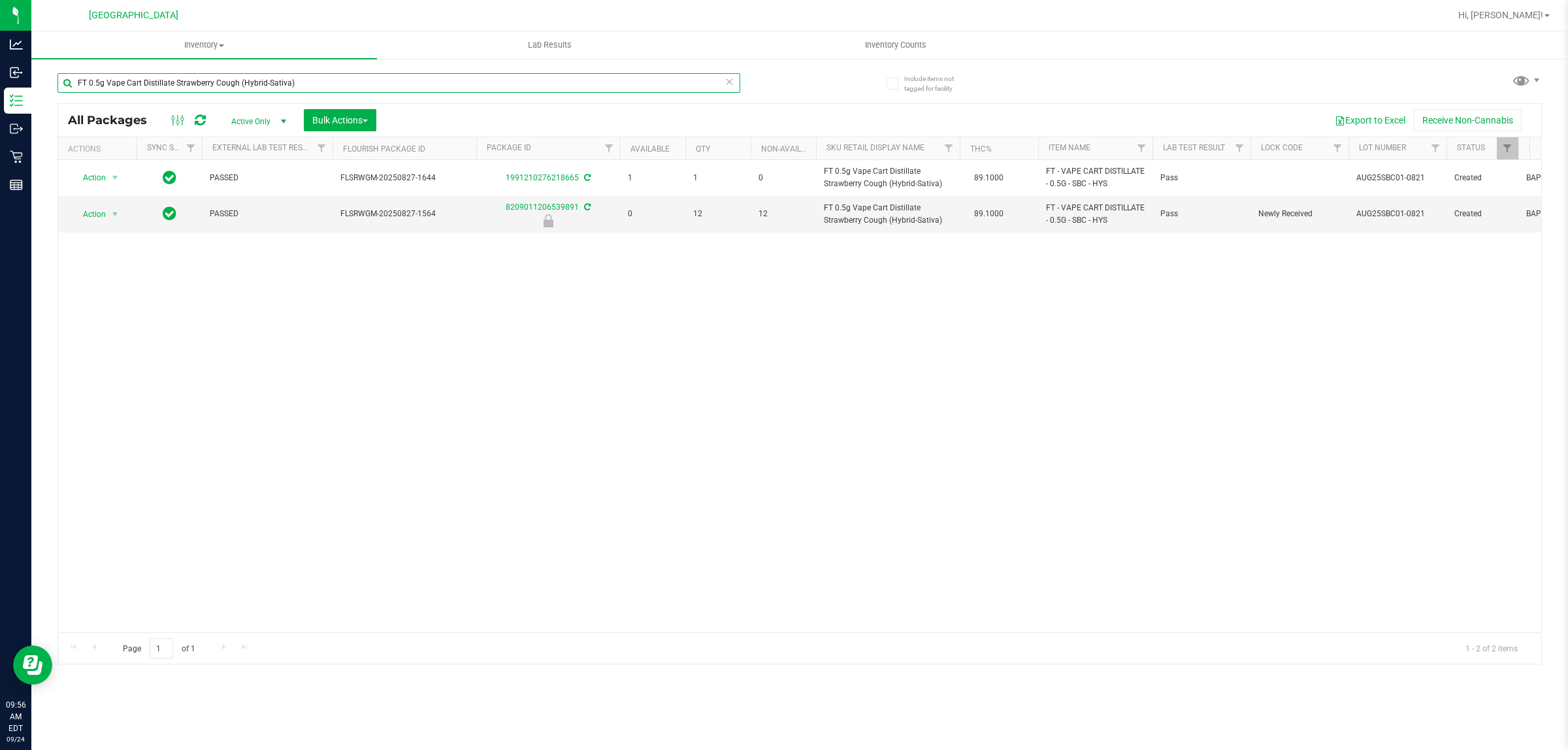
click at [288, 74] on input "FT 0.5g Vape Cart Distillate Strawberry Cough (Hybrid-Sativa)" at bounding box center [399, 82] width 683 height 19
paste input "1g Vape Cart Distillate Purple Punch (Indic"
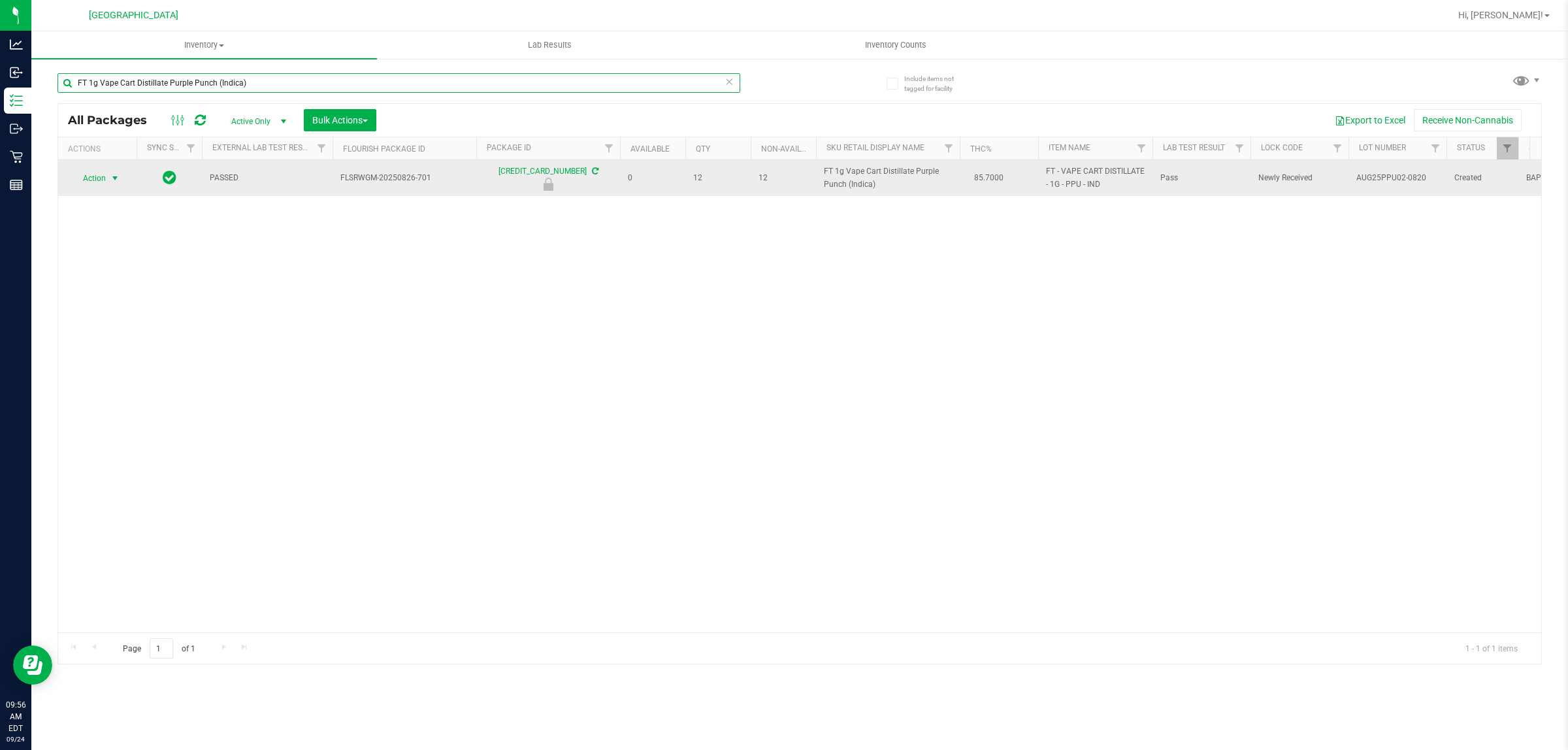
type input "FT 1g Vape Cart Distillate Purple Punch (Indica)"
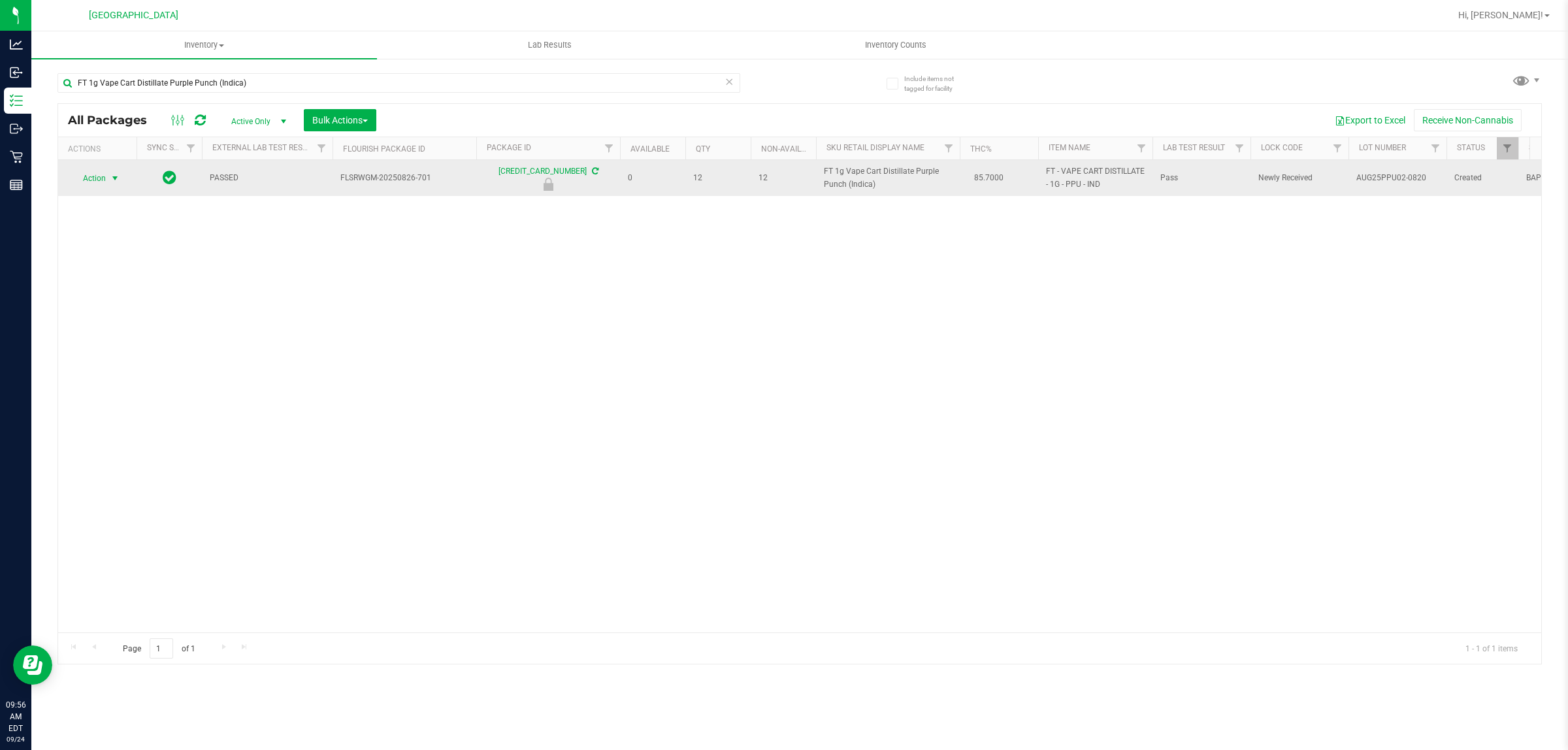
click at [105, 177] on span "Action" at bounding box center [89, 178] width 35 height 18
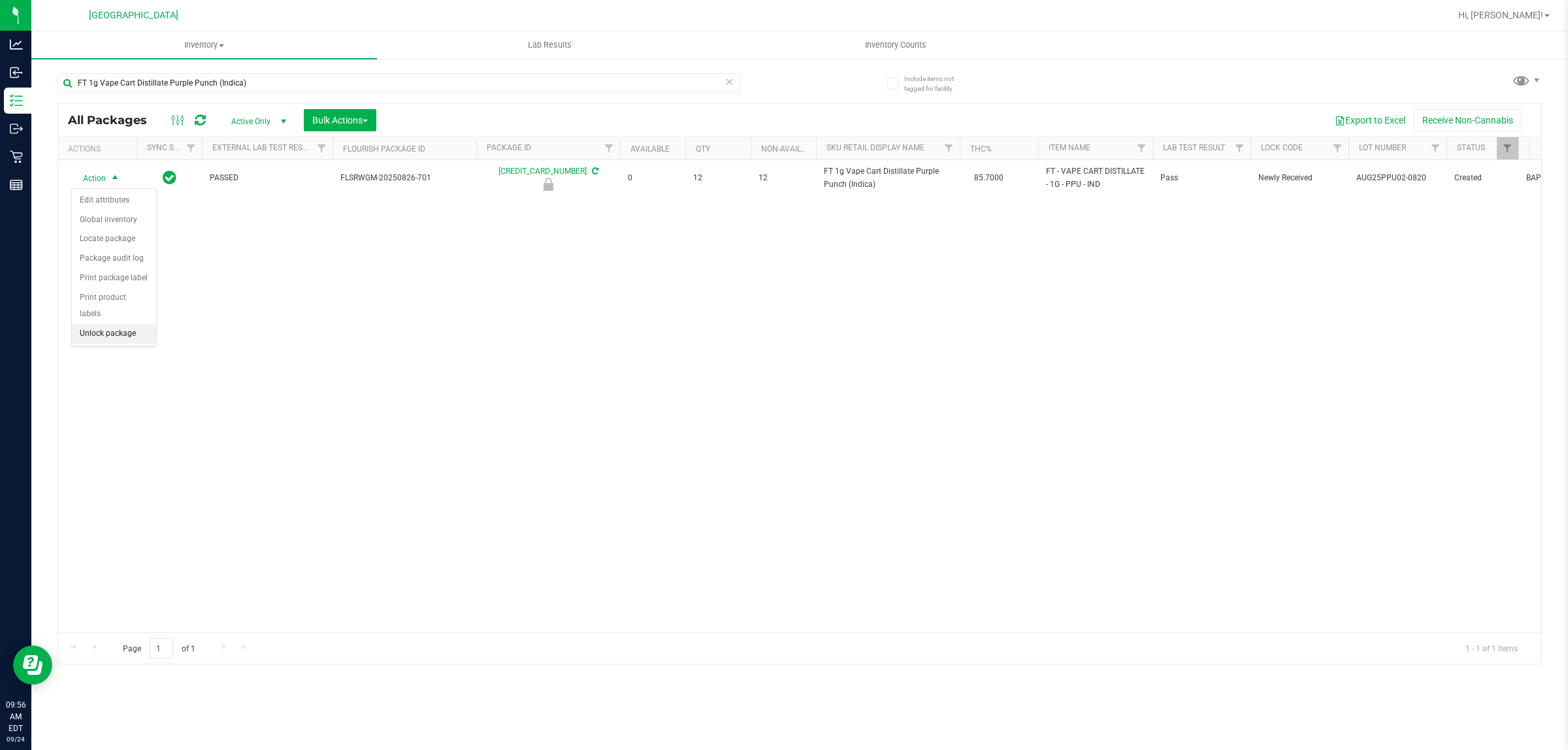
click at [130, 324] on li "Unlock package" at bounding box center [114, 333] width 85 height 19
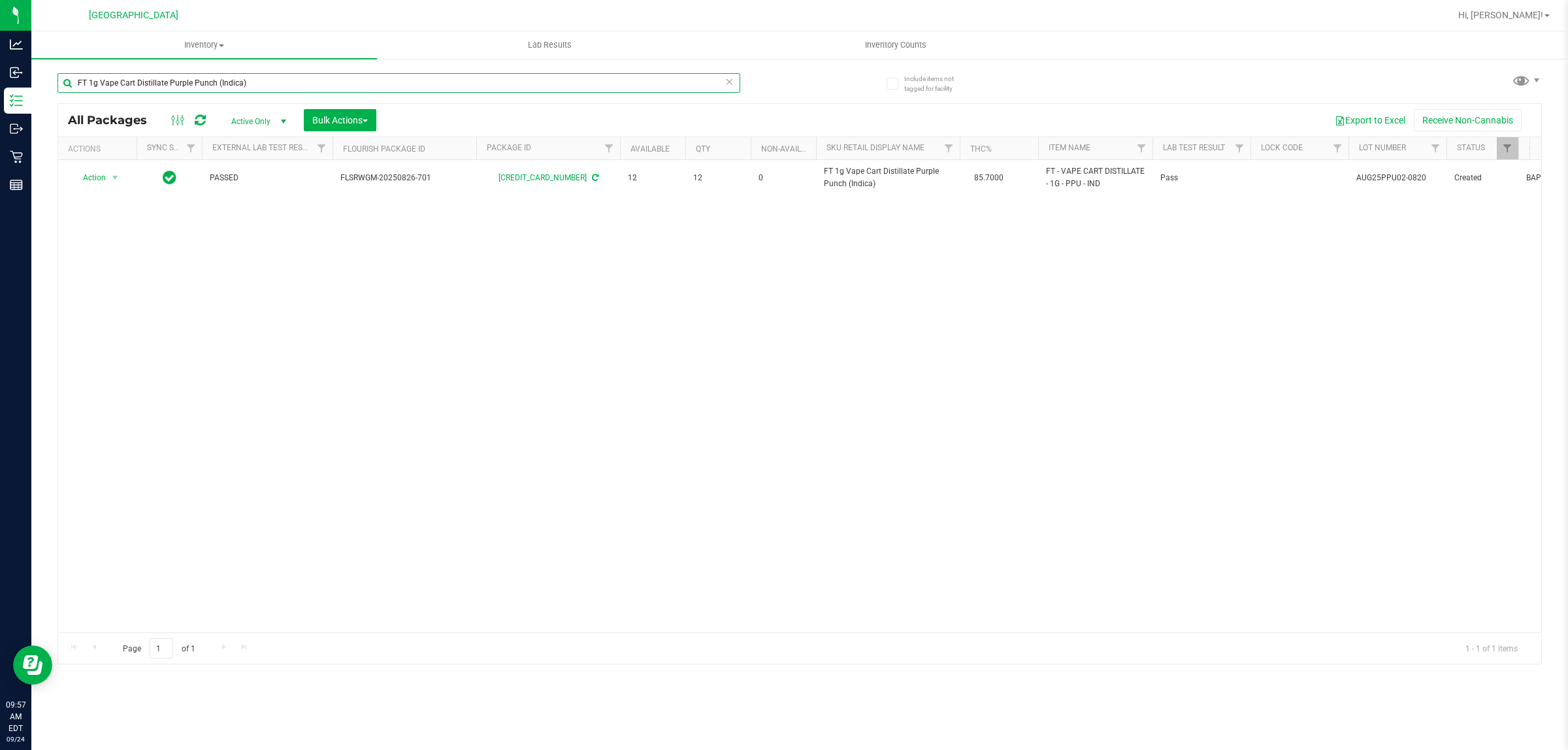
click at [224, 90] on input "FT 1g Vape Cart Distillate Purple Punch (Indica)" at bounding box center [399, 82] width 683 height 19
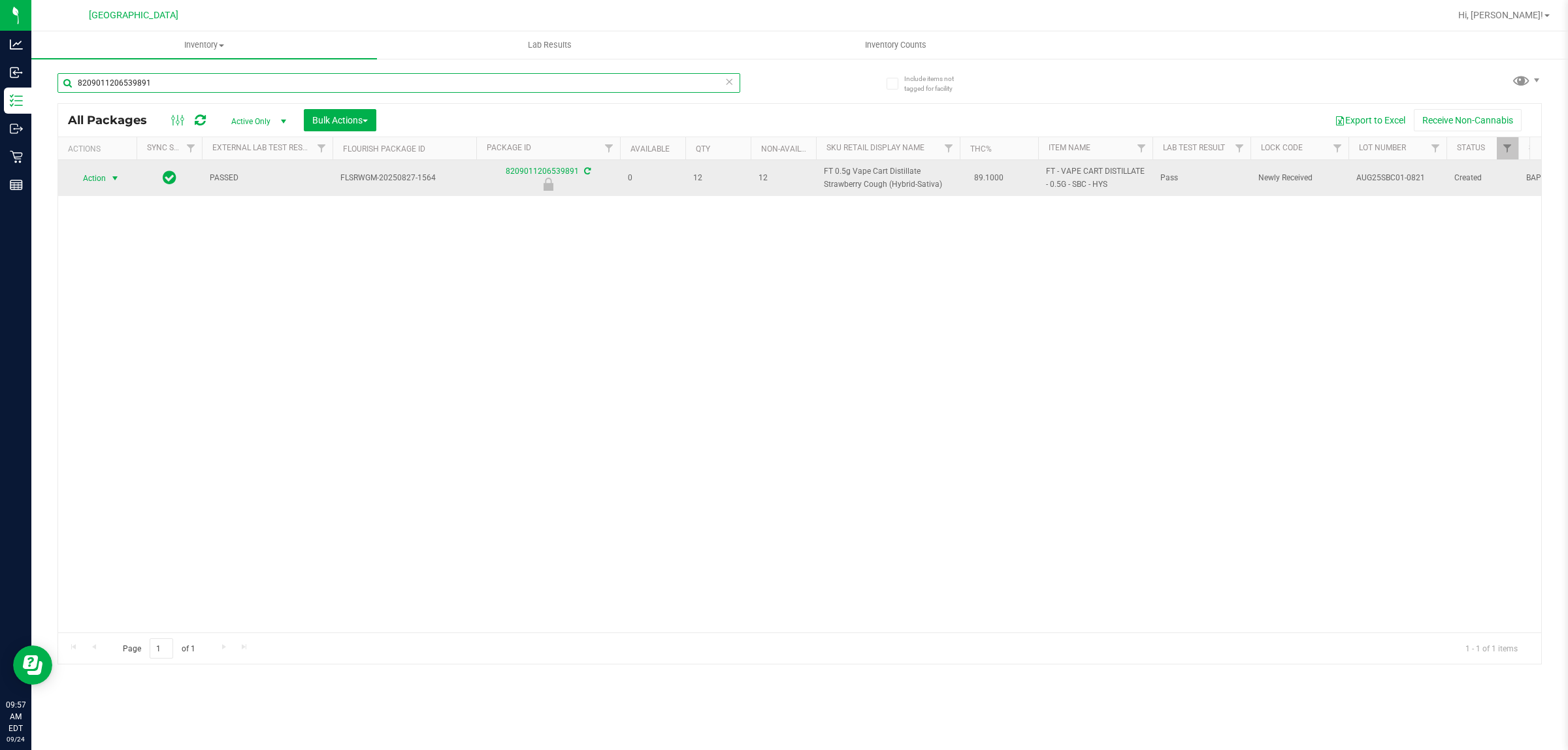
type input "8209011206539891"
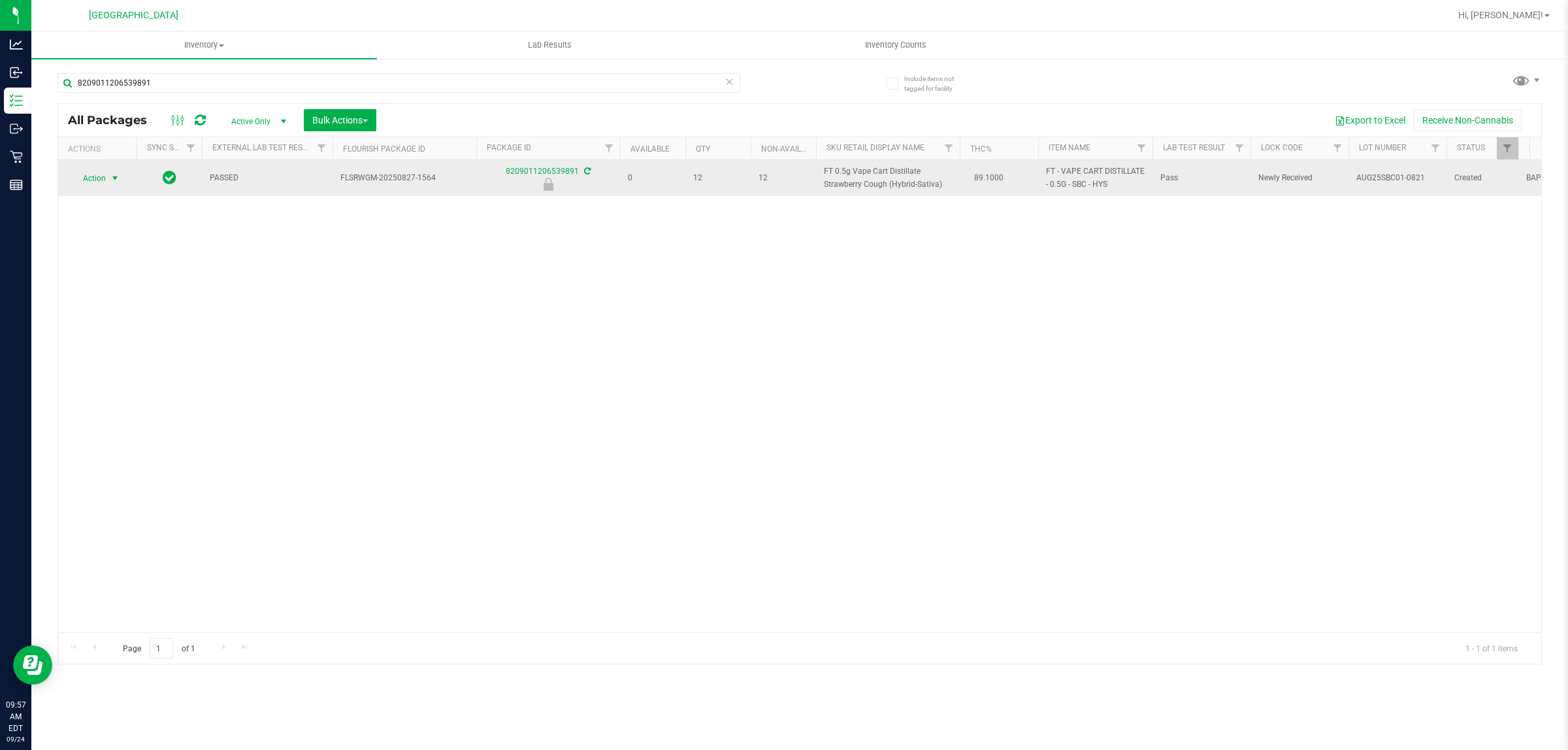
click at [116, 177] on span "select" at bounding box center [115, 178] width 10 height 10
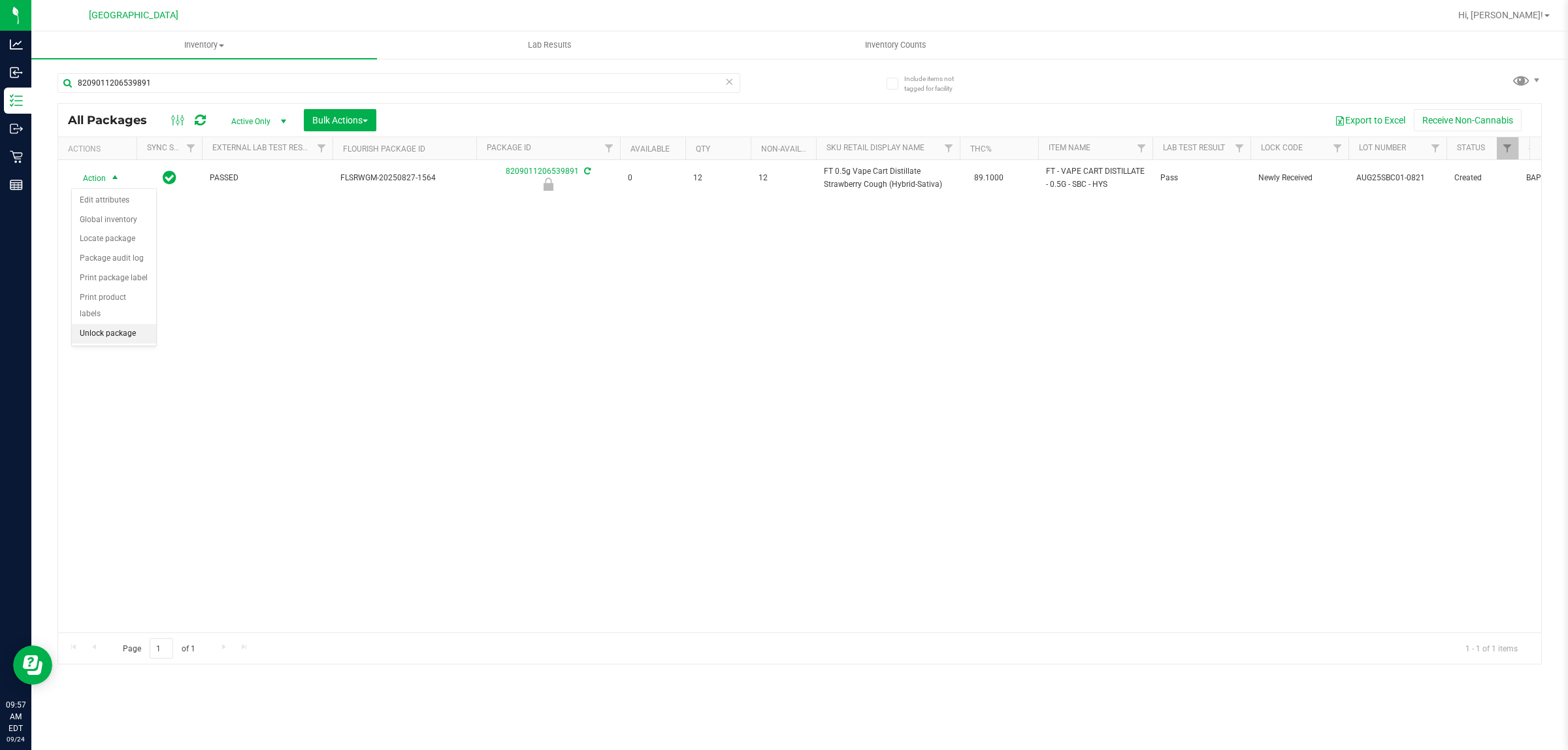
click at [120, 324] on li "Unlock package" at bounding box center [114, 333] width 85 height 19
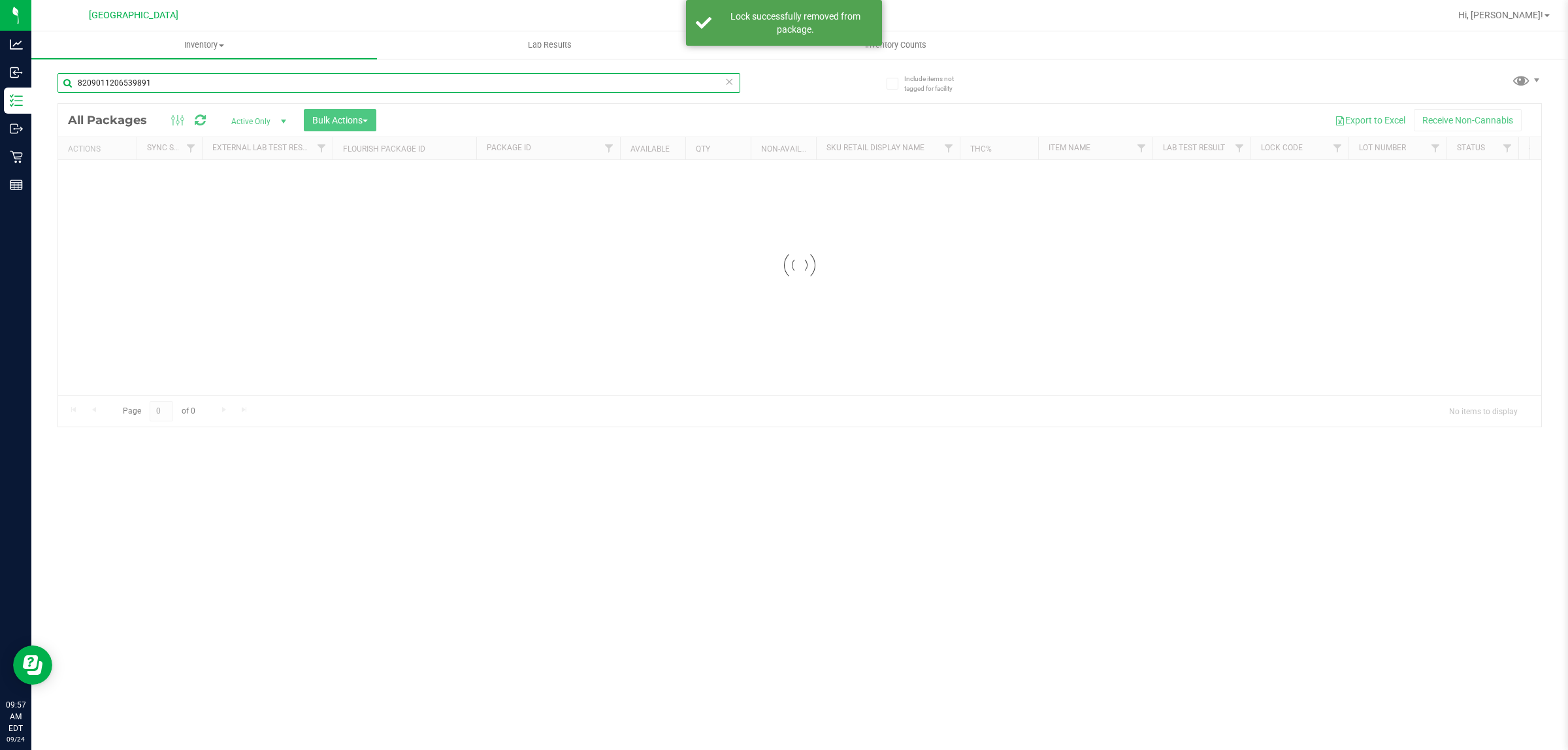
click at [170, 85] on input "8209011206539891" at bounding box center [399, 82] width 683 height 19
